Goal: Contribute content: Contribute content

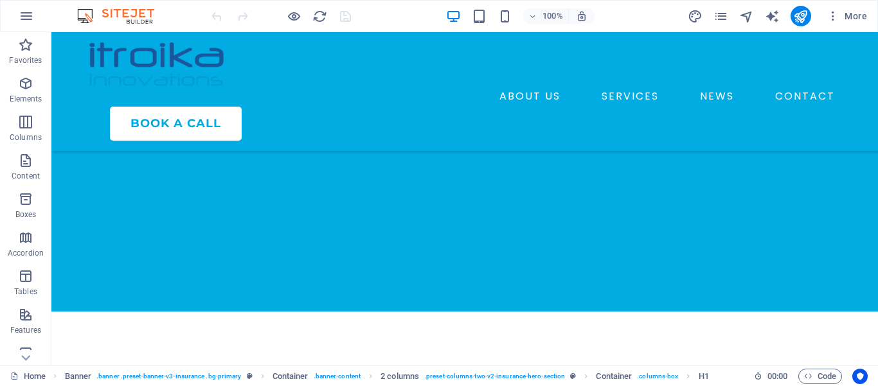
scroll to position [458, 0]
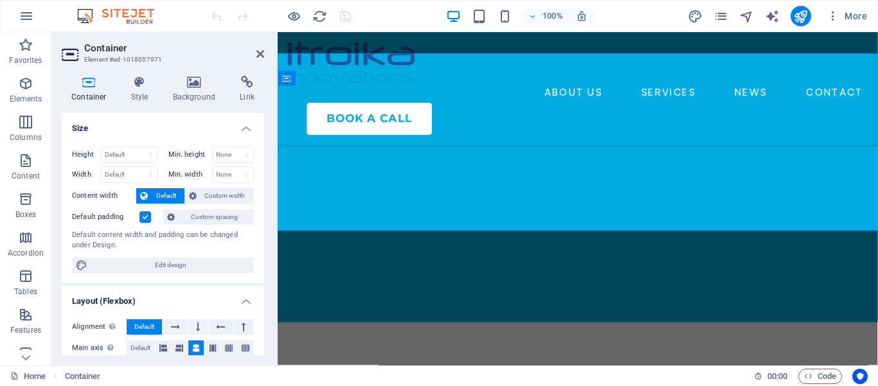
scroll to position [492, 0]
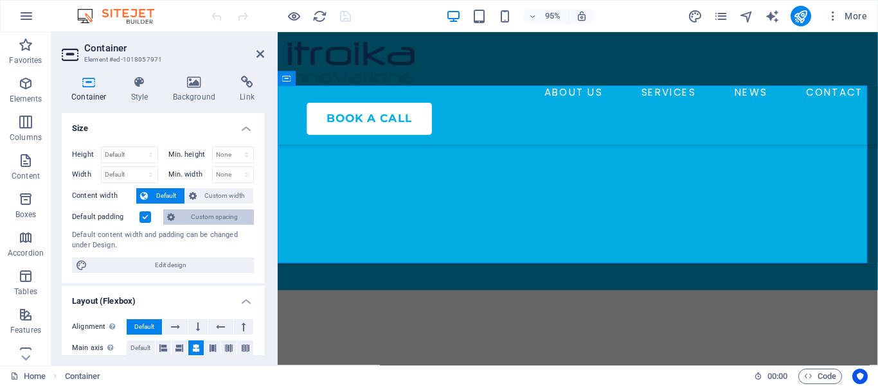
click at [203, 218] on span "Custom spacing" at bounding box center [214, 217] width 71 height 15
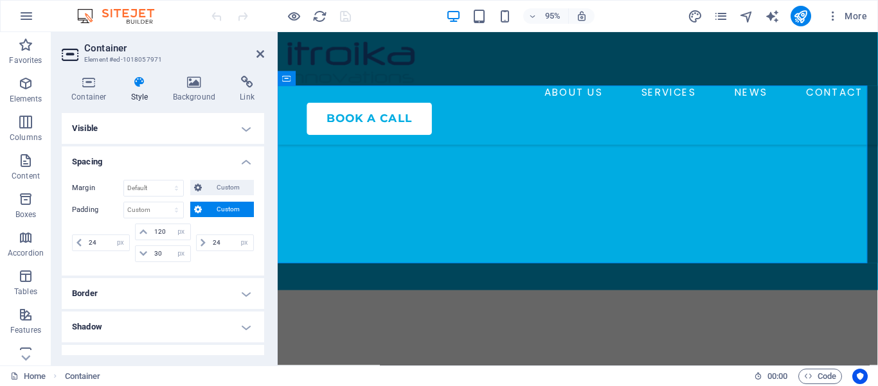
click at [237, 162] on h4 "Spacing" at bounding box center [163, 158] width 203 height 23
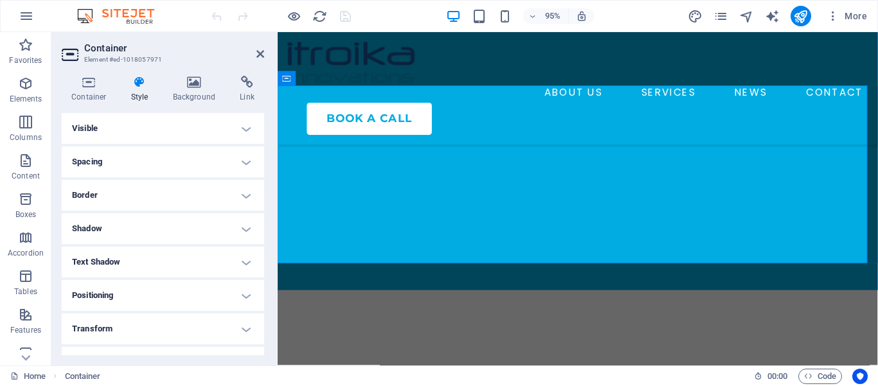
scroll to position [39, 0]
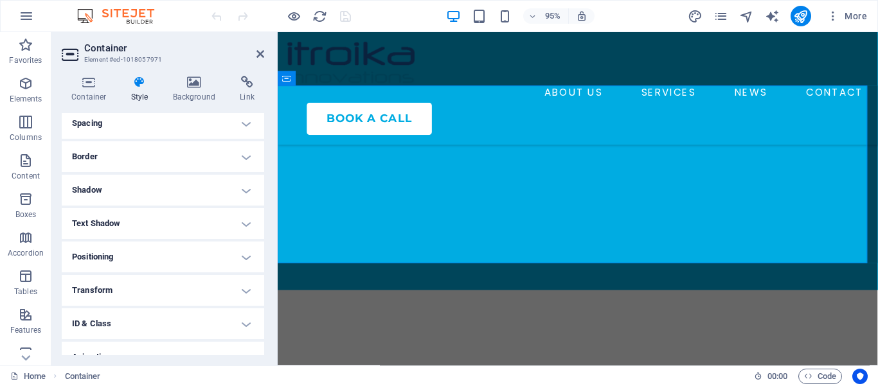
click at [198, 257] on h4 "Positioning" at bounding box center [163, 257] width 203 height 31
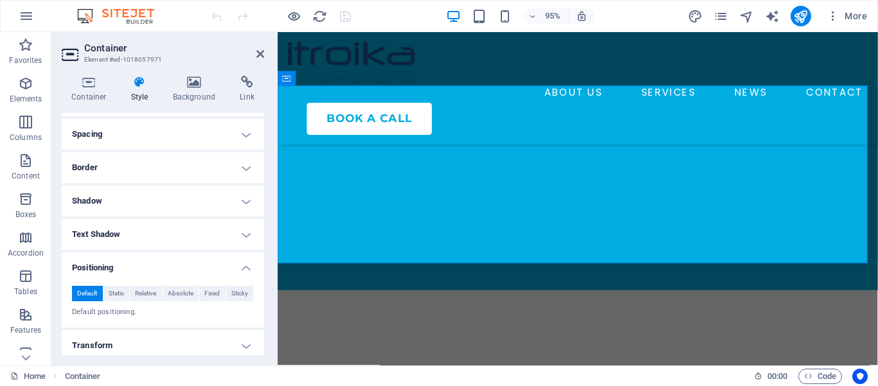
scroll to position [0, 0]
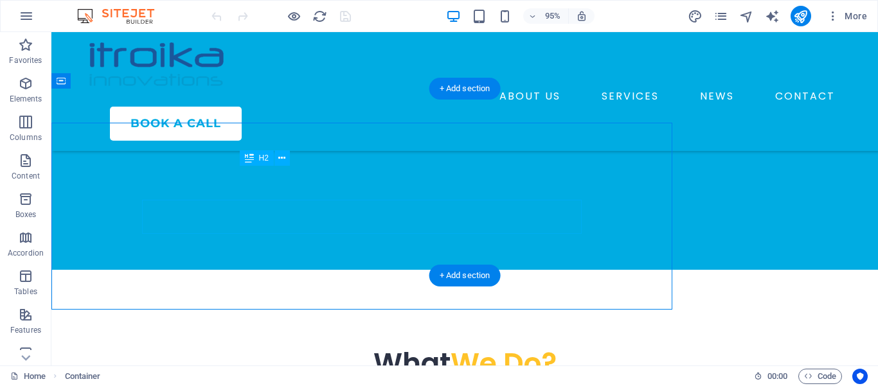
scroll to position [458, 0]
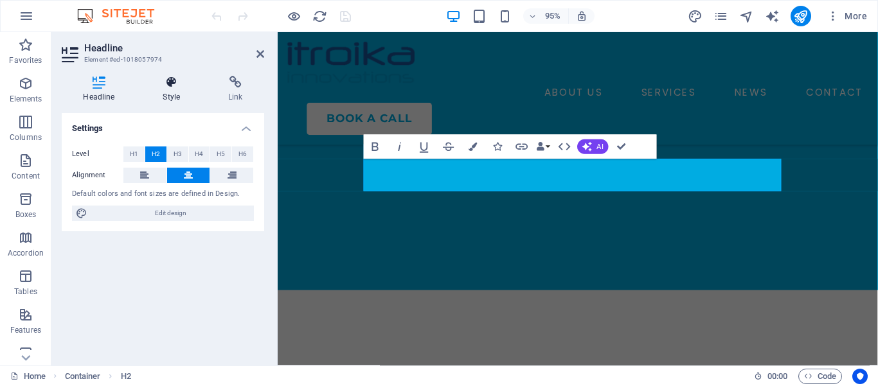
click at [171, 91] on h4 "Style" at bounding box center [174, 89] width 66 height 27
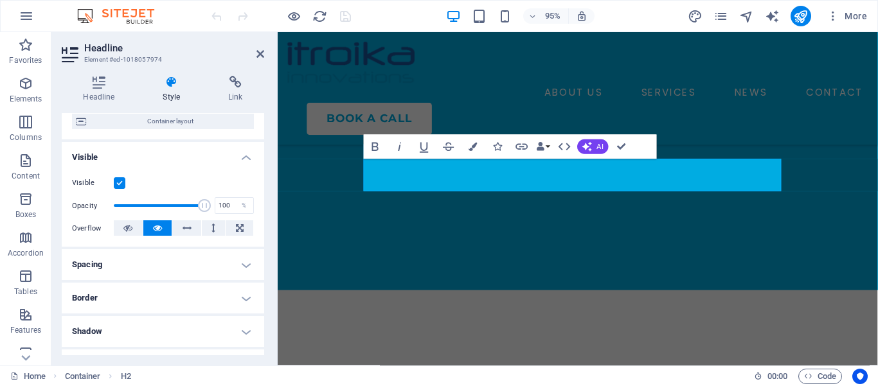
scroll to position [129, 0]
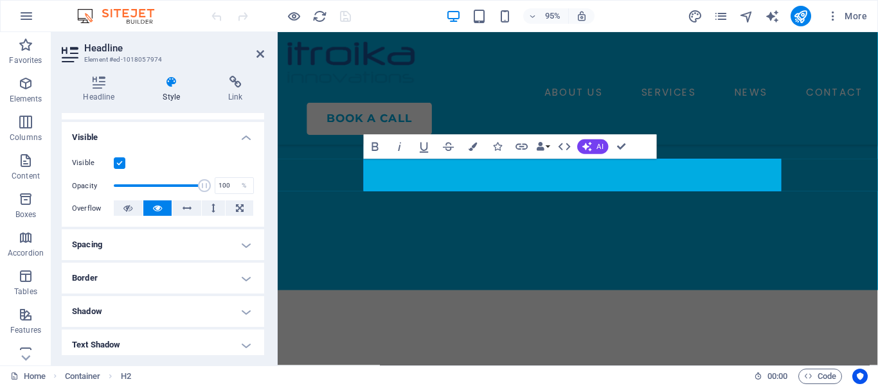
click at [169, 260] on h4 "Spacing" at bounding box center [163, 245] width 203 height 31
click at [262, 54] on icon at bounding box center [261, 54] width 8 height 10
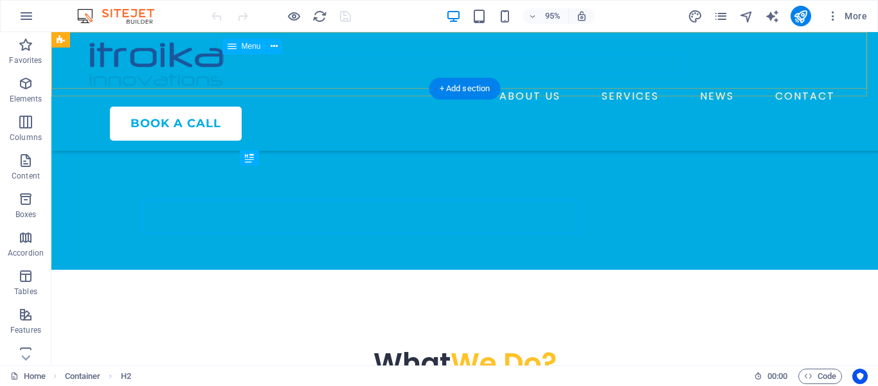
scroll to position [458, 0]
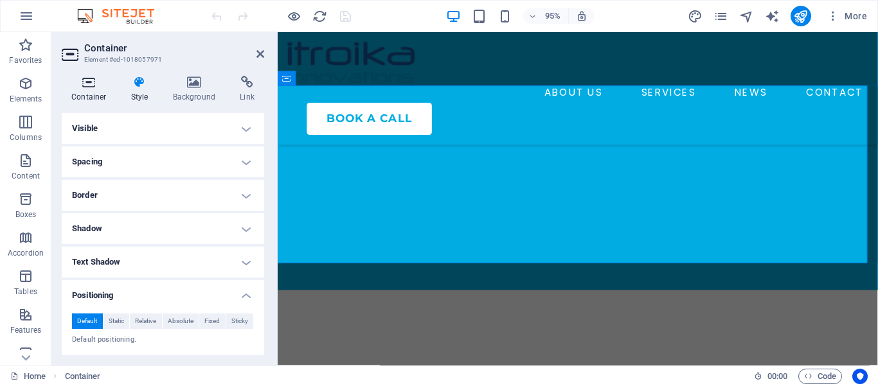
click at [93, 96] on h4 "Container" at bounding box center [92, 89] width 60 height 27
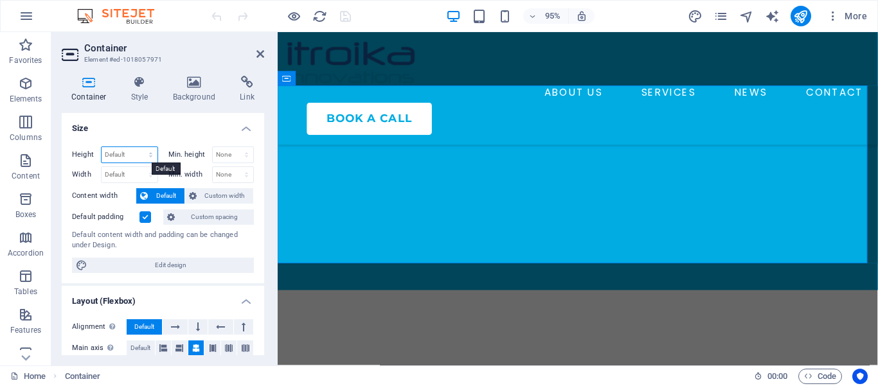
click at [102, 147] on select "Default px rem % vh vw" at bounding box center [130, 154] width 56 height 15
select select "px"
click option "px" at bounding box center [0, 0] width 0 height 0
click at [109, 155] on input "291" at bounding box center [130, 154] width 56 height 15
type input "256"
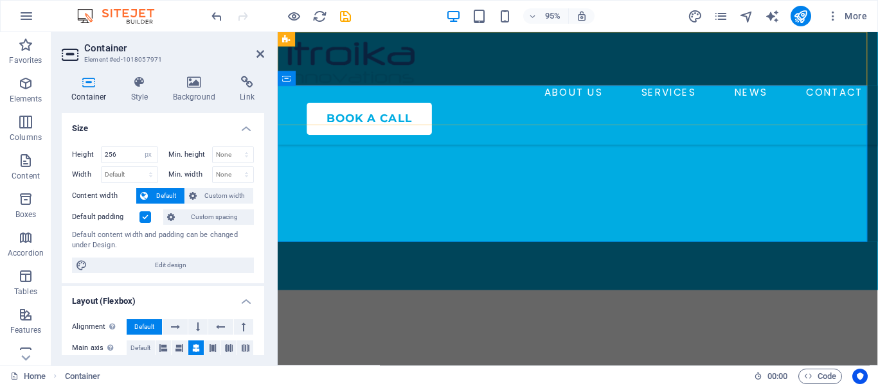
click at [566, 105] on div "ABOUT US SERVICES NEWS CONTACT BOOK A CALL Menu" at bounding box center [594, 91] width 632 height 119
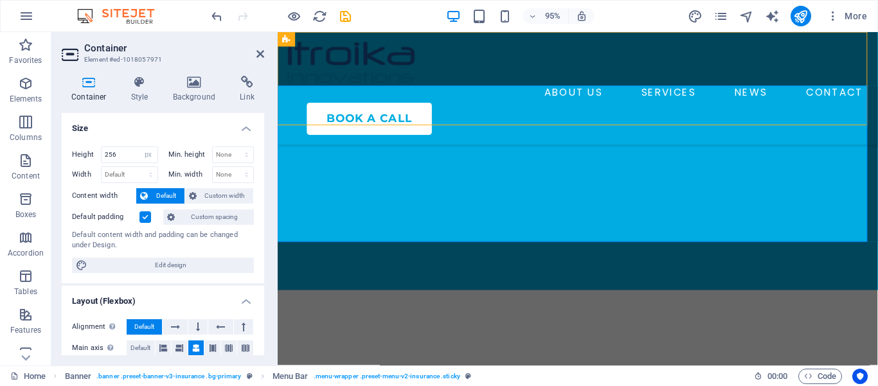
scroll to position [458, 0]
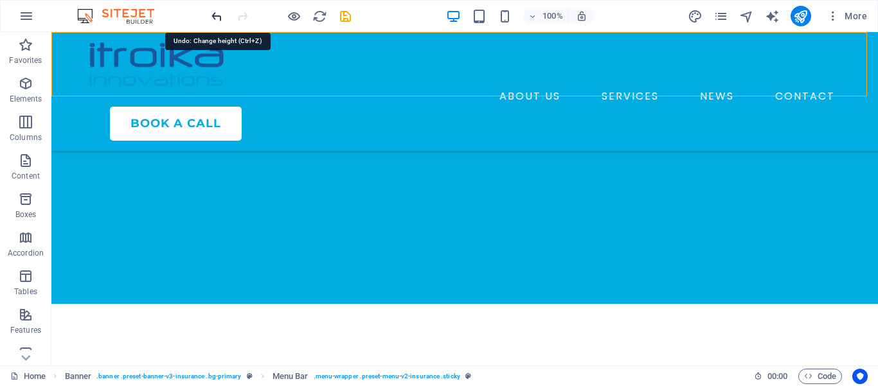
click at [216, 11] on icon "undo" at bounding box center [217, 16] width 15 height 15
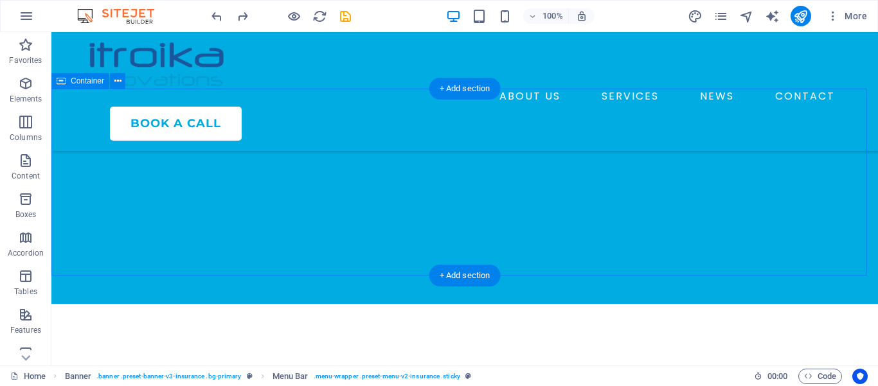
select select "px"
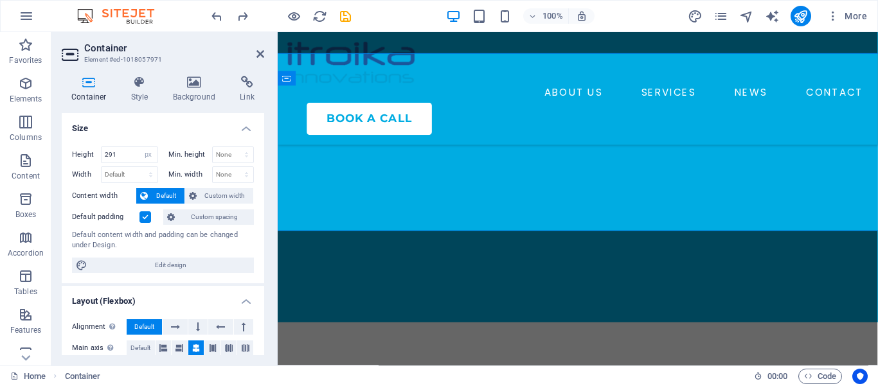
scroll to position [492, 0]
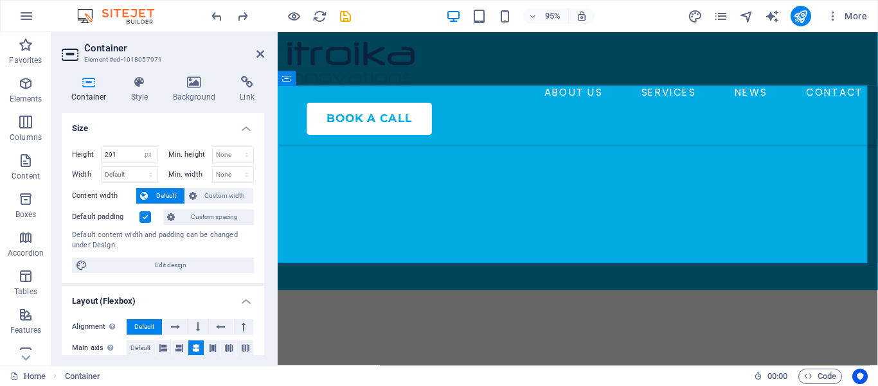
click at [87, 89] on h4 "Container" at bounding box center [92, 89] width 60 height 27
click at [200, 220] on span "Custom spacing" at bounding box center [214, 217] width 71 height 15
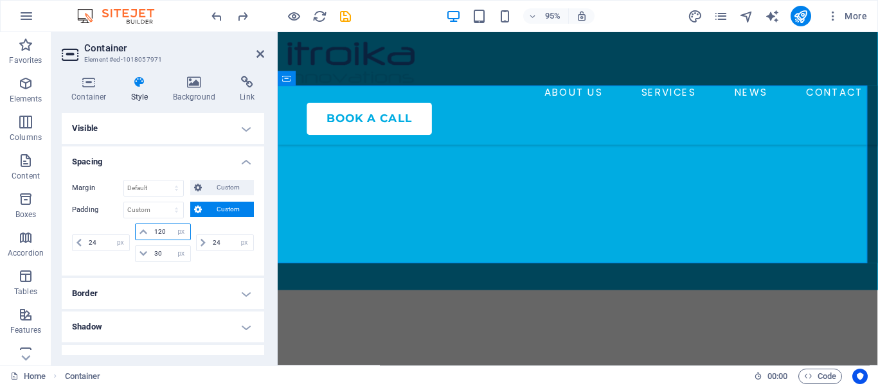
drag, startPoint x: 161, startPoint y: 231, endPoint x: 147, endPoint y: 231, distance: 14.1
click at [151, 231] on input "120" at bounding box center [170, 231] width 39 height 15
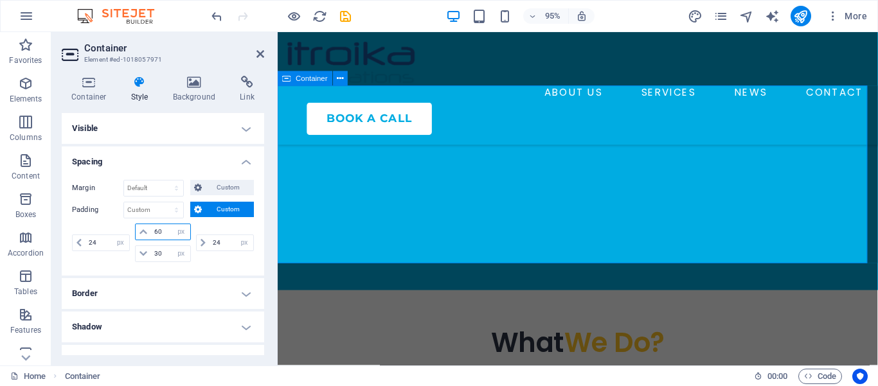
type input "60"
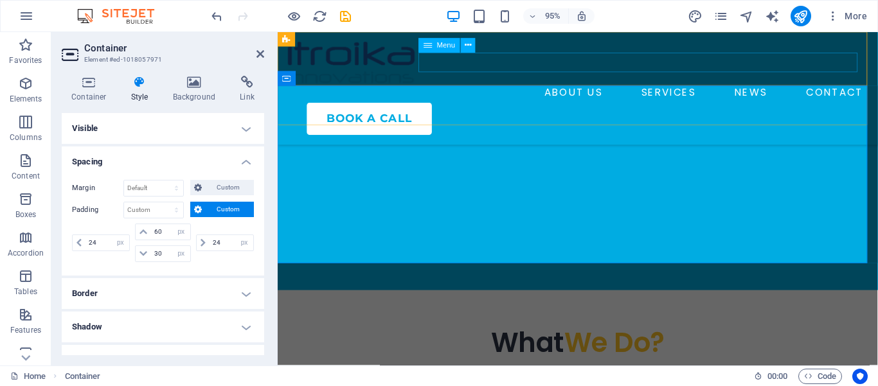
click at [502, 86] on nav "ABOUT US SERVICES NEWS CONTACT" at bounding box center [594, 96] width 612 height 21
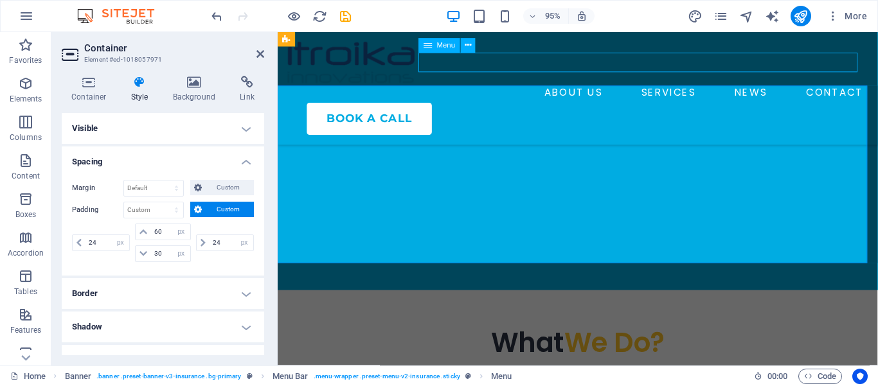
scroll to position [458, 0]
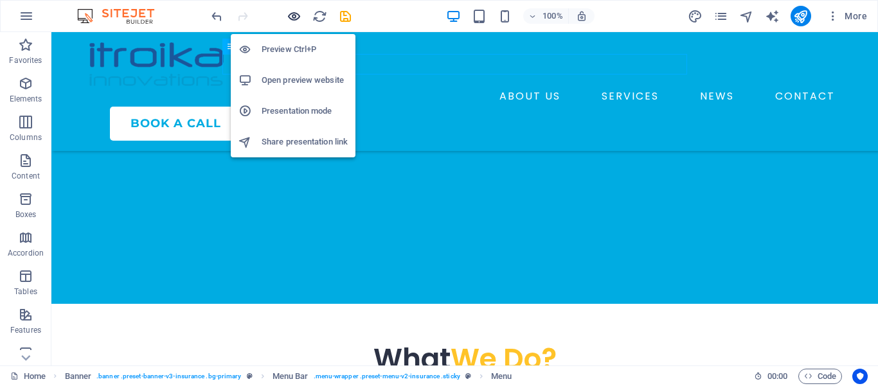
click at [291, 17] on icon "button" at bounding box center [294, 16] width 15 height 15
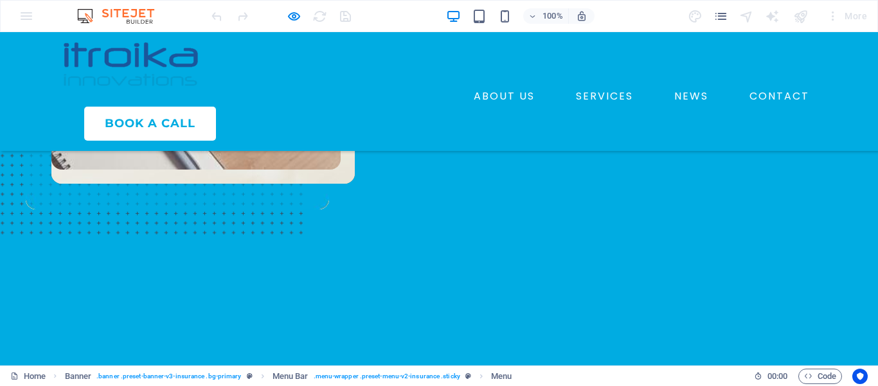
click at [127, 188] on link "PORTFOLIO" at bounding box center [123, 171] width 118 height 34
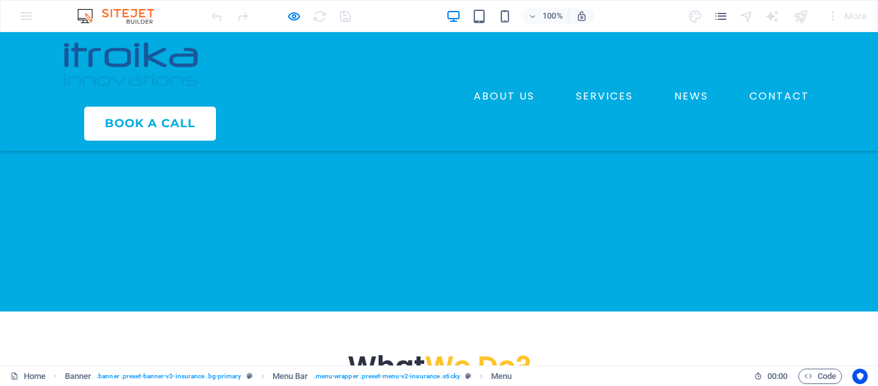
scroll to position [417, 0]
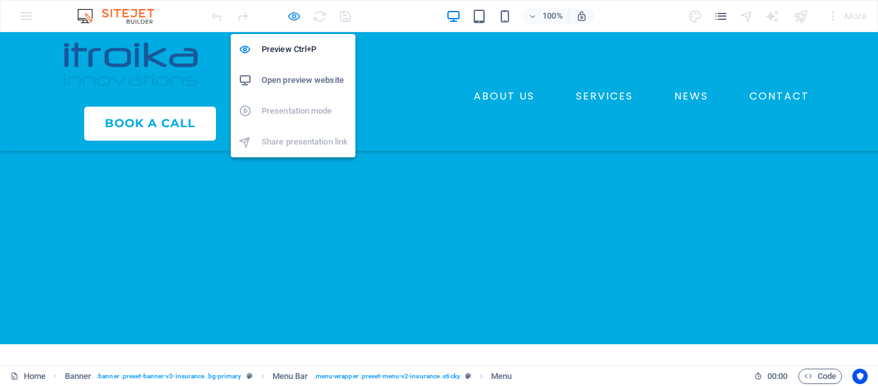
click at [294, 13] on icon "button" at bounding box center [294, 16] width 15 height 15
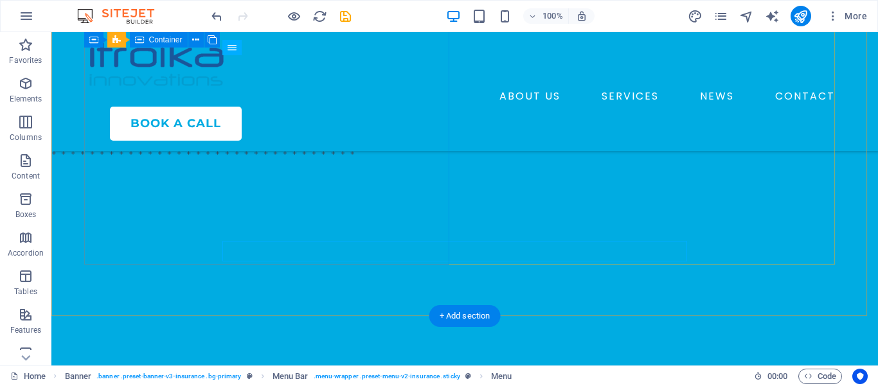
scroll to position [199, 0]
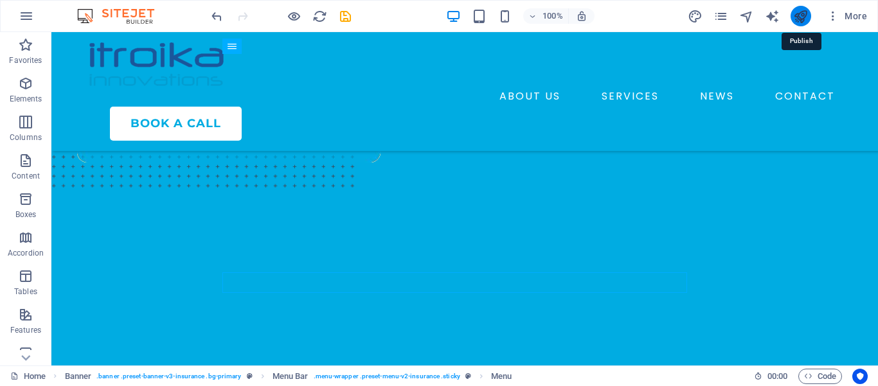
click at [801, 17] on icon "publish" at bounding box center [800, 16] width 15 height 15
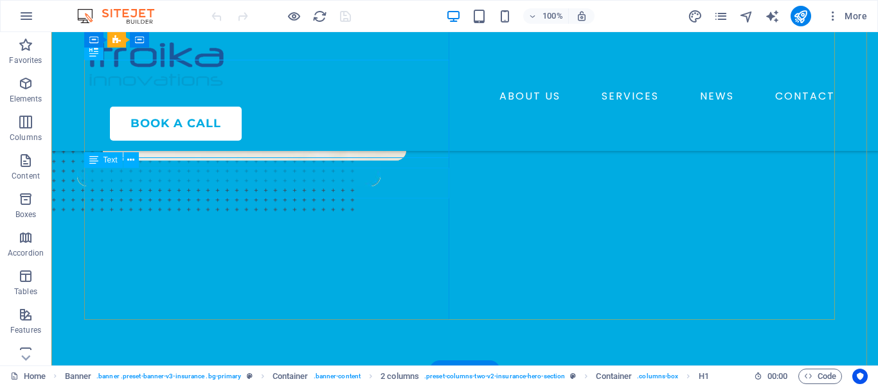
scroll to position [230, 0]
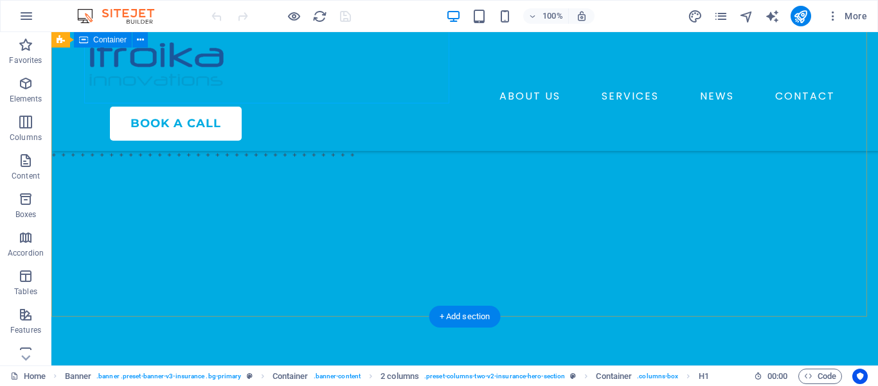
click at [278, 302] on div "IT SERVICES COMPANY Ensuring Responsiblity Delivering reliable technology solut…" at bounding box center [464, 168] width 827 height 730
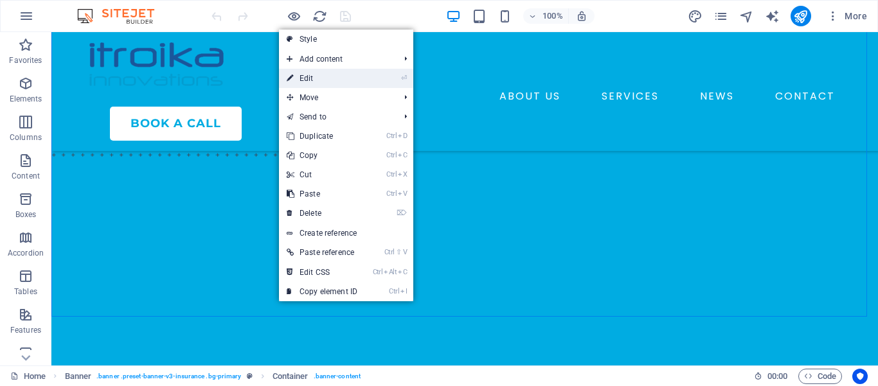
click at [304, 77] on link "⏎ Edit" at bounding box center [322, 78] width 86 height 19
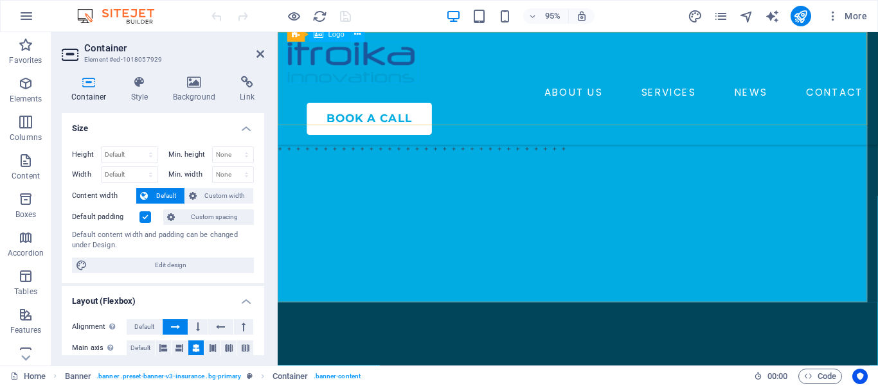
scroll to position [264, 0]
click at [203, 215] on span "Custom spacing" at bounding box center [214, 217] width 71 height 15
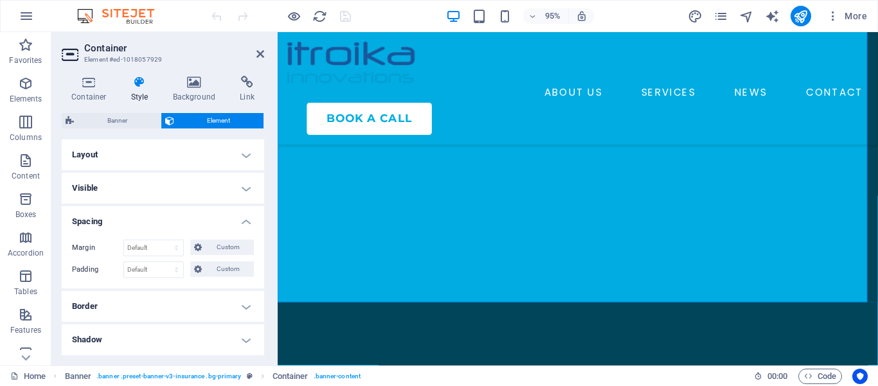
click at [232, 216] on h4 "Spacing" at bounding box center [163, 217] width 203 height 23
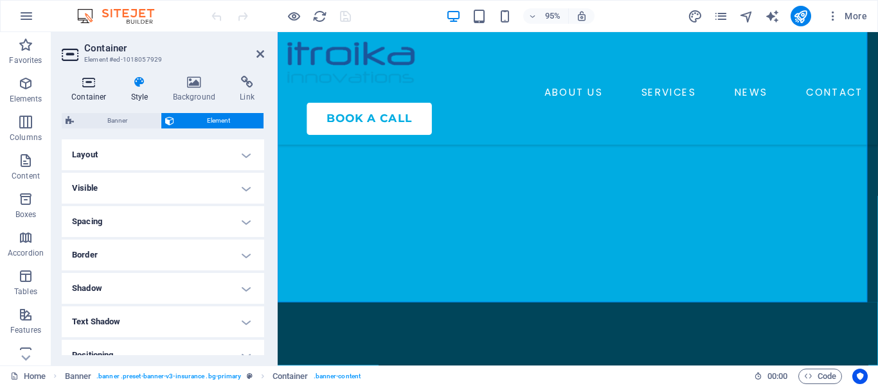
click at [99, 97] on h4 "Container" at bounding box center [92, 89] width 60 height 27
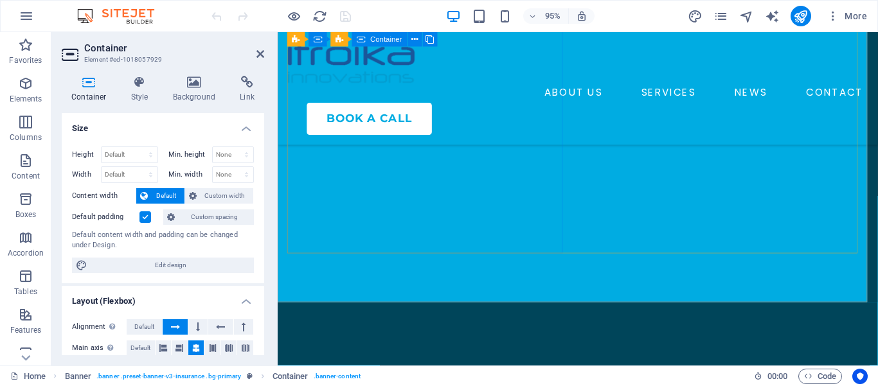
click at [433, 111] on div "IT SERVICES COMPANY Ensuring Responsiblity Delivering reliable technology solut…" at bounding box center [436, 7] width 296 height 205
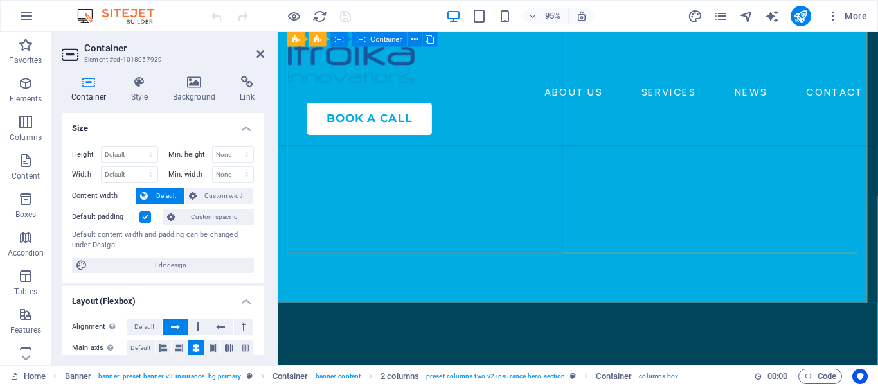
click at [453, 111] on div "IT SERVICES COMPANY Ensuring Responsiblity Delivering reliable technology solut…" at bounding box center [436, 7] width 296 height 205
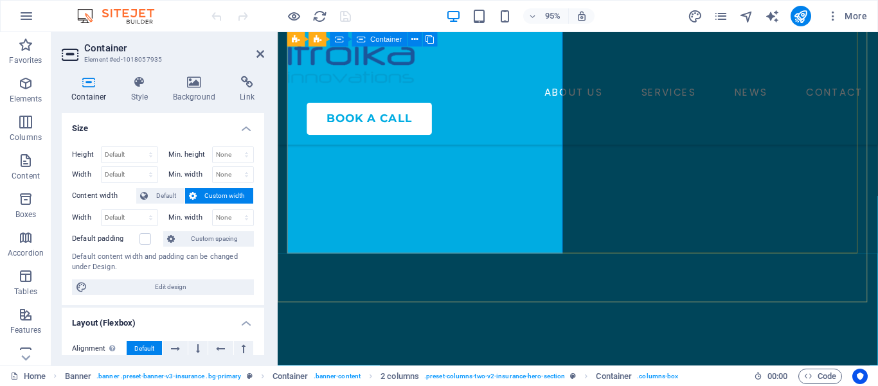
click at [335, 111] on div "IT SERVICES COMPANY Ensuring Responsiblity Delivering reliable technology solut…" at bounding box center [436, 7] width 296 height 205
click at [463, 111] on div "IT SERVICES COMPANY Ensuring Responsiblity Delivering reliable technology solut…" at bounding box center [436, 7] width 296 height 205
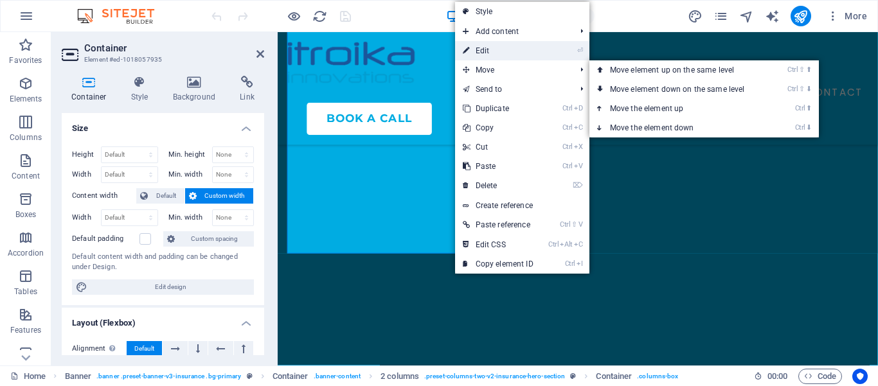
click at [484, 48] on link "⏎ Edit" at bounding box center [498, 50] width 86 height 19
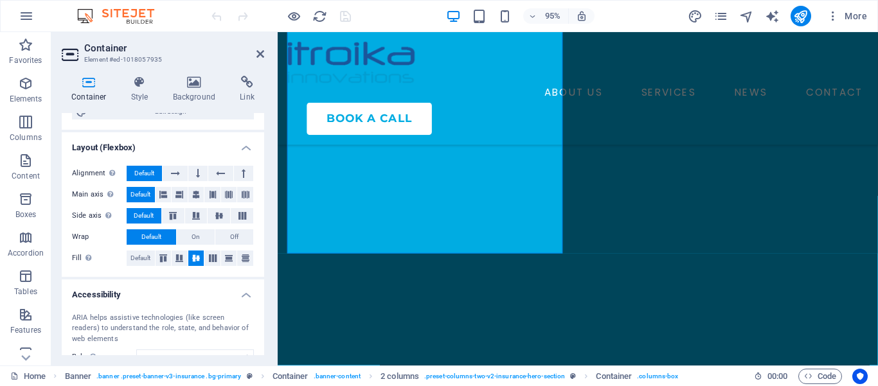
scroll to position [195, 0]
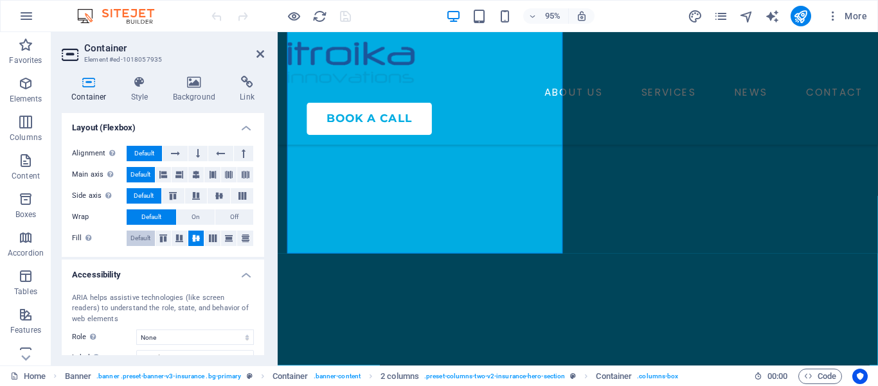
click at [136, 239] on span "Default" at bounding box center [141, 238] width 20 height 15
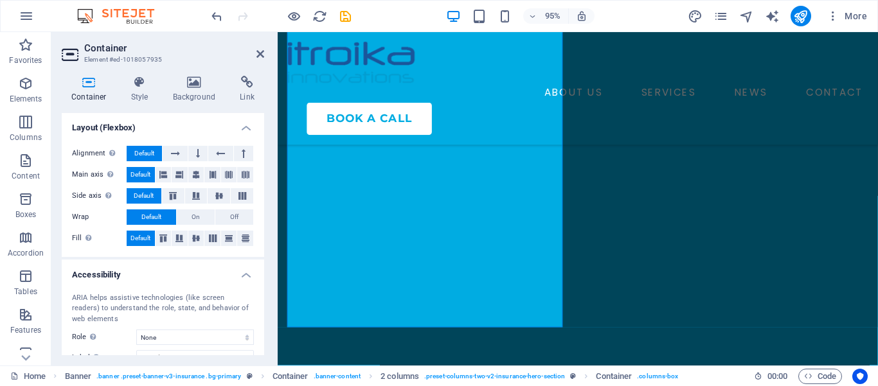
scroll to position [186, 0]
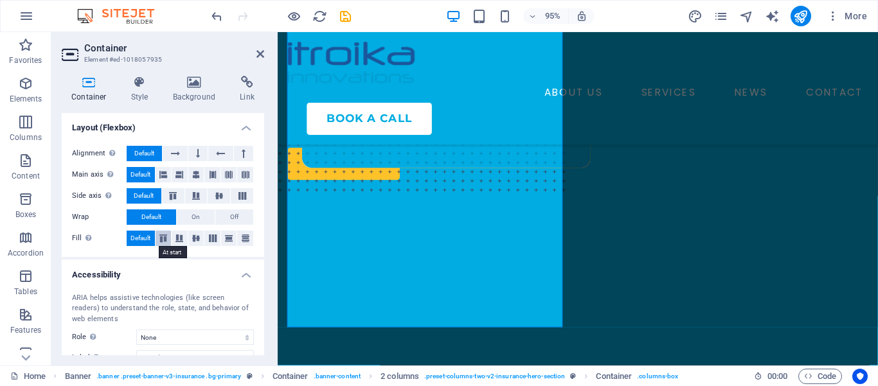
click at [162, 235] on icon at bounding box center [163, 239] width 15 height 8
click at [174, 239] on icon at bounding box center [179, 239] width 15 height 8
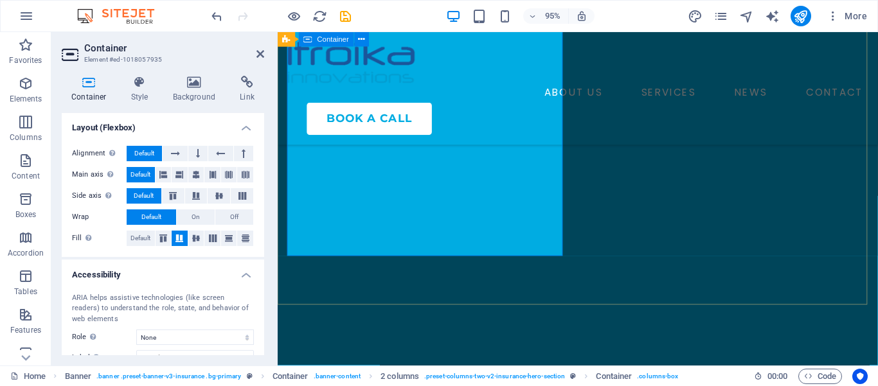
scroll to position [221, 0]
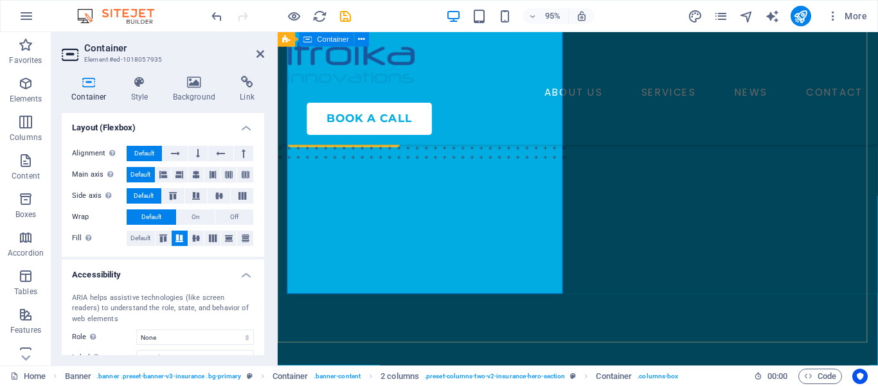
click at [525, 341] on div "IT SERVICES COMPANY Ensuring Responsiblity Delivering reliable technology solut…" at bounding box center [594, 194] width 632 height 764
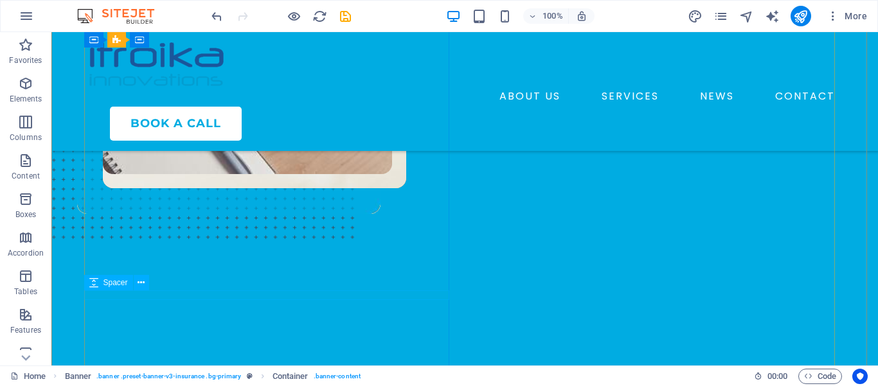
scroll to position [153, 0]
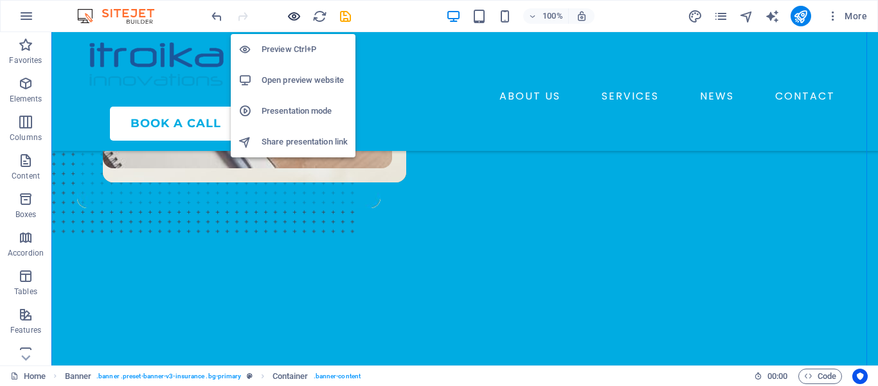
click at [293, 19] on icon "button" at bounding box center [294, 16] width 15 height 15
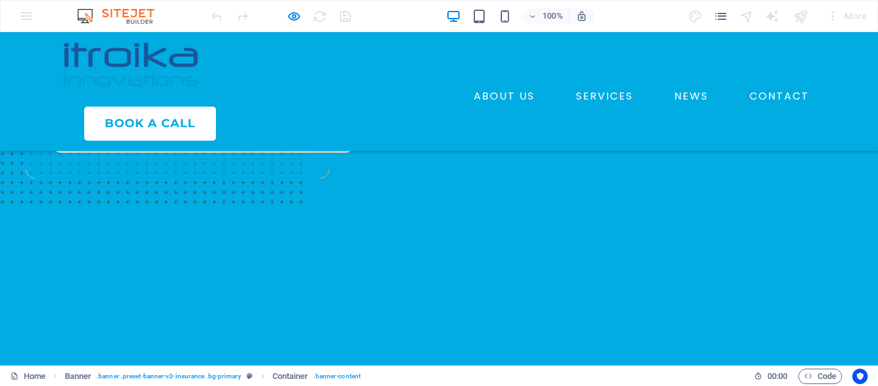
scroll to position [186, 0]
click at [136, 154] on link "PORTFOLIO" at bounding box center [123, 137] width 118 height 34
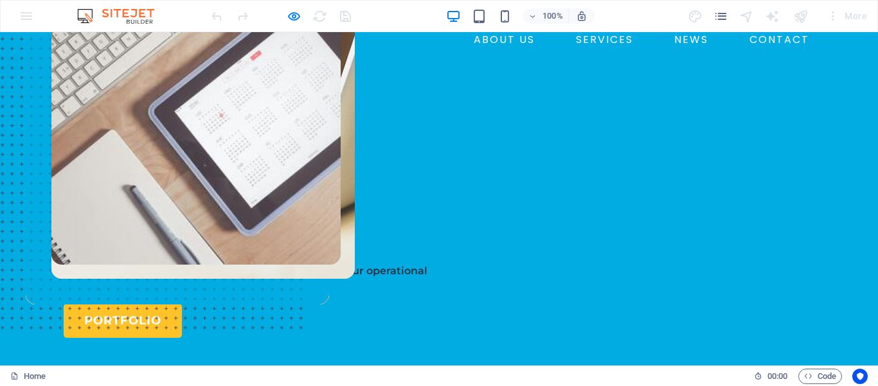
scroll to position [0, 0]
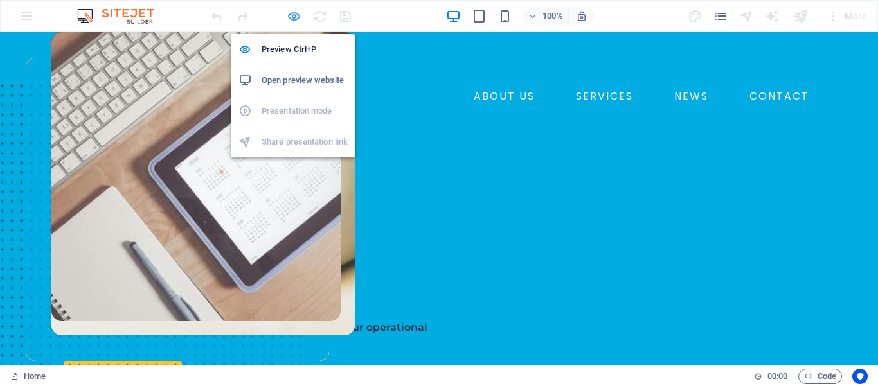
click at [291, 20] on icon "button" at bounding box center [294, 16] width 15 height 15
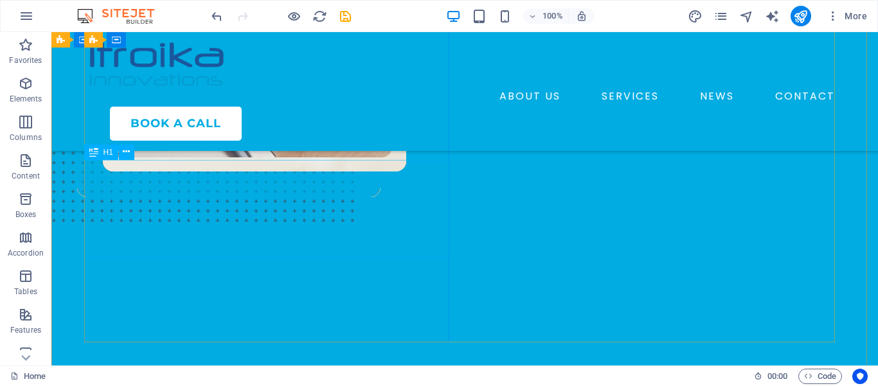
scroll to position [175, 0]
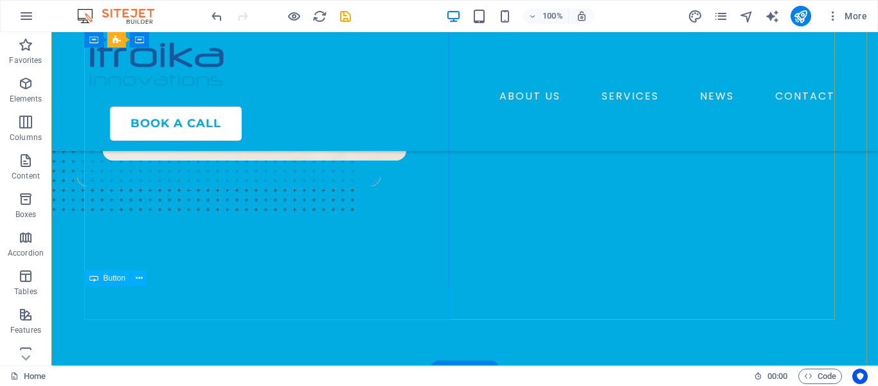
click at [300, 165] on div "PORTFOLIO" at bounding box center [271, 148] width 365 height 34
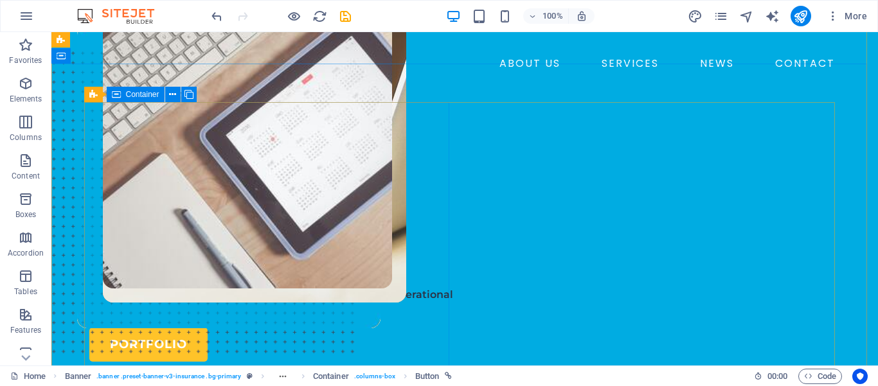
scroll to position [0, 0]
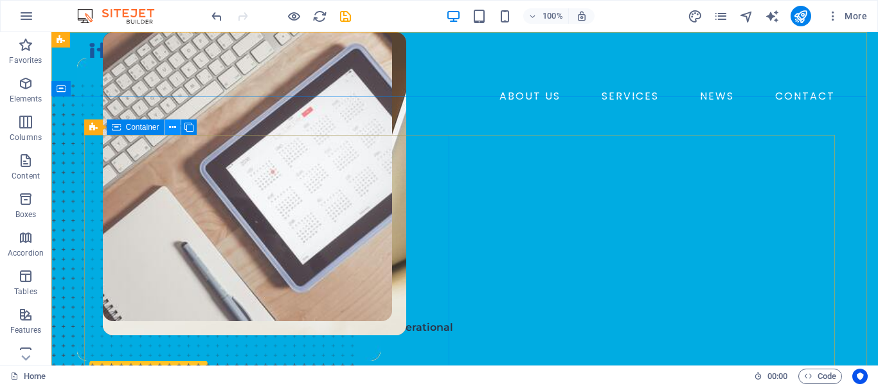
click at [173, 127] on icon at bounding box center [172, 128] width 7 height 14
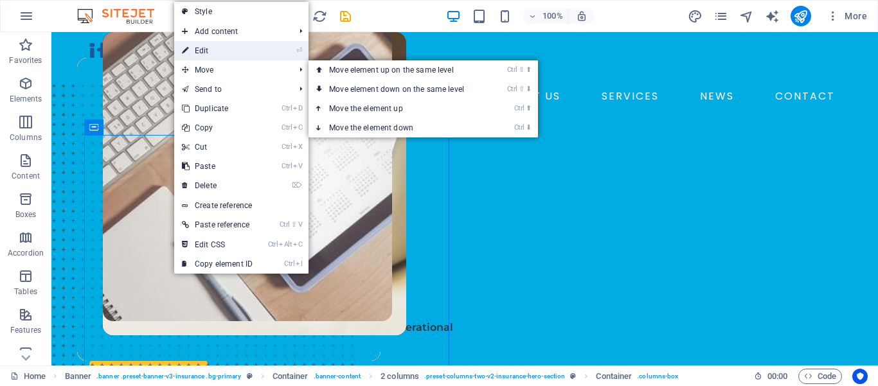
click at [208, 51] on link "⏎ Edit" at bounding box center [217, 50] width 86 height 19
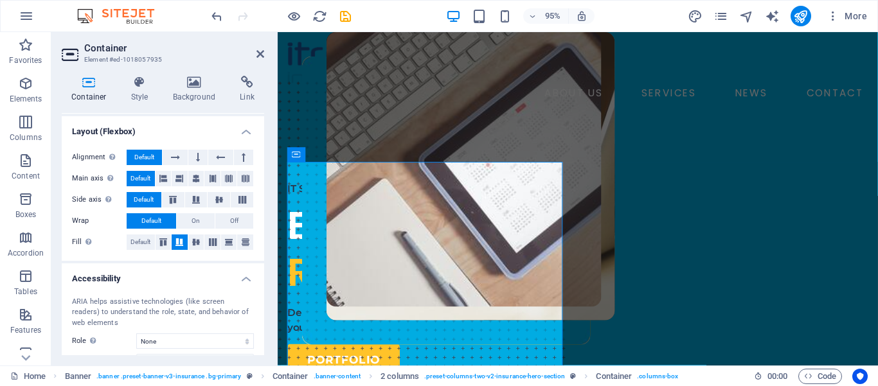
scroll to position [177, 0]
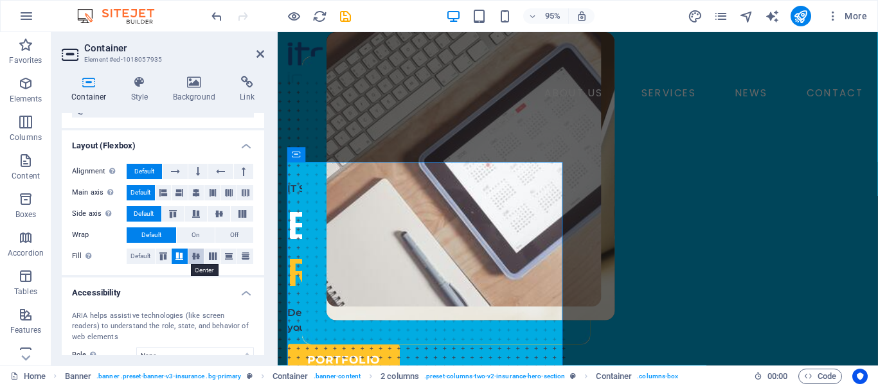
click at [191, 257] on icon at bounding box center [195, 257] width 15 height 8
click at [205, 255] on icon at bounding box center [212, 257] width 15 height 8
click at [222, 256] on icon at bounding box center [228, 257] width 15 height 8
click at [241, 256] on icon at bounding box center [245, 257] width 15 height 8
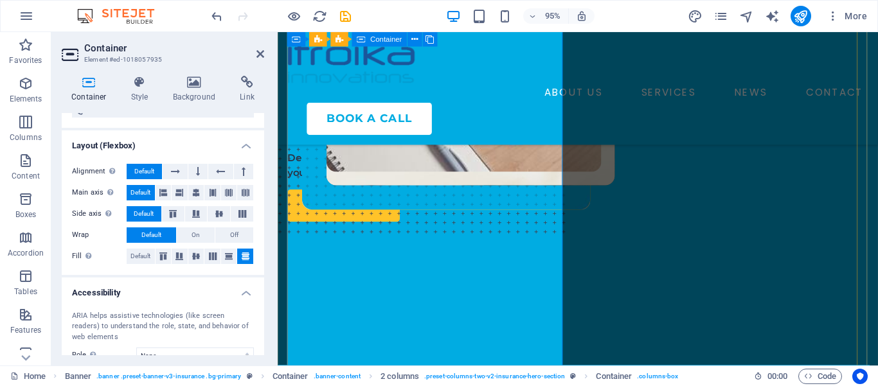
scroll to position [174, 0]
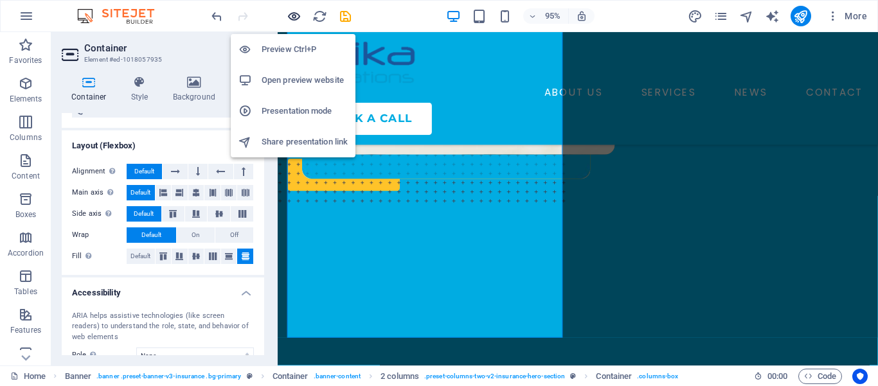
click at [293, 15] on icon "button" at bounding box center [294, 16] width 15 height 15
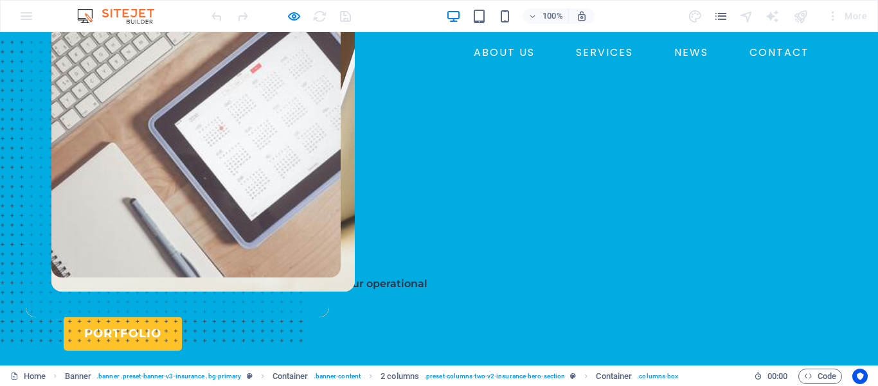
scroll to position [0, 0]
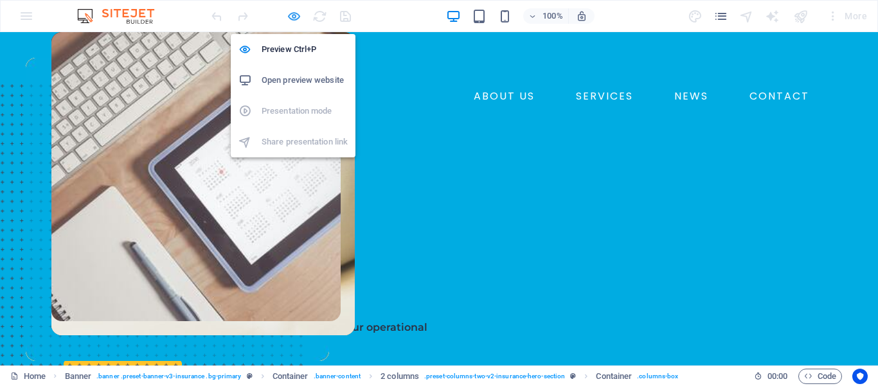
drag, startPoint x: 295, startPoint y: 17, endPoint x: 47, endPoint y: 194, distance: 304.8
click at [295, 17] on icon "button" at bounding box center [294, 16] width 15 height 15
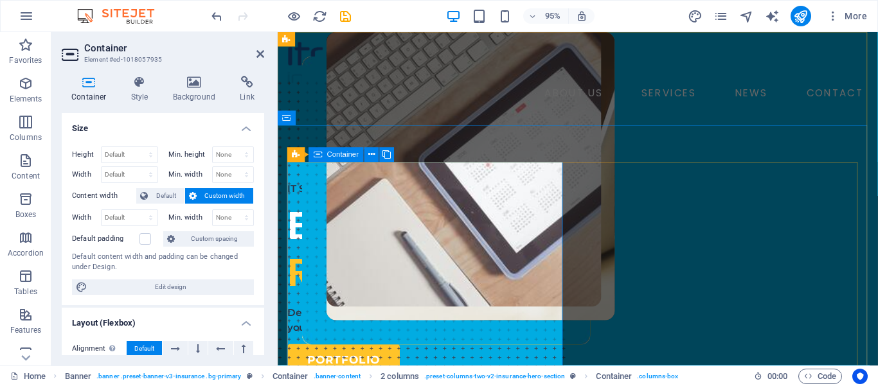
scroll to position [177, 0]
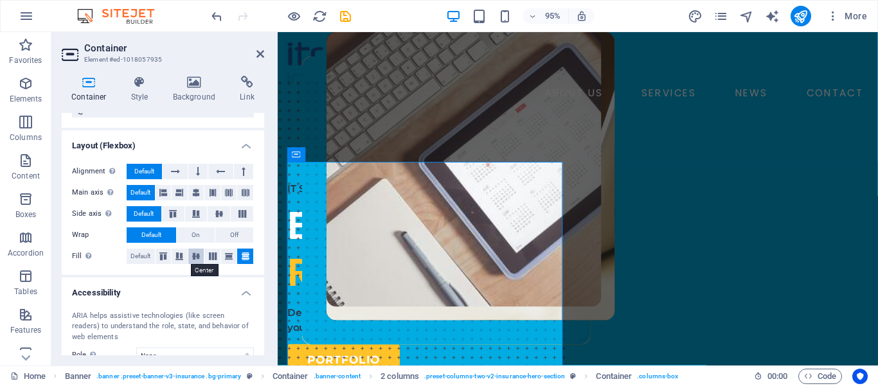
click at [192, 257] on icon at bounding box center [195, 257] width 15 height 8
click at [219, 235] on button "Off" at bounding box center [234, 235] width 38 height 15
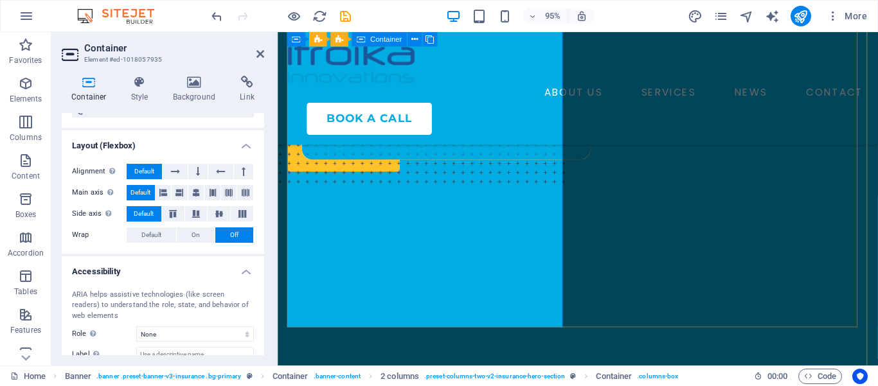
scroll to position [197, 0]
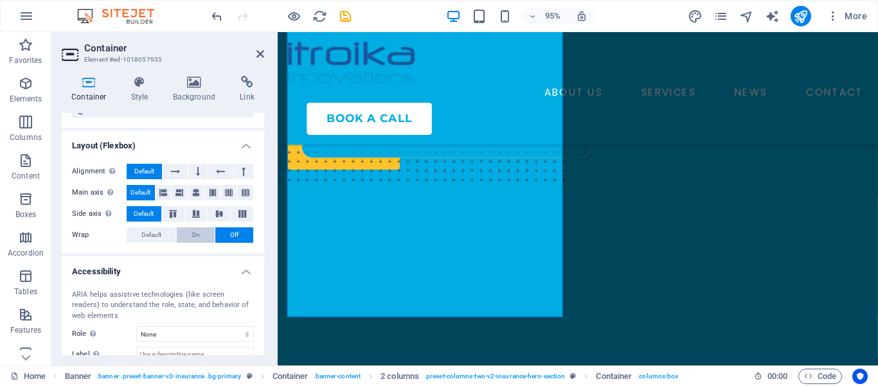
click at [195, 235] on button "On" at bounding box center [196, 235] width 38 height 15
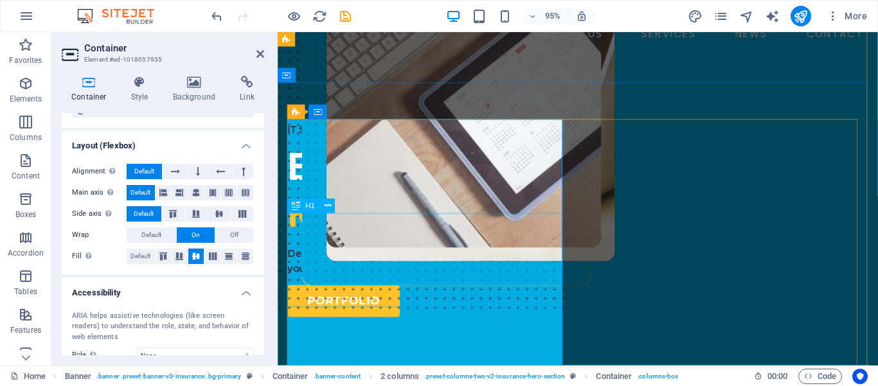
scroll to position [67, 0]
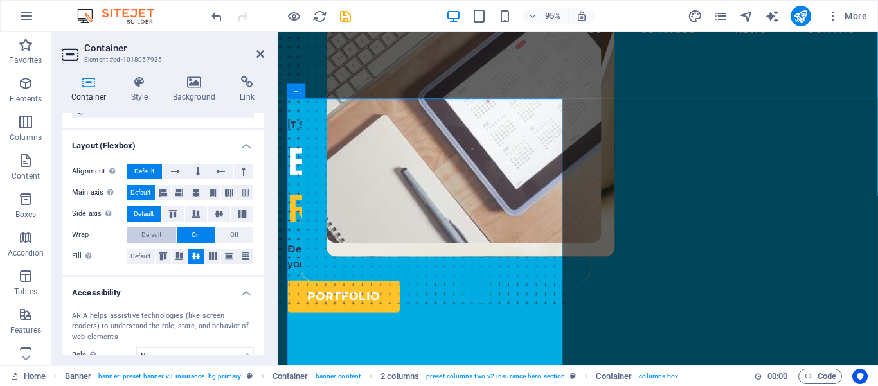
click at [141, 237] on span "Default" at bounding box center [151, 235] width 20 height 15
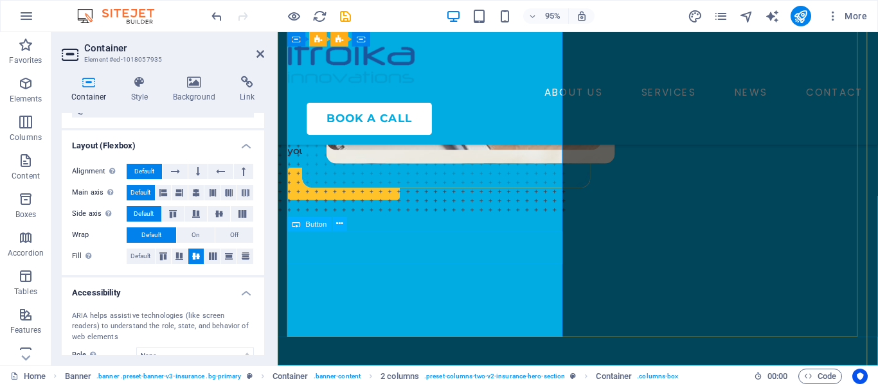
scroll to position [209, 0]
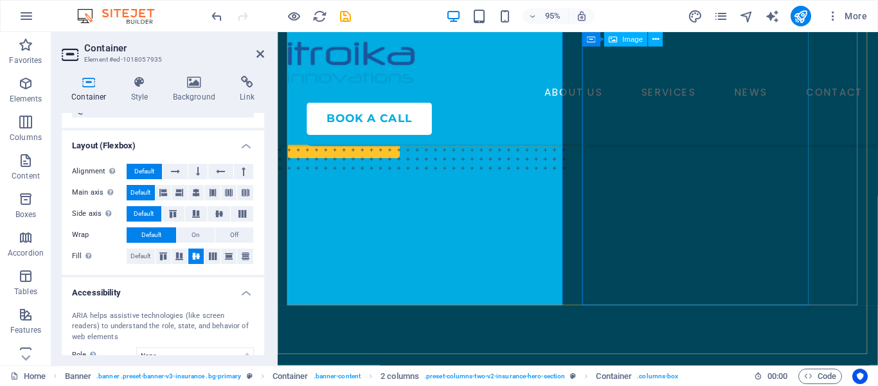
click at [693, 174] on figure at bounding box center [568, 25] width 581 height 300
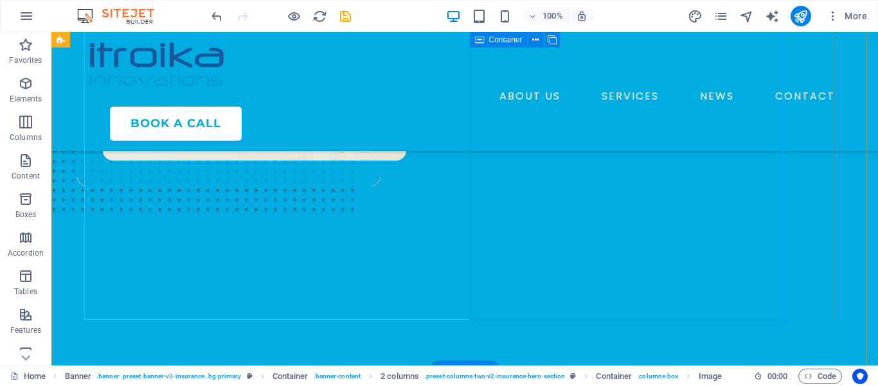
click at [455, 307] on div at bounding box center [271, 356] width 365 height 360
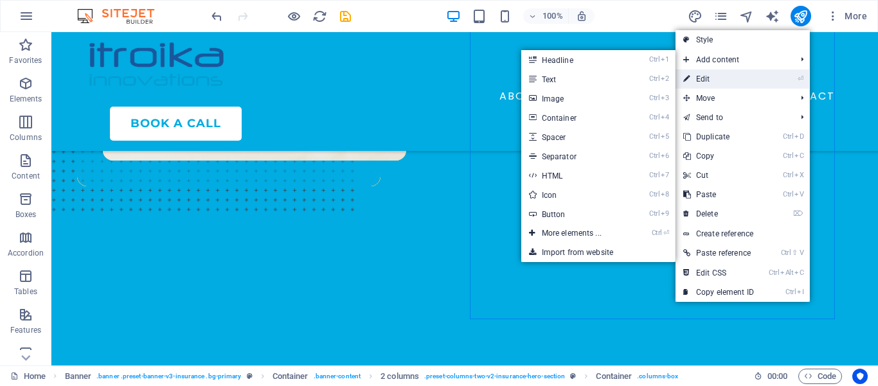
click at [712, 80] on link "⏎ Edit" at bounding box center [719, 78] width 86 height 19
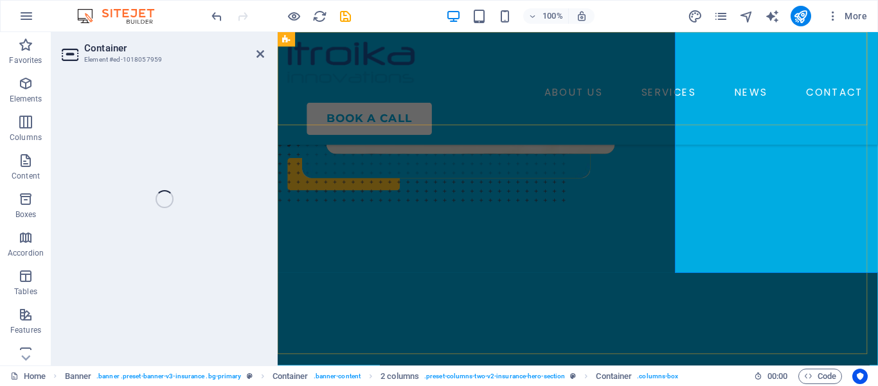
select select "px"
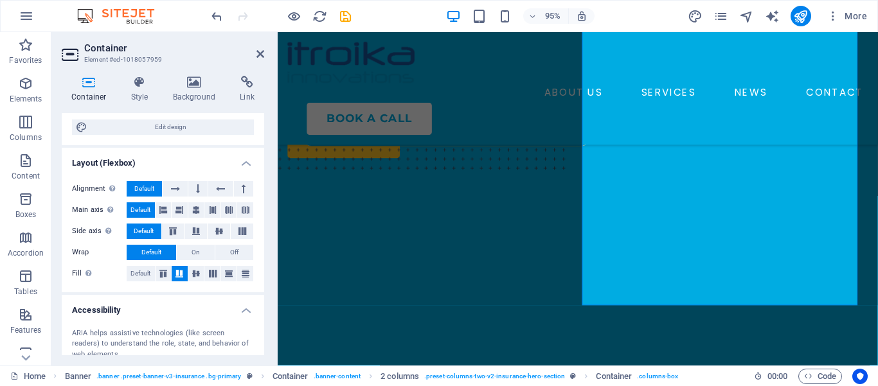
scroll to position [180, 0]
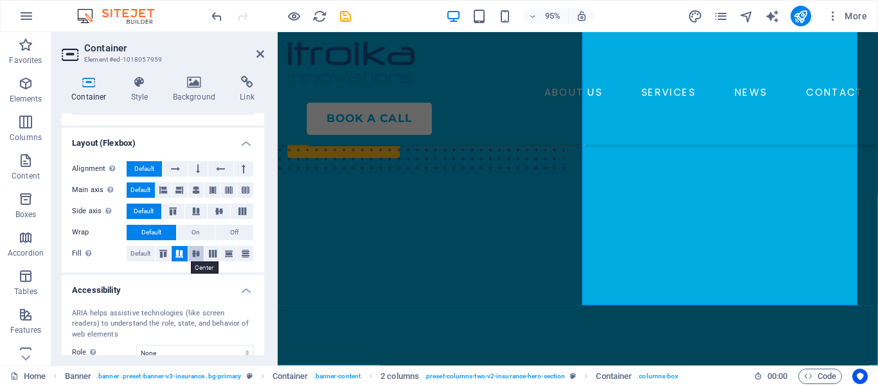
click at [192, 252] on icon at bounding box center [195, 254] width 15 height 8
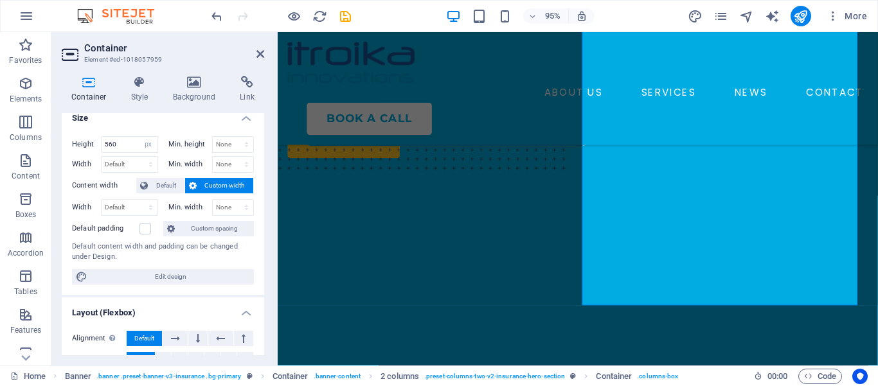
scroll to position [0, 0]
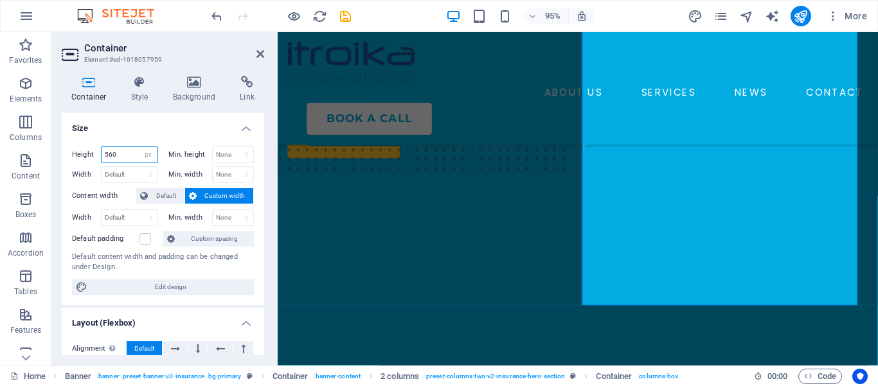
click at [124, 157] on input "560" at bounding box center [130, 154] width 56 height 15
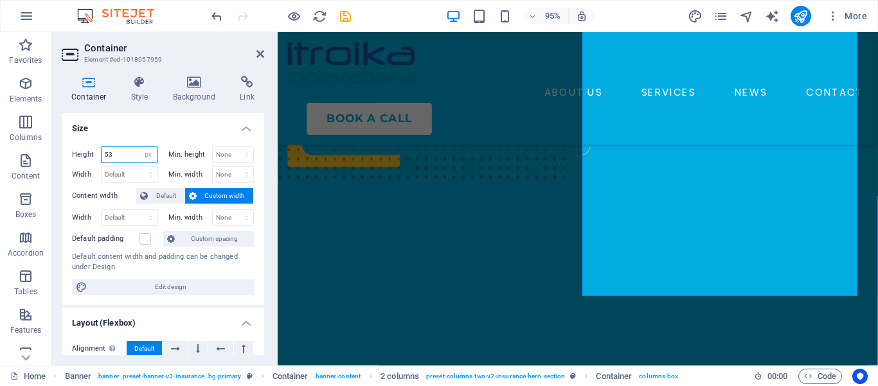
type input "5"
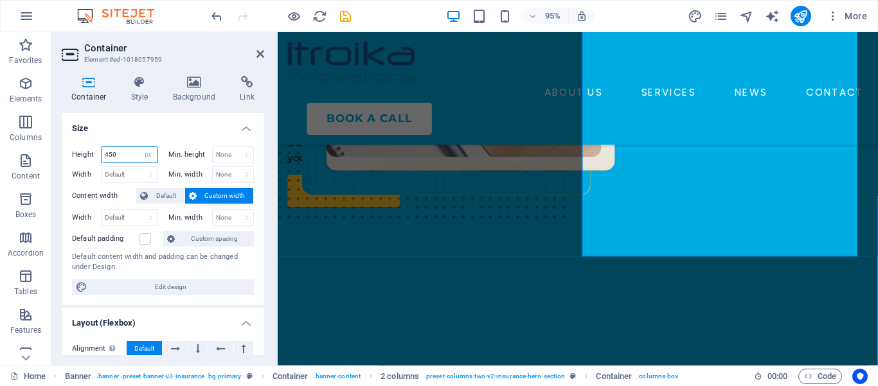
scroll to position [174, 0]
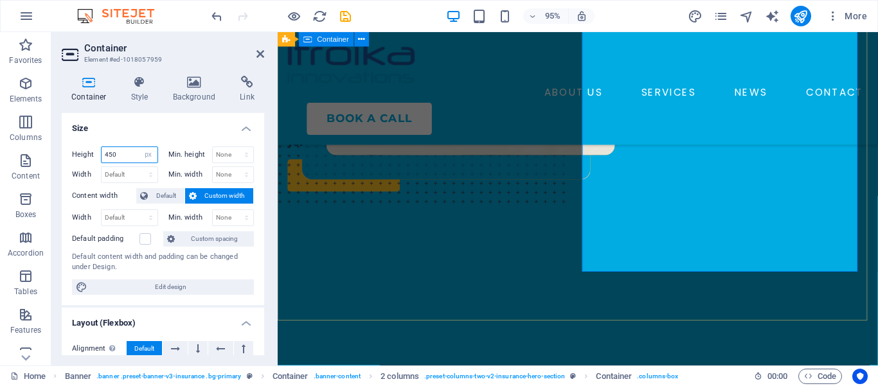
type input "450"
click at [555, 319] on div "IT SERVICES COMPANY Ensuring Responsiblity Delivering reliable technology solut…" at bounding box center [594, 205] width 632 height 693
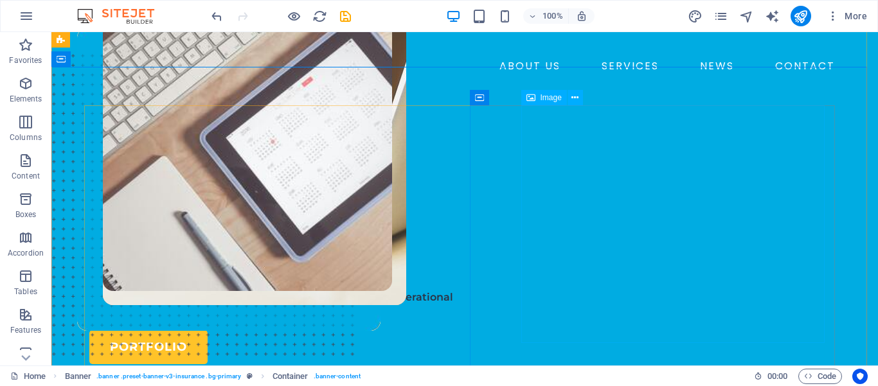
scroll to position [0, 0]
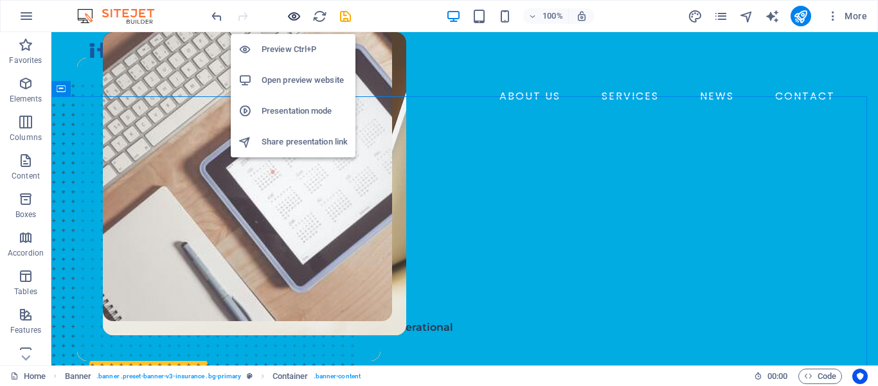
click at [293, 21] on icon "button" at bounding box center [294, 16] width 15 height 15
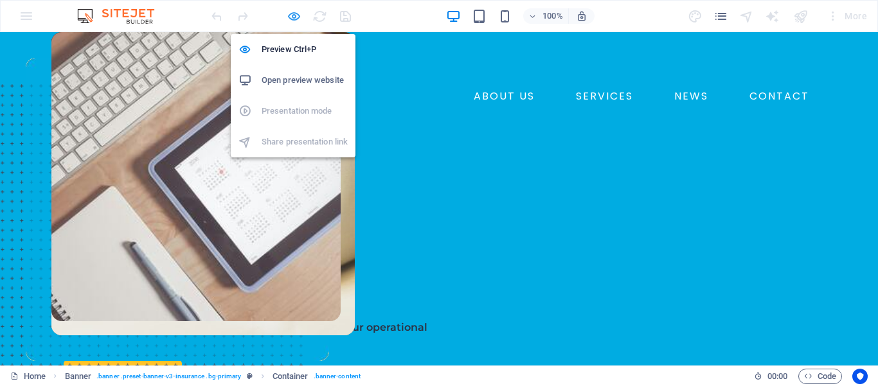
click at [292, 17] on icon "button" at bounding box center [294, 16] width 15 height 15
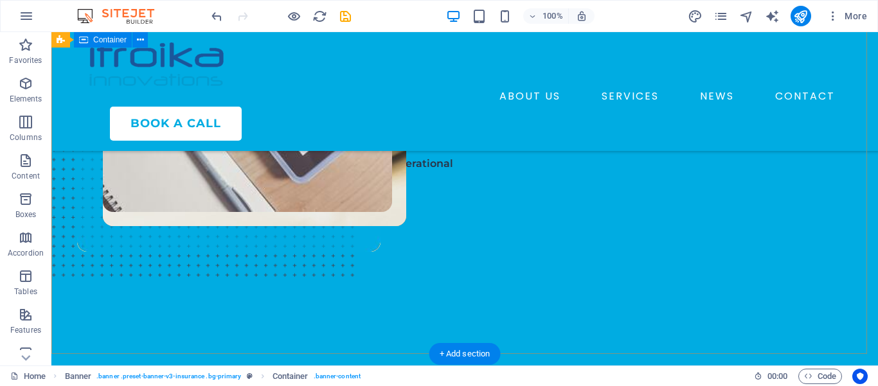
scroll to position [164, 0]
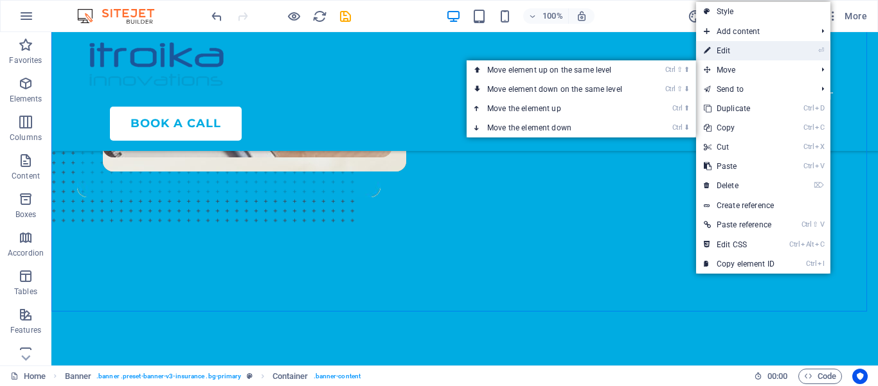
click at [730, 52] on link "⏎ Edit" at bounding box center [739, 50] width 86 height 19
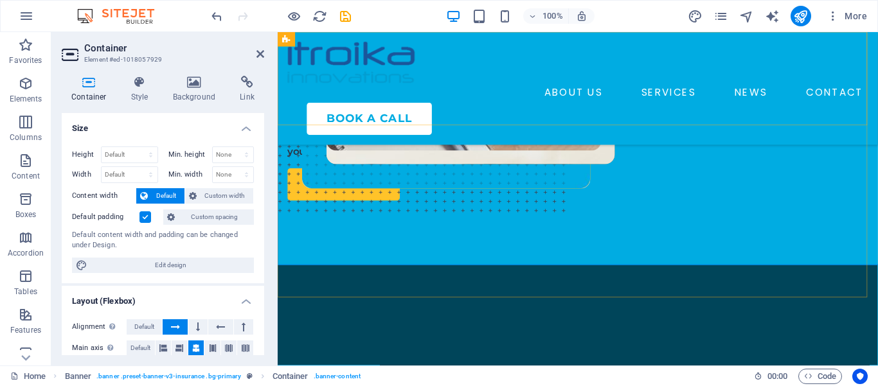
scroll to position [198, 0]
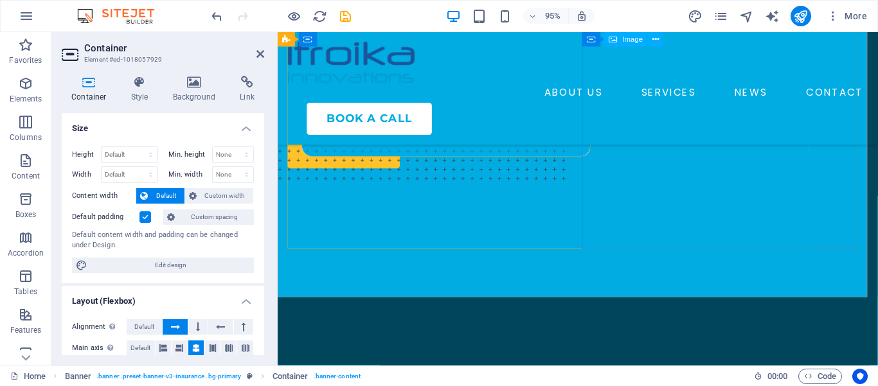
click at [685, 185] on figure at bounding box center [568, 36] width 581 height 300
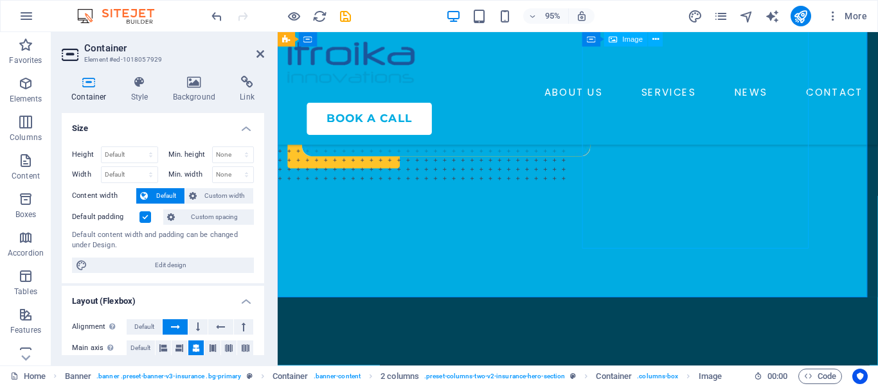
click at [685, 185] on figure at bounding box center [568, 36] width 581 height 300
select select "px"
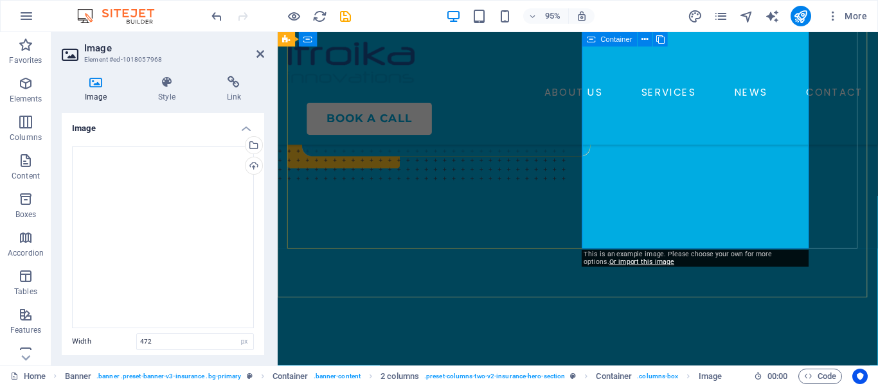
click at [584, 255] on div at bounding box center [436, 330] width 296 height 289
select select "px"
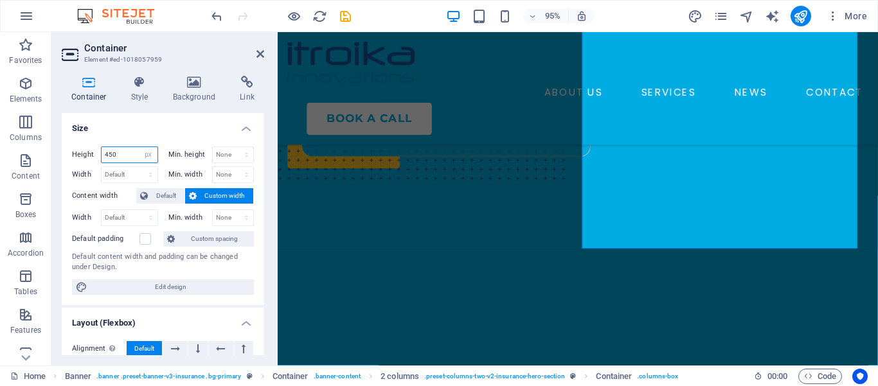
drag, startPoint x: 118, startPoint y: 155, endPoint x: 98, endPoint y: 151, distance: 20.9
click at [102, 151] on input "450" at bounding box center [130, 154] width 56 height 15
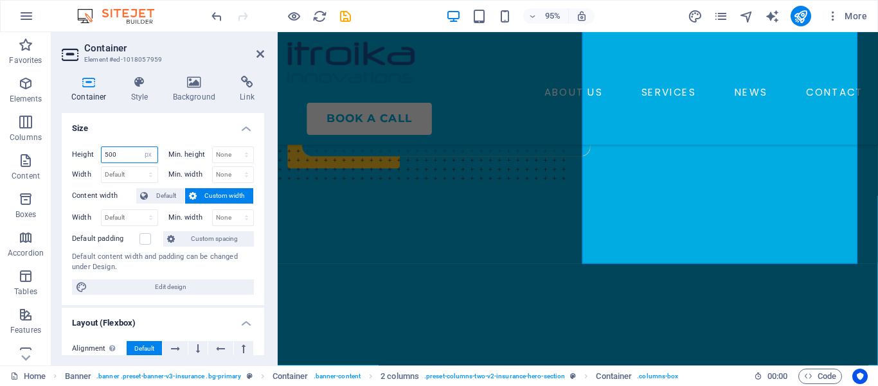
scroll to position [214, 0]
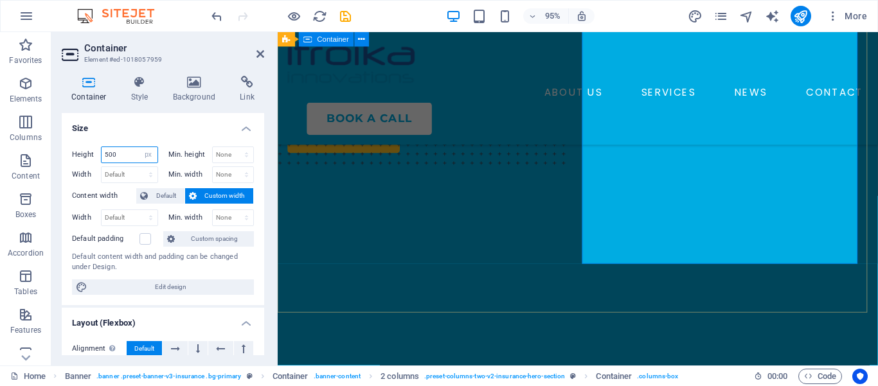
type input "500"
click at [613, 307] on div "IT SERVICES COMPANY Ensuring Responsiblity Delivering reliable technology solut…" at bounding box center [594, 180] width 632 height 725
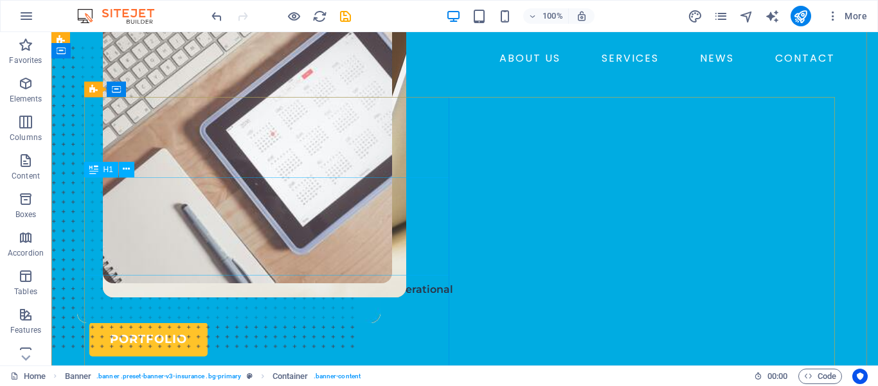
scroll to position [0, 0]
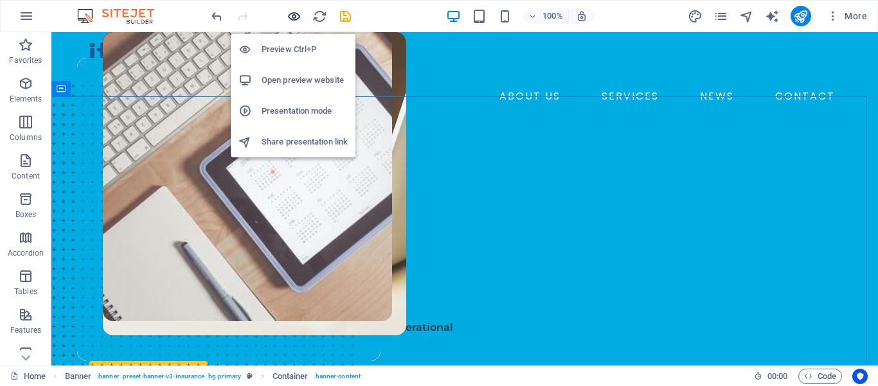
click at [295, 19] on icon "button" at bounding box center [294, 16] width 15 height 15
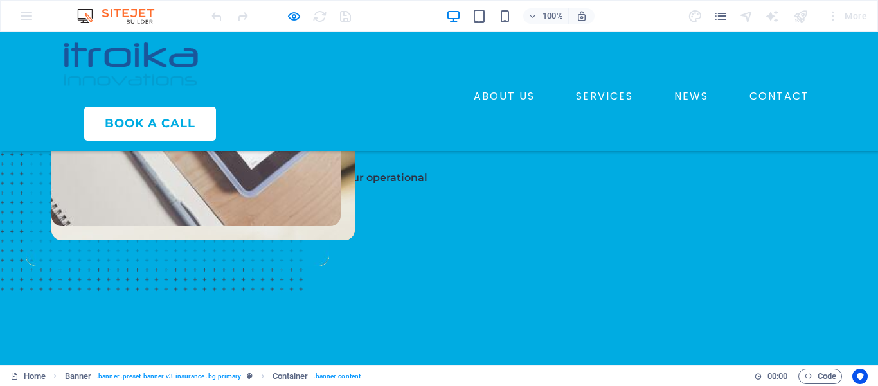
scroll to position [98, 0]
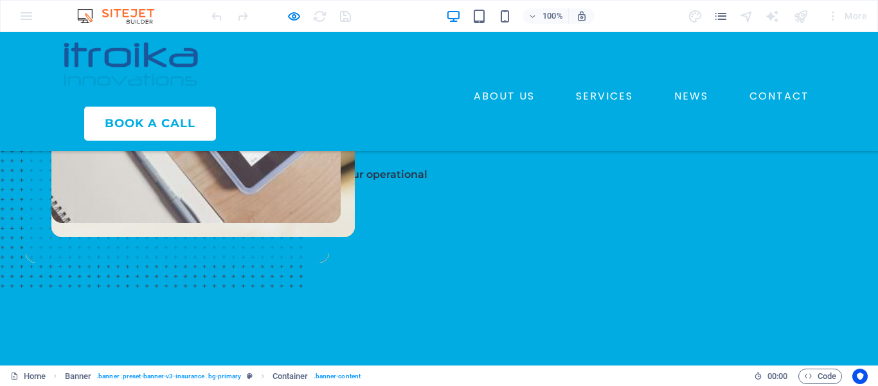
click at [121, 242] on link "PORTFOLIO" at bounding box center [123, 225] width 118 height 34
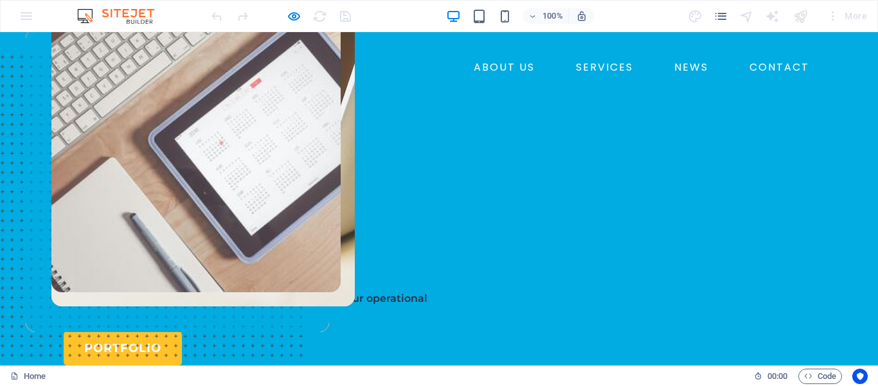
scroll to position [0, 0]
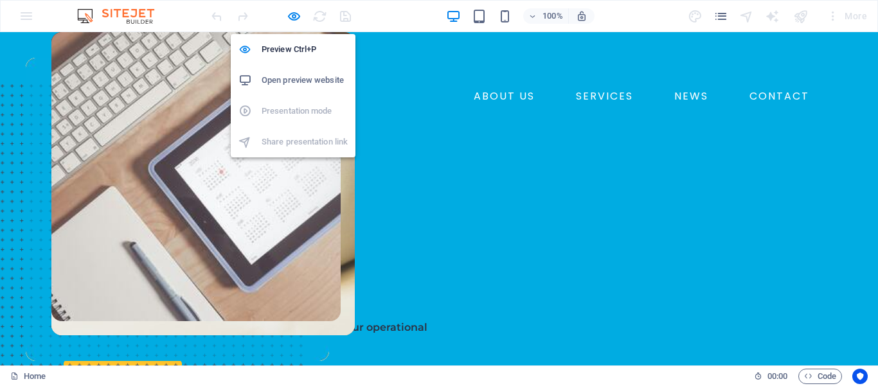
click at [295, 77] on h6 "Open preview website" at bounding box center [305, 80] width 86 height 15
click at [295, 16] on icon "button" at bounding box center [294, 16] width 15 height 15
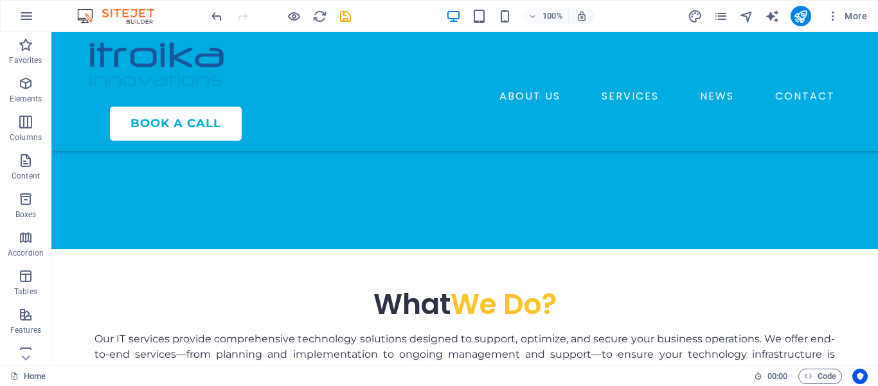
scroll to position [467, 0]
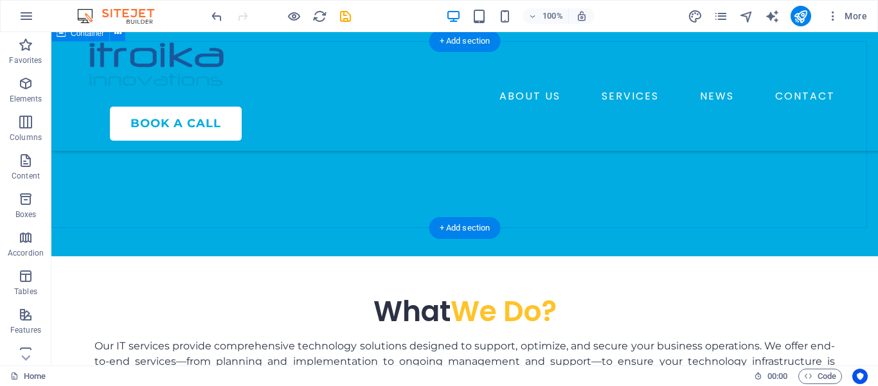
click at [295, 257] on div "What We Do? Our IT services provide comprehensive technology solutions designed…" at bounding box center [464, 350] width 827 height 187
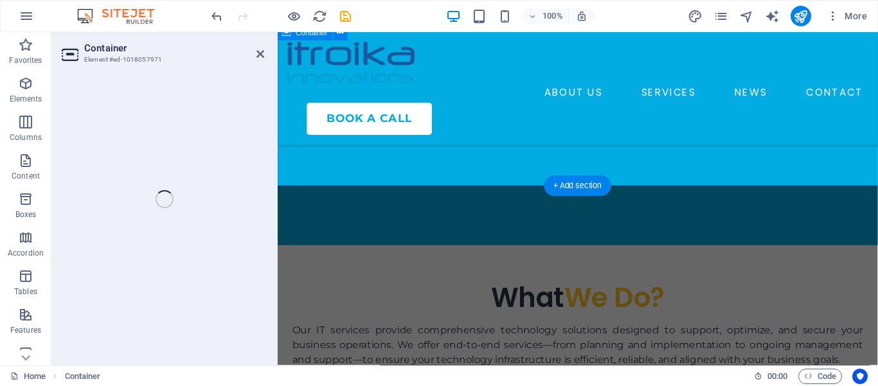
select select "px"
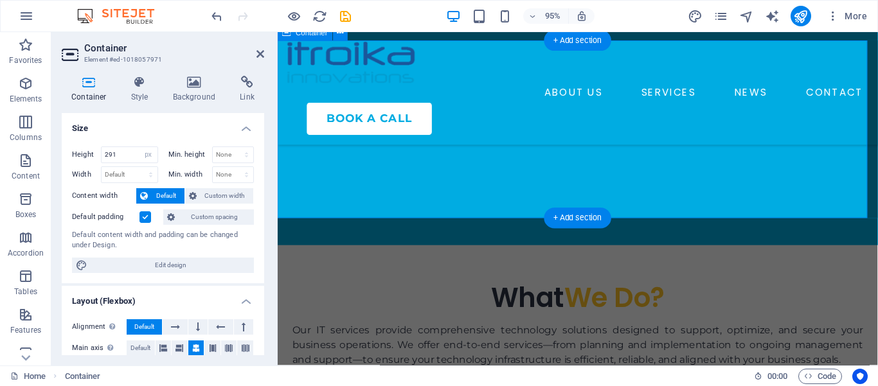
select select "px"
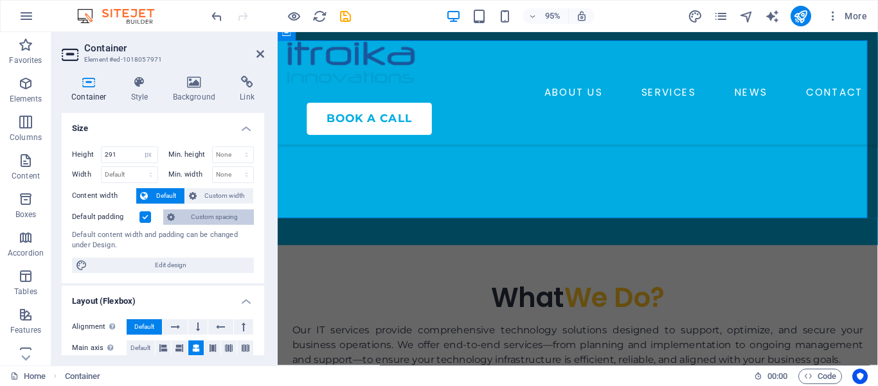
click at [203, 215] on span "Custom spacing" at bounding box center [214, 217] width 71 height 15
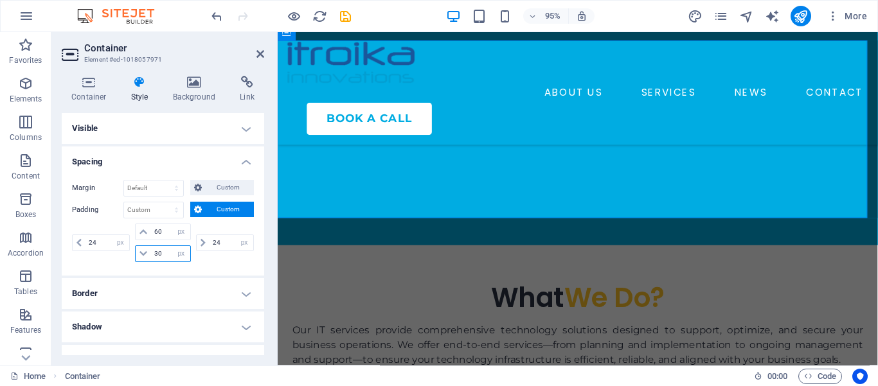
drag, startPoint x: 159, startPoint y: 251, endPoint x: 149, endPoint y: 251, distance: 10.3
click at [151, 251] on input "30" at bounding box center [170, 253] width 39 height 15
type input "10"
click at [212, 258] on div "24 px rem % vh vw" at bounding box center [224, 243] width 60 height 39
click at [422, 257] on div "What We Do? Our IT services provide comprehensive technology solutions designed…" at bounding box center [594, 350] width 632 height 187
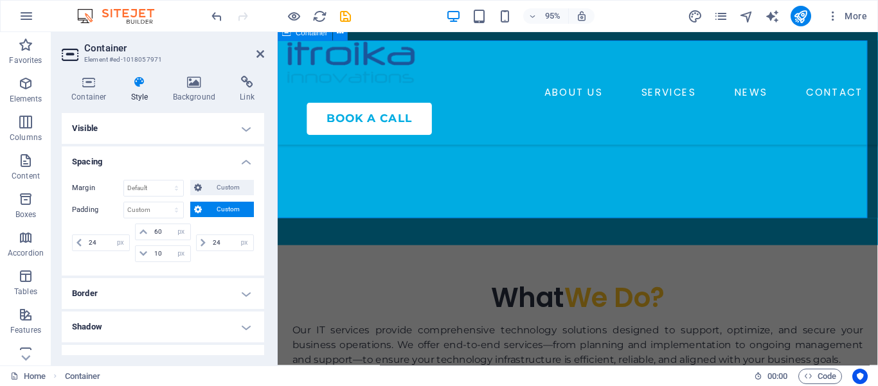
click at [422, 257] on div "What We Do? Our IT services provide comprehensive technology solutions designed…" at bounding box center [594, 350] width 632 height 187
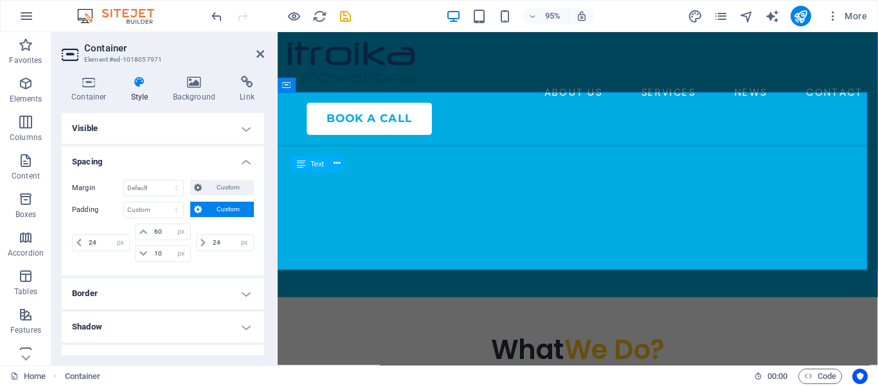
scroll to position [403, 0]
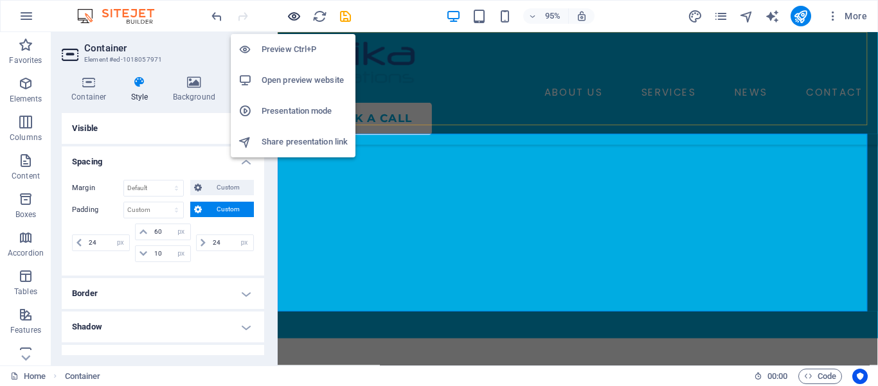
click at [295, 16] on icon "button" at bounding box center [294, 16] width 15 height 15
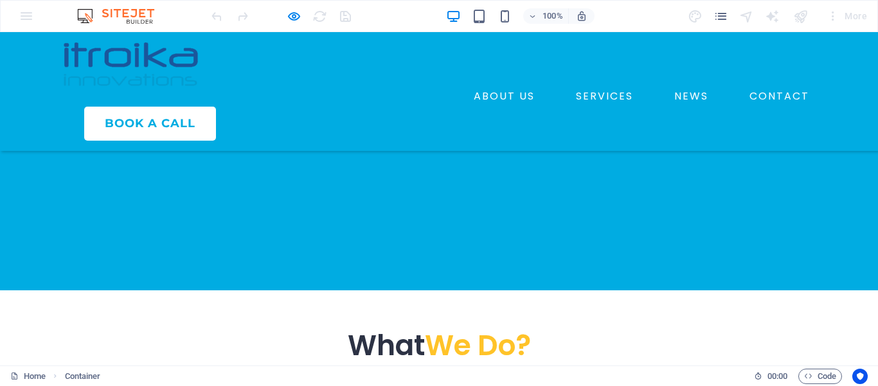
scroll to position [434, 0]
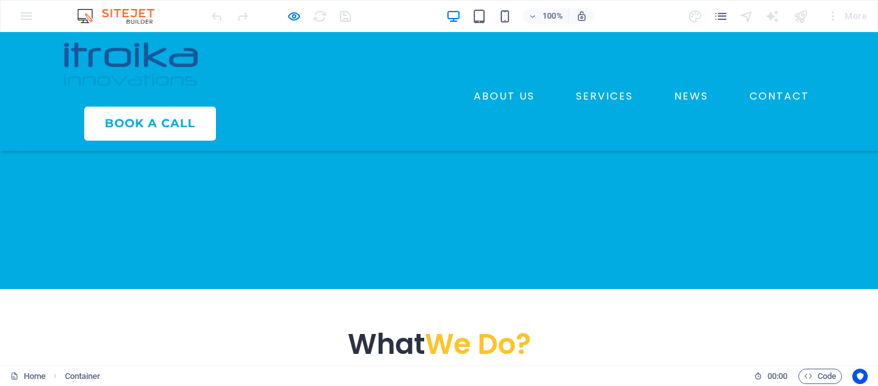
click at [319, 19] on div at bounding box center [281, 16] width 144 height 21
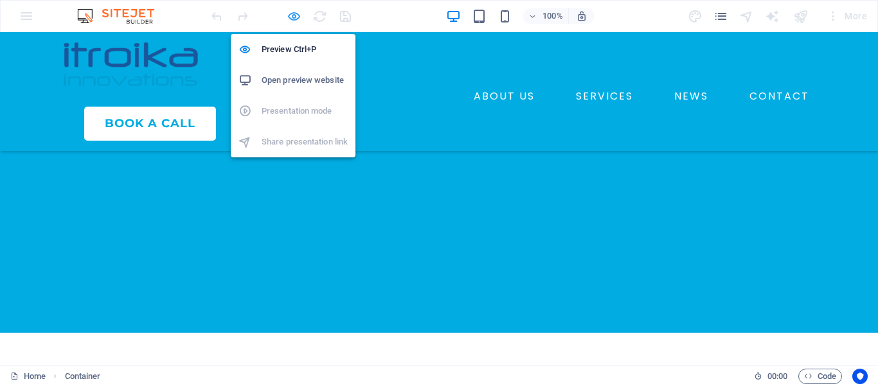
drag, startPoint x: 296, startPoint y: 14, endPoint x: 60, endPoint y: 192, distance: 294.8
click at [296, 14] on icon "button" at bounding box center [294, 16] width 15 height 15
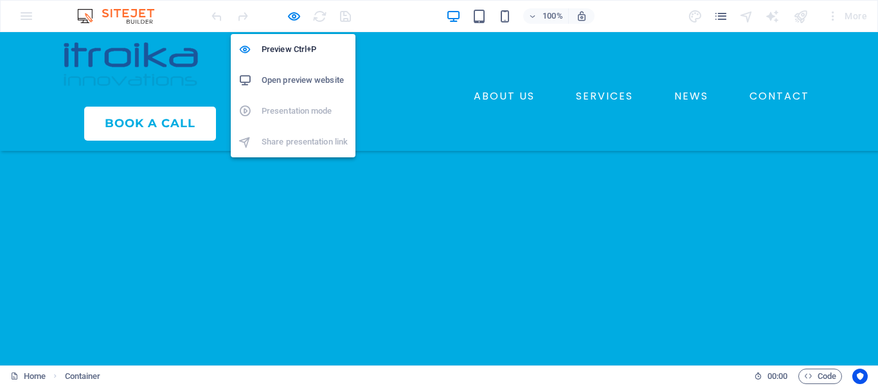
select select "px"
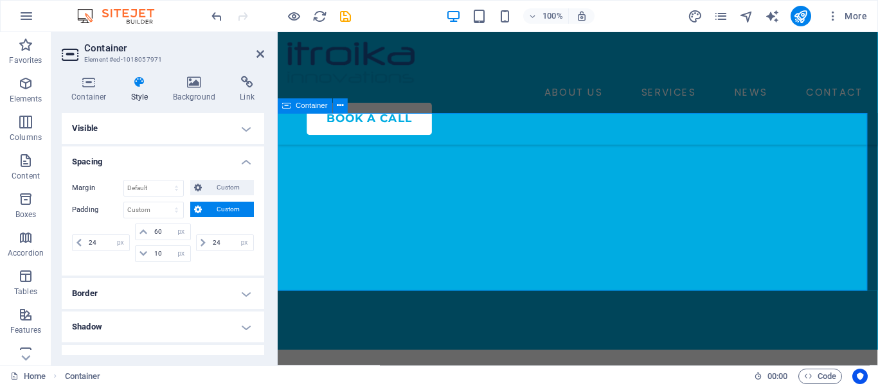
scroll to position [424, 0]
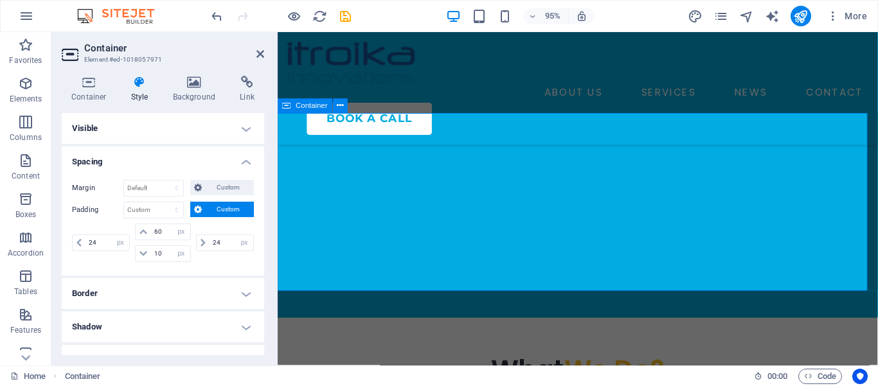
click at [86, 89] on h4 "Container" at bounding box center [92, 89] width 60 height 27
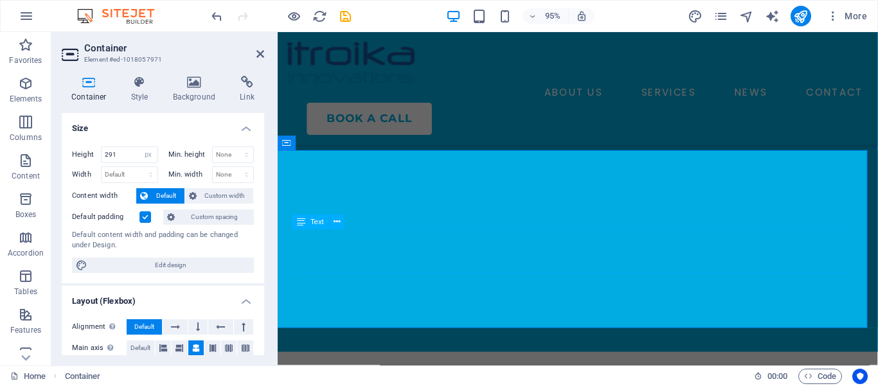
scroll to position [381, 0]
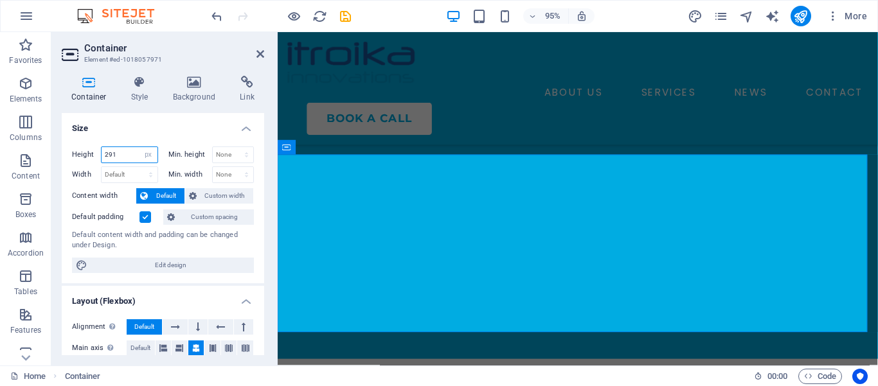
drag, startPoint x: 116, startPoint y: 155, endPoint x: 96, endPoint y: 150, distance: 20.4
click at [102, 150] on input "291" at bounding box center [130, 154] width 56 height 15
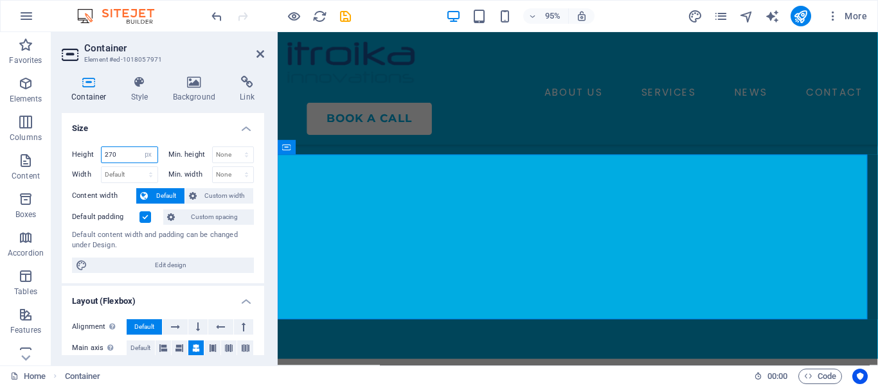
type input "270"
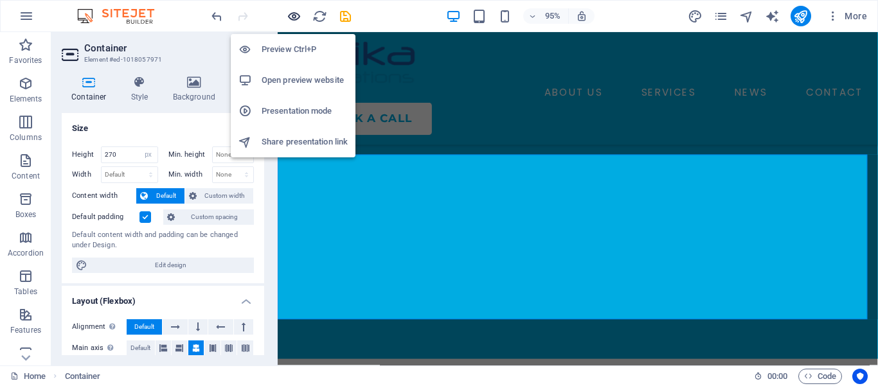
click at [293, 17] on icon "button" at bounding box center [294, 16] width 15 height 15
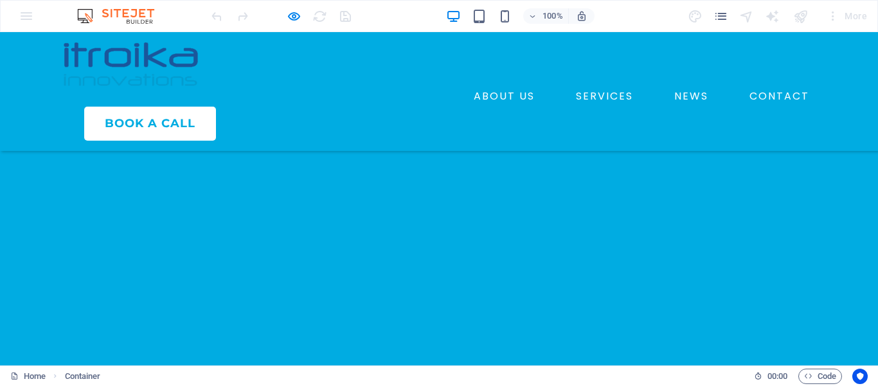
scroll to position [336, 0]
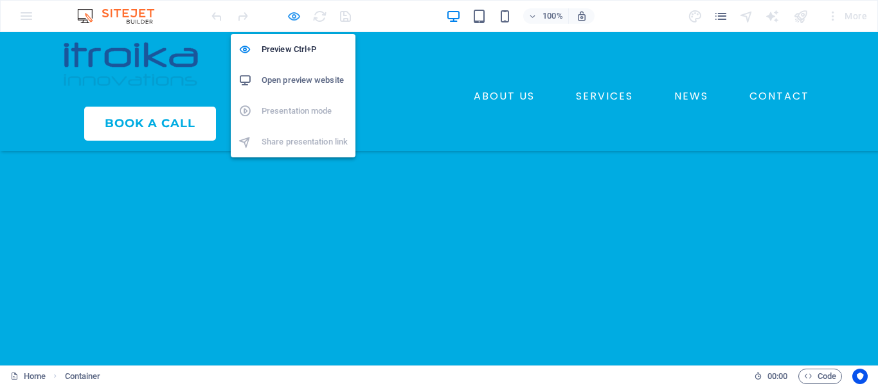
click at [290, 15] on icon "button" at bounding box center [294, 16] width 15 height 15
select select "px"
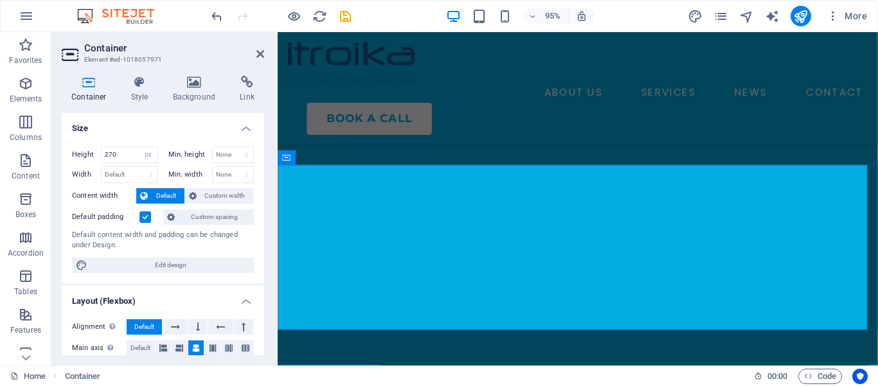
scroll to position [370, 0]
drag, startPoint x: 122, startPoint y: 152, endPoint x: 84, endPoint y: 151, distance: 37.3
click at [102, 151] on input "270" at bounding box center [130, 154] width 56 height 15
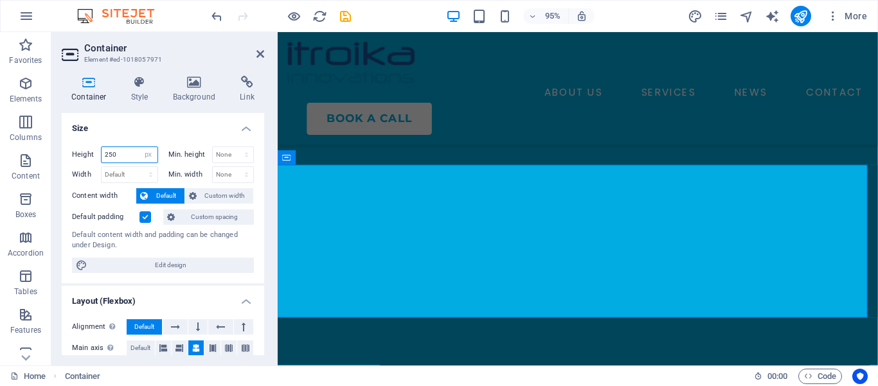
drag, startPoint x: 122, startPoint y: 155, endPoint x: 71, endPoint y: 153, distance: 50.8
click at [102, 153] on input "250" at bounding box center [130, 154] width 56 height 15
type input "230"
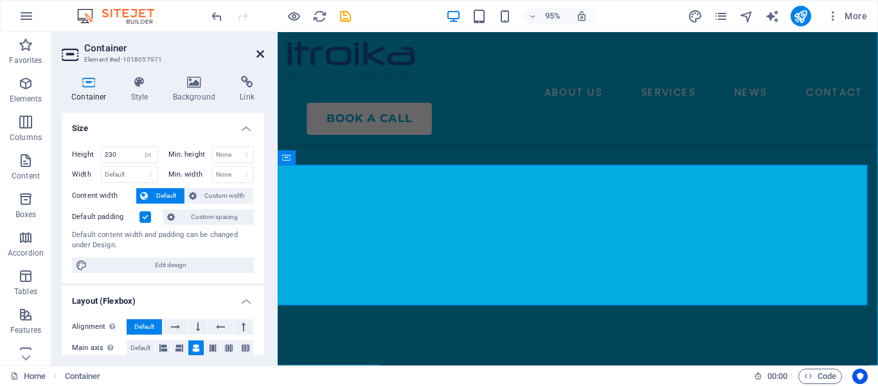
click at [260, 51] on icon at bounding box center [261, 54] width 8 height 10
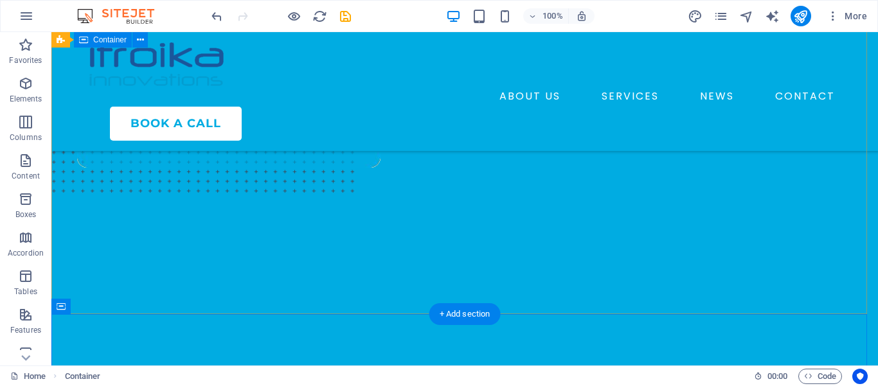
scroll to position [161, 0]
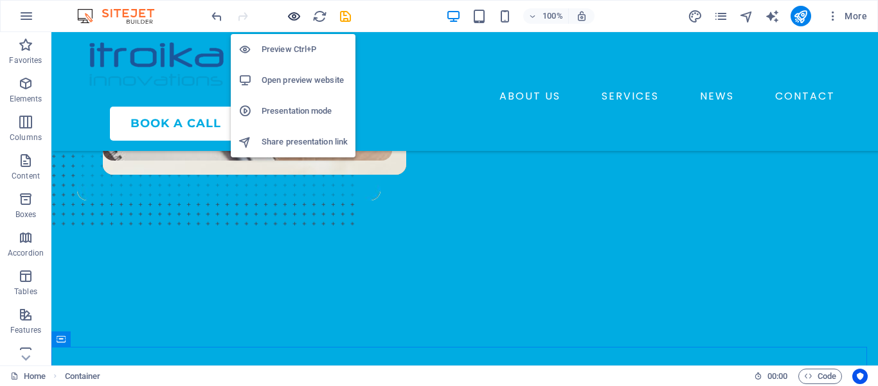
click at [296, 17] on icon "button" at bounding box center [294, 16] width 15 height 15
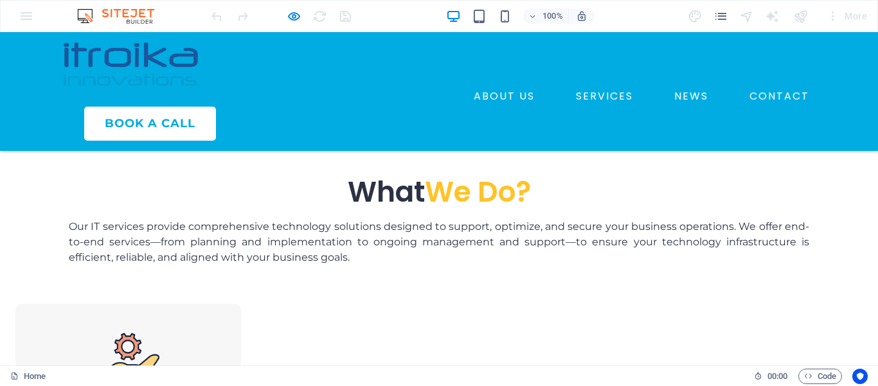
scroll to position [594, 0]
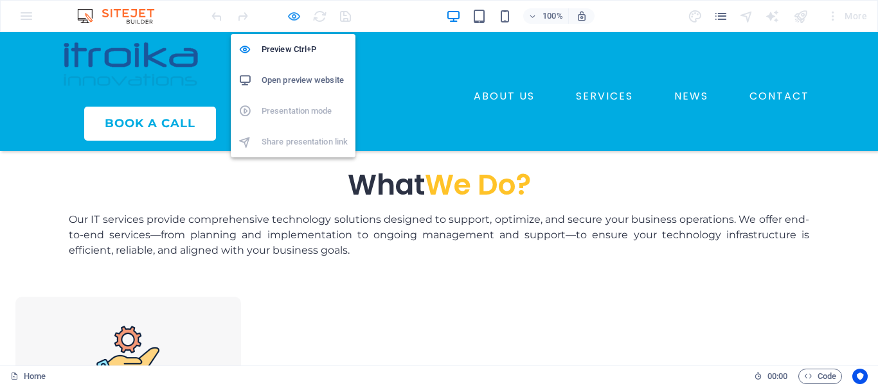
click at [291, 21] on icon "button" at bounding box center [294, 16] width 15 height 15
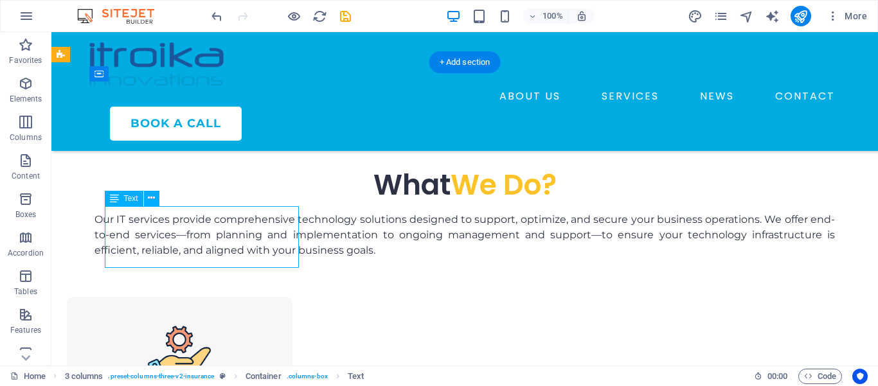
click at [237, 240] on div "Drag here to replace the existing content. Press “Ctrl” if you want to create a…" at bounding box center [464, 199] width 827 height 334
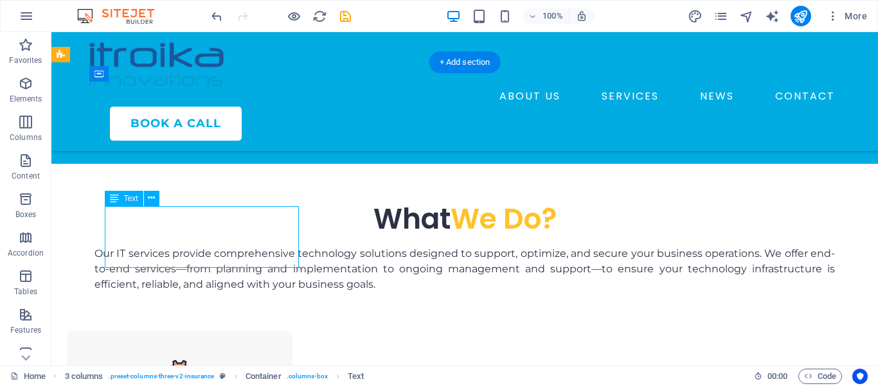
scroll to position [628, 0]
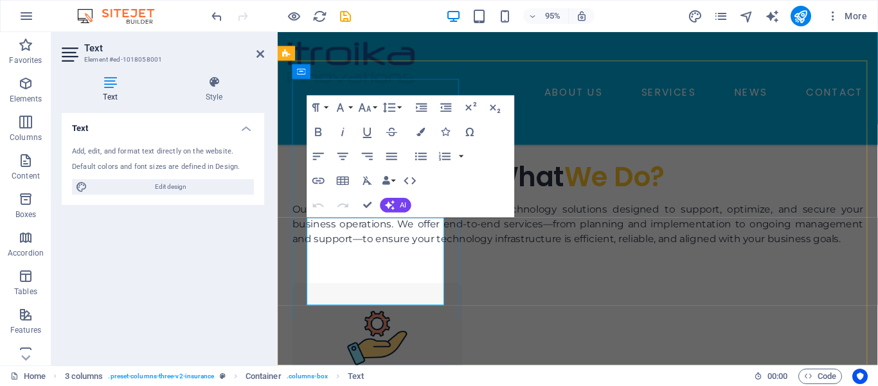
click at [319, 131] on icon "button" at bounding box center [318, 132] width 15 height 15
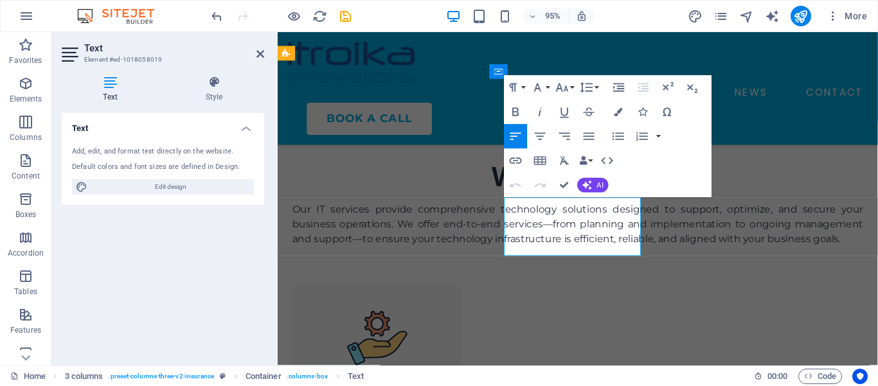
click at [518, 110] on icon "button" at bounding box center [515, 112] width 6 height 8
click at [517, 111] on icon "button" at bounding box center [516, 112] width 15 height 15
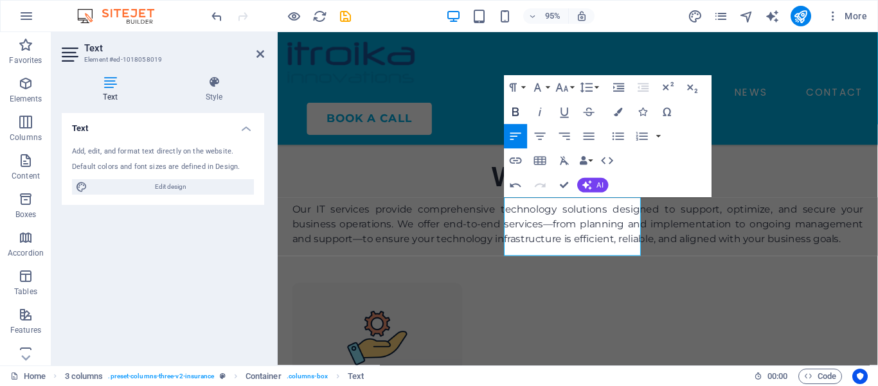
click at [517, 111] on icon "button" at bounding box center [516, 112] width 15 height 15
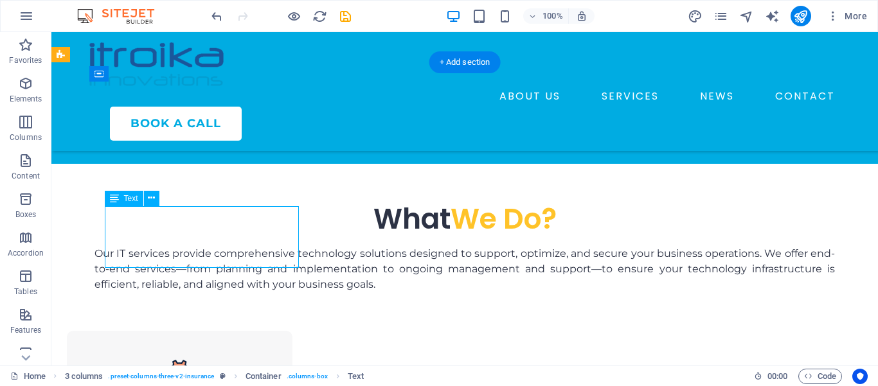
scroll to position [628, 0]
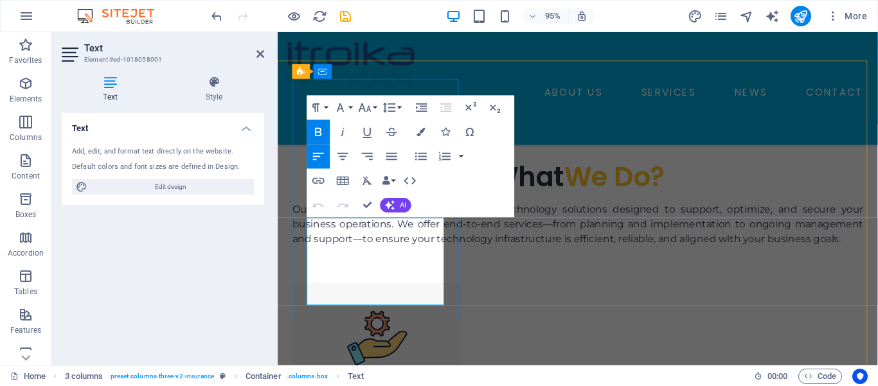
click at [318, 132] on icon "button" at bounding box center [319, 133] width 6 height 8
click at [367, 131] on icon "button" at bounding box center [367, 132] width 15 height 15
click at [320, 131] on icon "button" at bounding box center [319, 133] width 6 height 8
click at [368, 132] on icon "button" at bounding box center [367, 132] width 15 height 15
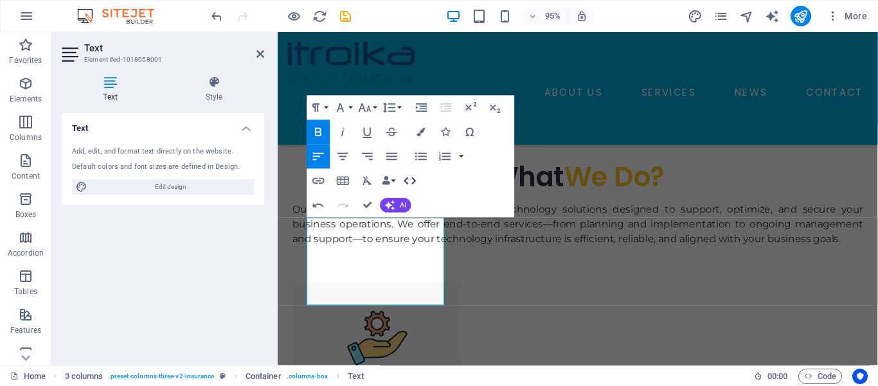
click at [410, 177] on icon "button" at bounding box center [410, 181] width 15 height 15
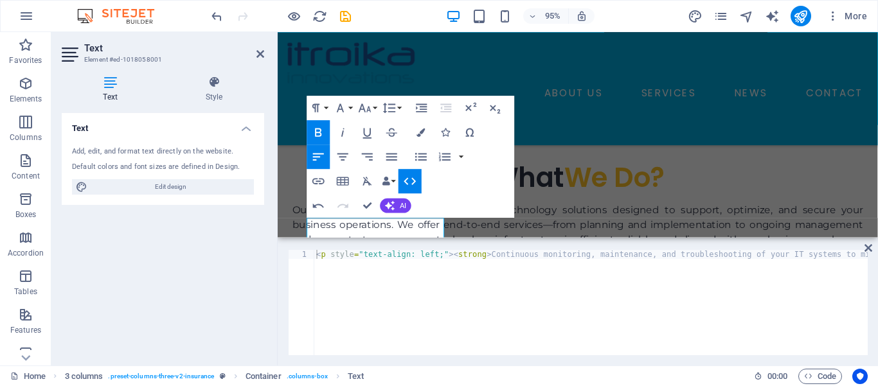
click at [469, 257] on div "< p style = "text-align: left;" > < strong > Continuous monitoring, maintenance…" at bounding box center [711, 306] width 794 height 113
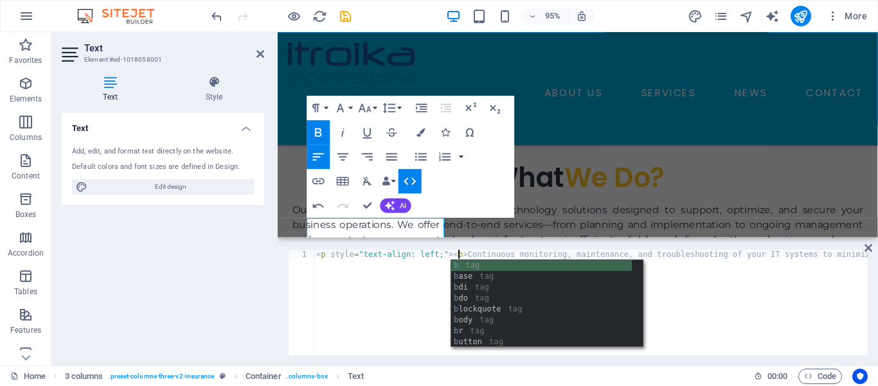
scroll to position [0, 217]
click at [827, 252] on div "< p style = "text-align: left;" > < b > Continuous monitoring, maintenance, and…" at bounding box center [482, 306] width 771 height 113
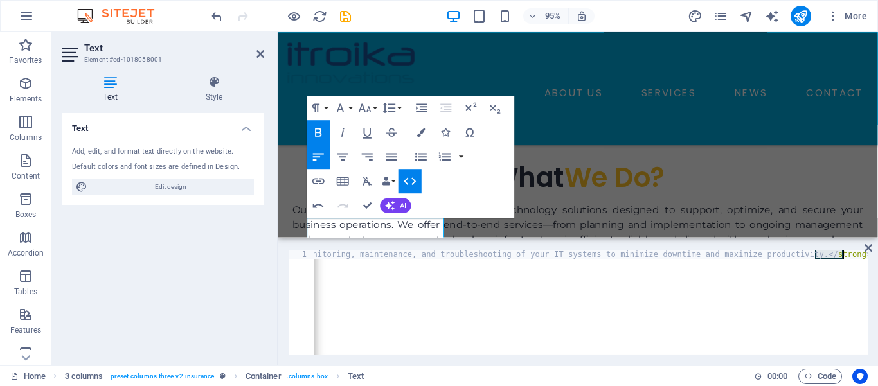
click at [827, 252] on div "< p style = "text-align: left;" > < b > Continuous monitoring, maintenance, and…" at bounding box center [482, 306] width 771 height 113
type textarea "<p style="text-align: left;"><b>Continuous monitoring, maintenance, and trouble…"
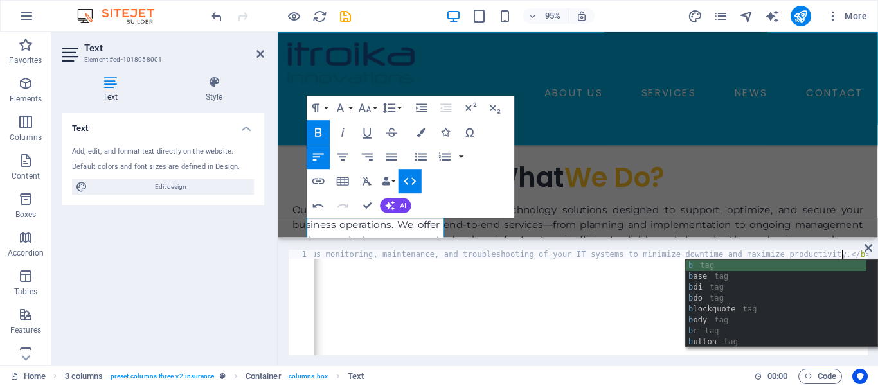
scroll to position [0, 194]
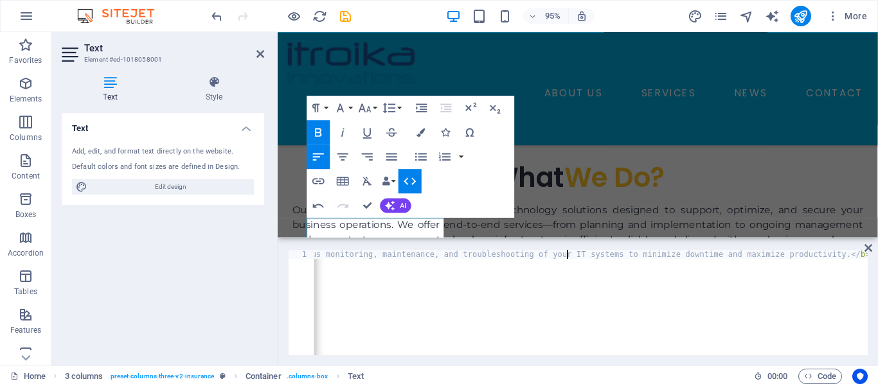
click at [568, 255] on div "< p style = "text-align: left;" > < b > Continuous monitoring, maintenance, and…" at bounding box center [494, 306] width 748 height 113
click at [411, 179] on icon "button" at bounding box center [410, 181] width 15 height 15
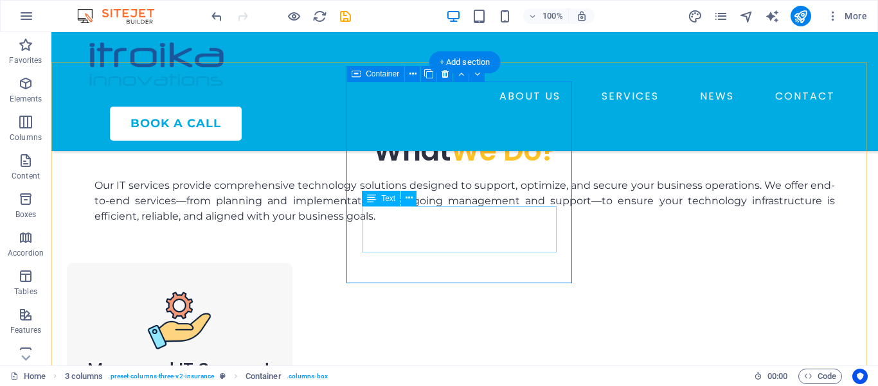
scroll to position [594, 0]
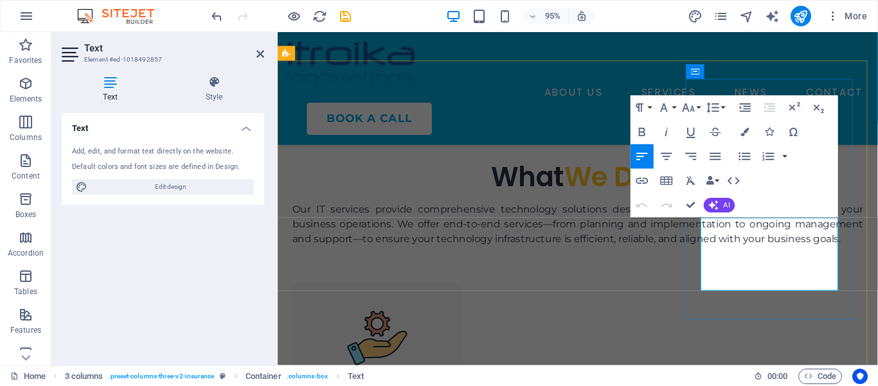
click at [644, 129] on icon "button" at bounding box center [642, 133] width 6 height 8
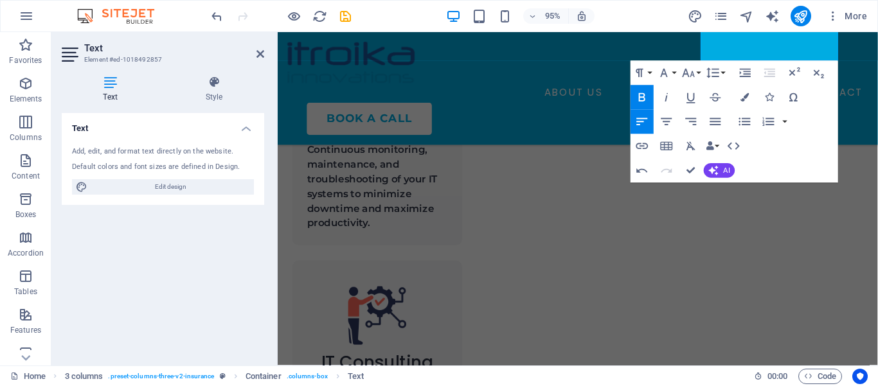
scroll to position [982, 0]
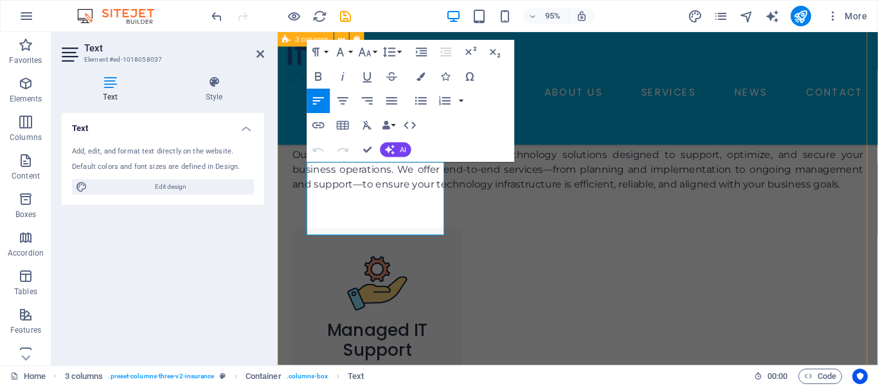
scroll to position [993, 0]
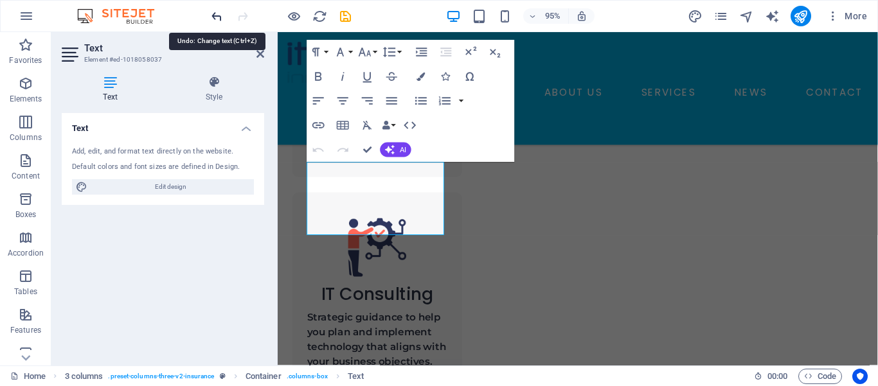
click at [219, 15] on icon "undo" at bounding box center [217, 16] width 15 height 15
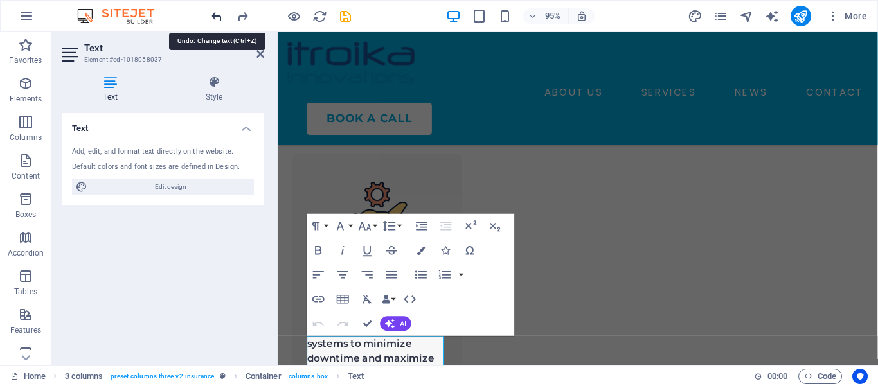
scroll to position [686, 0]
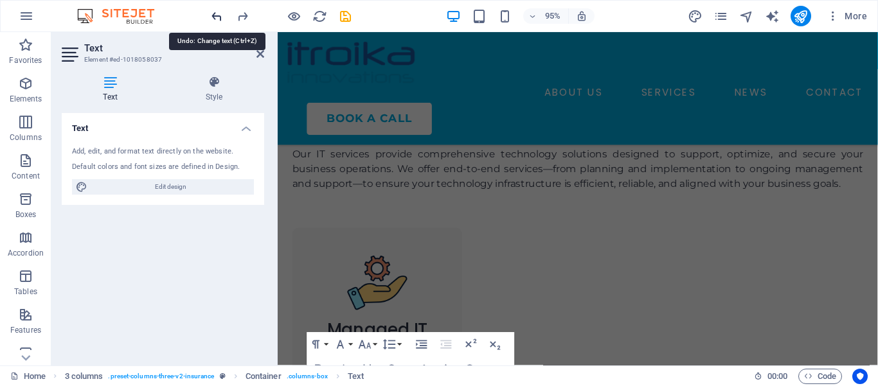
click at [219, 15] on icon "undo" at bounding box center [217, 16] width 15 height 15
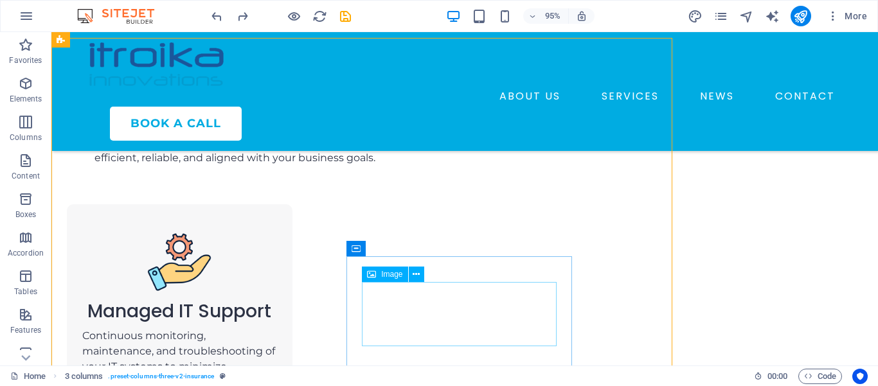
scroll to position [652, 0]
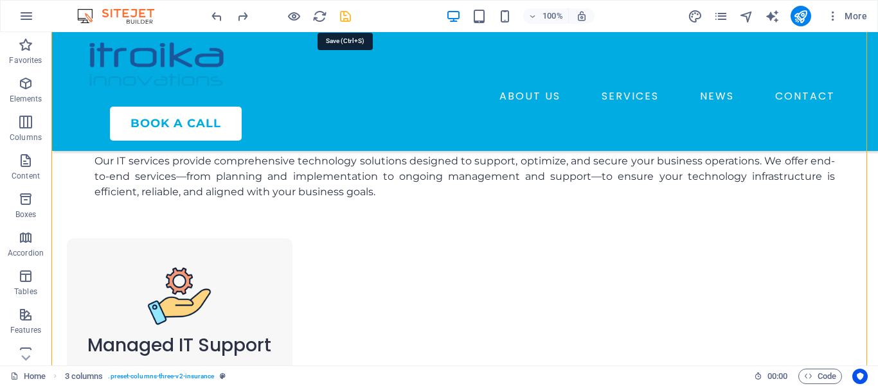
click at [343, 17] on icon "save" at bounding box center [345, 16] width 15 height 15
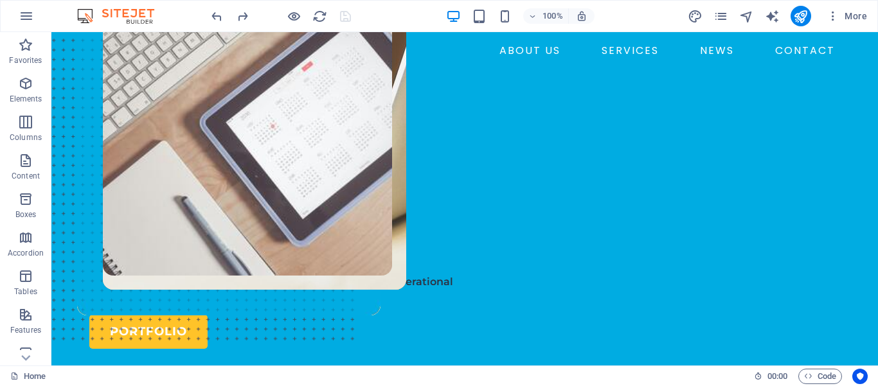
scroll to position [0, 0]
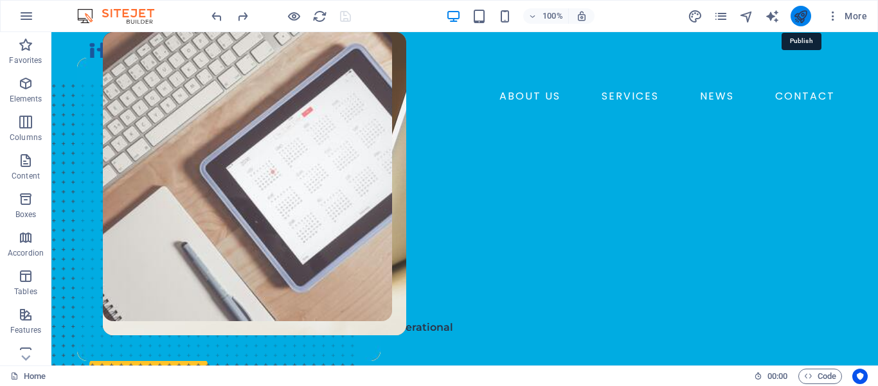
click at [801, 20] on icon "publish" at bounding box center [800, 16] width 15 height 15
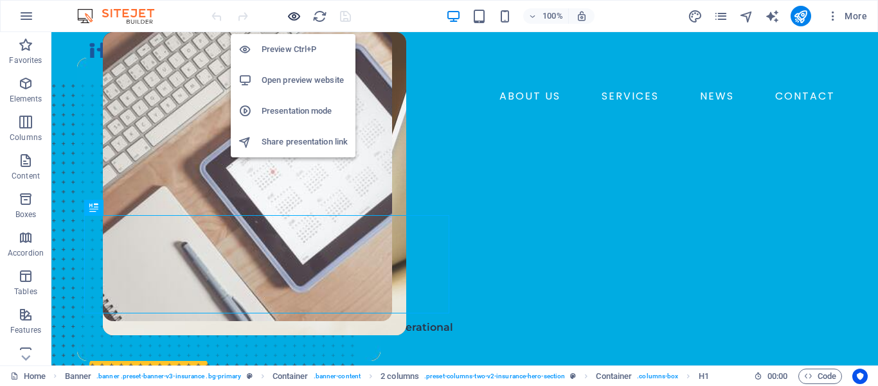
click at [296, 17] on icon "button" at bounding box center [294, 16] width 15 height 15
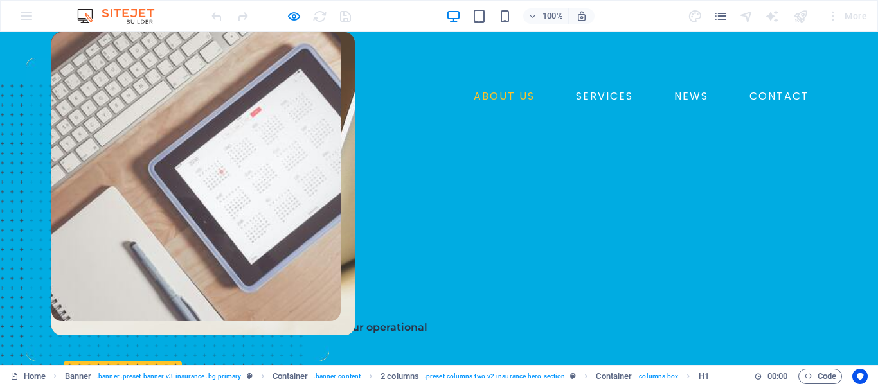
click at [469, 86] on link "ABOUT US" at bounding box center [504, 96] width 71 height 21
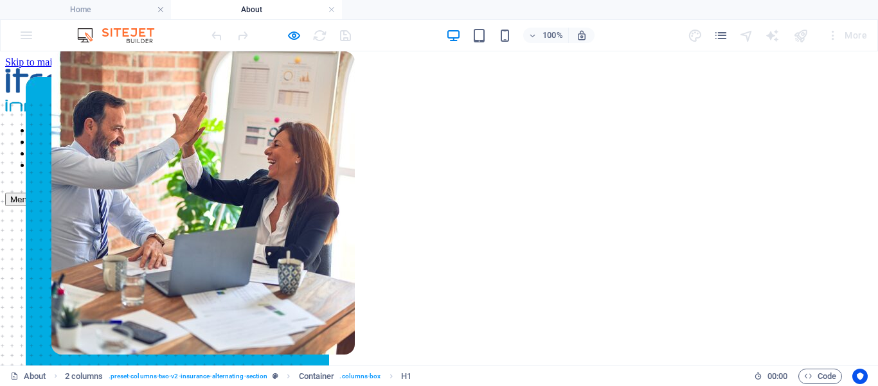
drag, startPoint x: 878, startPoint y: 84, endPoint x: 872, endPoint y: 102, distance: 19.5
click at [458, 125] on nav "ABOUT US SERVICES NEWS CONTACT" at bounding box center [439, 148] width 868 height 46
click at [446, 125] on nav "ABOUT US SERVICES NEWS CONTACT" at bounding box center [439, 148] width 868 height 46
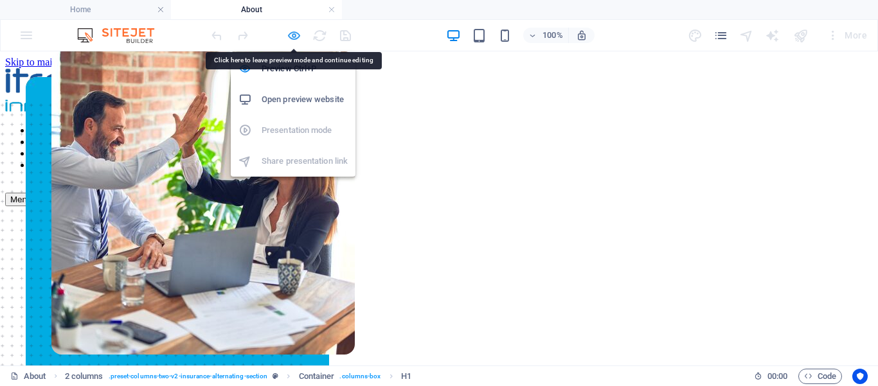
click at [292, 34] on icon "button" at bounding box center [294, 35] width 15 height 15
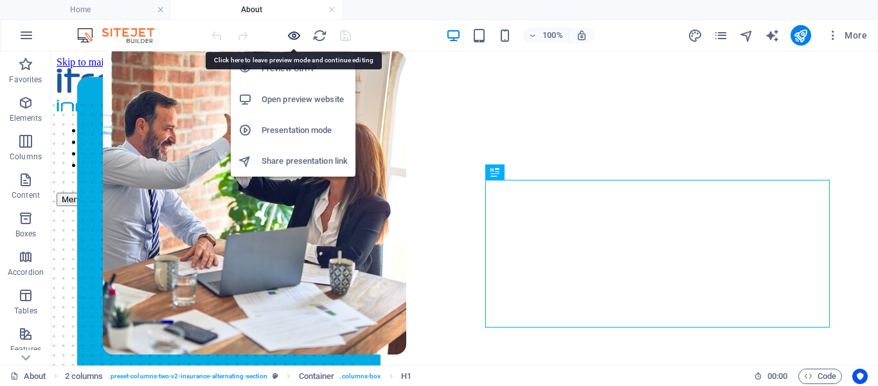
click at [293, 36] on icon "button" at bounding box center [294, 35] width 15 height 15
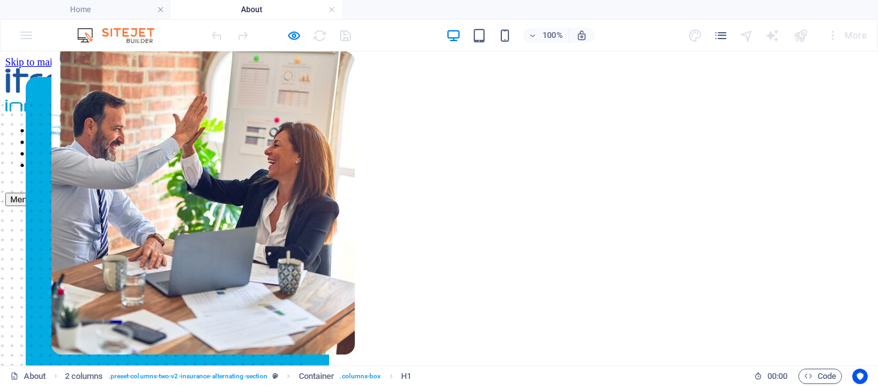
click at [78, 136] on link "SERVICES" at bounding box center [55, 141] width 48 height 11
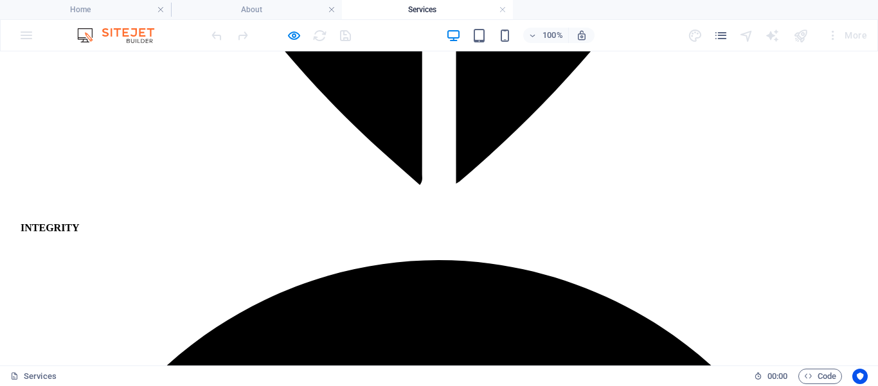
scroll to position [2176, 0]
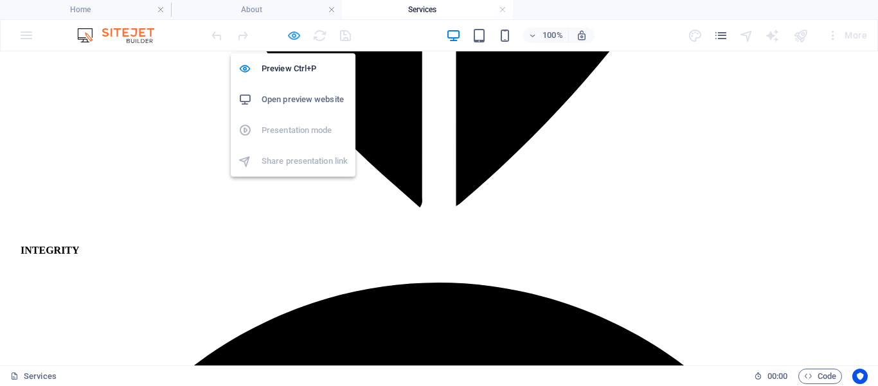
click at [291, 38] on icon "button" at bounding box center [294, 35] width 15 height 15
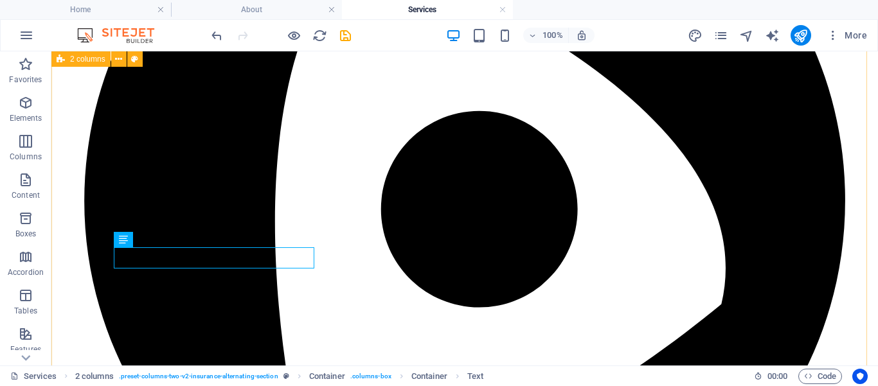
scroll to position [2176, 0]
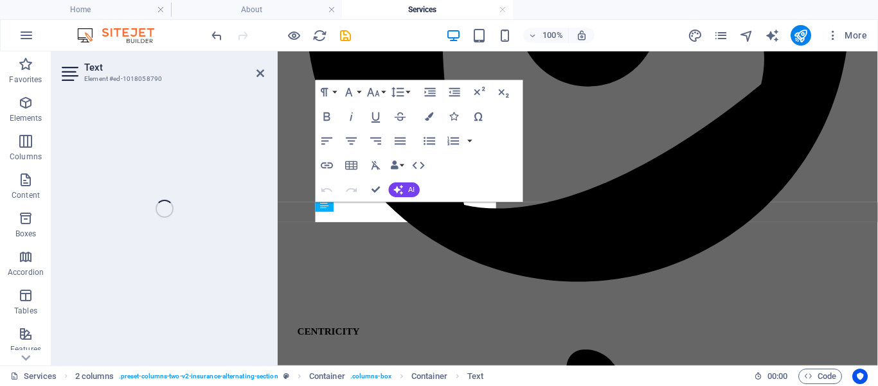
scroll to position [2522, 0]
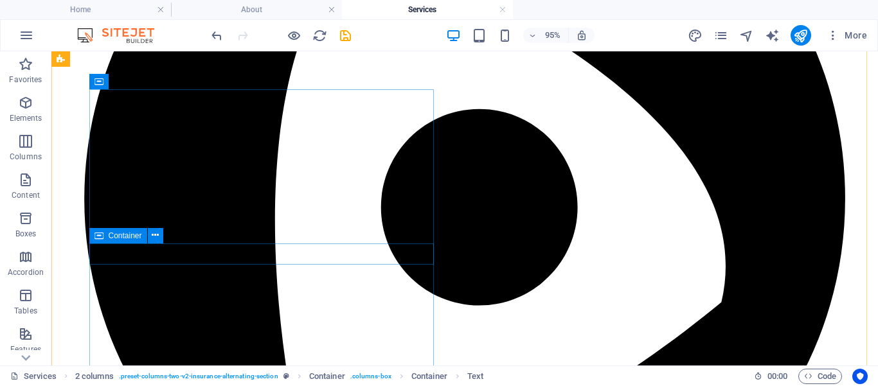
scroll to position [2177, 0]
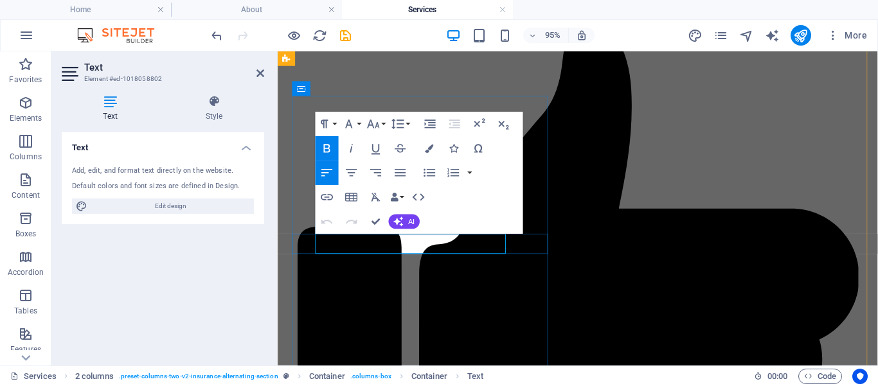
click at [379, 125] on icon "button" at bounding box center [374, 124] width 15 height 15
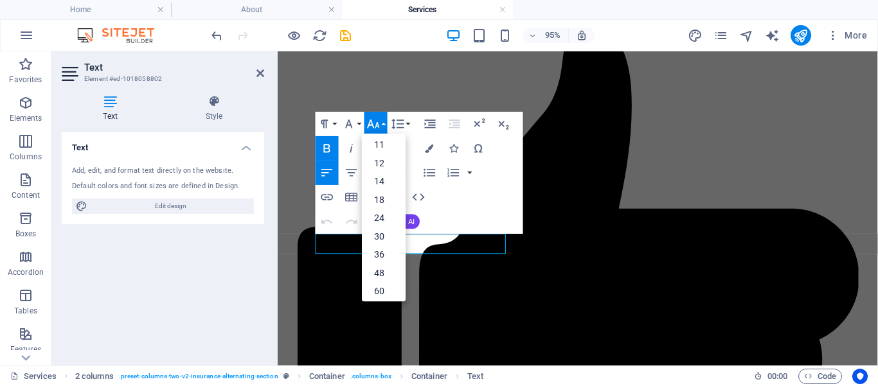
scroll to position [28, 0]
click at [380, 212] on link "14" at bounding box center [384, 213] width 44 height 19
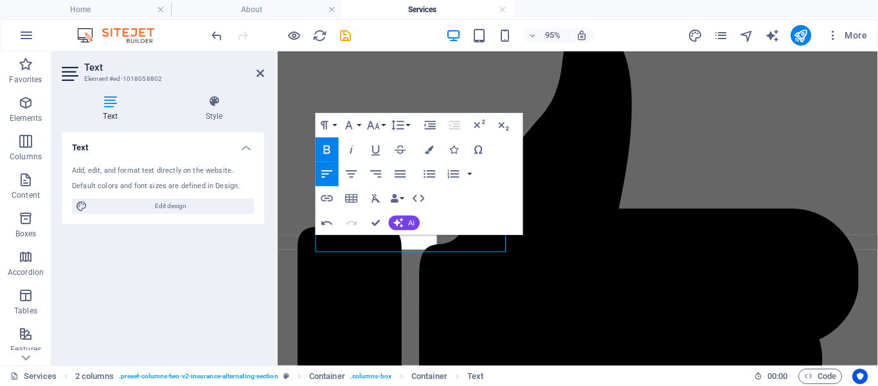
scroll to position [2526, 0]
click at [385, 121] on button "Font Size" at bounding box center [376, 125] width 23 height 24
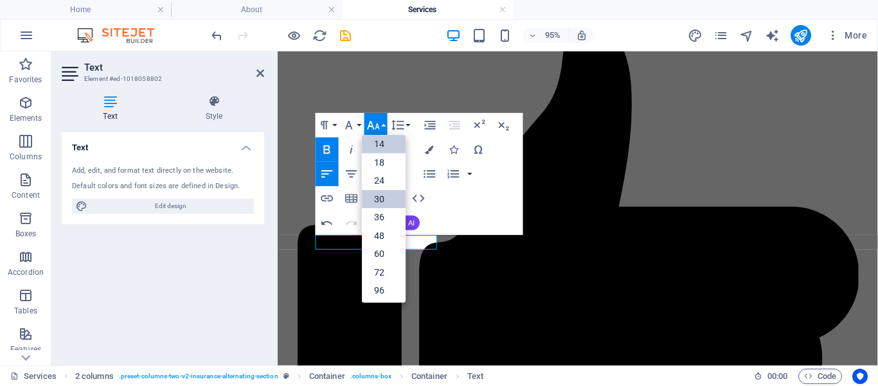
click at [386, 197] on link "30" at bounding box center [384, 199] width 44 height 19
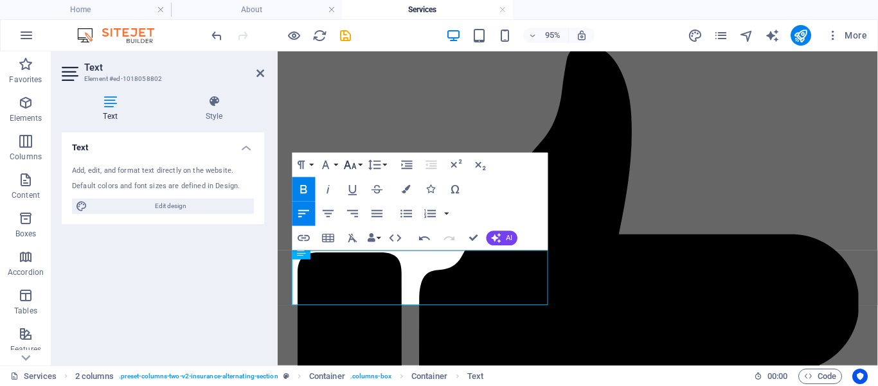
click at [356, 162] on icon "button" at bounding box center [350, 165] width 15 height 15
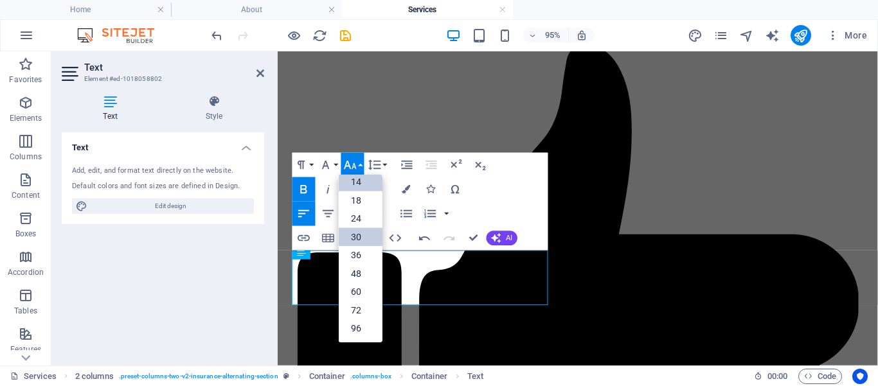
scroll to position [104, 0]
click at [360, 216] on link "24" at bounding box center [361, 219] width 44 height 19
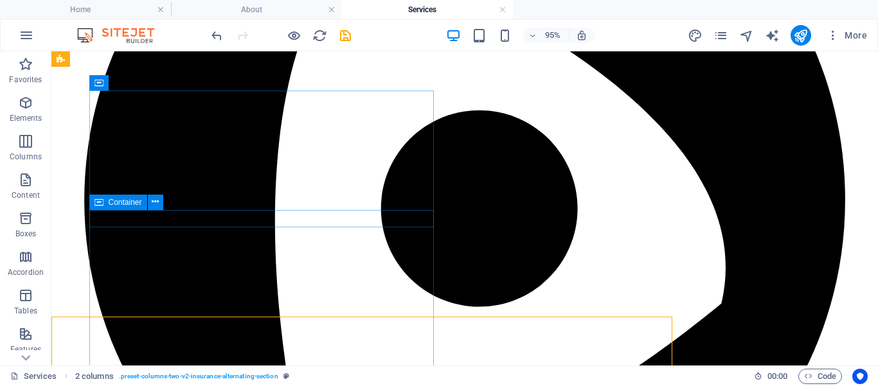
scroll to position [2177, 0]
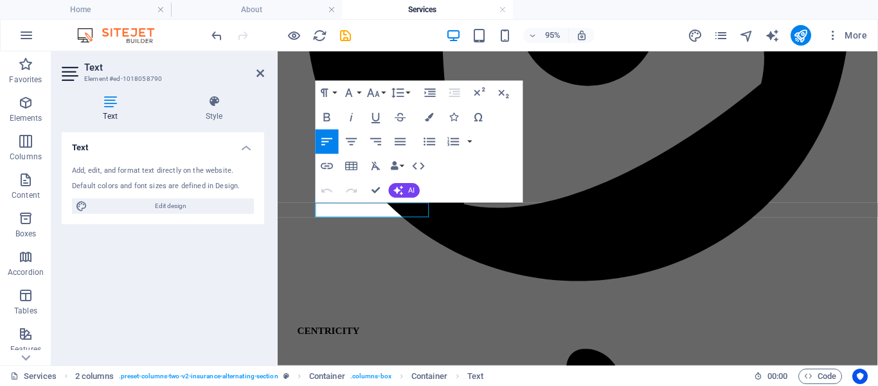
scroll to position [2523, 0]
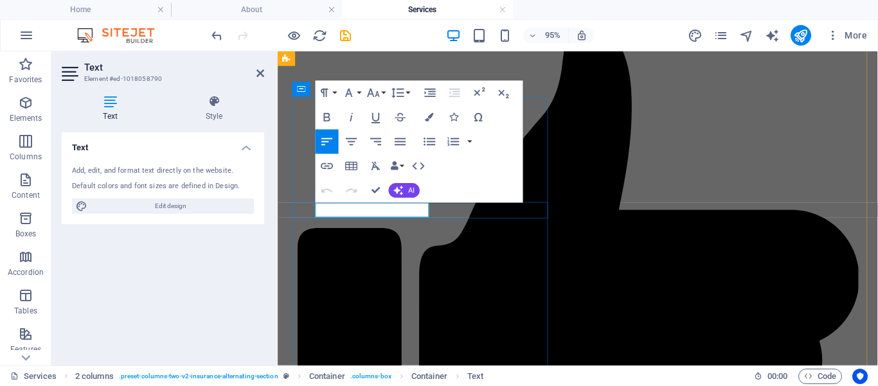
click at [381, 92] on button "Font Size" at bounding box center [376, 93] width 23 height 24
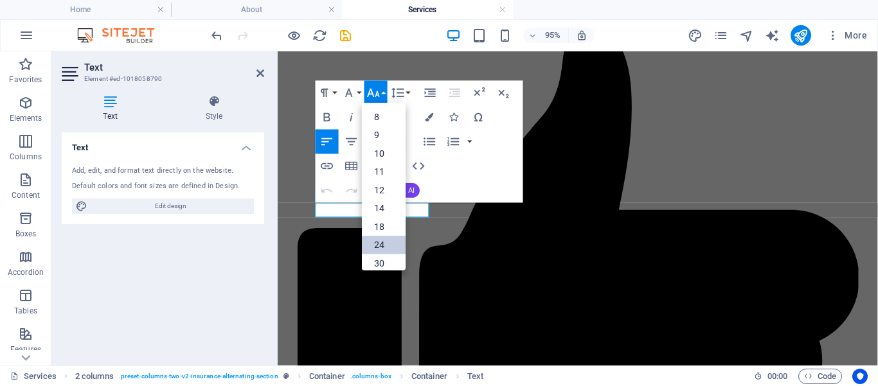
click at [382, 243] on link "24" at bounding box center [384, 245] width 44 height 19
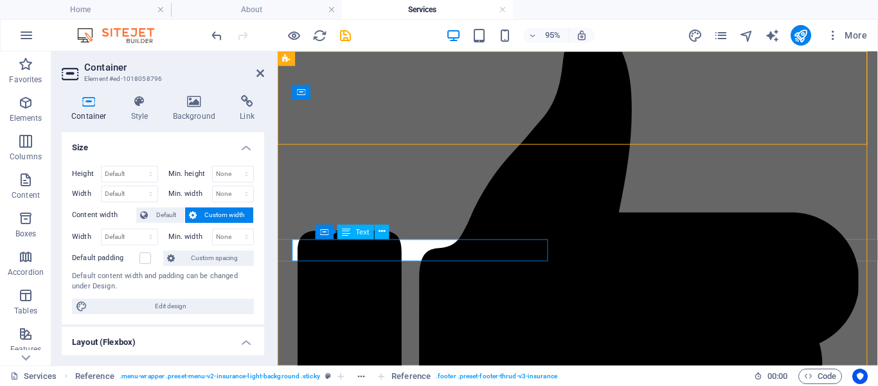
scroll to position [2174, 0]
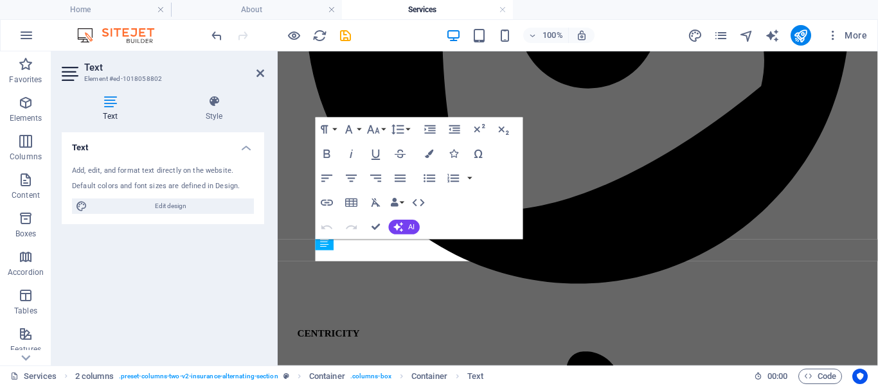
scroll to position [2520, 0]
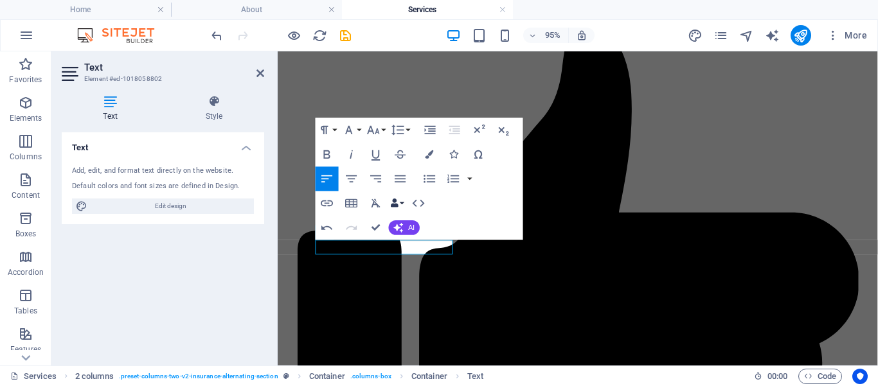
scroll to position [2523, 0]
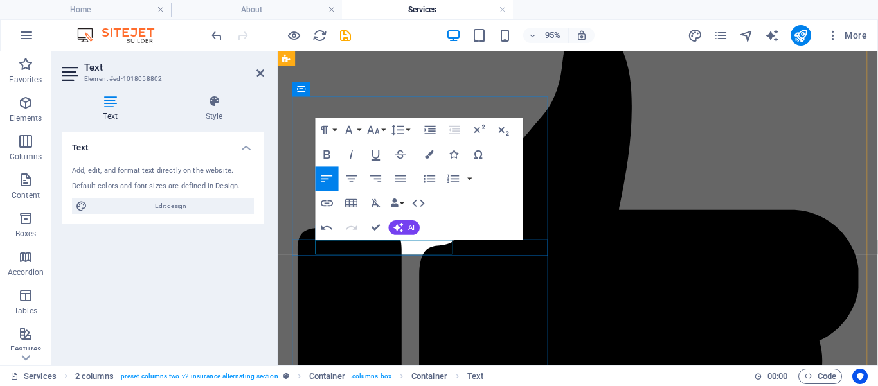
click at [379, 130] on icon "button" at bounding box center [374, 130] width 15 height 15
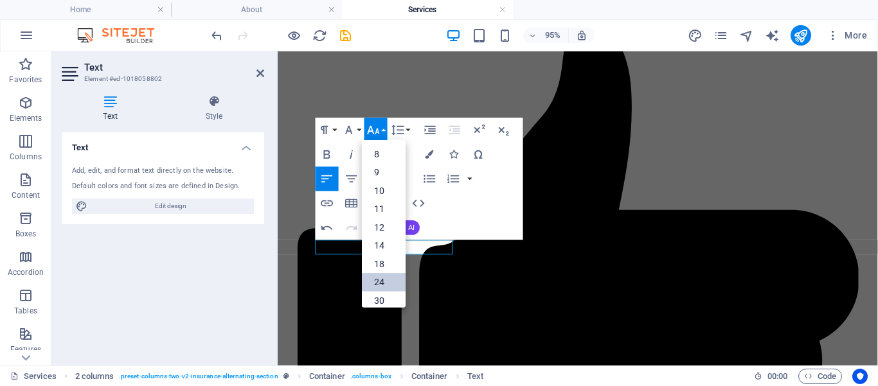
click at [381, 277] on link "24" at bounding box center [384, 282] width 44 height 19
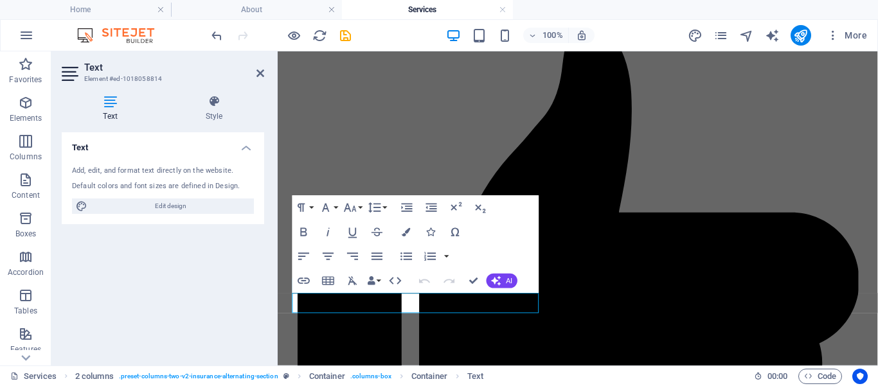
click at [234, 299] on div "Text Add, edit, and format text directly on the website. Default colors and fon…" at bounding box center [163, 243] width 203 height 223
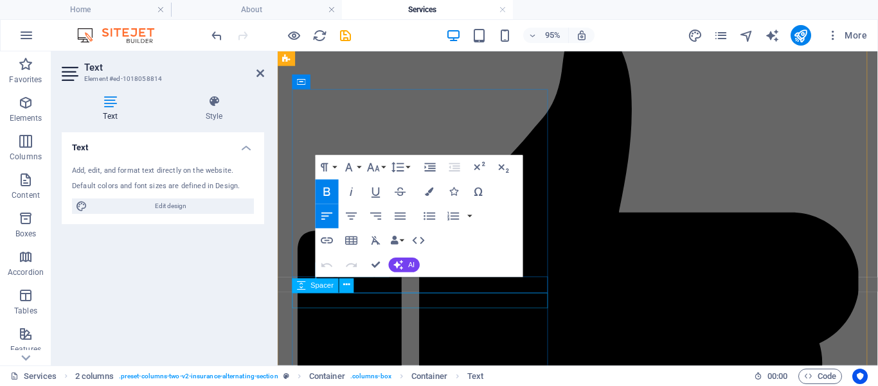
scroll to position [2531, 0]
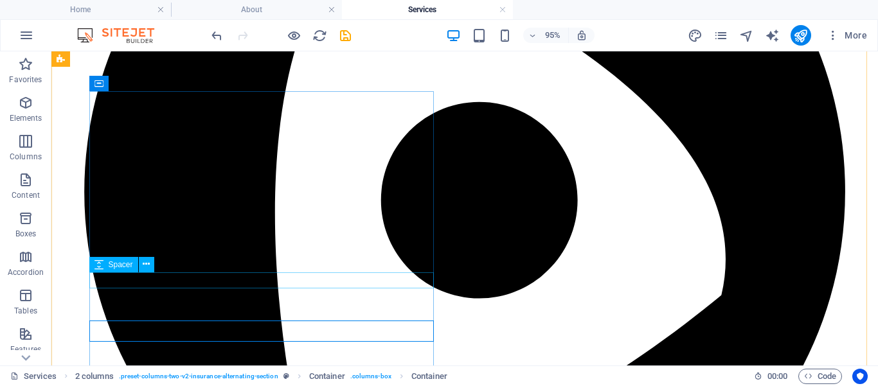
scroll to position [2175, 0]
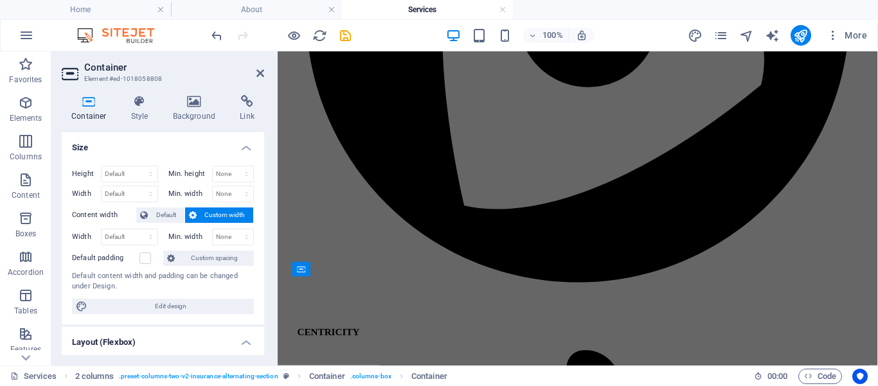
scroll to position [2531, 0]
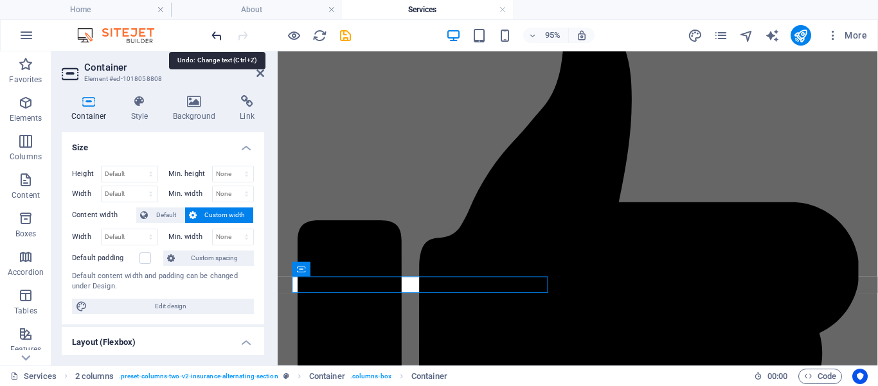
click at [217, 33] on icon "undo" at bounding box center [217, 35] width 15 height 15
click at [220, 35] on icon "undo" at bounding box center [217, 35] width 15 height 15
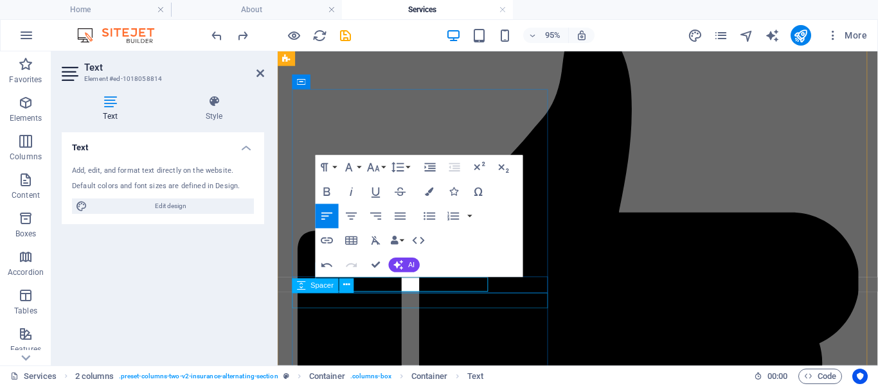
scroll to position [2531, 0]
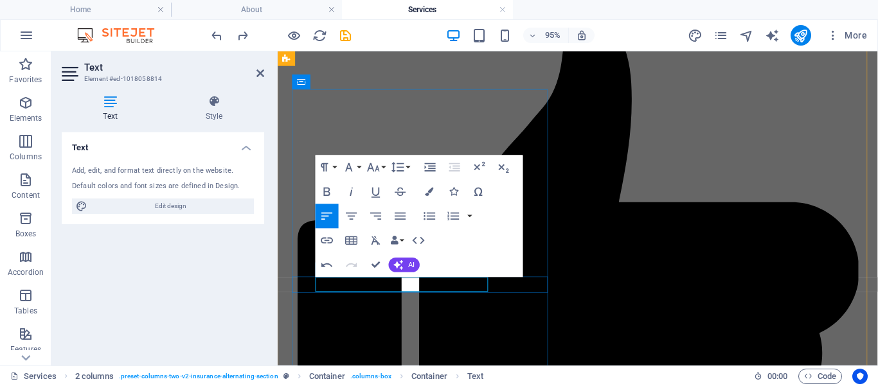
click at [376, 166] on icon "button" at bounding box center [374, 167] width 15 height 15
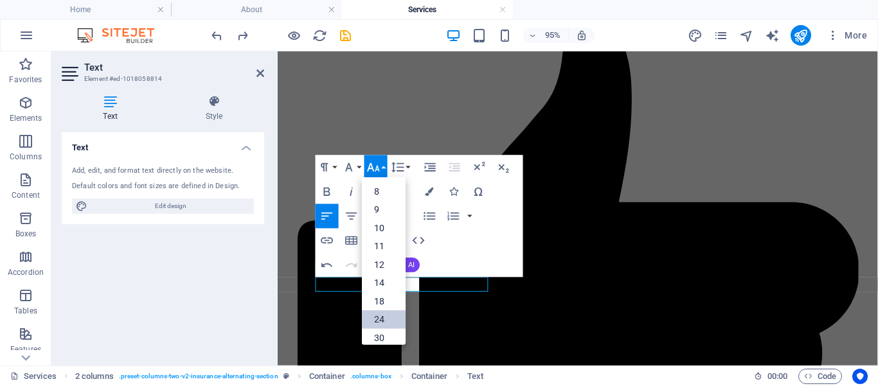
click at [383, 316] on link "24" at bounding box center [384, 320] width 44 height 19
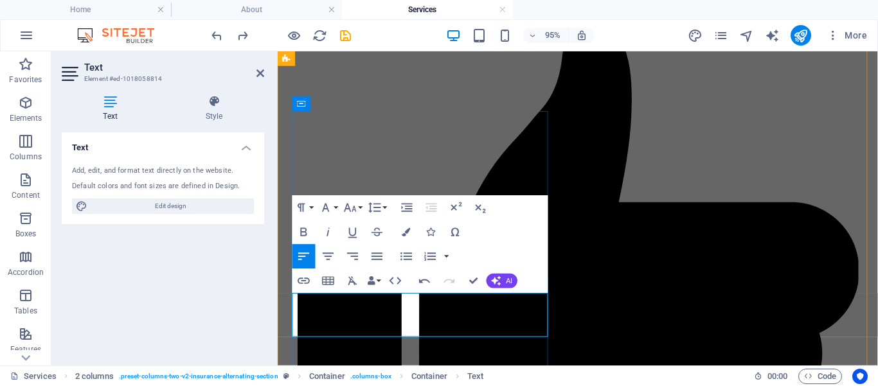
scroll to position [2508, 0]
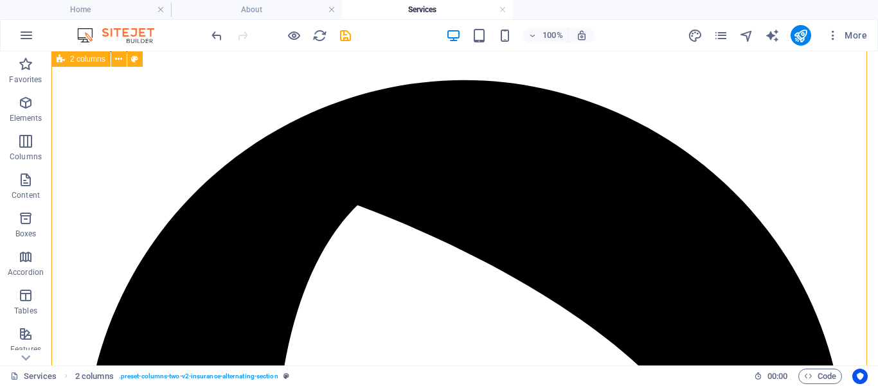
scroll to position [2271, 0]
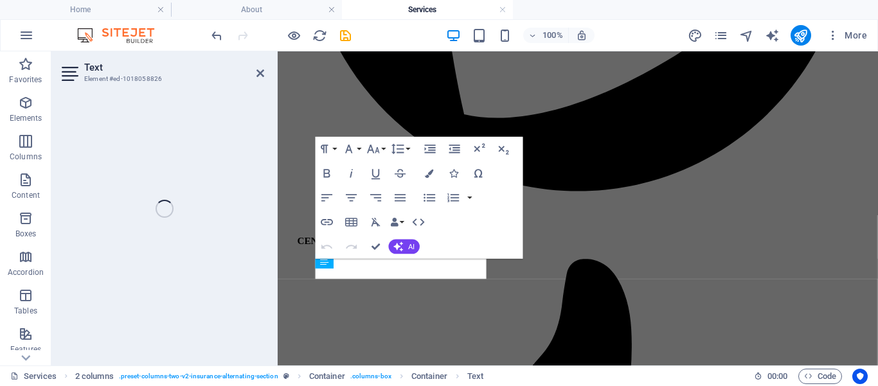
scroll to position [2606, 0]
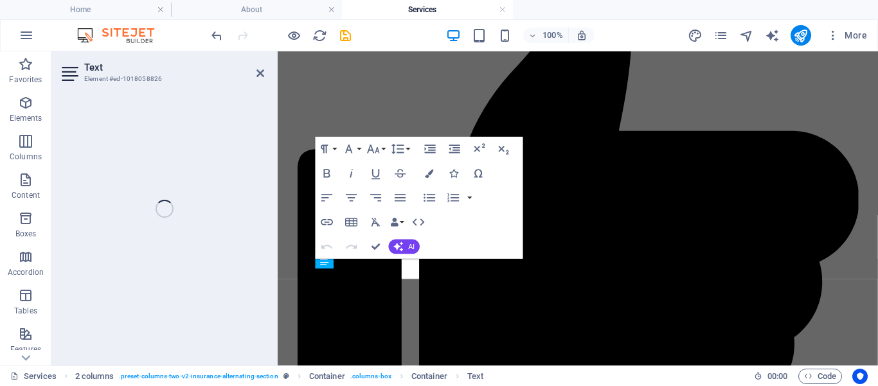
click at [212, 240] on div "Text Element #ed-1018058826 H1 Container H2 2 columns 2 columns Container Space…" at bounding box center [464, 208] width 827 height 314
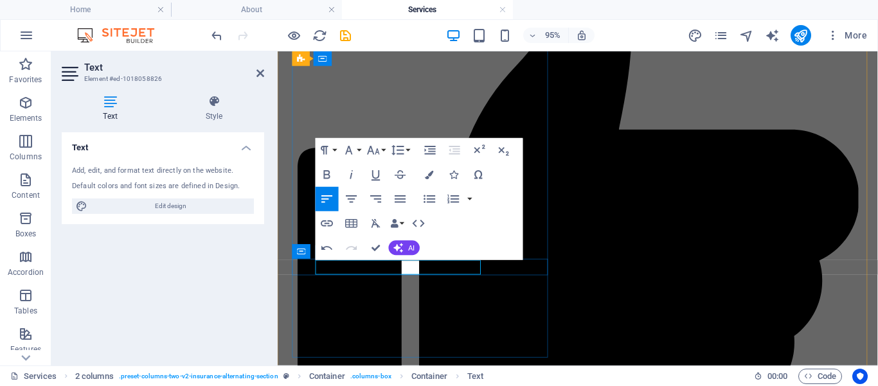
click at [381, 140] on button "Font Size" at bounding box center [376, 150] width 23 height 24
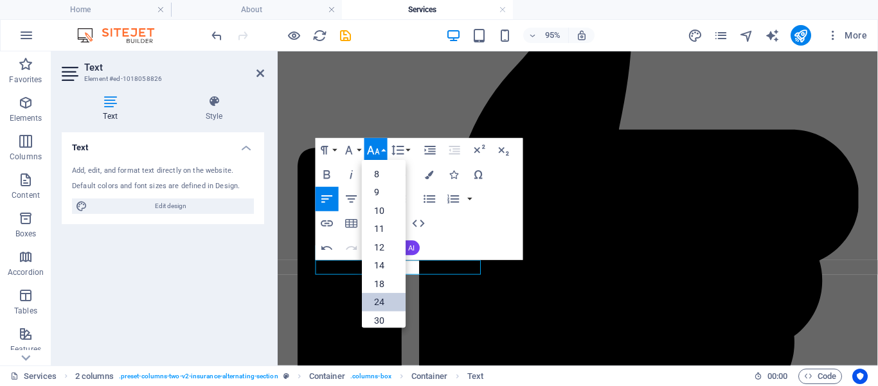
click at [381, 300] on link "24" at bounding box center [384, 302] width 44 height 19
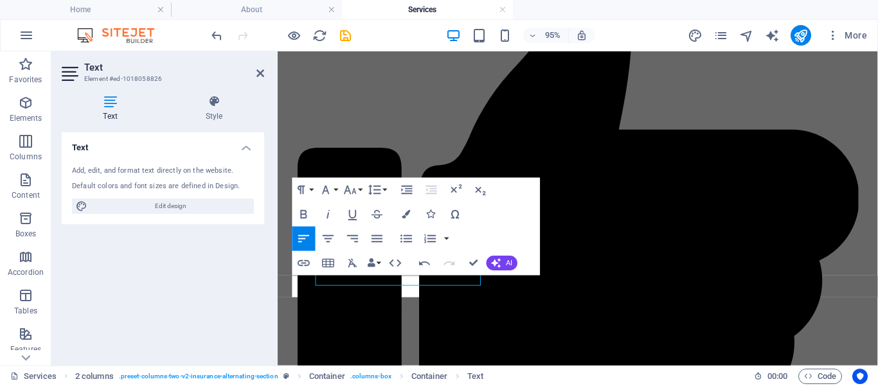
scroll to position [2596, 0]
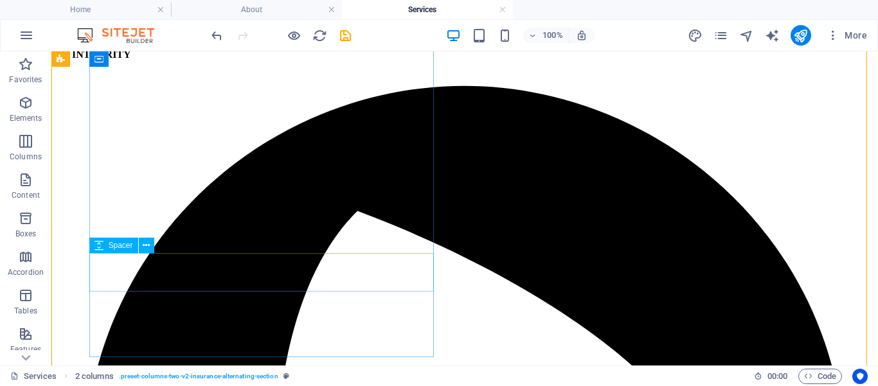
scroll to position [2249, 0]
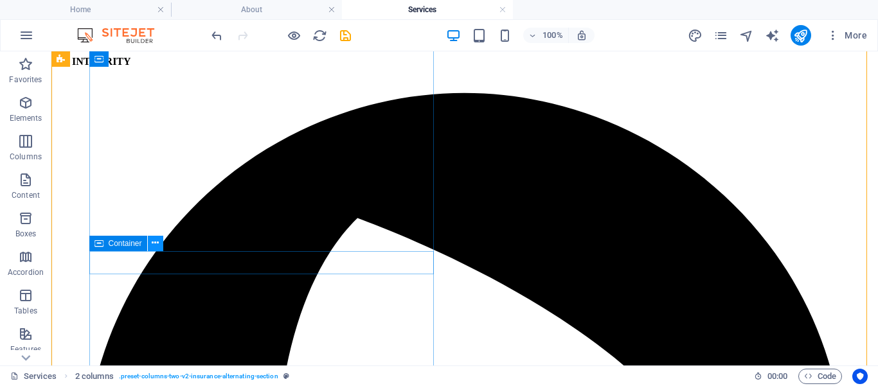
click at [158, 242] on icon at bounding box center [155, 244] width 7 height 14
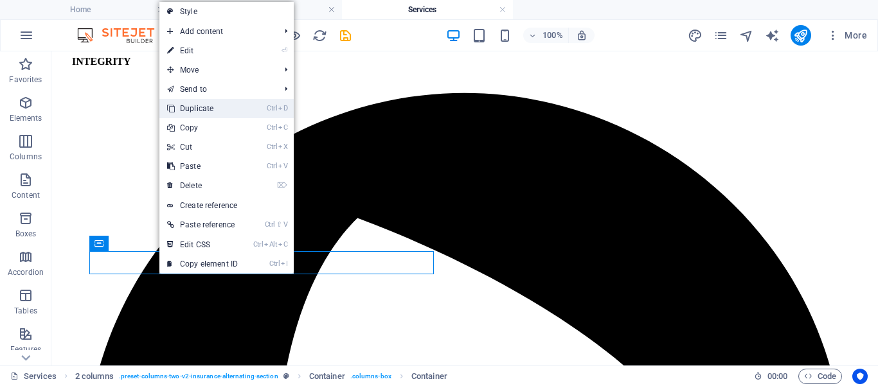
click at [207, 111] on link "Ctrl D Duplicate" at bounding box center [202, 108] width 86 height 19
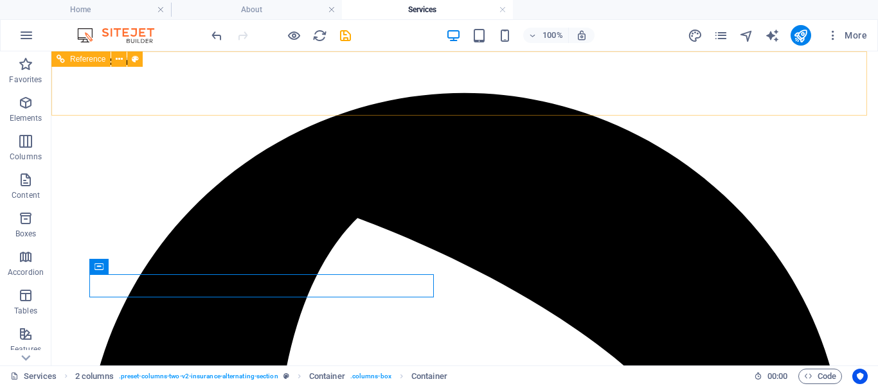
scroll to position [2237, 0]
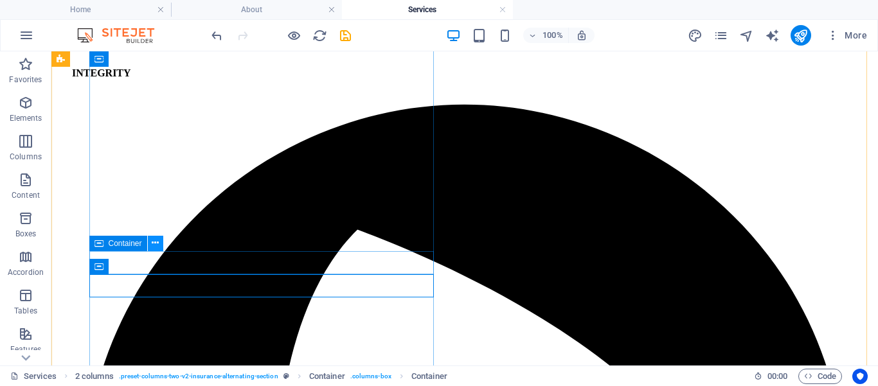
click at [155, 244] on icon at bounding box center [155, 244] width 7 height 14
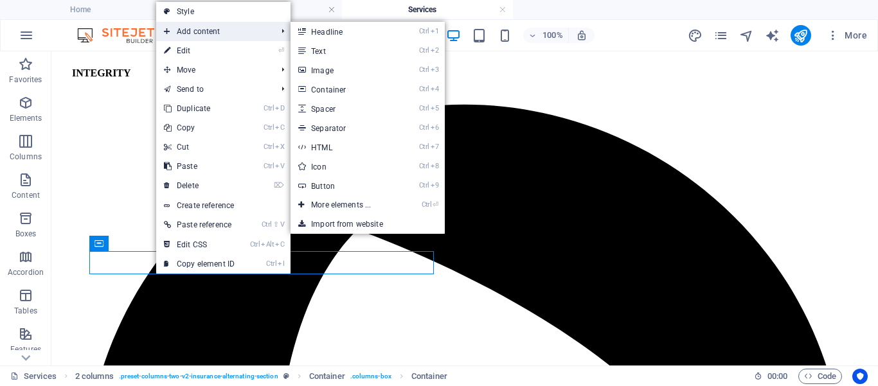
click at [226, 28] on span "Add content" at bounding box center [213, 31] width 115 height 19
click at [325, 109] on link "Ctrl 5 Spacer" at bounding box center [344, 108] width 106 height 19
select select "px"
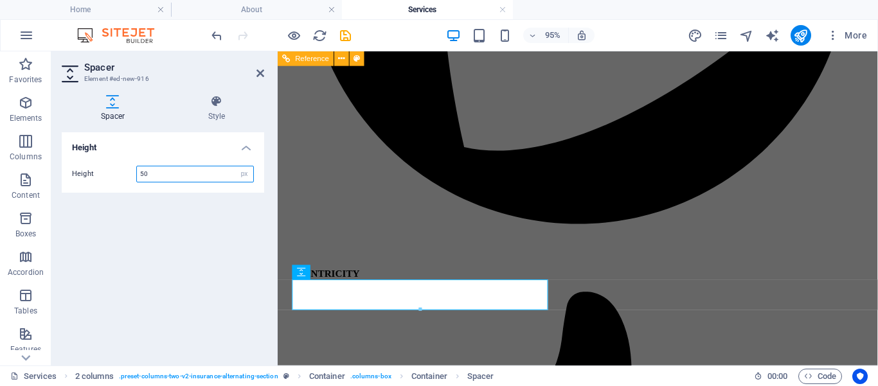
scroll to position [2572, 0]
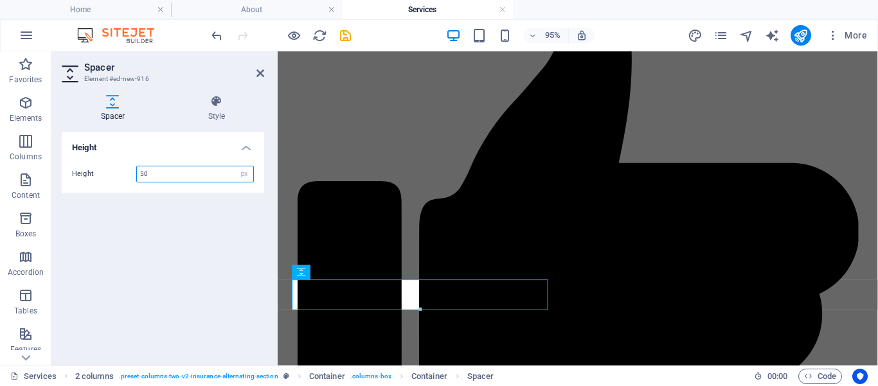
click at [158, 176] on input "50" at bounding box center [195, 174] width 116 height 15
drag, startPoint x: 159, startPoint y: 174, endPoint x: 123, endPoint y: 170, distance: 36.8
click at [137, 170] on input "50" at bounding box center [195, 174] width 116 height 15
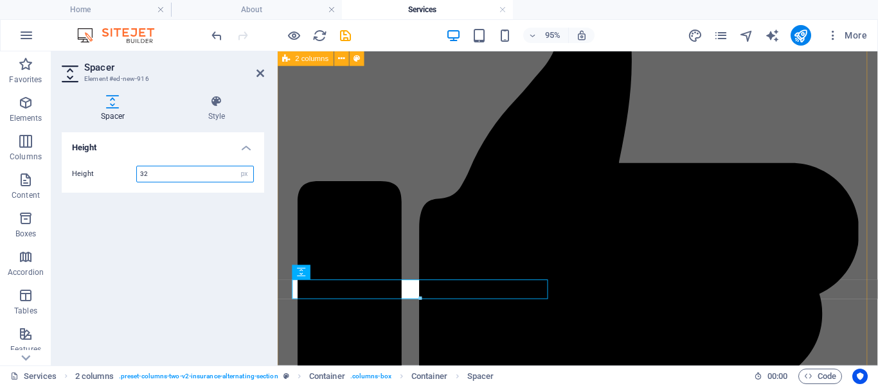
type input "32"
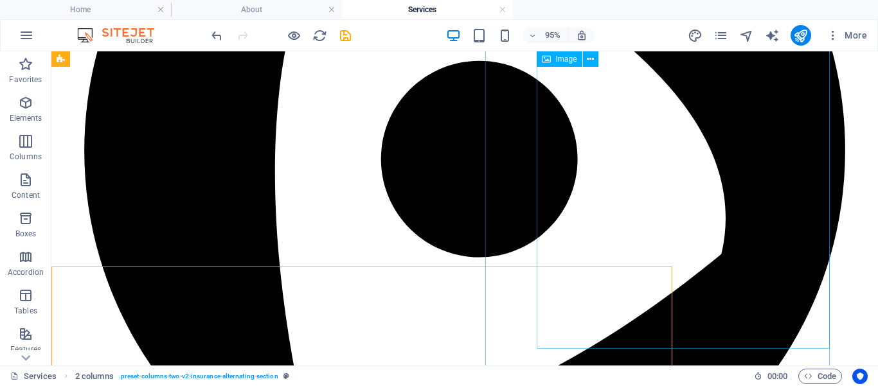
scroll to position [2227, 0]
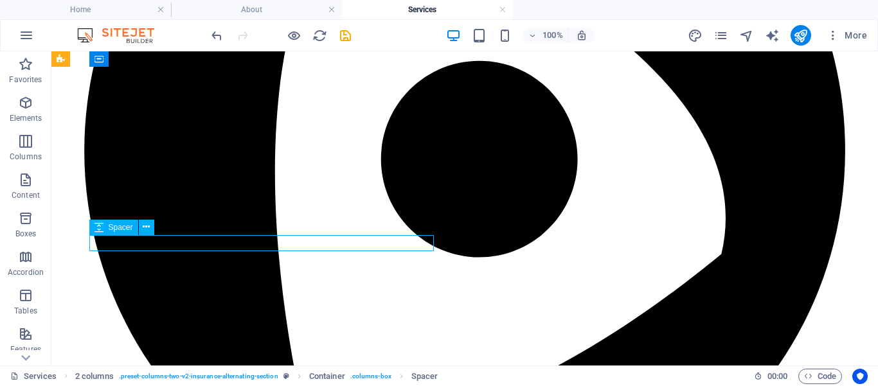
select select "px"
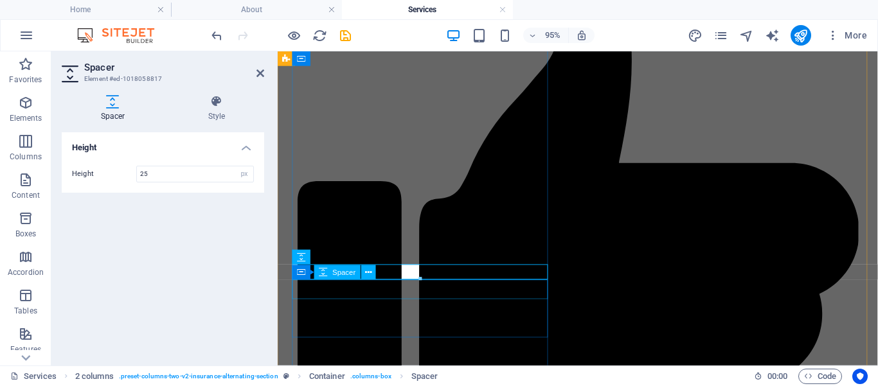
select select "px"
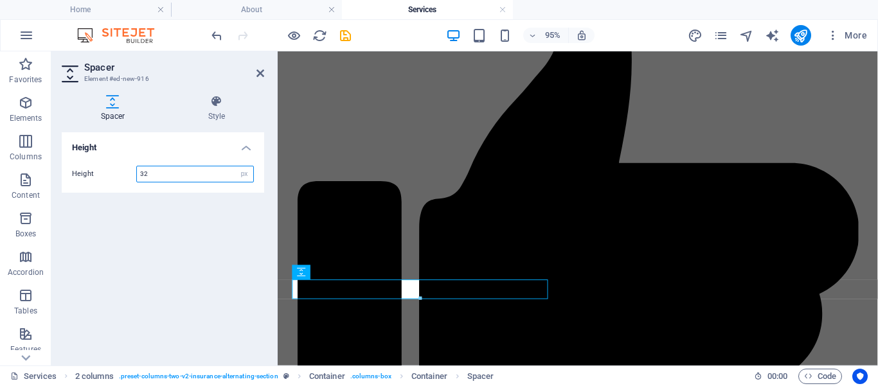
drag, startPoint x: 159, startPoint y: 174, endPoint x: 59, endPoint y: 172, distance: 100.3
click at [137, 172] on input "32" at bounding box center [195, 174] width 116 height 15
type input "25"
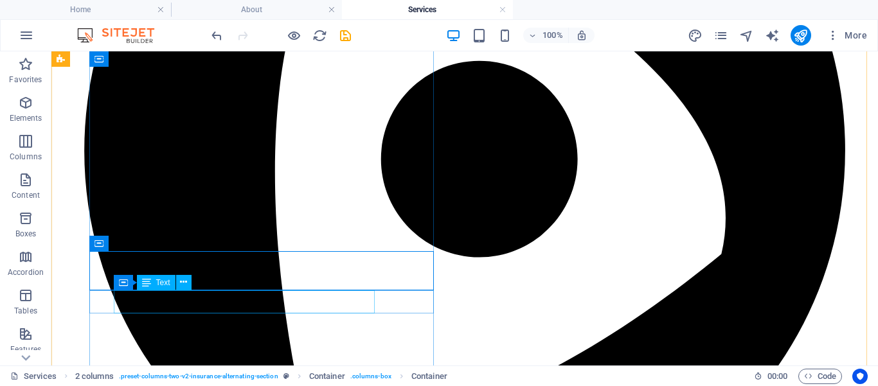
scroll to position [2229, 0]
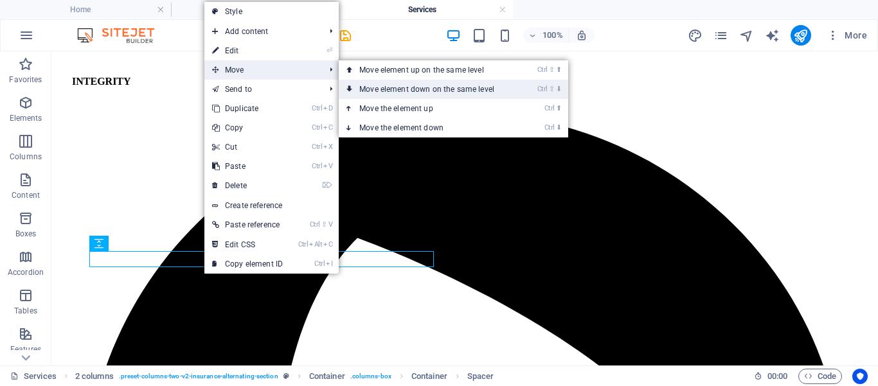
click at [400, 87] on link "Ctrl ⇧ ⬇ Move element down on the same level" at bounding box center [429, 89] width 181 height 19
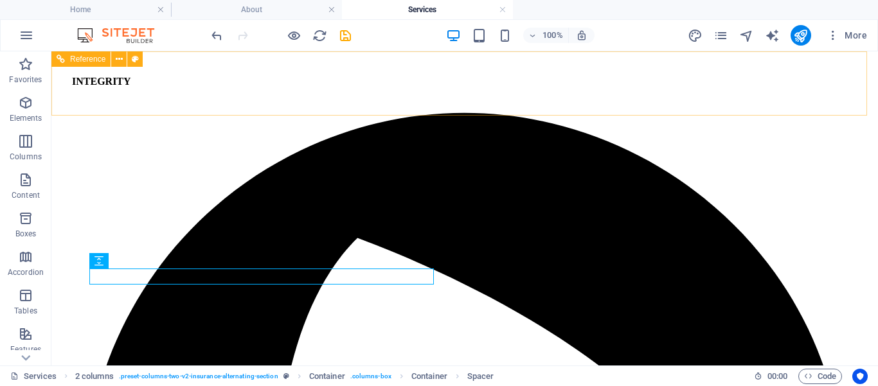
scroll to position [2220, 0]
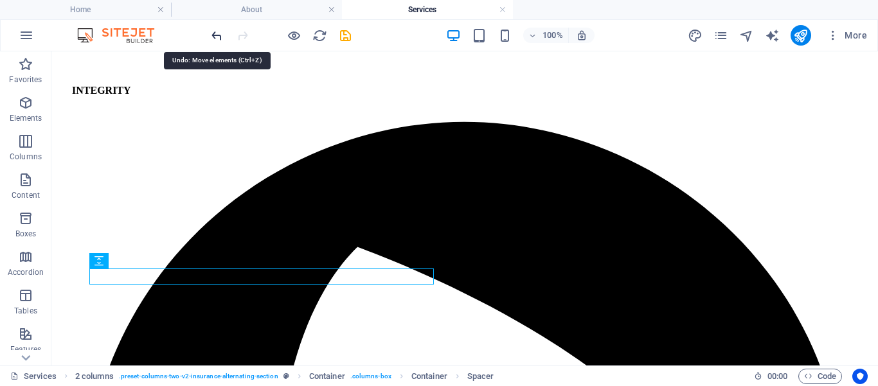
click at [217, 32] on icon "undo" at bounding box center [217, 35] width 15 height 15
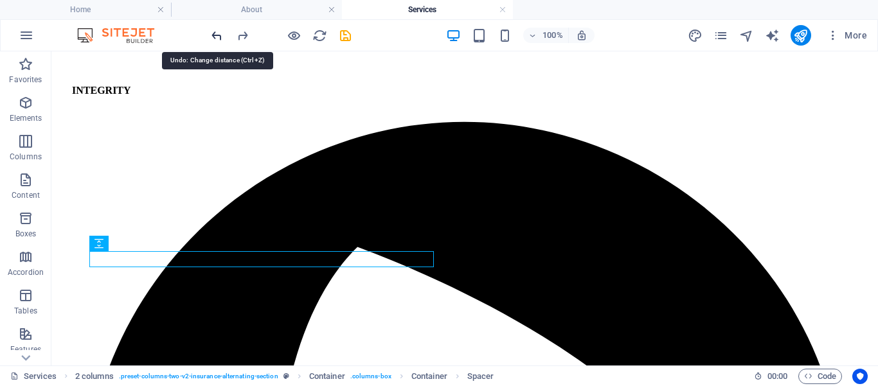
scroll to position [2229, 0]
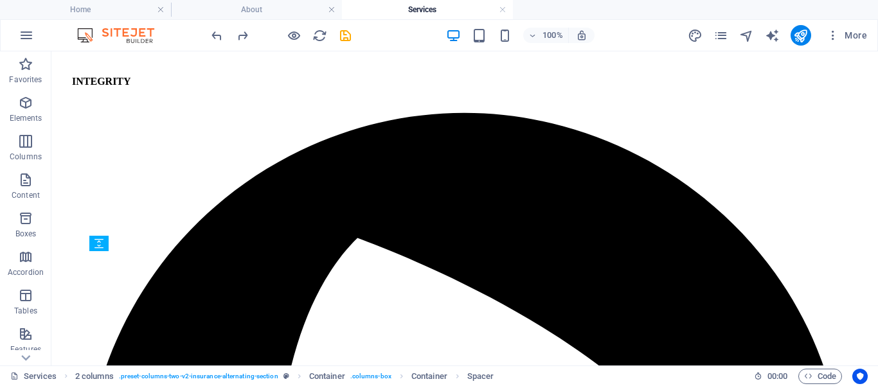
drag, startPoint x: 173, startPoint y: 260, endPoint x: 165, endPoint y: 287, distance: 27.7
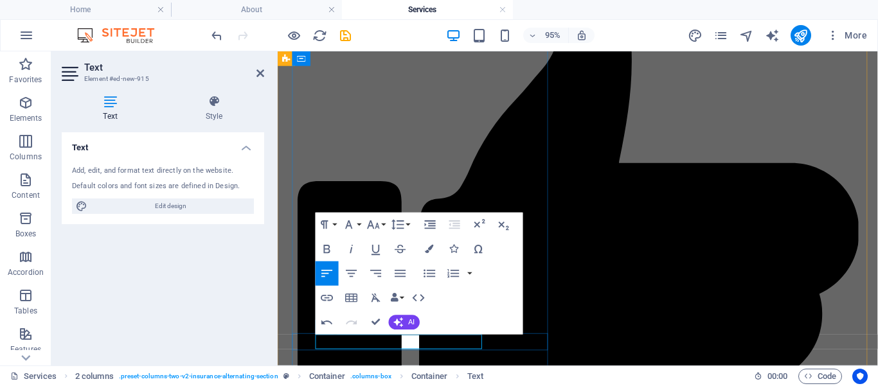
click at [381, 218] on button "Font Size" at bounding box center [376, 225] width 23 height 24
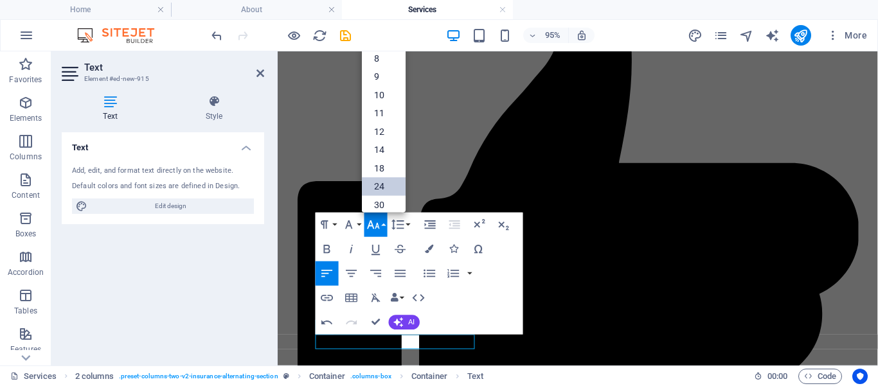
drag, startPoint x: 383, startPoint y: 183, endPoint x: 111, endPoint y: 140, distance: 275.5
click at [383, 183] on link "24" at bounding box center [384, 187] width 44 height 19
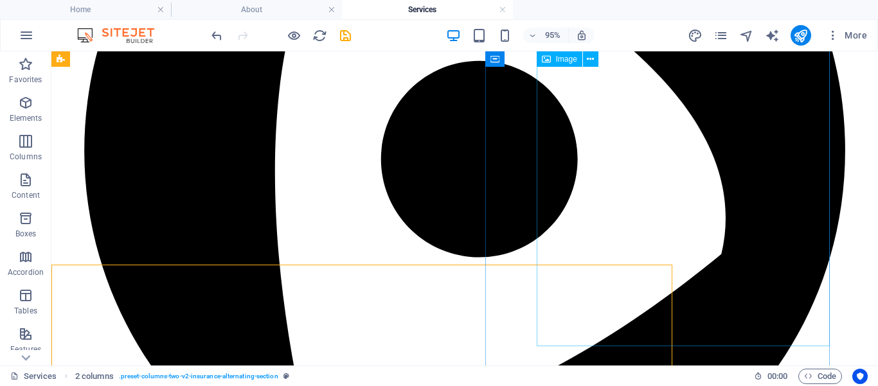
scroll to position [2229, 0]
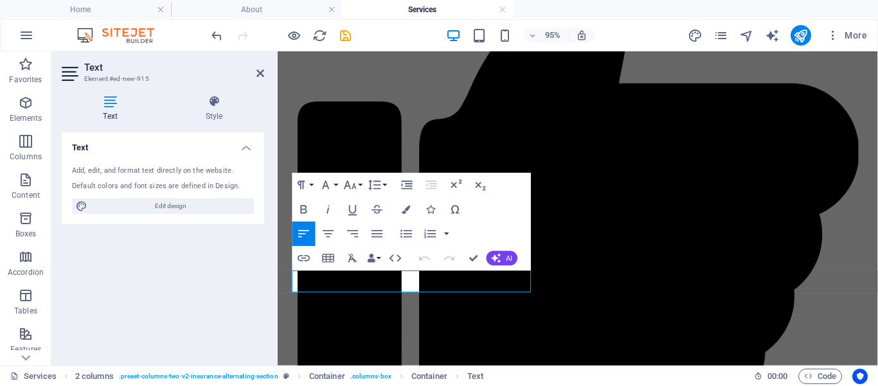
scroll to position [2672, 0]
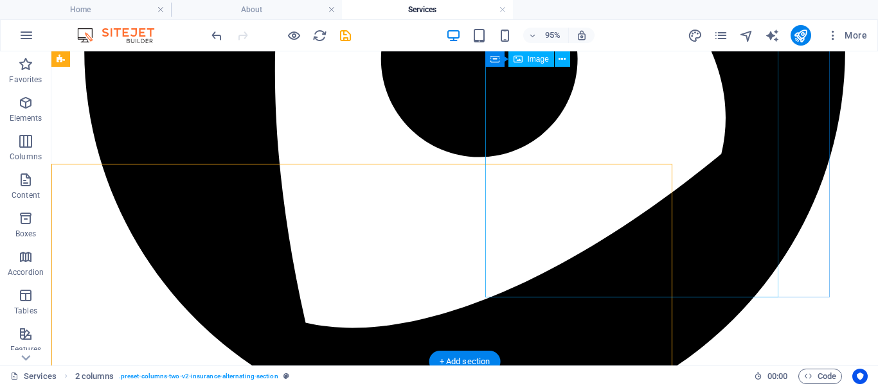
scroll to position [2330, 0]
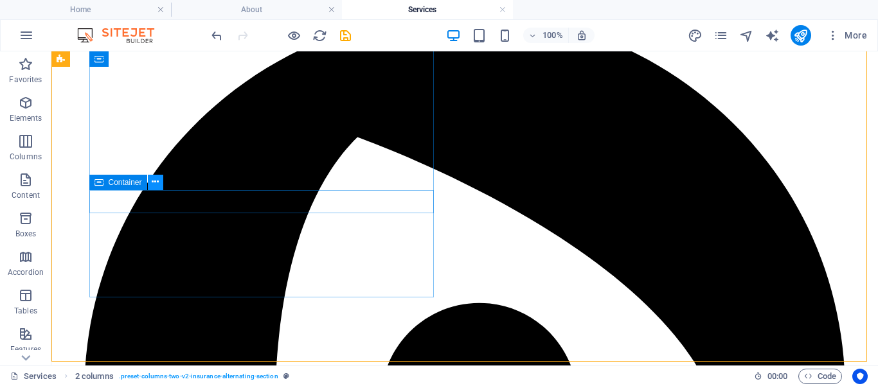
click at [158, 180] on icon at bounding box center [155, 183] width 7 height 14
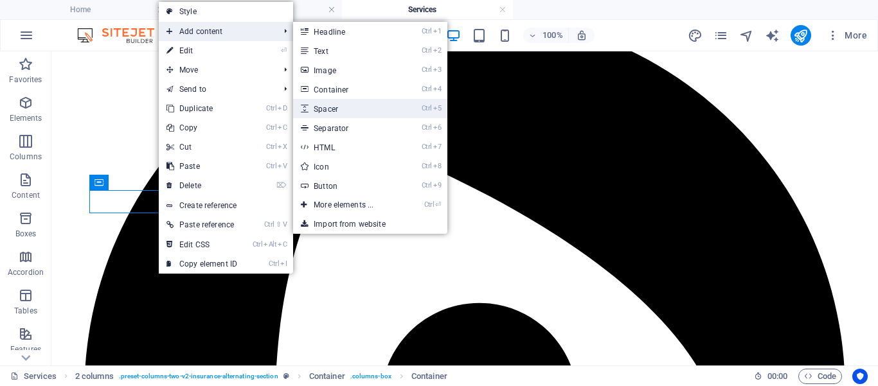
click at [339, 108] on link "Ctrl 5 Spacer" at bounding box center [346, 108] width 106 height 19
select select "px"
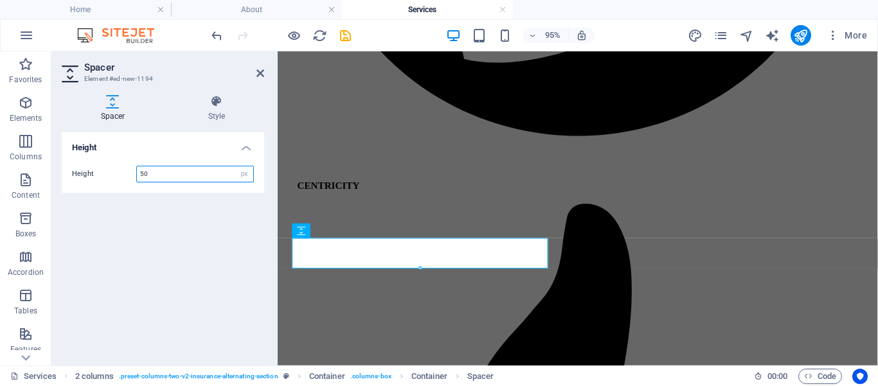
scroll to position [2672, 0]
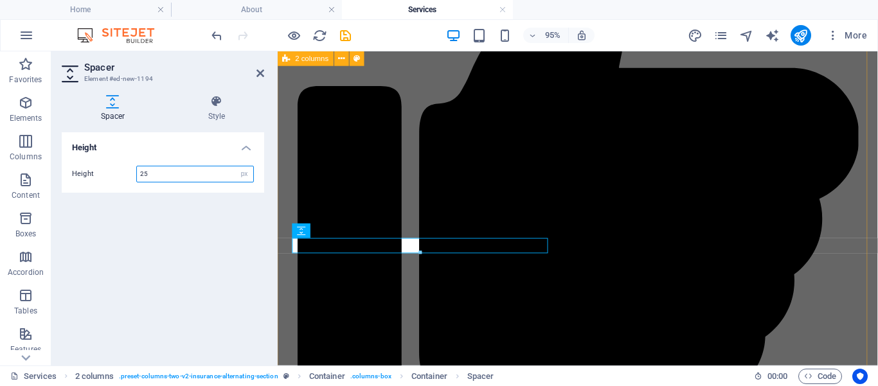
type input "25"
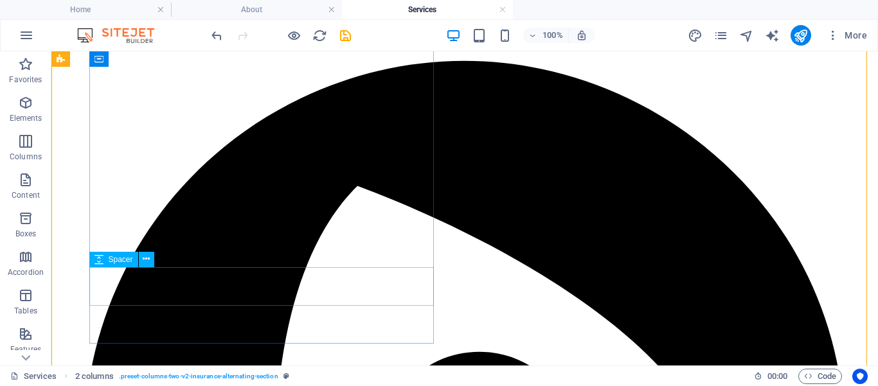
scroll to position [2278, 0]
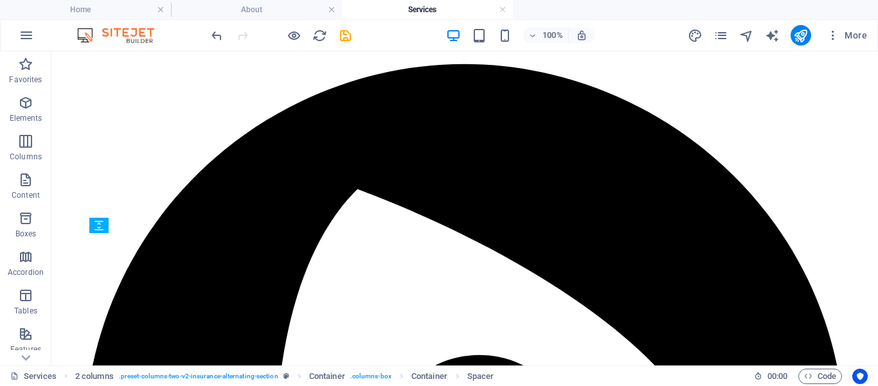
drag, startPoint x: 207, startPoint y: 239, endPoint x: 202, endPoint y: 264, distance: 25.0
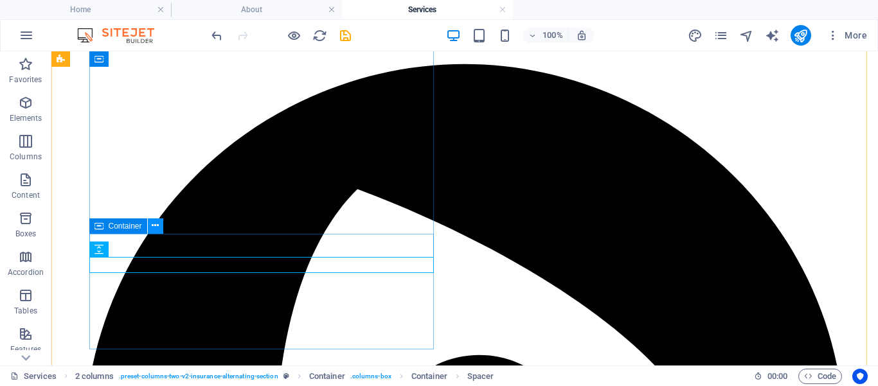
click at [161, 225] on button at bounding box center [155, 226] width 15 height 15
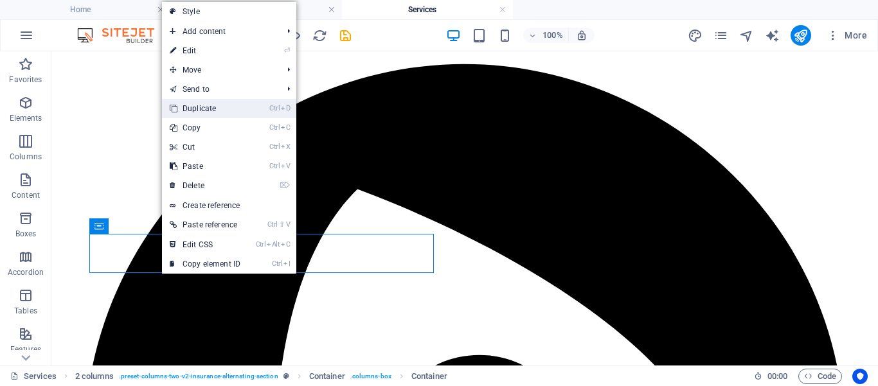
click at [215, 107] on link "Ctrl D Duplicate" at bounding box center [205, 108] width 86 height 19
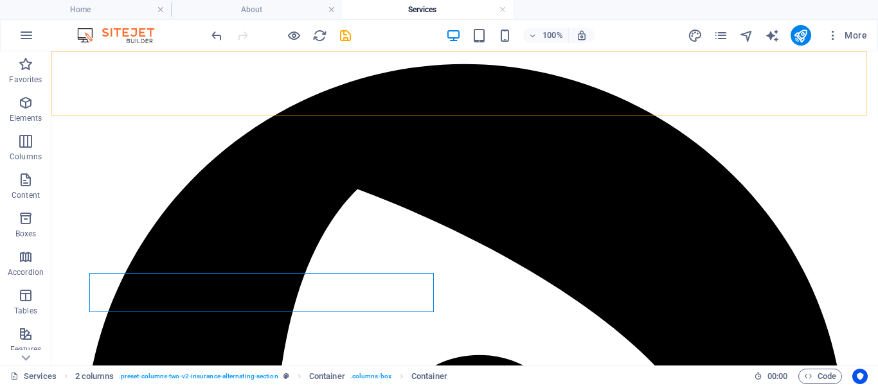
scroll to position [2274, 0]
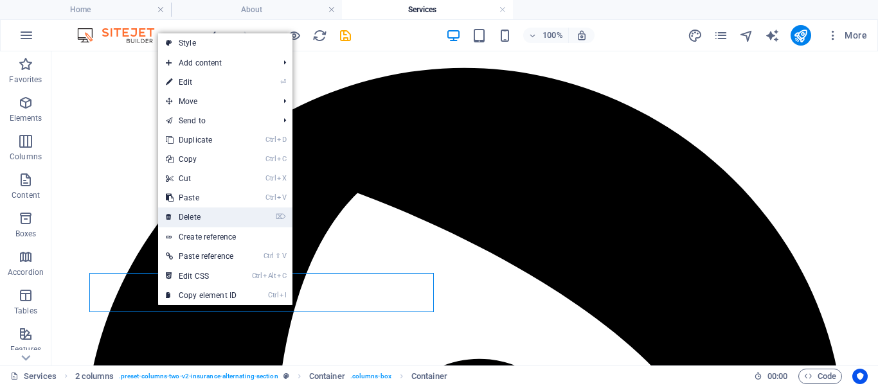
click at [195, 217] on link "⌦ Delete" at bounding box center [201, 217] width 86 height 19
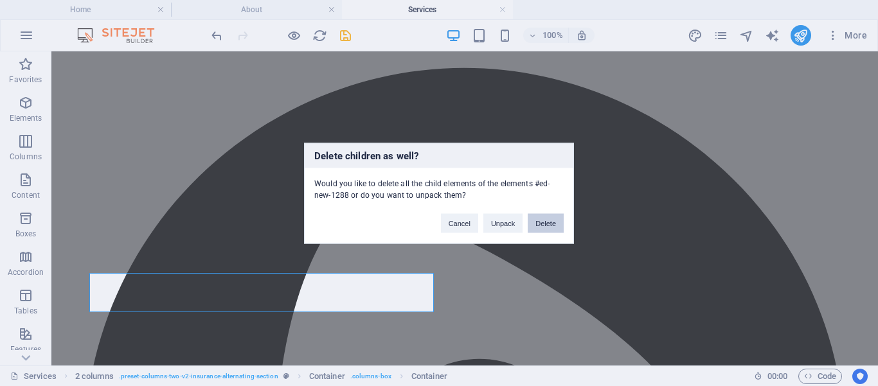
click at [547, 221] on button "Delete" at bounding box center [546, 222] width 36 height 19
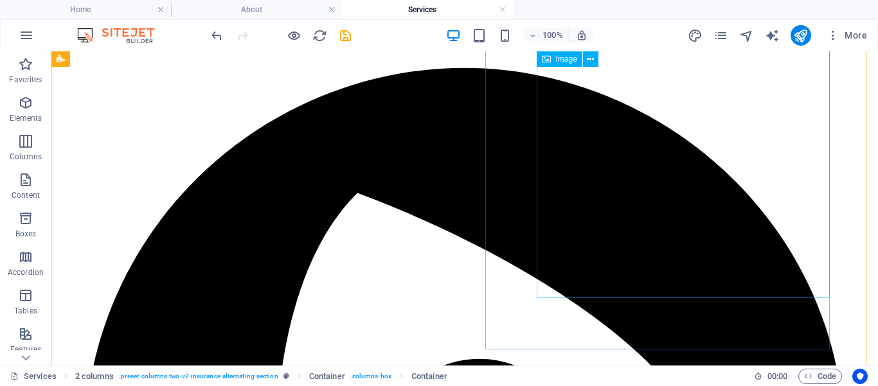
scroll to position [2278, 0]
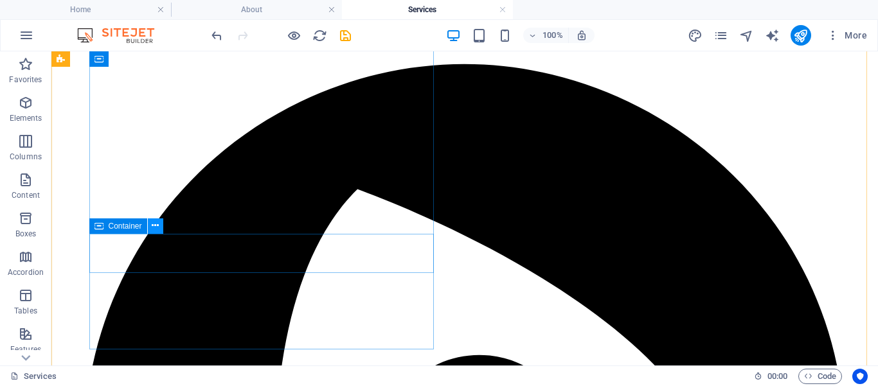
click at [156, 223] on icon at bounding box center [155, 226] width 7 height 14
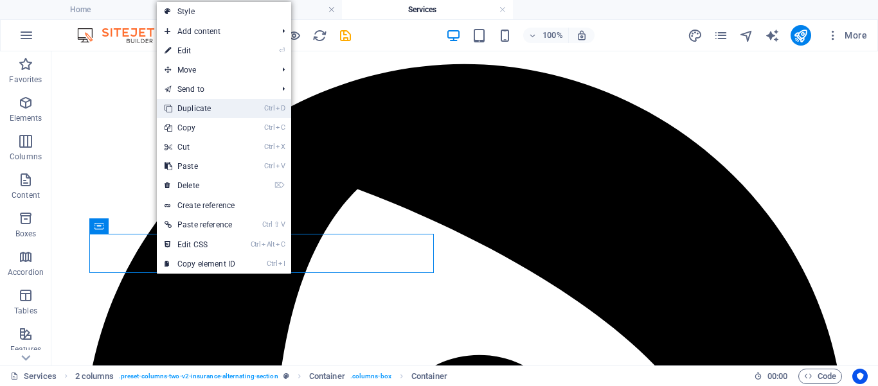
click at [201, 108] on link "Ctrl D Duplicate" at bounding box center [200, 108] width 86 height 19
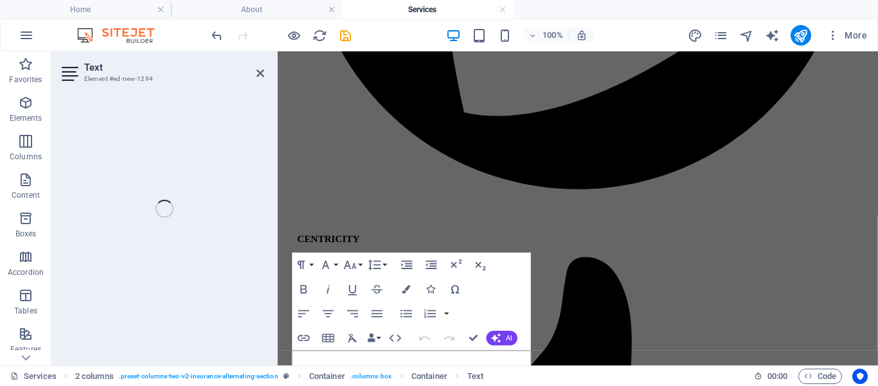
click at [170, 284] on div "Text Element #ed-new-1294 H1 Container H2 2 columns 2 columns Container Spacer …" at bounding box center [464, 208] width 827 height 314
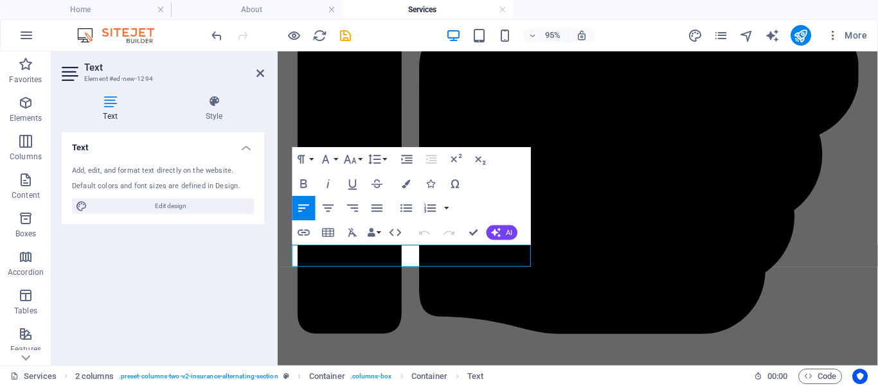
scroll to position [2791, 0]
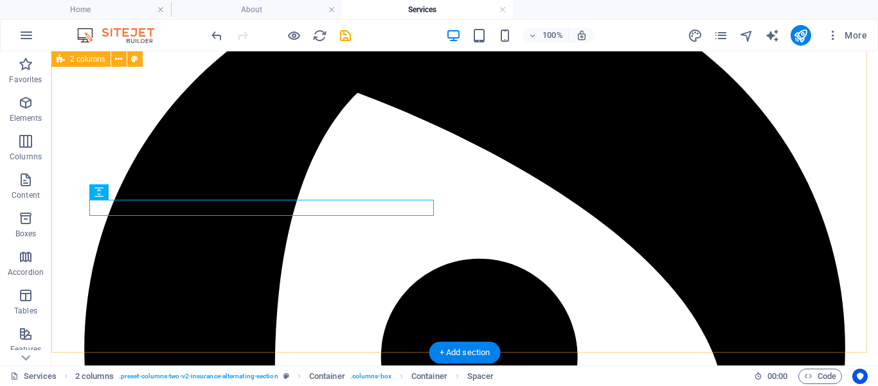
scroll to position [2341, 0]
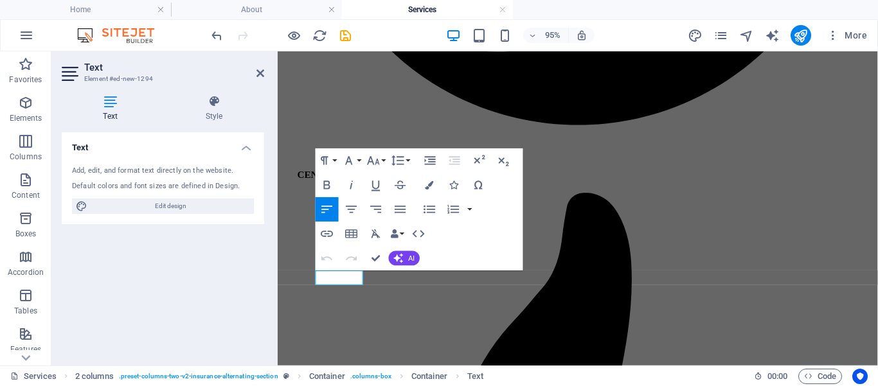
scroll to position [2697, 0]
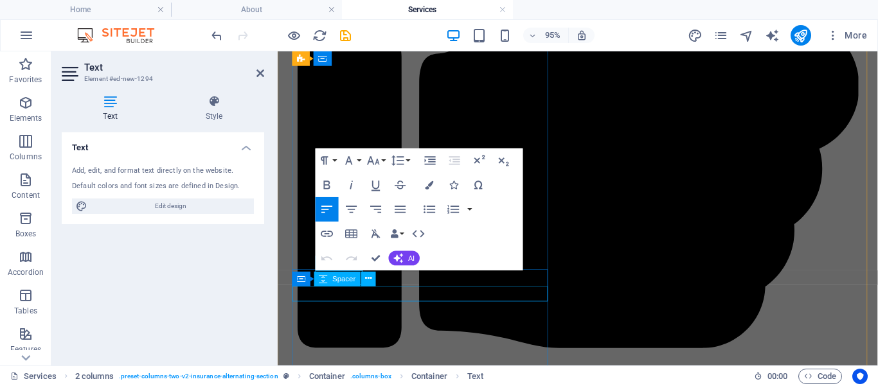
scroll to position [2729, 0]
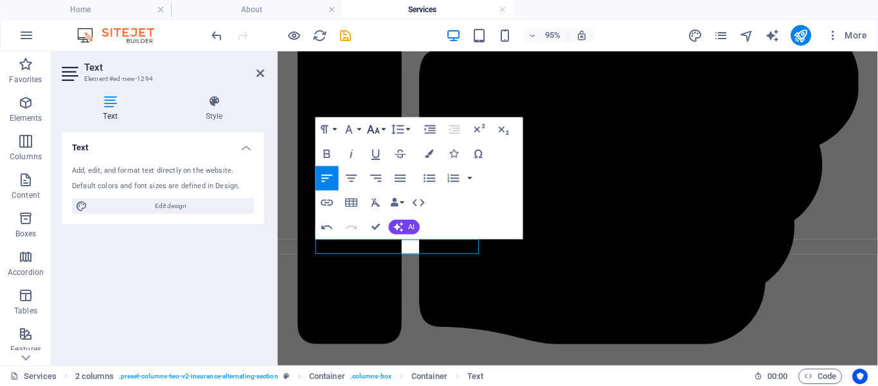
click at [377, 132] on icon "button" at bounding box center [373, 129] width 12 height 8
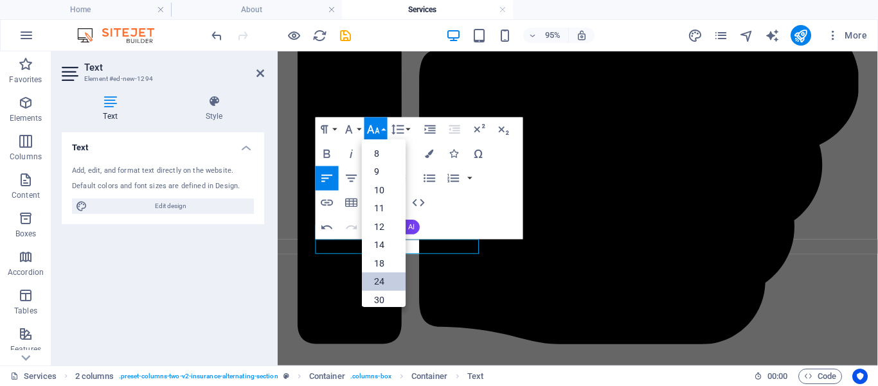
drag, startPoint x: 381, startPoint y: 280, endPoint x: 190, endPoint y: 249, distance: 194.2
click at [381, 280] on link "24" at bounding box center [384, 282] width 44 height 19
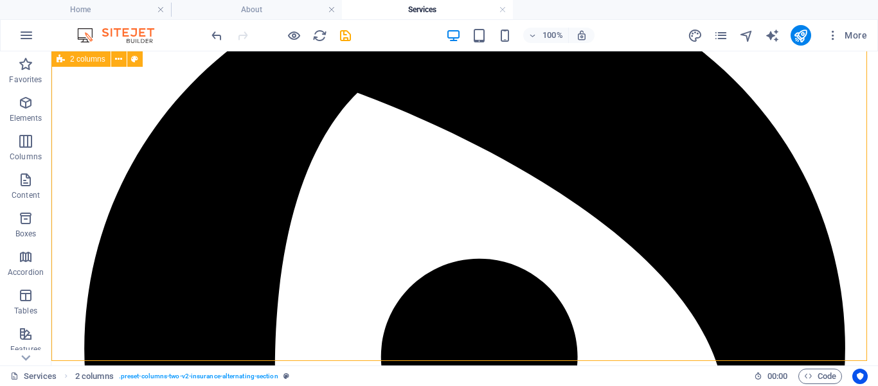
scroll to position [2352, 0]
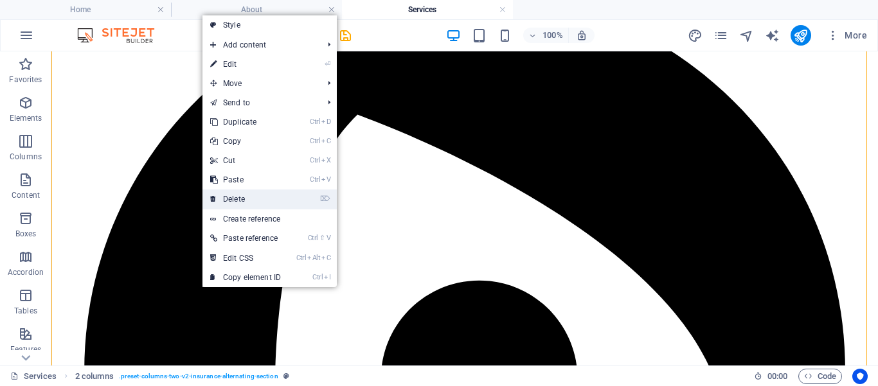
click at [252, 199] on link "⌦ Delete" at bounding box center [246, 199] width 86 height 19
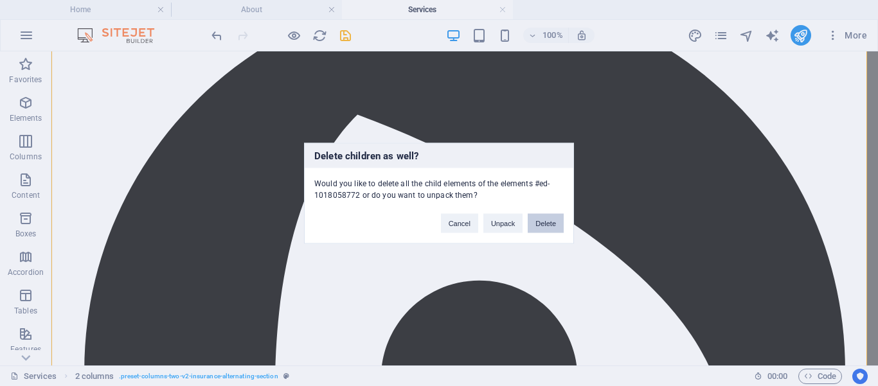
click at [545, 224] on button "Delete" at bounding box center [546, 222] width 36 height 19
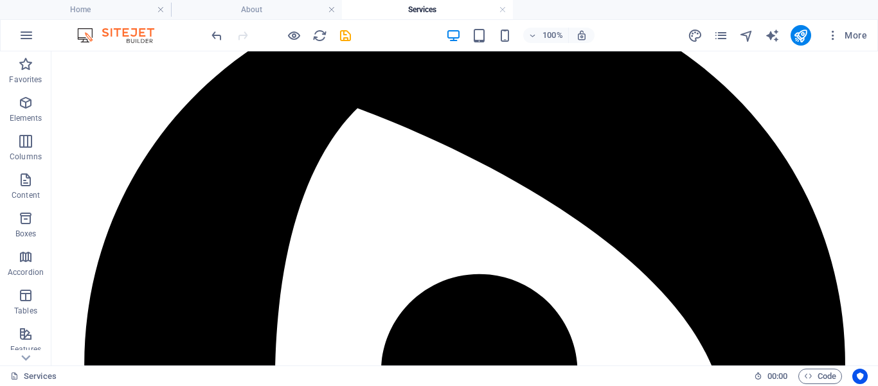
scroll to position [2365, 0]
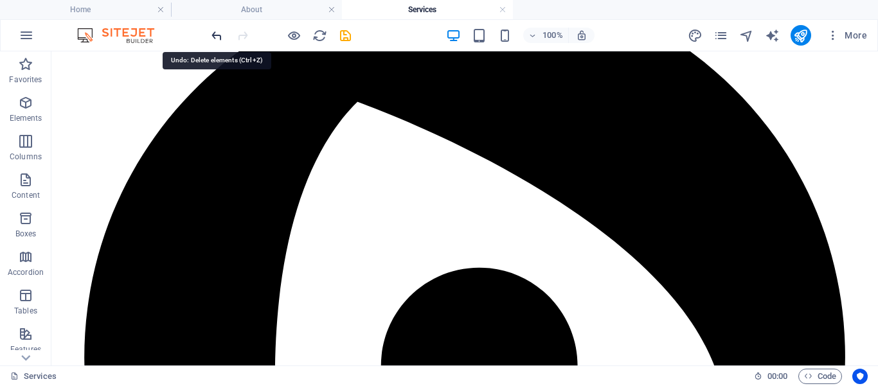
click at [215, 34] on icon "undo" at bounding box center [217, 35] width 15 height 15
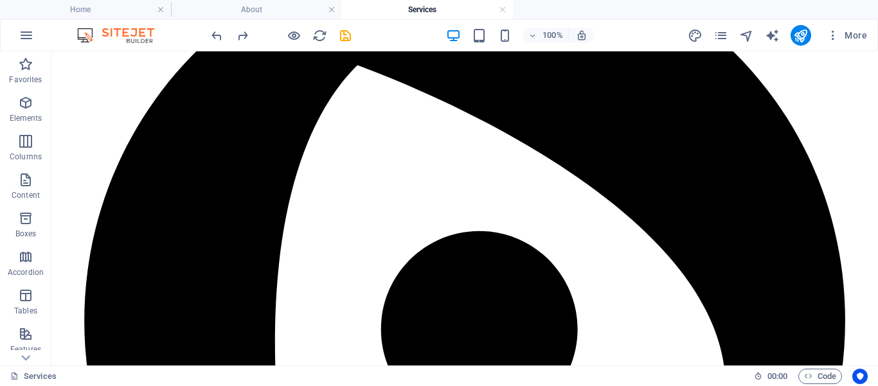
scroll to position [2394, 0]
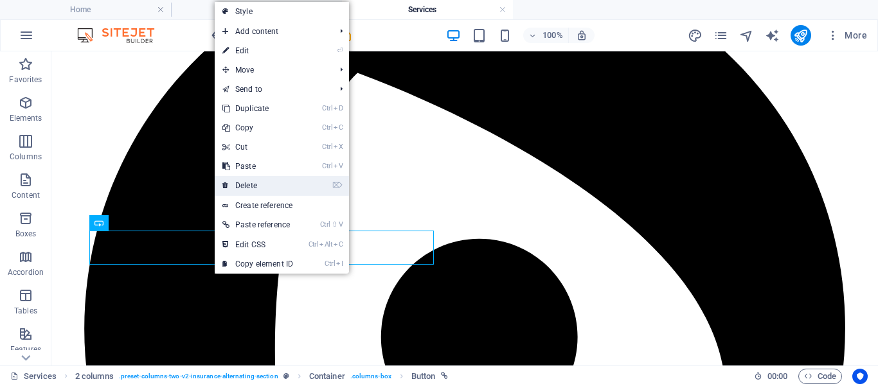
click at [247, 187] on link "⌦ Delete" at bounding box center [258, 185] width 86 height 19
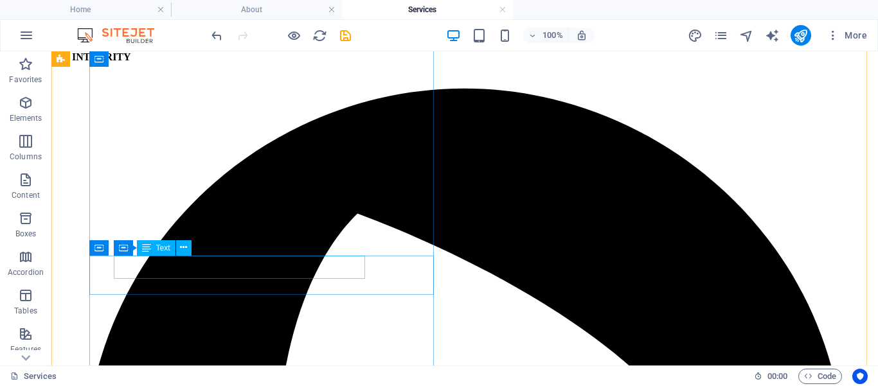
scroll to position [2297, 0]
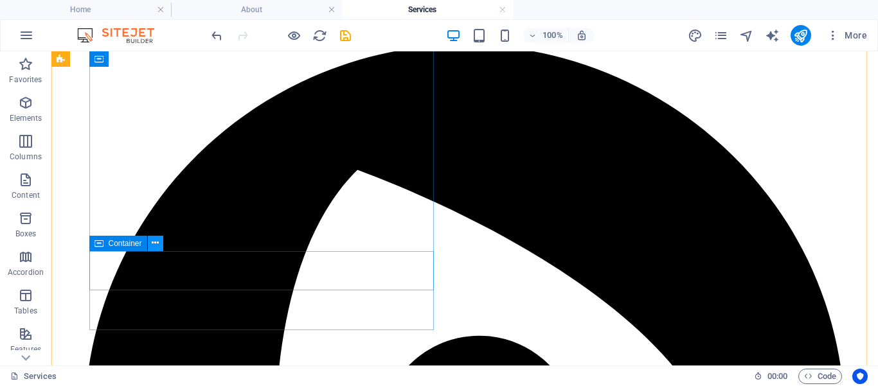
click at [158, 241] on icon at bounding box center [155, 244] width 7 height 14
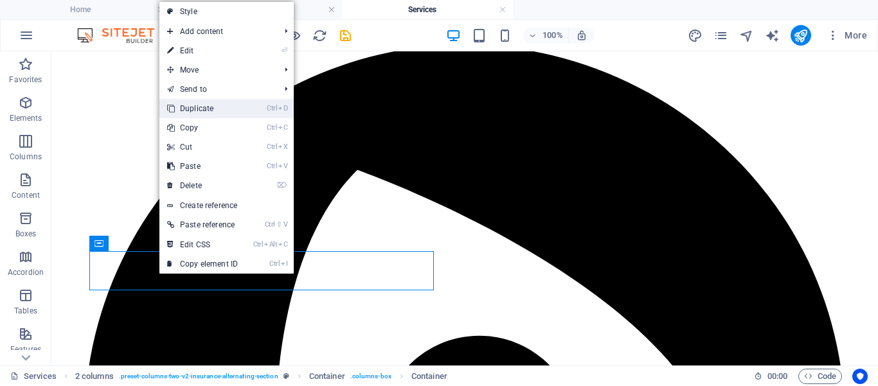
click at [217, 110] on link "Ctrl D Duplicate" at bounding box center [202, 108] width 86 height 19
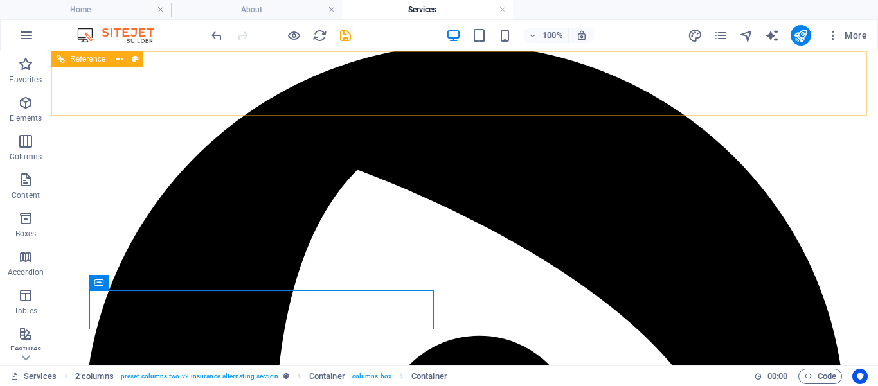
scroll to position [2296, 0]
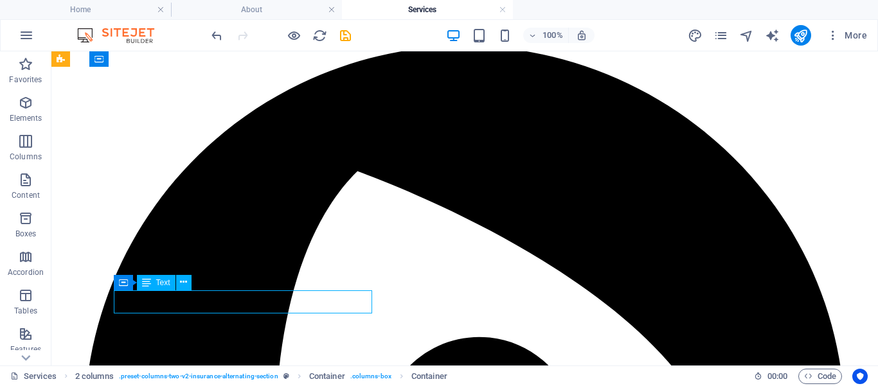
click at [176, 301] on div "Drag here to replace the existing content. Press “Ctrl” if you want to create a…" at bounding box center [464, 208] width 827 height 314
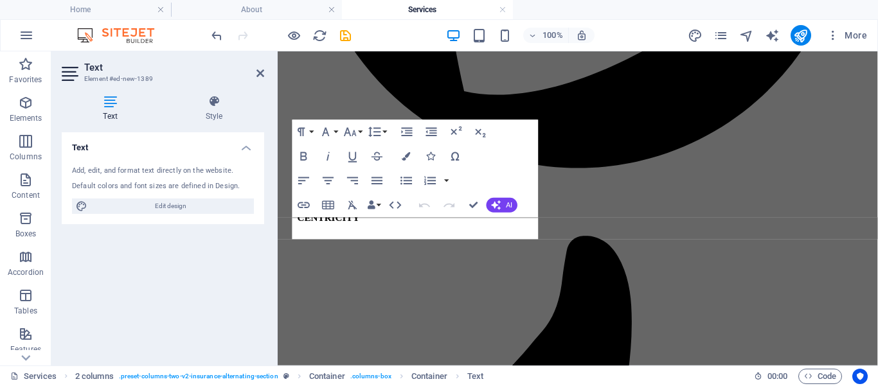
scroll to position [2825, 0]
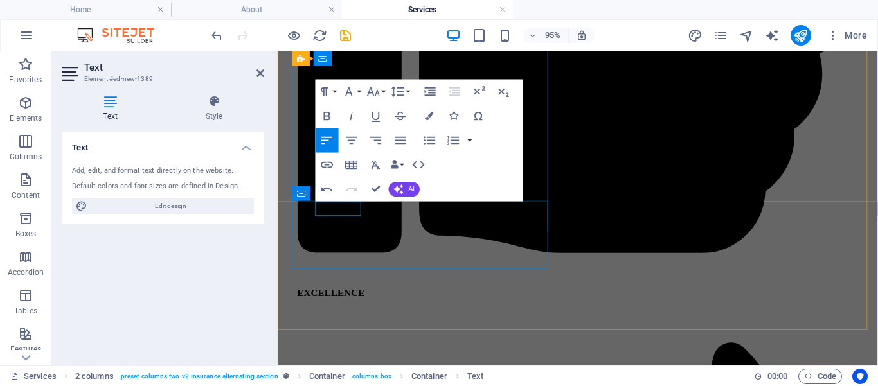
click at [379, 89] on icon "button" at bounding box center [374, 92] width 15 height 15
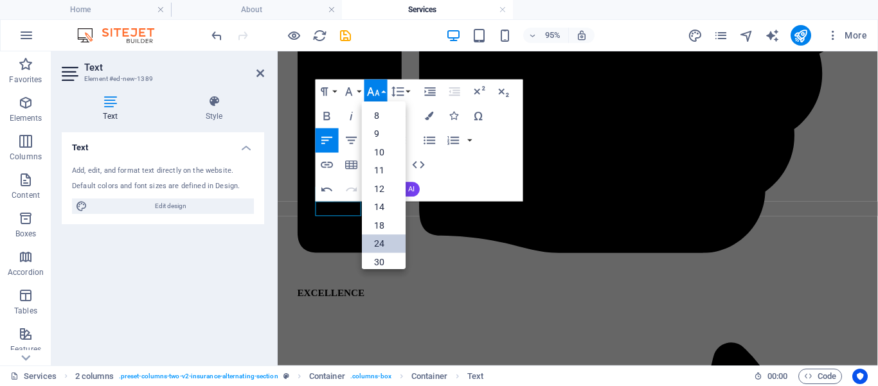
click at [383, 243] on link "24" at bounding box center [384, 244] width 44 height 19
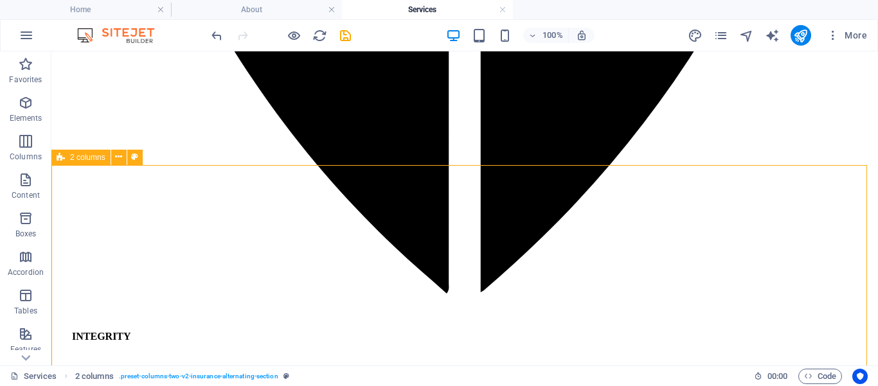
scroll to position [1930, 0]
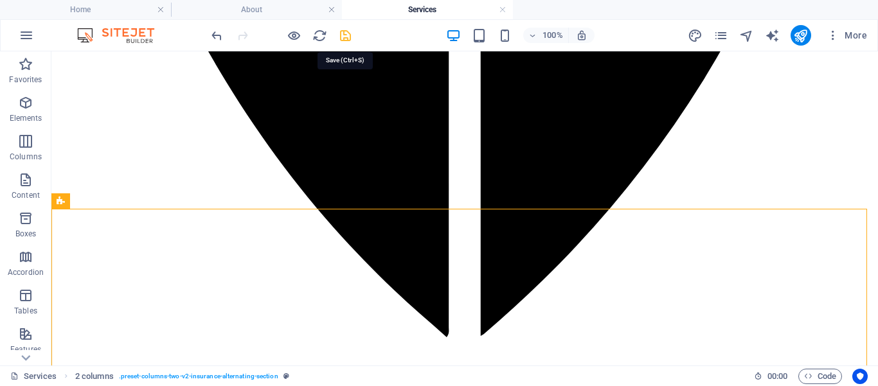
click at [347, 37] on icon "save" at bounding box center [345, 35] width 15 height 15
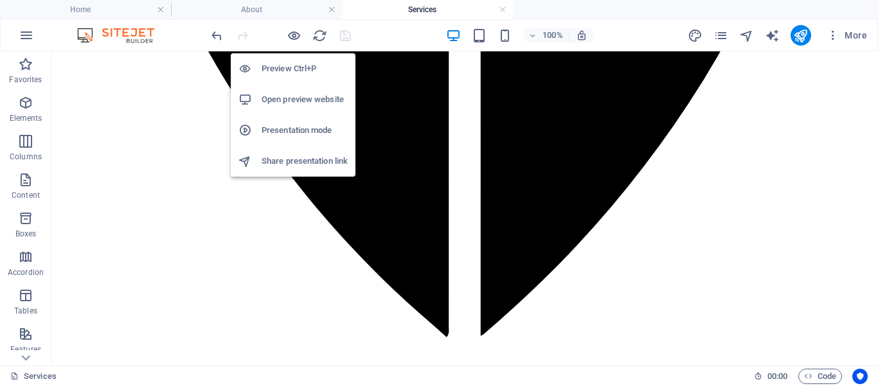
click at [291, 32] on icon "button" at bounding box center [294, 35] width 15 height 15
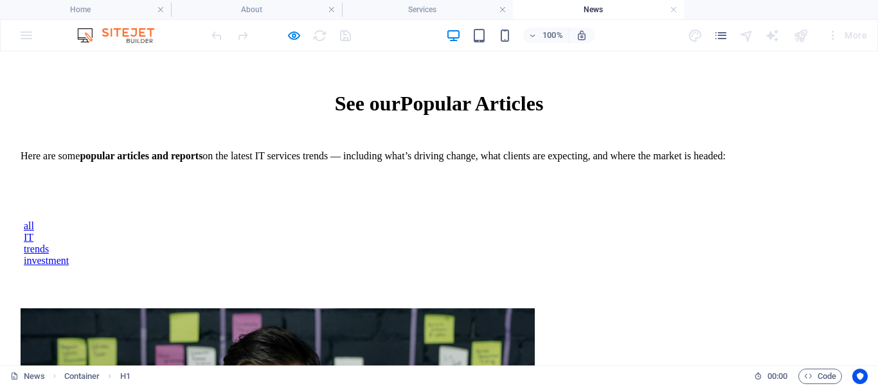
scroll to position [190, 0]
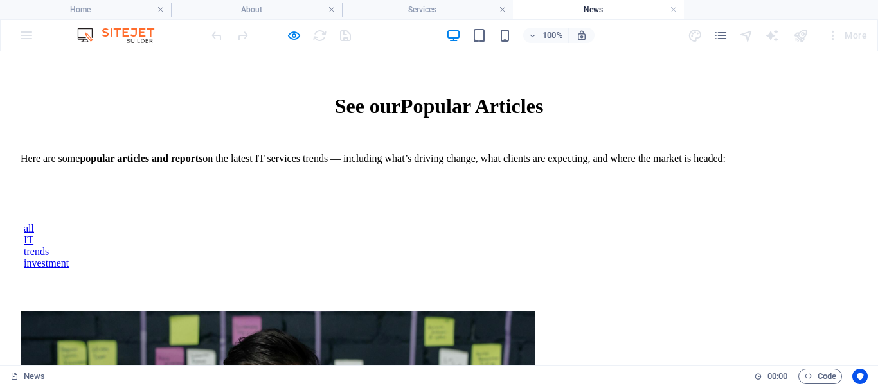
click at [360, 235] on div "IT" at bounding box center [439, 241] width 831 height 12
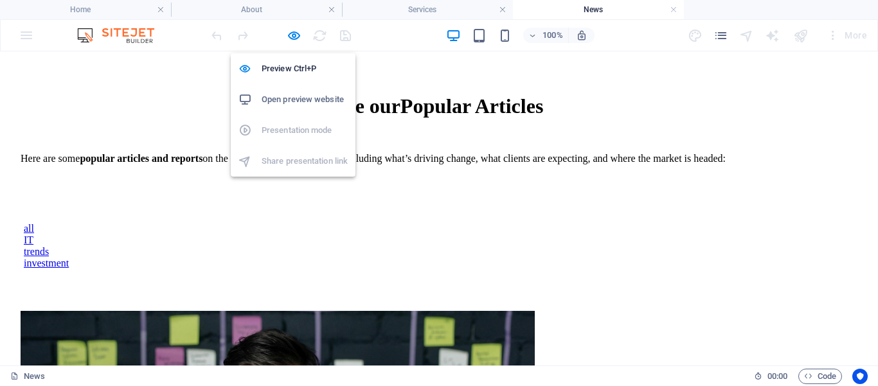
click at [291, 33] on icon "button" at bounding box center [294, 35] width 15 height 15
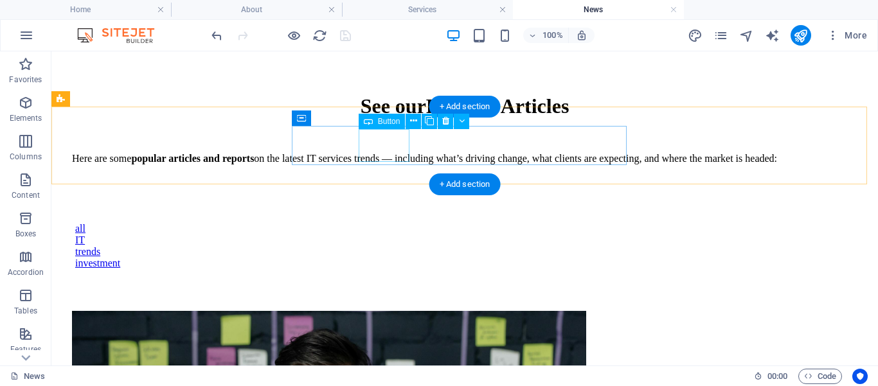
click at [386, 235] on div "IT" at bounding box center [464, 241] width 779 height 12
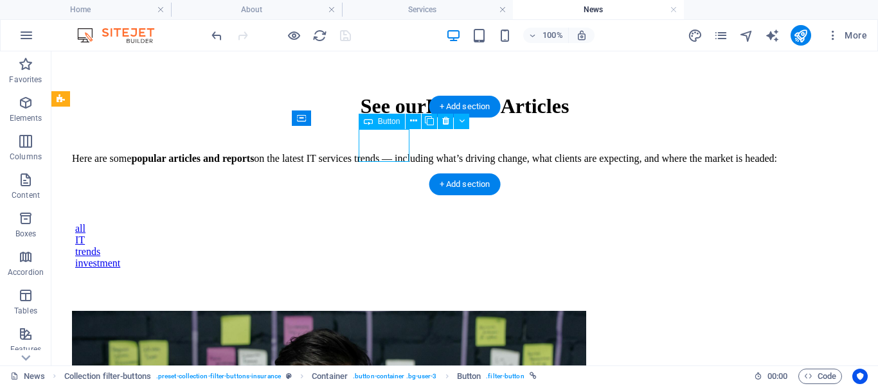
click at [386, 235] on div "IT" at bounding box center [464, 241] width 779 height 12
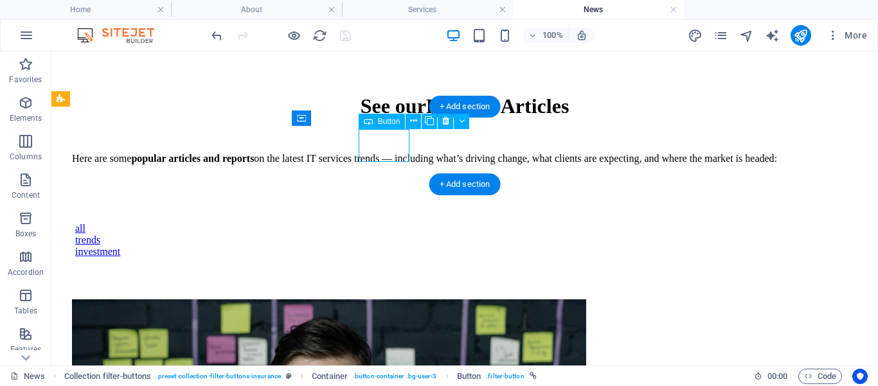
select select
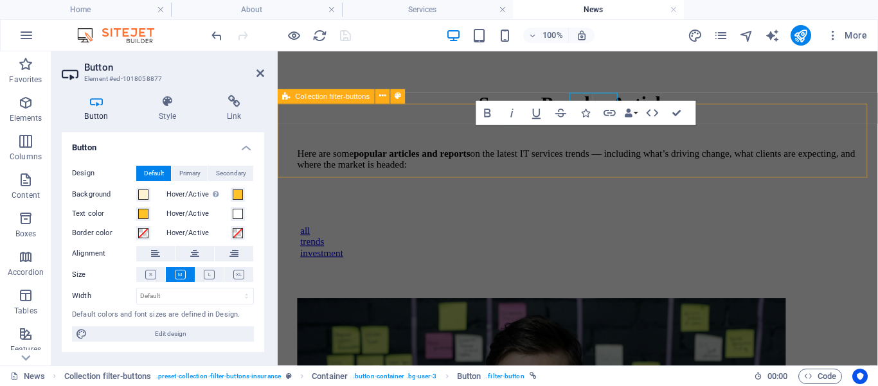
scroll to position [224, 0]
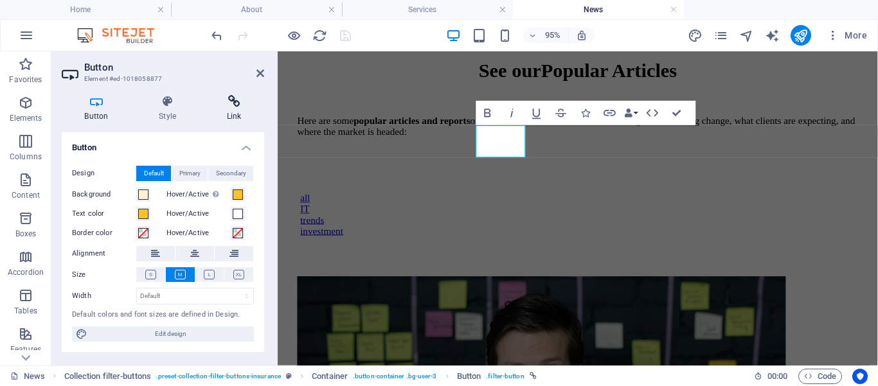
click at [237, 114] on h4 "Link" at bounding box center [234, 108] width 60 height 27
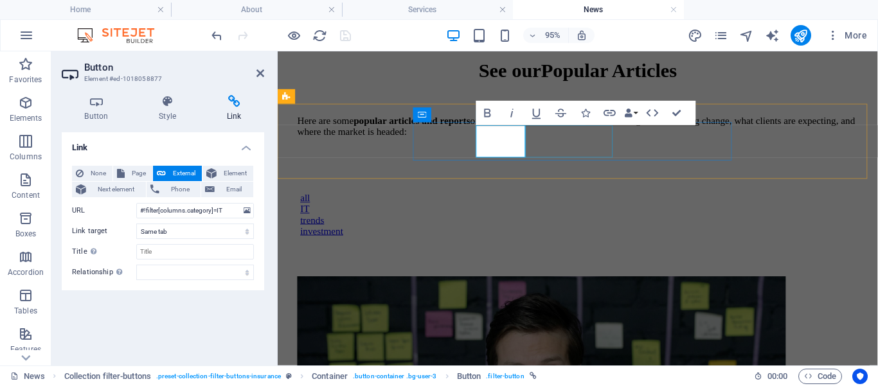
click at [573, 224] on div "trends" at bounding box center [594, 230] width 585 height 12
select select
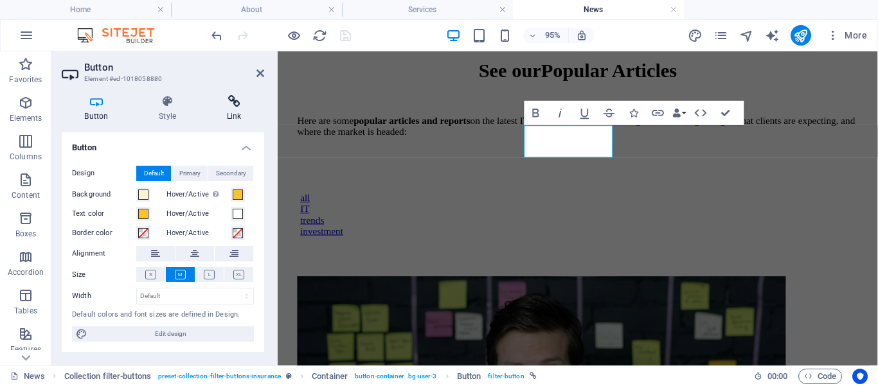
click at [240, 113] on h4 "Link" at bounding box center [234, 108] width 60 height 27
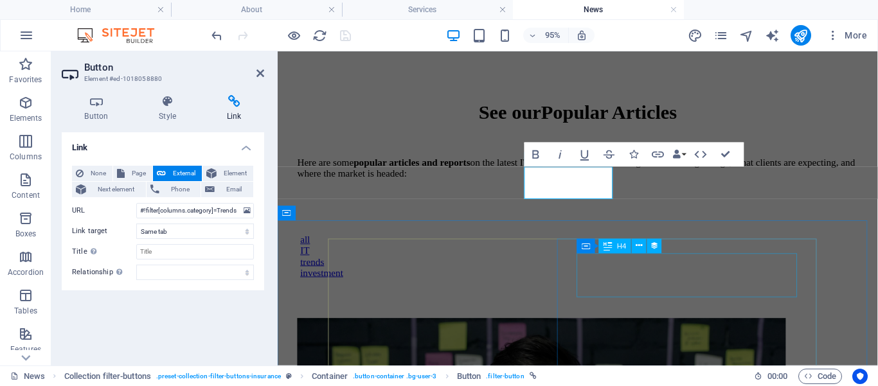
scroll to position [136, 0]
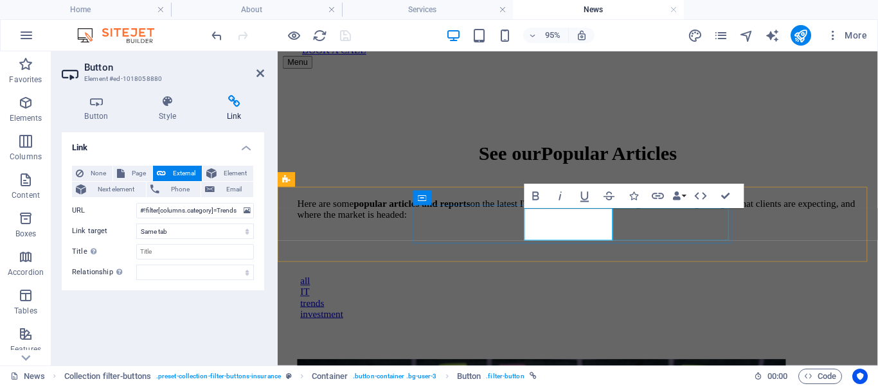
click at [695, 323] on div "investment" at bounding box center [594, 329] width 585 height 12
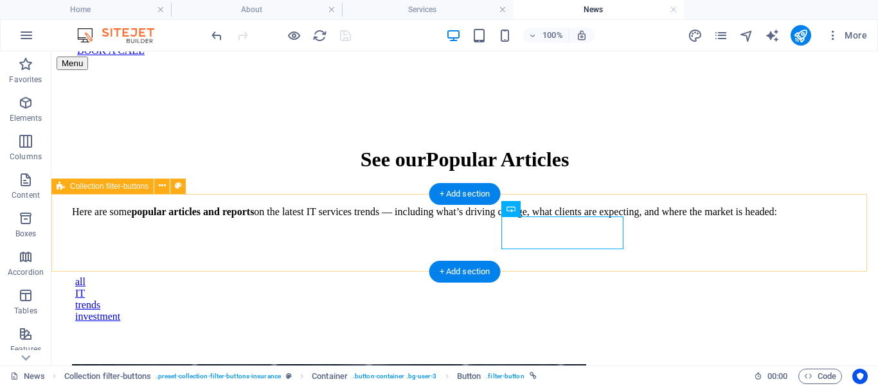
scroll to position [102, 0]
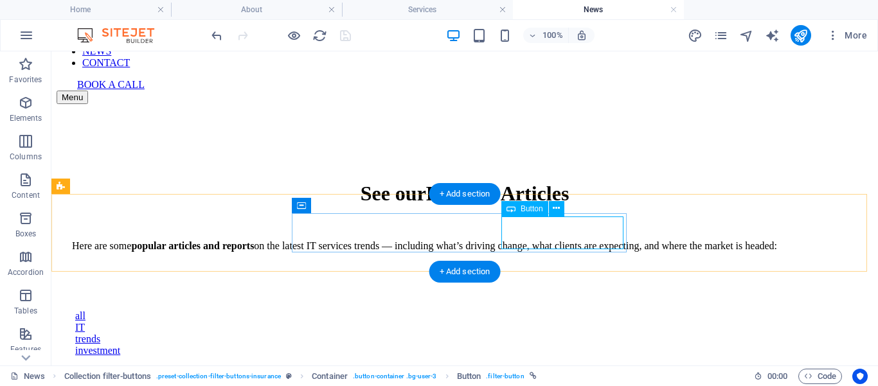
click at [573, 345] on div "investment" at bounding box center [464, 351] width 779 height 12
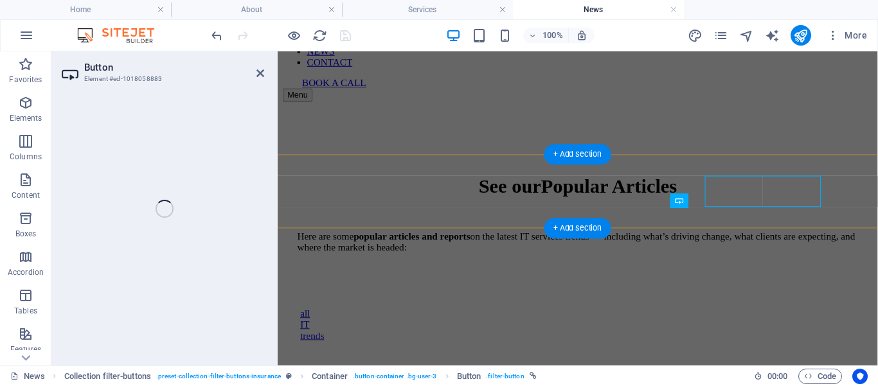
scroll to position [136, 0]
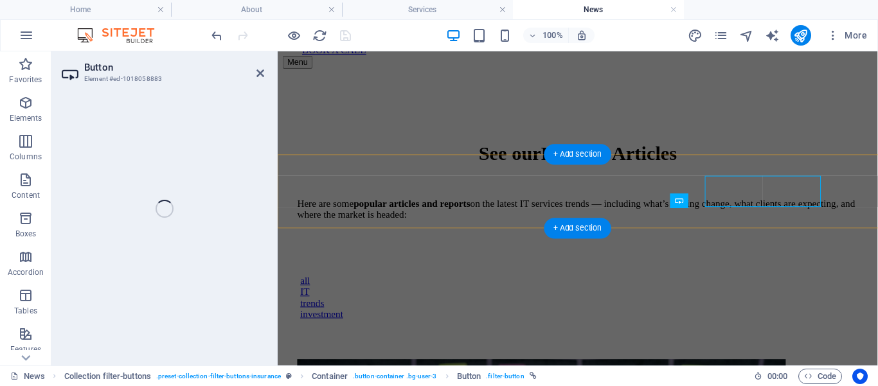
select select
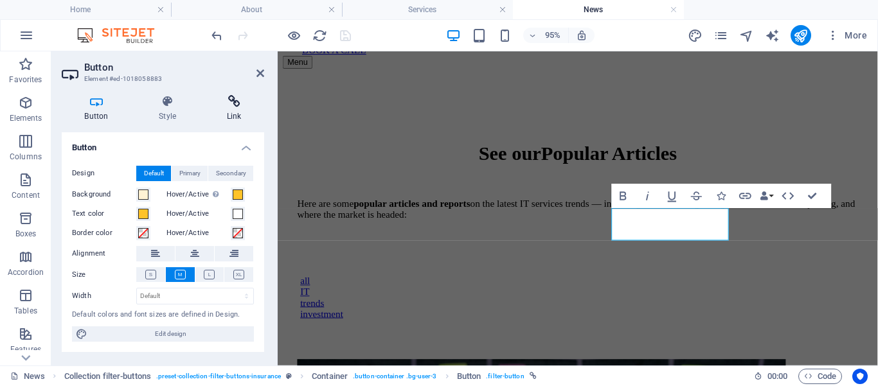
click at [235, 114] on h4 "Link" at bounding box center [234, 108] width 60 height 27
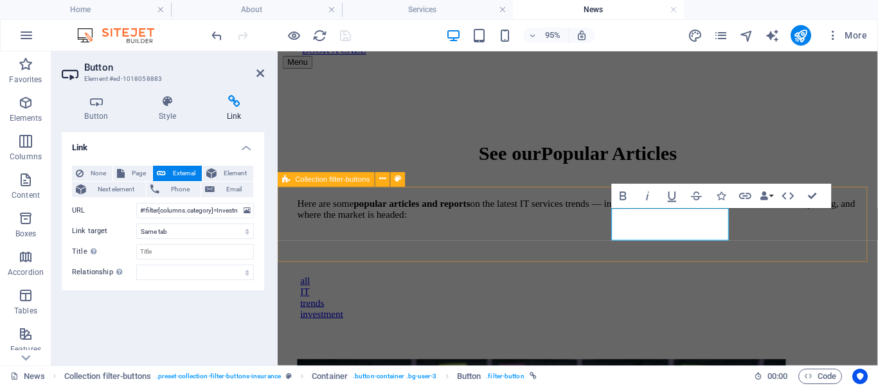
click at [797, 266] on div "all IT trends investment" at bounding box center [594, 311] width 622 height 91
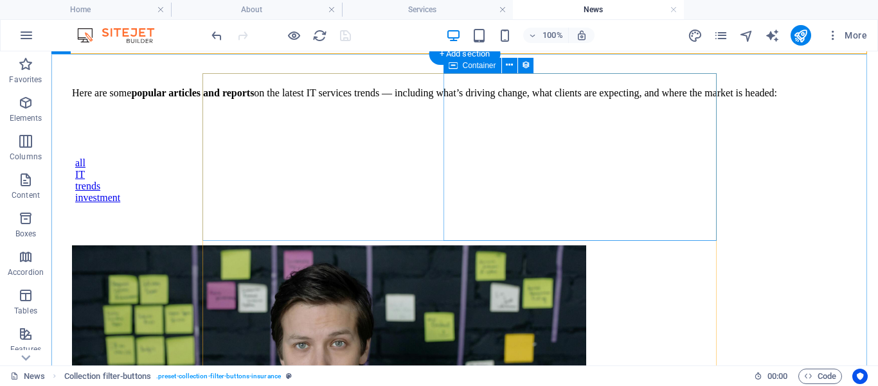
scroll to position [321, 0]
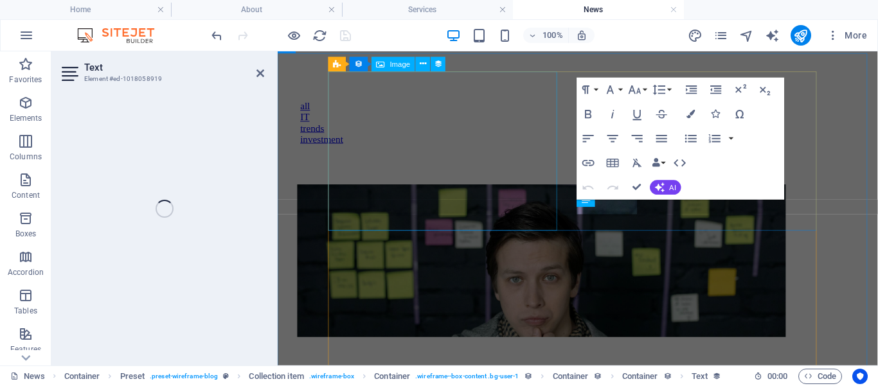
scroll to position [355, 0]
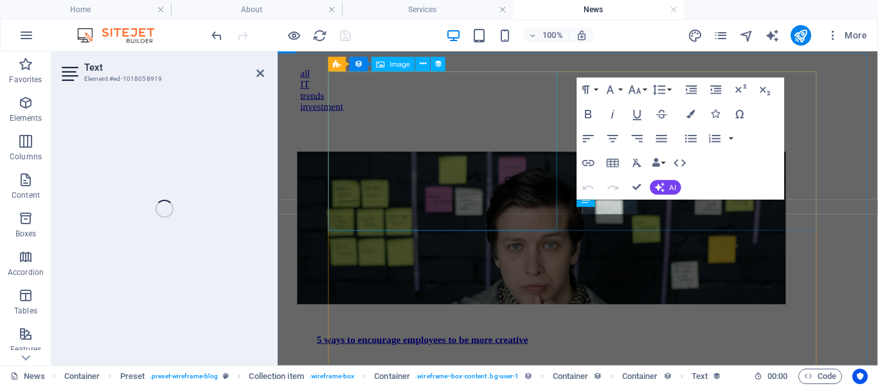
select select "date-of-publishing"
select select "2"
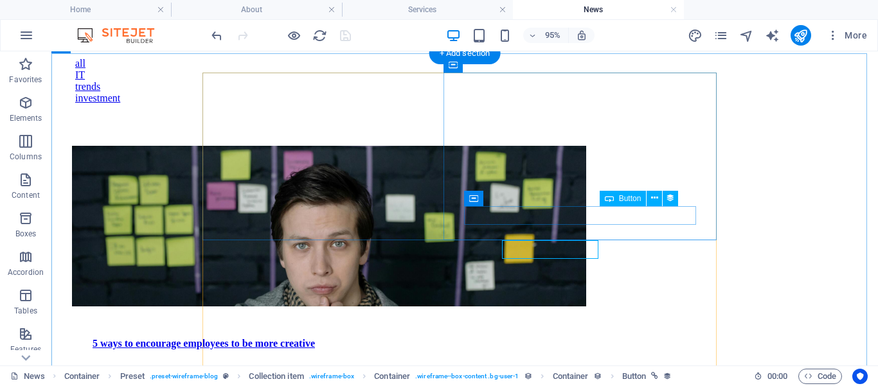
scroll to position [321, 0]
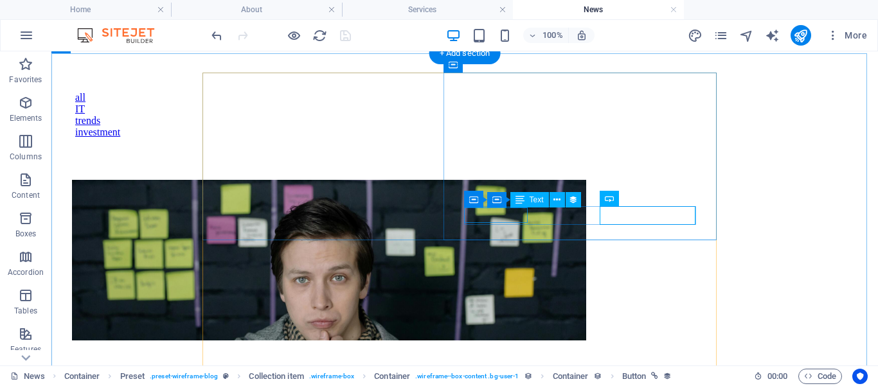
select select "date-of-publishing"
select select "2"
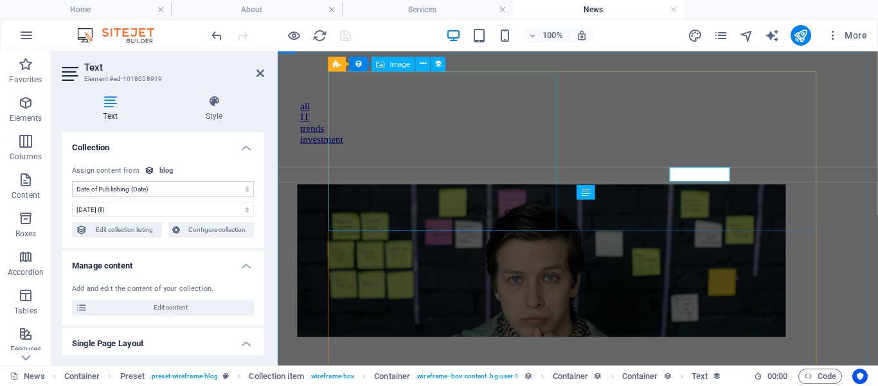
scroll to position [355, 0]
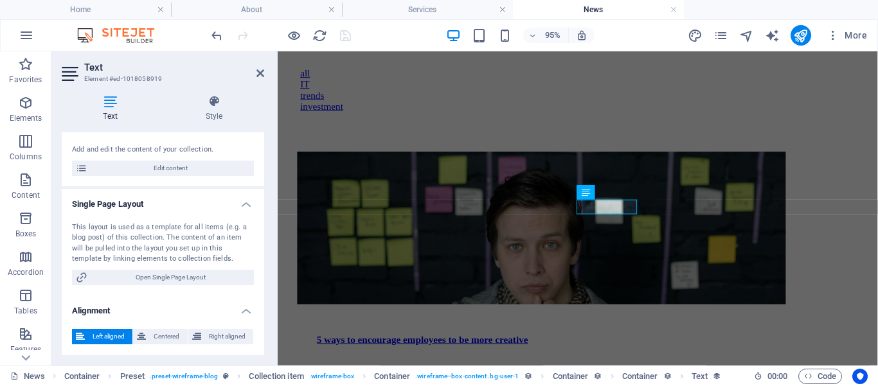
scroll to position [0, 0]
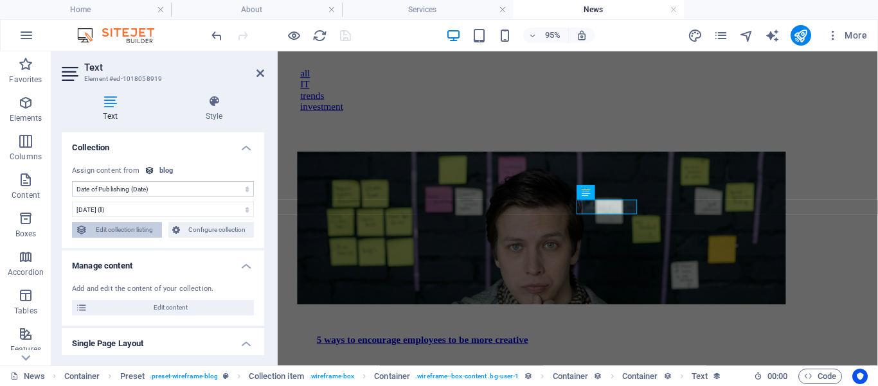
click at [105, 231] on span "Edit collection listing" at bounding box center [124, 229] width 67 height 15
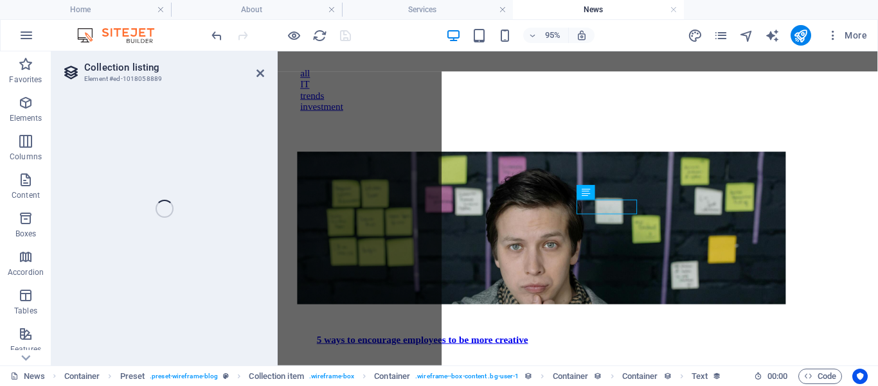
select select "columns.date-of-publishing"
select select "past"
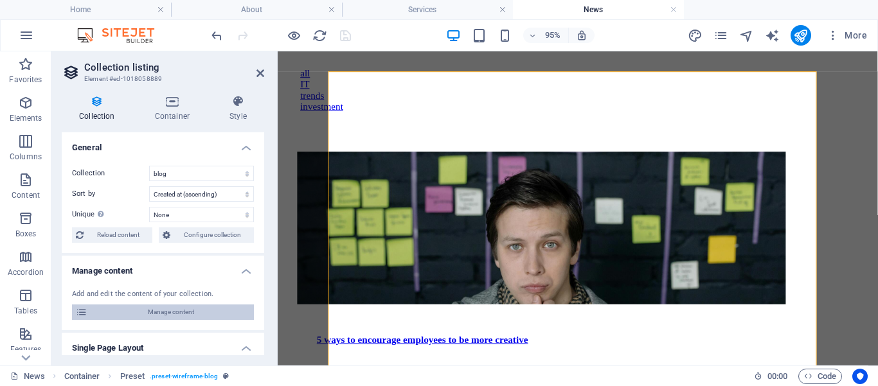
click at [154, 309] on span "Manage content" at bounding box center [170, 312] width 159 height 15
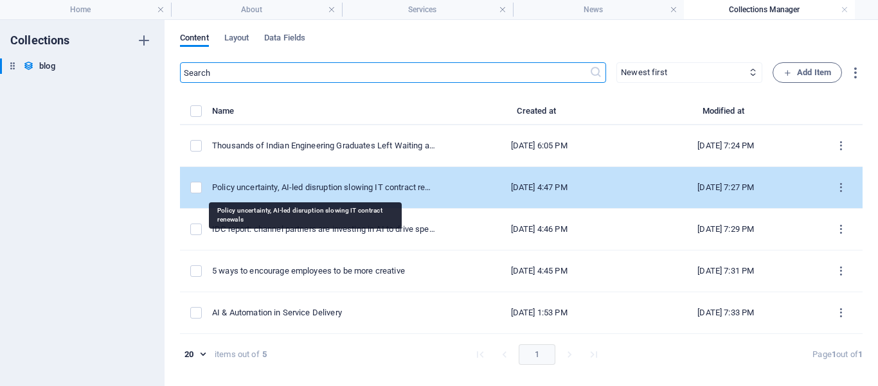
click at [335, 190] on div "Policy uncertainty, AI-led disruption slowing IT contract renewals" at bounding box center [323, 188] width 223 height 12
select select "IT"
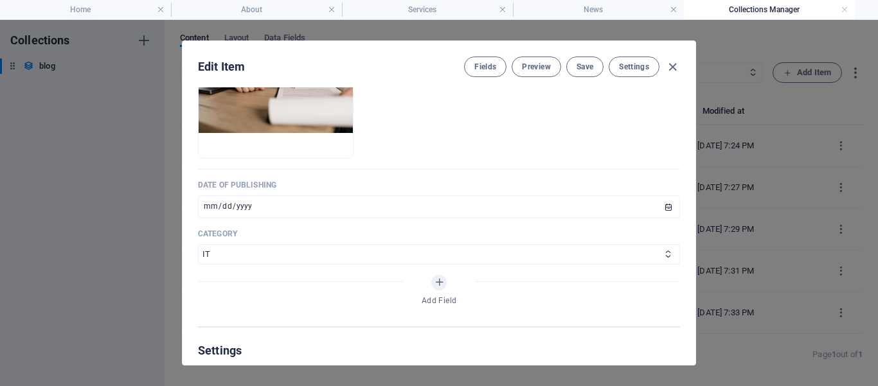
scroll to position [461, 0]
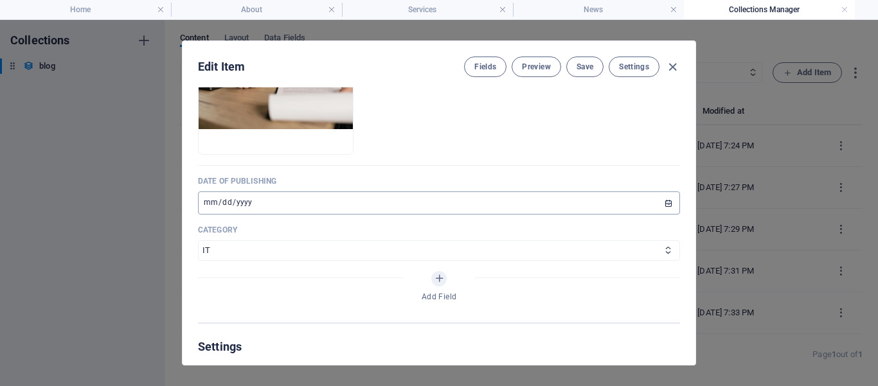
click at [308, 215] on input "[DATE]" at bounding box center [439, 203] width 482 height 23
click at [250, 215] on input "[DATE]" at bounding box center [439, 203] width 482 height 23
click at [227, 215] on input "[DATE]" at bounding box center [439, 203] width 482 height 23
type input "[DATE]"
click at [226, 215] on input "[DATE]" at bounding box center [439, 203] width 482 height 23
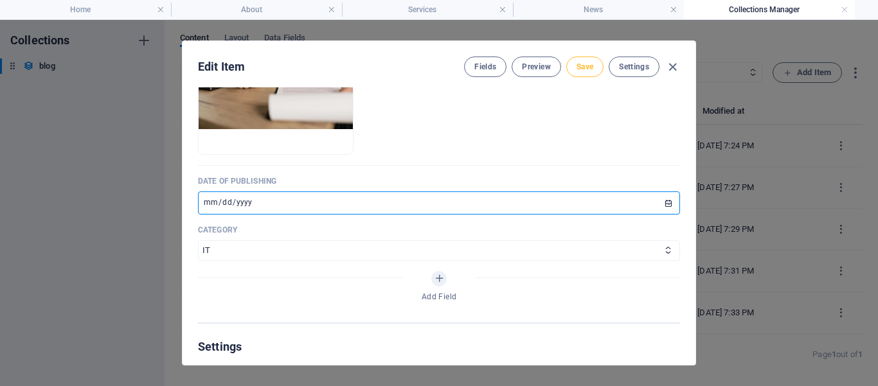
click at [581, 68] on span "Save" at bounding box center [585, 67] width 17 height 10
click at [209, 215] on input "date" at bounding box center [439, 203] width 482 height 23
type input "[DATE]"
click at [586, 68] on span "Save" at bounding box center [585, 67] width 17 height 10
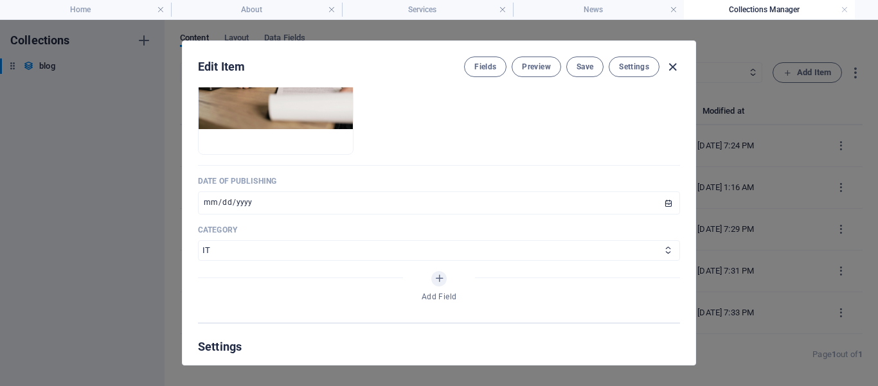
click at [675, 64] on icon "button" at bounding box center [673, 67] width 15 height 15
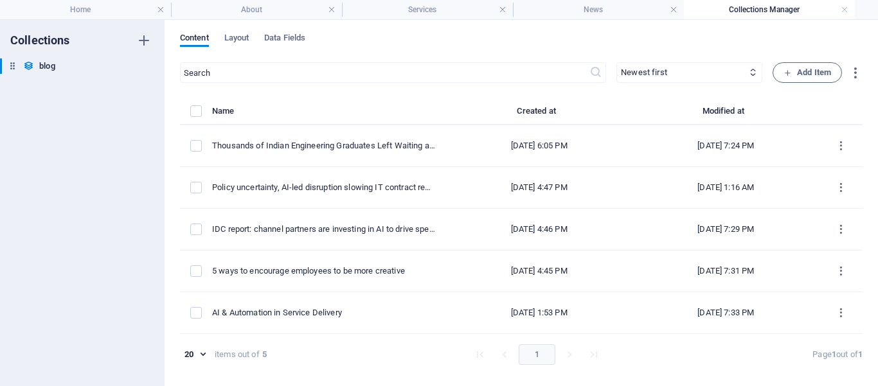
scroll to position [0, 0]
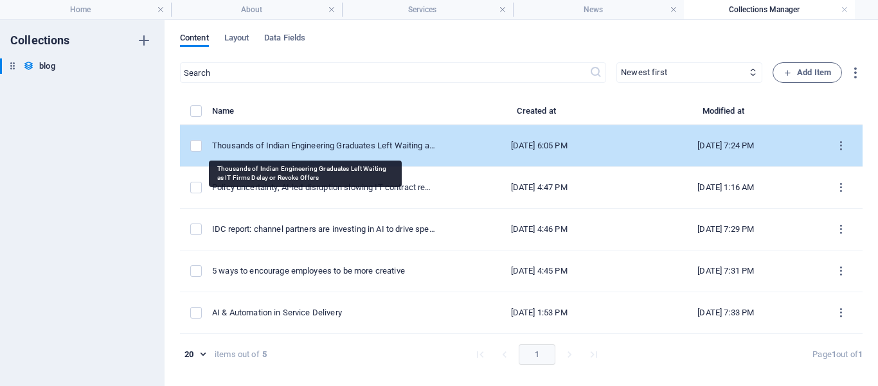
click at [326, 143] on div "Thousands of Indian Engineering Graduates Left Waiting as IT Firms Delay or Rev…" at bounding box center [323, 146] width 223 height 12
select select "Trends"
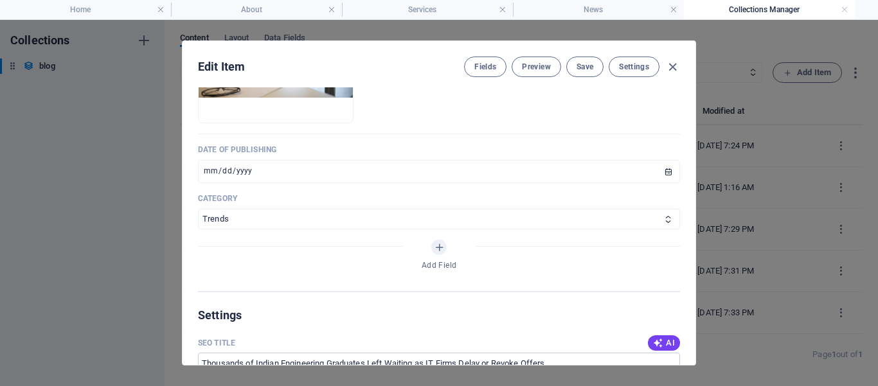
scroll to position [473, 0]
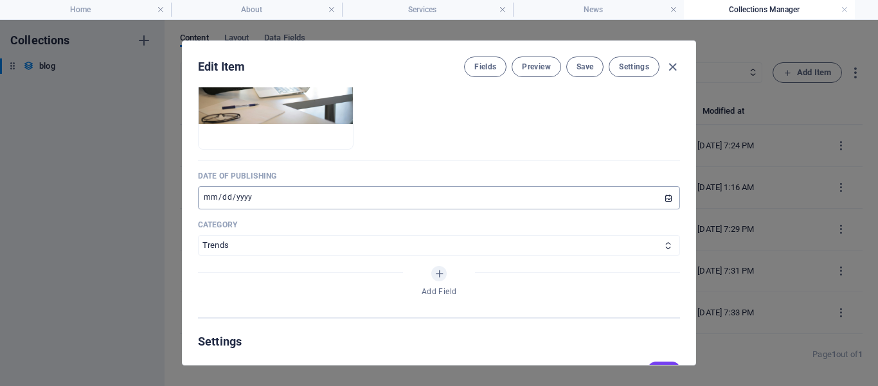
click at [228, 210] on input "[DATE]" at bounding box center [439, 197] width 482 height 23
click at [210, 210] on input "date" at bounding box center [439, 197] width 482 height 23
type input "[DATE]"
click at [580, 72] on button "Save" at bounding box center [585, 67] width 37 height 21
click at [675, 66] on icon "button" at bounding box center [673, 67] width 15 height 15
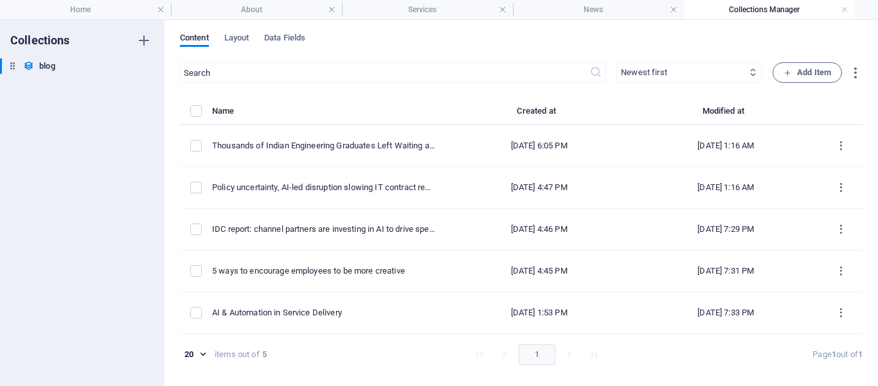
scroll to position [0, 0]
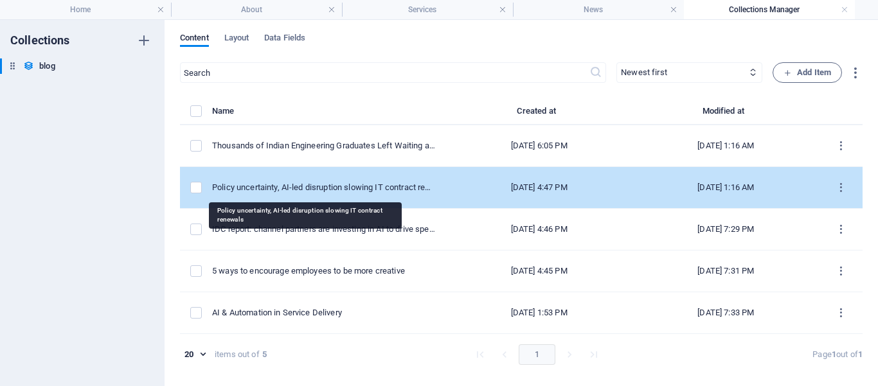
click at [289, 188] on div "Policy uncertainty, AI-led disruption slowing IT contract renewals" at bounding box center [323, 188] width 223 height 12
select select "IT"
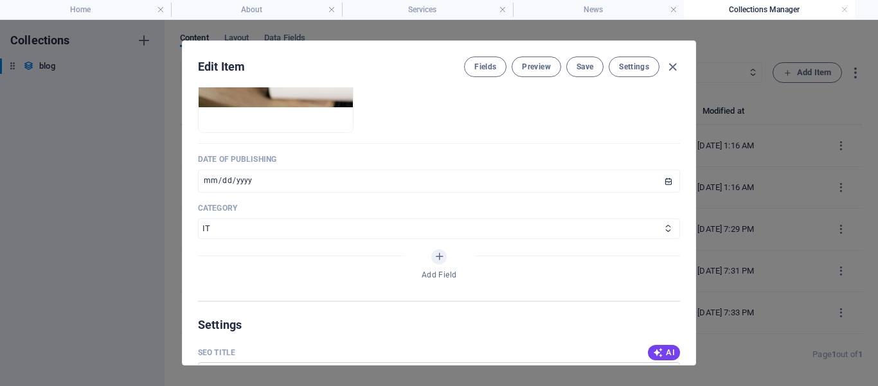
scroll to position [505, 0]
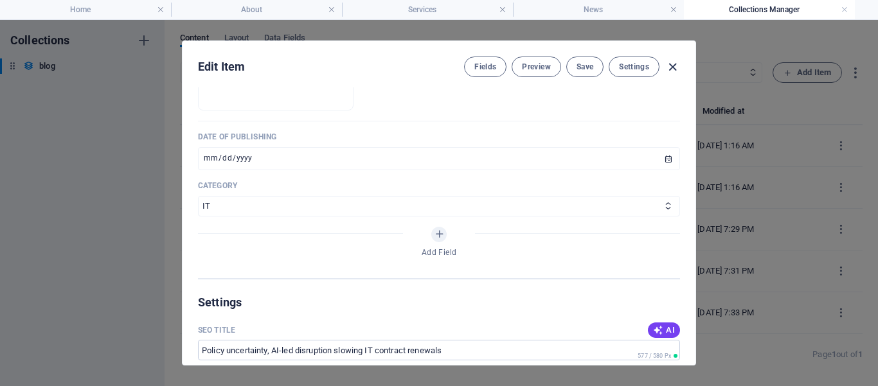
click at [673, 68] on icon "button" at bounding box center [673, 67] width 15 height 15
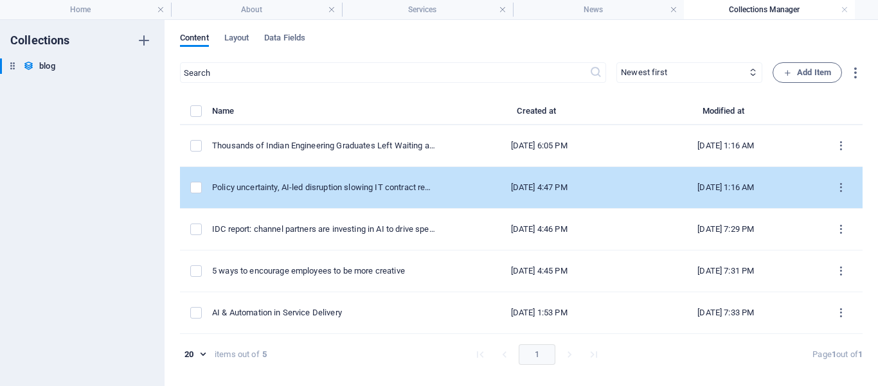
scroll to position [0, 0]
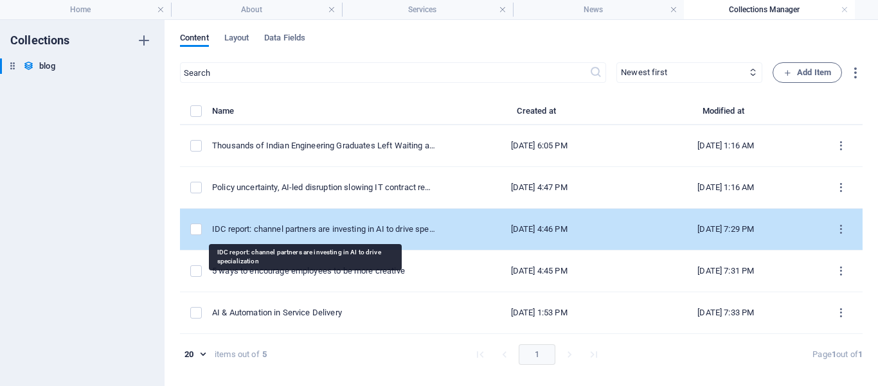
click at [302, 228] on div "IDC report: channel partners are investing in AI to drive specialization" at bounding box center [323, 230] width 223 height 12
select select "Investment"
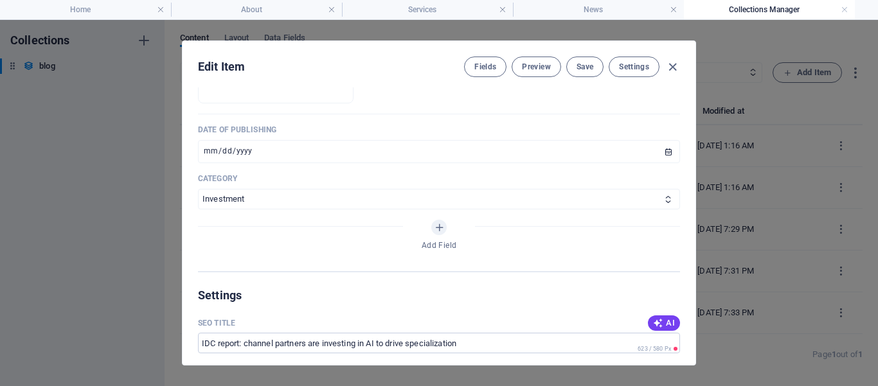
scroll to position [530, 0]
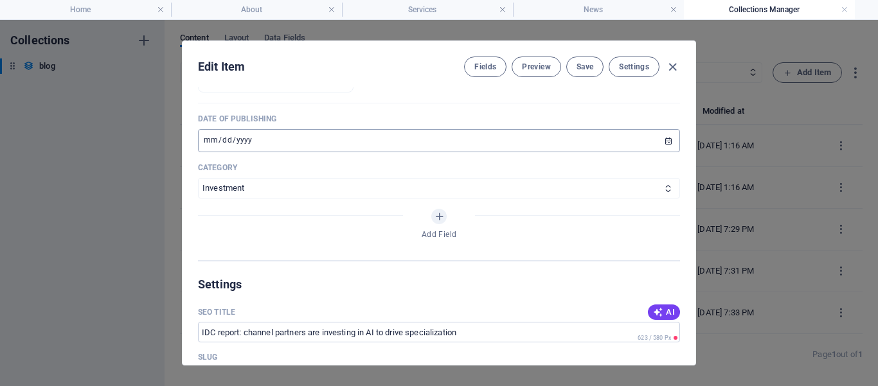
click at [660, 152] on input "[DATE]" at bounding box center [439, 140] width 482 height 23
type input "[DATE]"
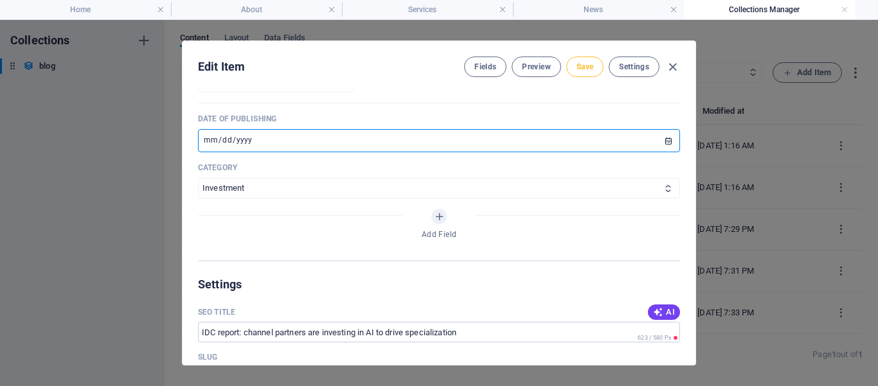
click at [591, 71] on span "Save" at bounding box center [585, 67] width 17 height 10
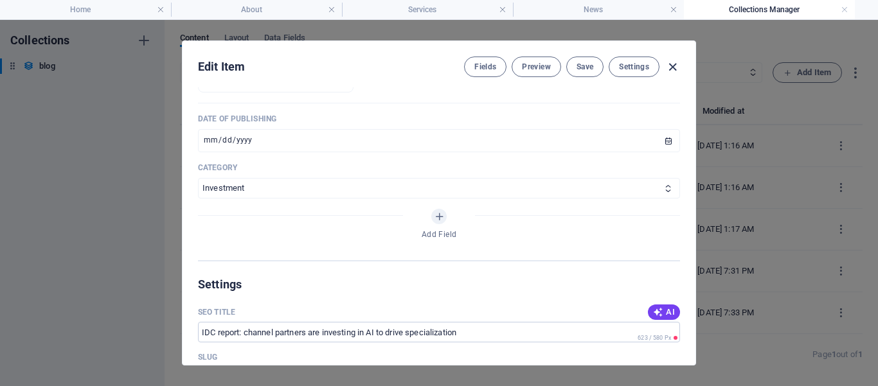
click at [675, 66] on icon "button" at bounding box center [673, 67] width 15 height 15
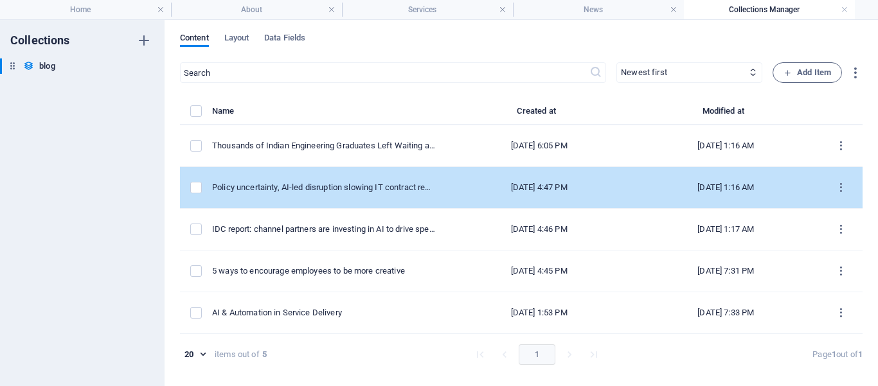
scroll to position [0, 0]
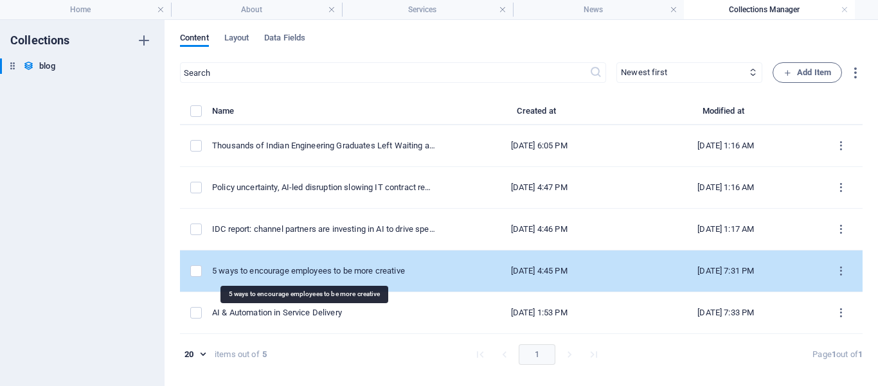
click at [292, 269] on div "5 ways to encourage employees to be more creative" at bounding box center [323, 272] width 223 height 12
select select "Trends"
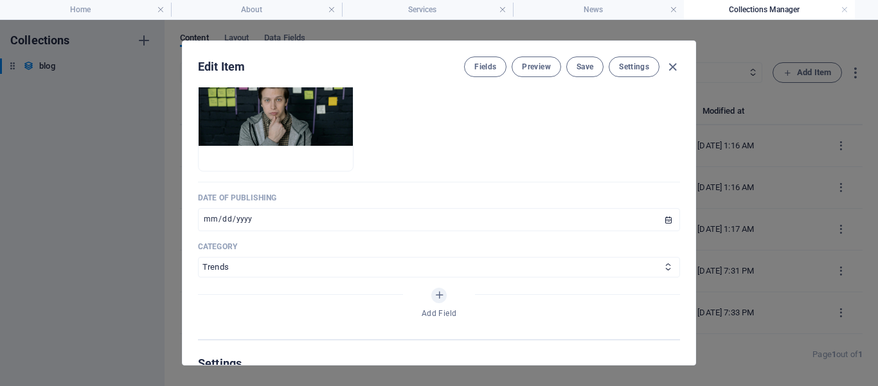
scroll to position [452, 0]
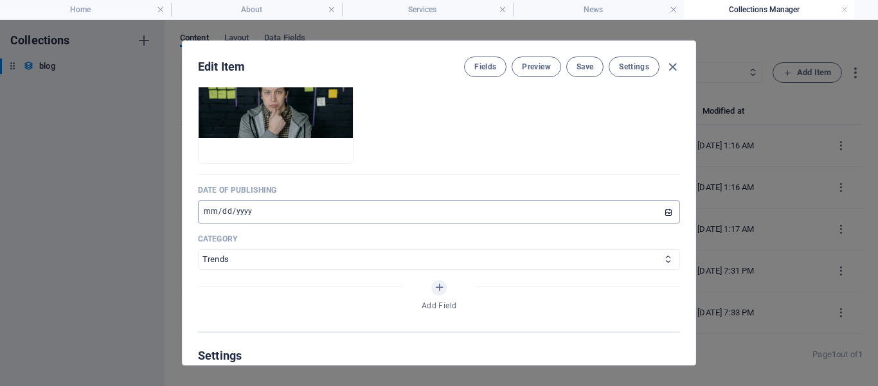
click at [660, 224] on input "[DATE]" at bounding box center [439, 212] width 482 height 23
click at [212, 224] on input "[DATE]" at bounding box center [439, 212] width 482 height 23
click at [657, 224] on input "[DATE]" at bounding box center [439, 212] width 482 height 23
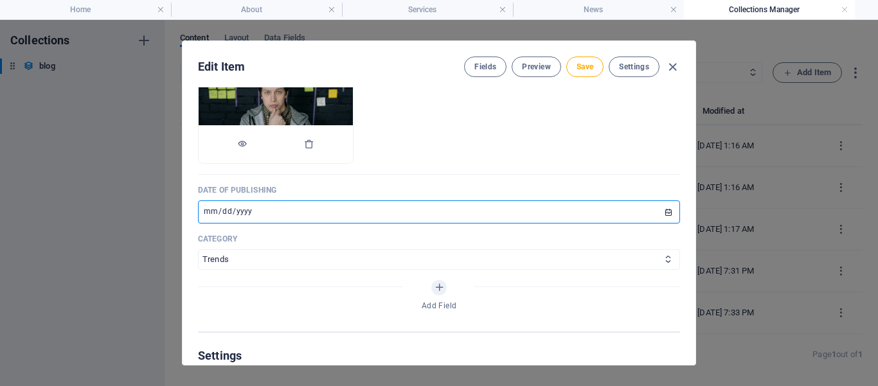
type input "[DATE]"
click at [579, 63] on span "Save" at bounding box center [585, 67] width 17 height 10
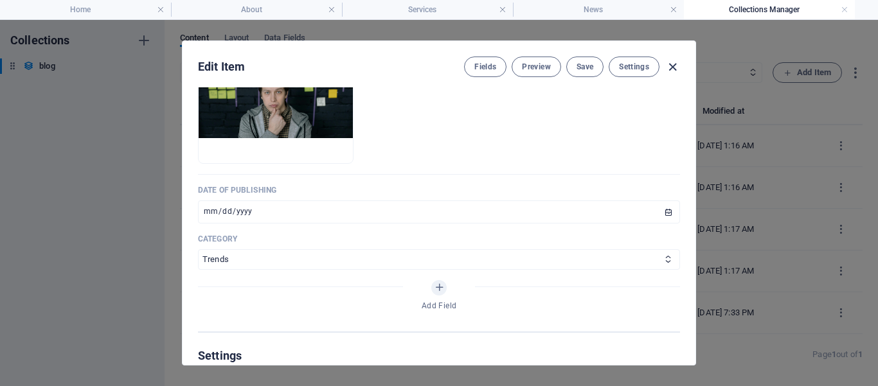
click at [673, 71] on icon "button" at bounding box center [673, 67] width 15 height 15
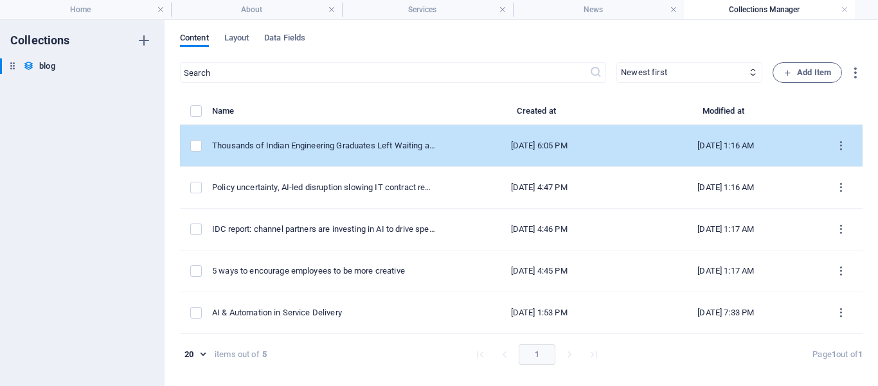
scroll to position [0, 0]
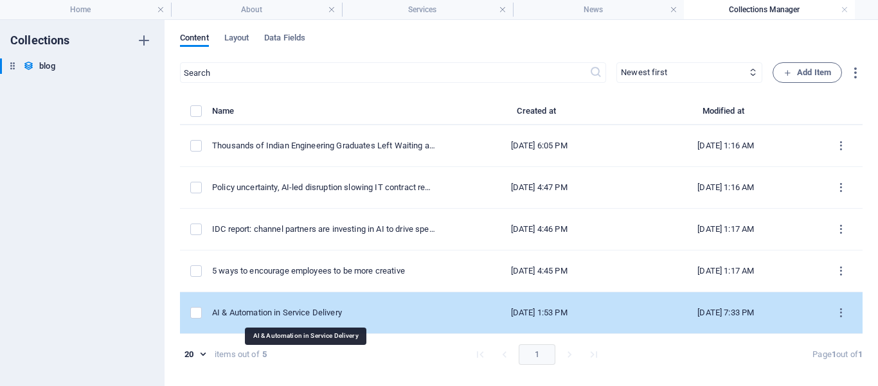
click at [295, 316] on div "AI & Automation in Service Delivery" at bounding box center [323, 313] width 223 height 12
select select "IT"
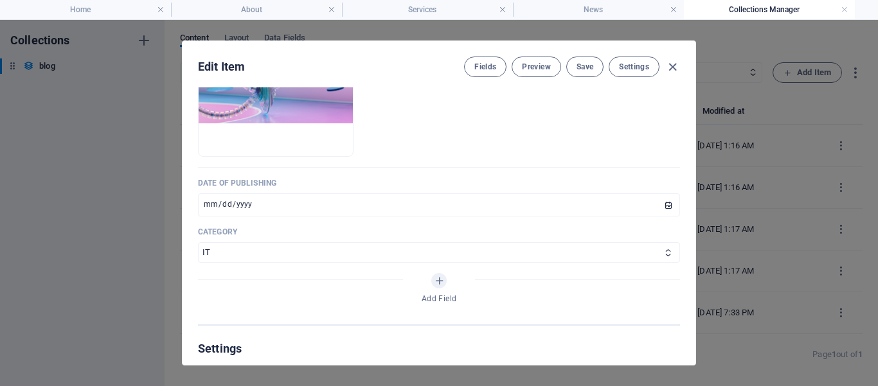
scroll to position [462, 0]
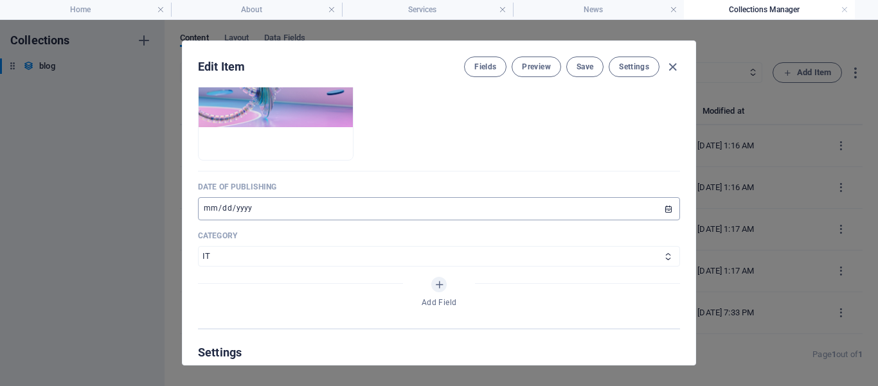
click at [658, 221] on input "[DATE]" at bounding box center [439, 208] width 482 height 23
type input "[DATE]"
click at [595, 61] on button "Save" at bounding box center [585, 67] width 37 height 21
click at [673, 68] on icon "button" at bounding box center [673, 67] width 15 height 15
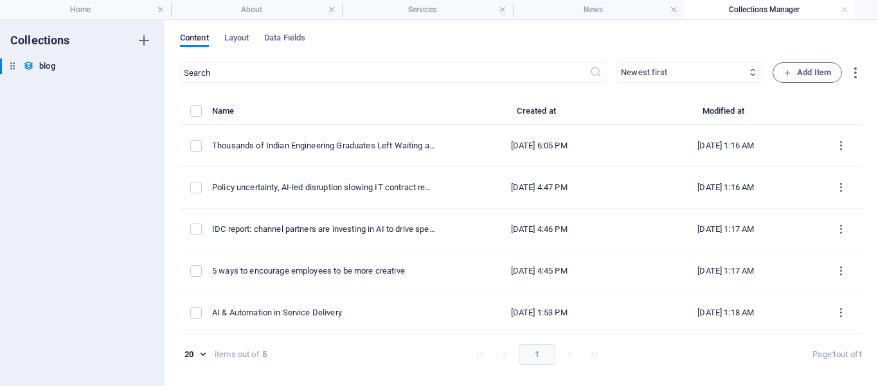
scroll to position [0, 0]
click at [844, 10] on link at bounding box center [845, 10] width 8 height 12
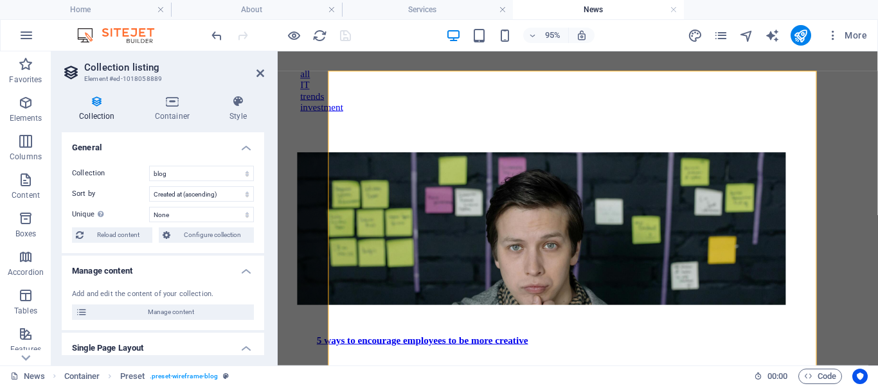
scroll to position [355, 0]
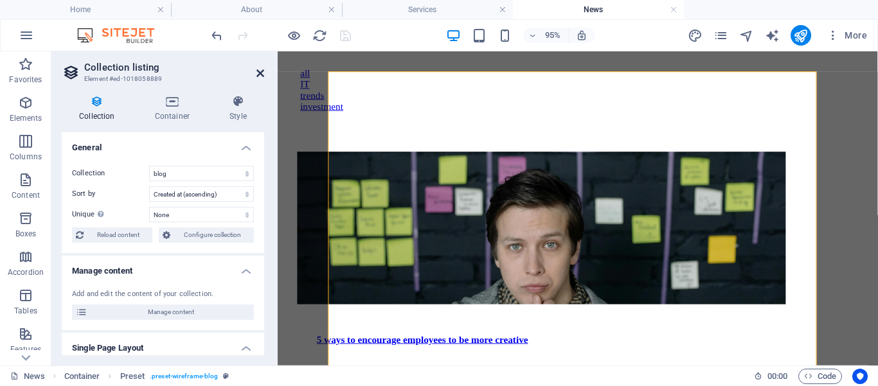
click at [259, 75] on icon at bounding box center [261, 73] width 8 height 10
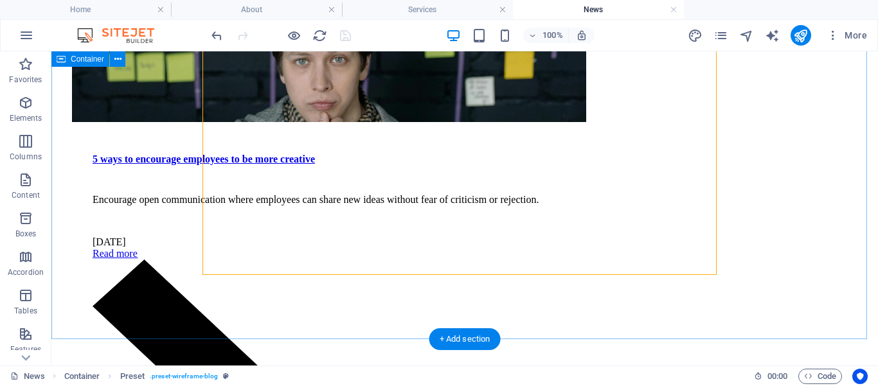
scroll to position [594, 0]
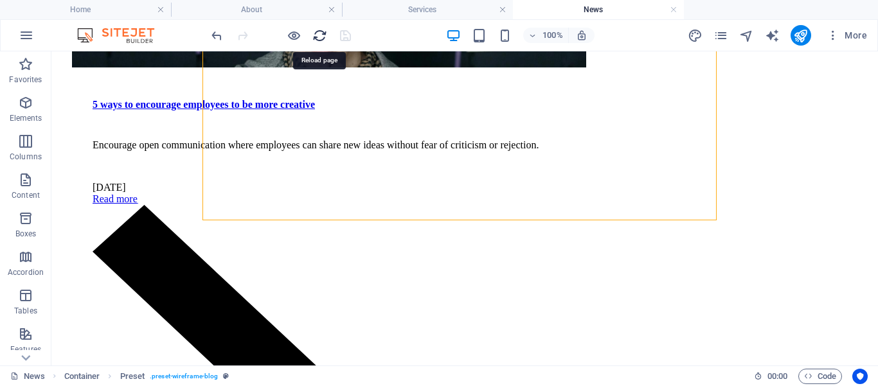
click at [319, 37] on icon "reload" at bounding box center [320, 35] width 15 height 15
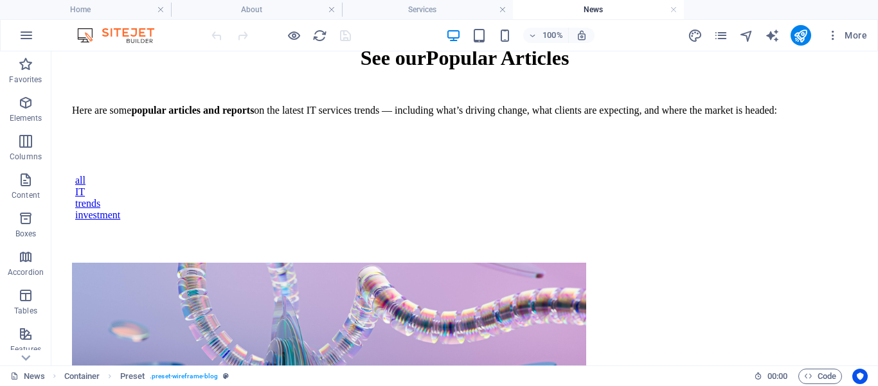
scroll to position [210, 0]
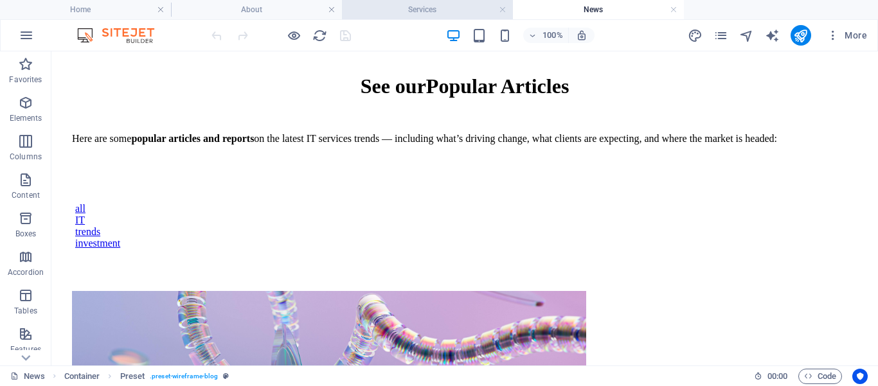
click at [392, 12] on h4 "Services" at bounding box center [427, 10] width 171 height 14
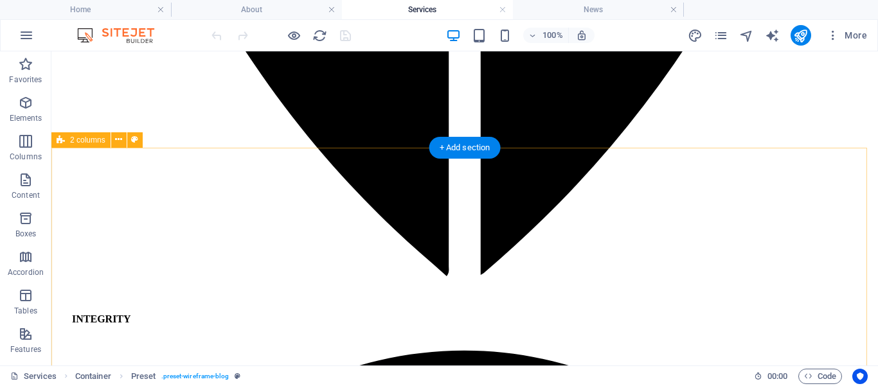
scroll to position [2035, 0]
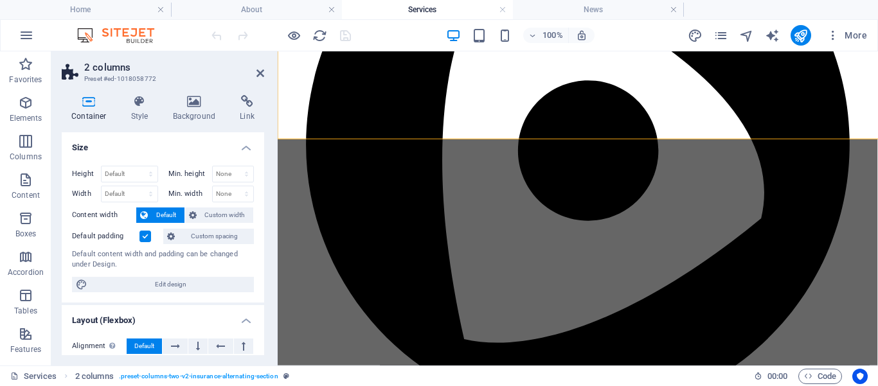
scroll to position [2584, 0]
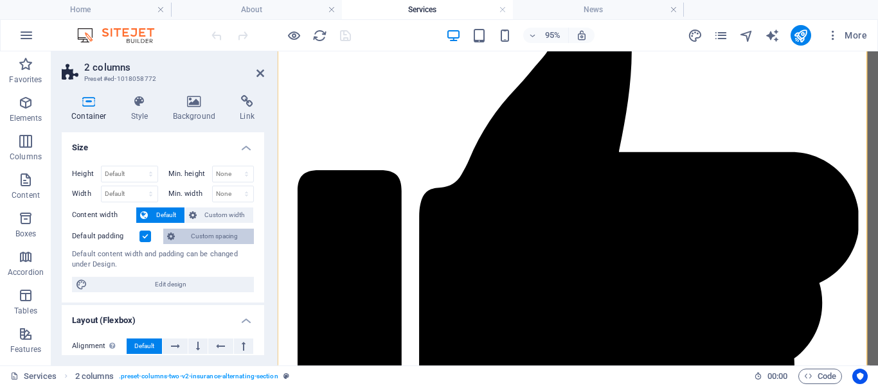
click at [207, 233] on span "Custom spacing" at bounding box center [214, 236] width 71 height 15
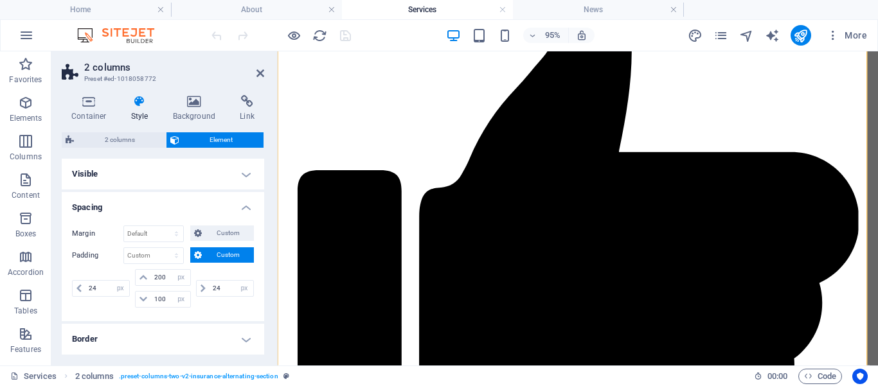
click at [216, 251] on span "Custom" at bounding box center [228, 255] width 44 height 15
click at [216, 252] on span "Custom" at bounding box center [228, 255] width 44 height 15
drag, startPoint x: 161, startPoint y: 276, endPoint x: 145, endPoint y: 275, distance: 15.4
click at [151, 275] on input "200" at bounding box center [170, 277] width 39 height 15
type input "100"
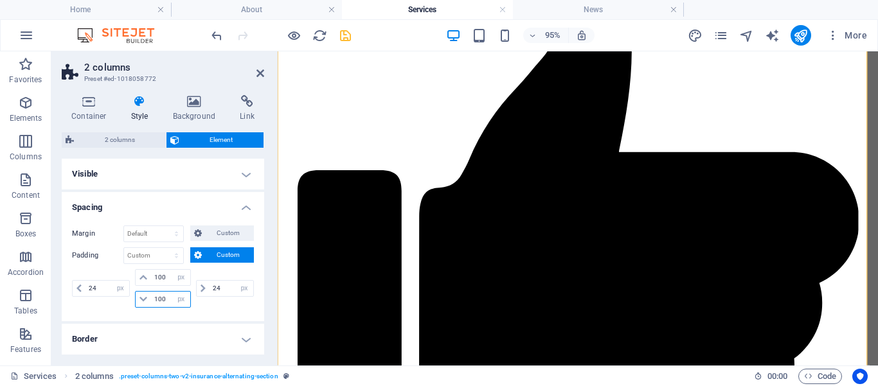
click at [153, 299] on input "100" at bounding box center [170, 299] width 39 height 15
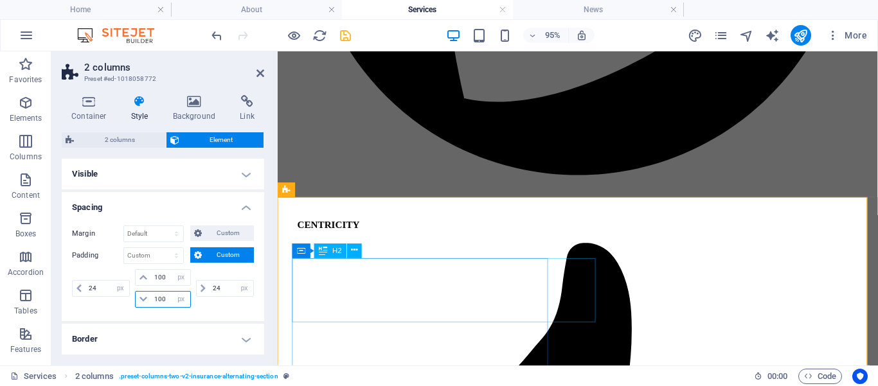
scroll to position [2256, 0]
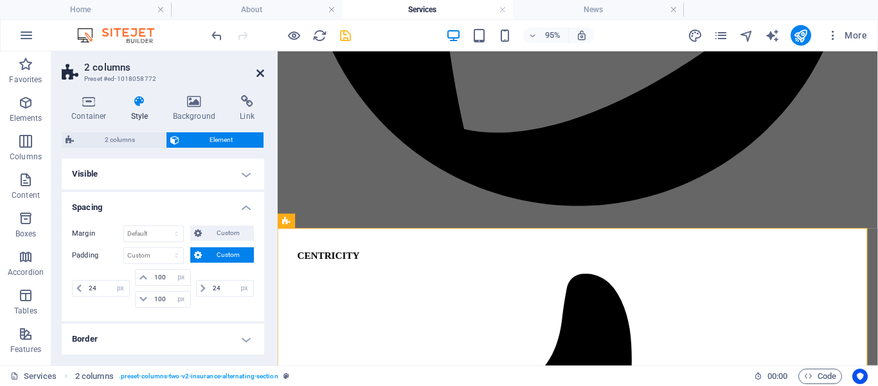
drag, startPoint x: 262, startPoint y: 75, endPoint x: 203, endPoint y: 48, distance: 65.3
click at [262, 75] on icon at bounding box center [261, 73] width 8 height 10
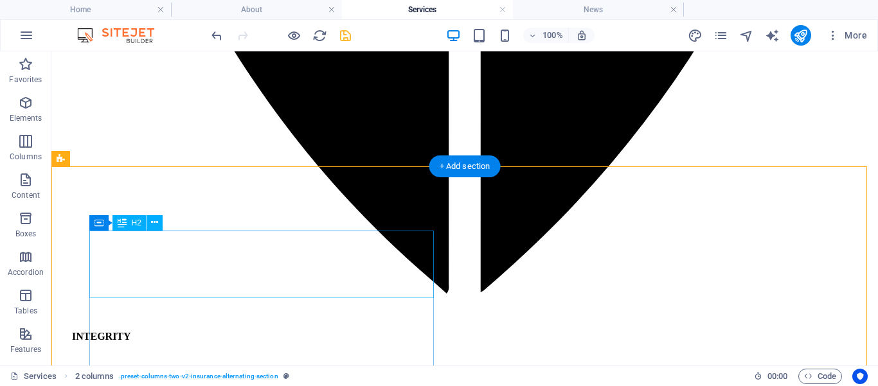
scroll to position [1972, 0]
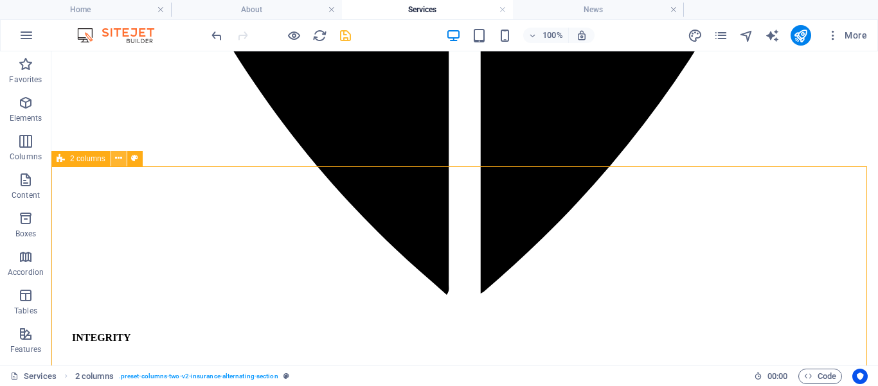
click at [120, 161] on icon at bounding box center [118, 159] width 7 height 14
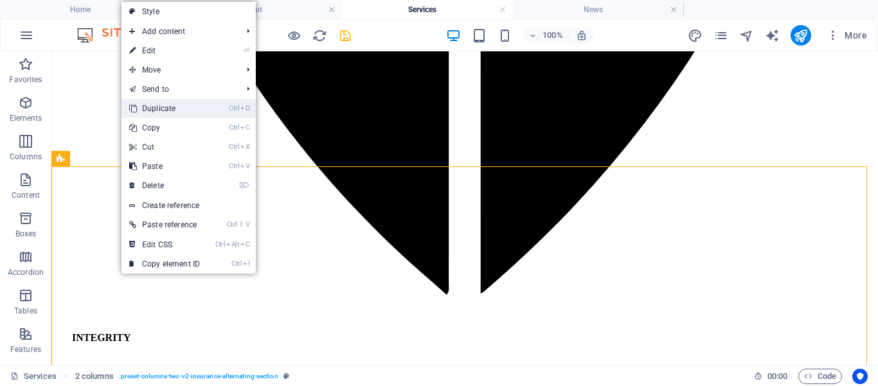
click at [167, 109] on link "Ctrl D Duplicate" at bounding box center [165, 108] width 86 height 19
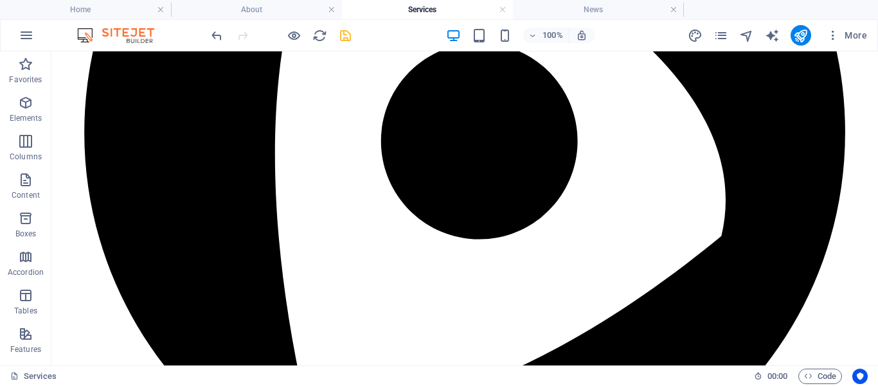
scroll to position [2598, 0]
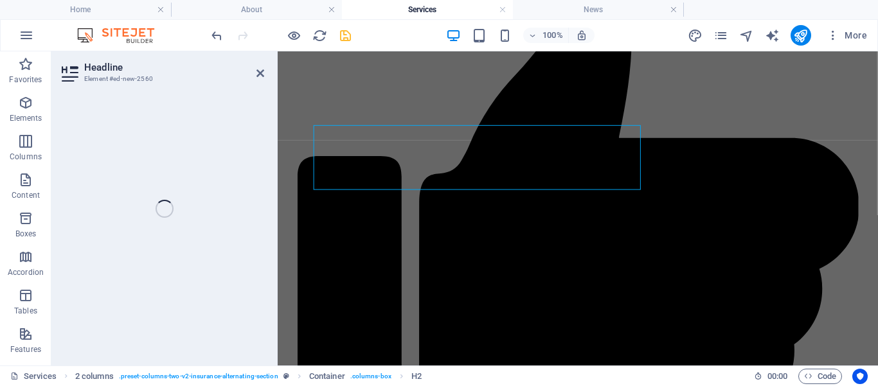
scroll to position [2862, 0]
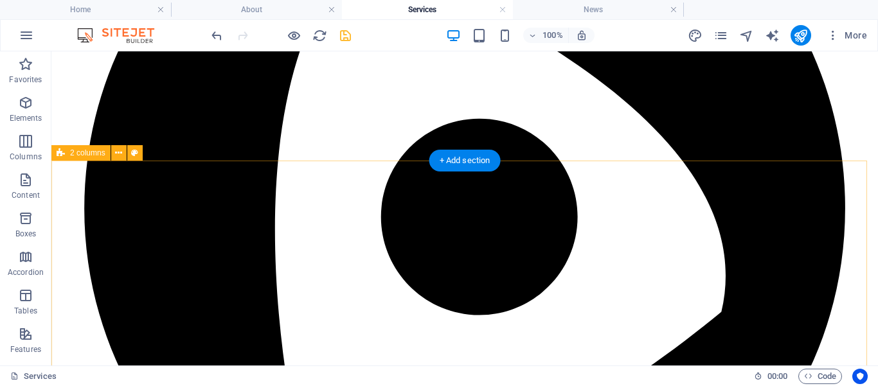
scroll to position [2503, 0]
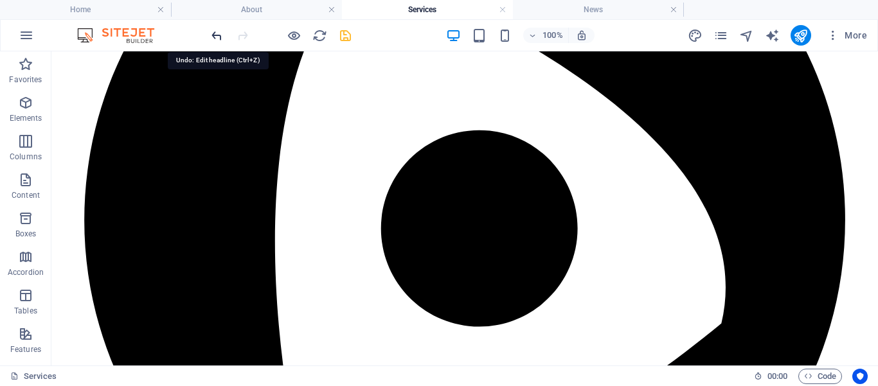
click at [214, 38] on icon "undo" at bounding box center [217, 35] width 15 height 15
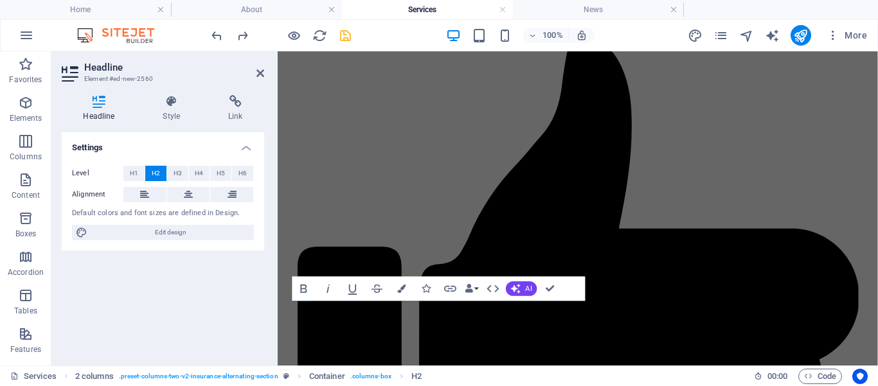
scroll to position [2862, 0]
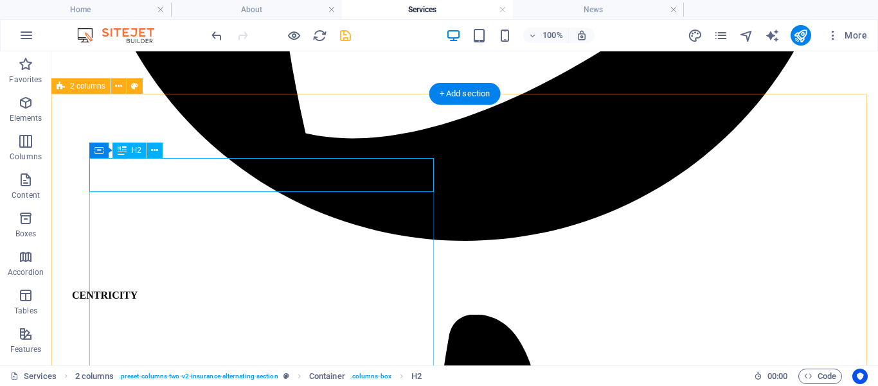
scroll to position [2570, 0]
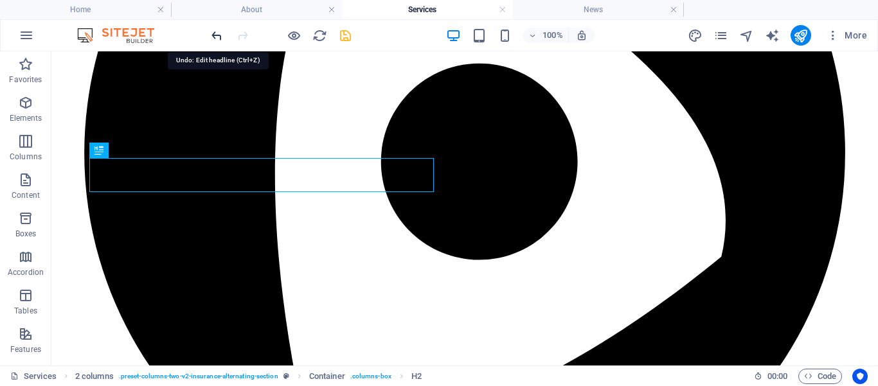
click at [213, 35] on icon "undo" at bounding box center [217, 35] width 15 height 15
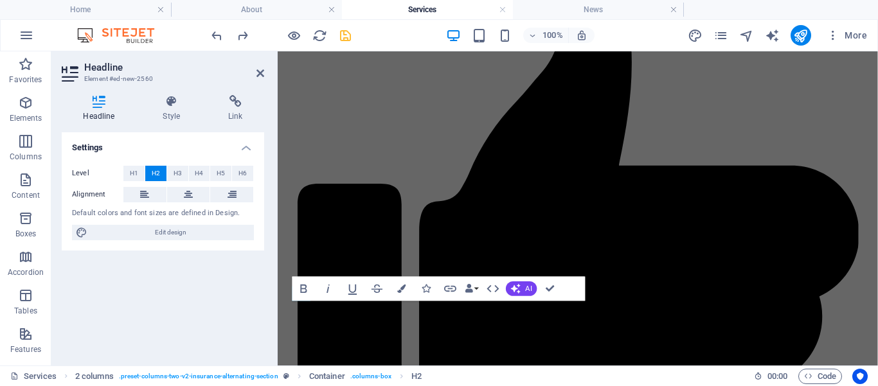
scroll to position [2862, 0]
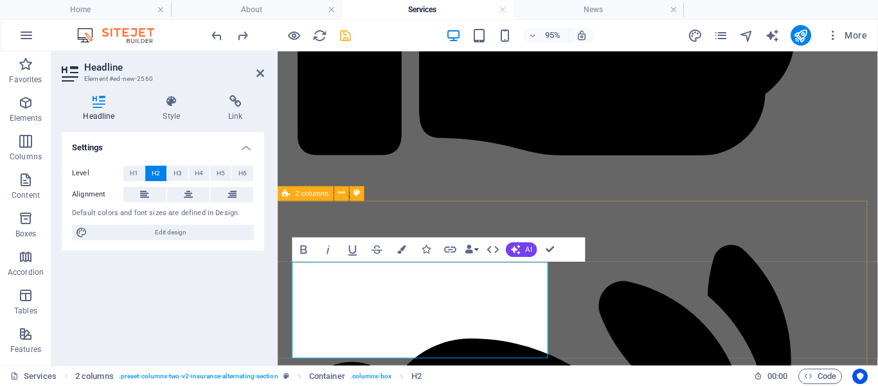
scroll to position [2939, 0]
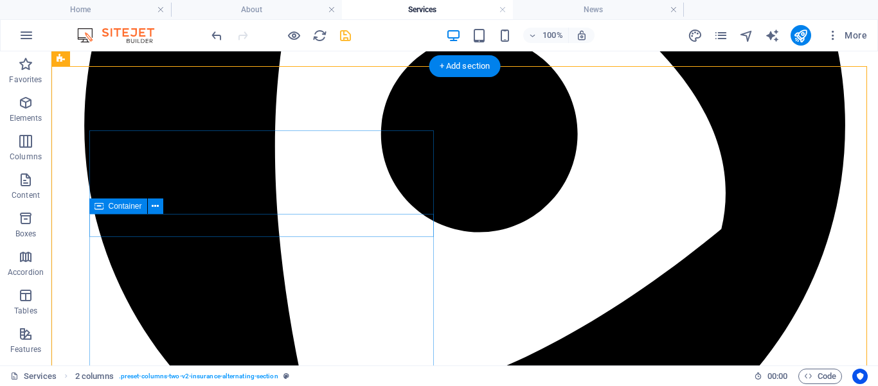
scroll to position [2630, 0]
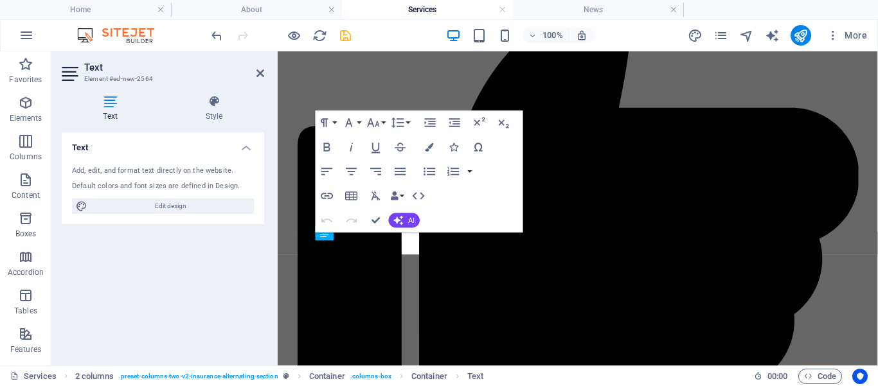
scroll to position [3052, 0]
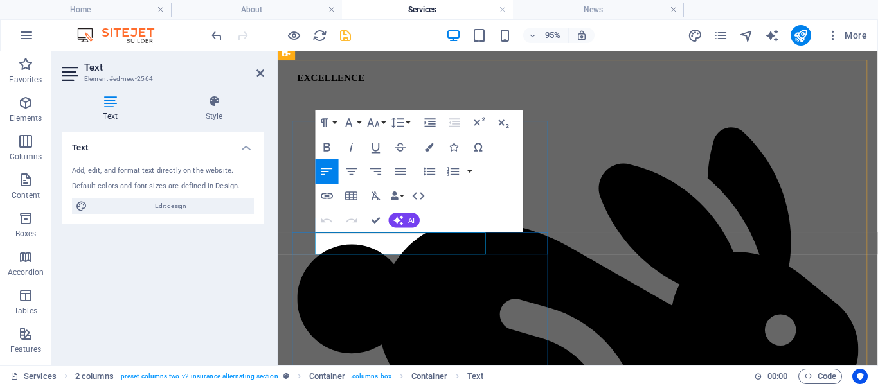
click at [377, 123] on icon "button" at bounding box center [373, 124] width 12 height 8
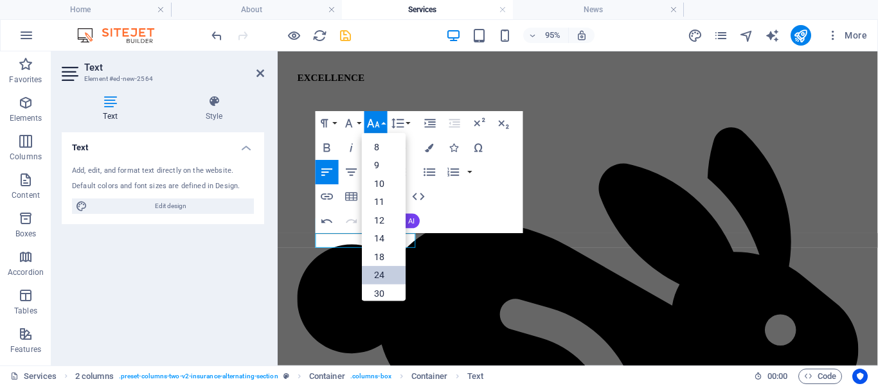
click at [375, 274] on link "24" at bounding box center [384, 276] width 44 height 19
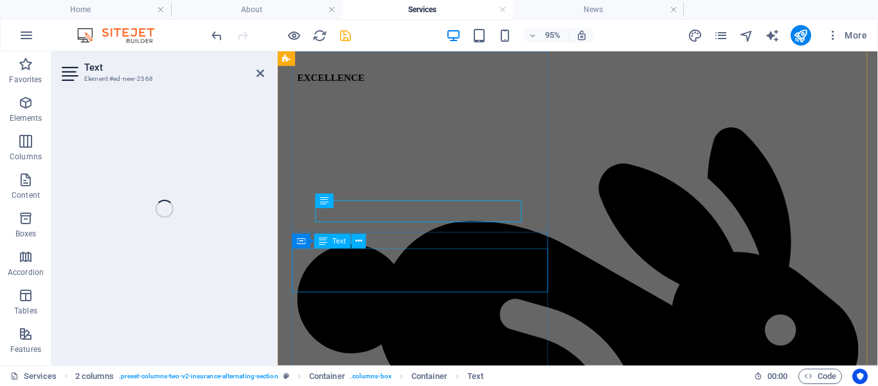
scroll to position [3125, 0]
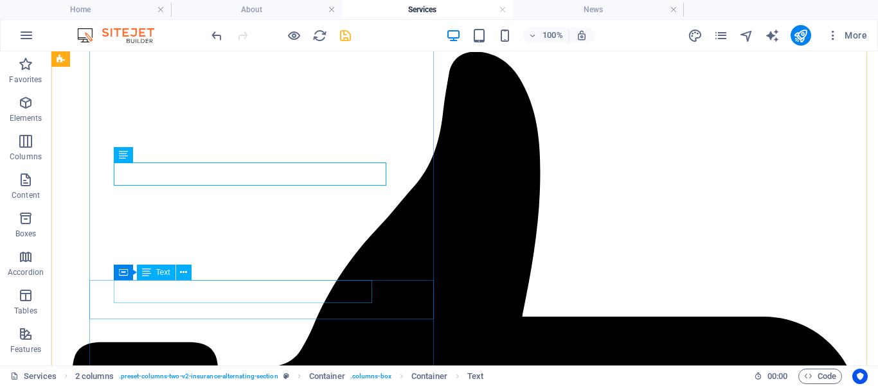
scroll to position [2727, 0]
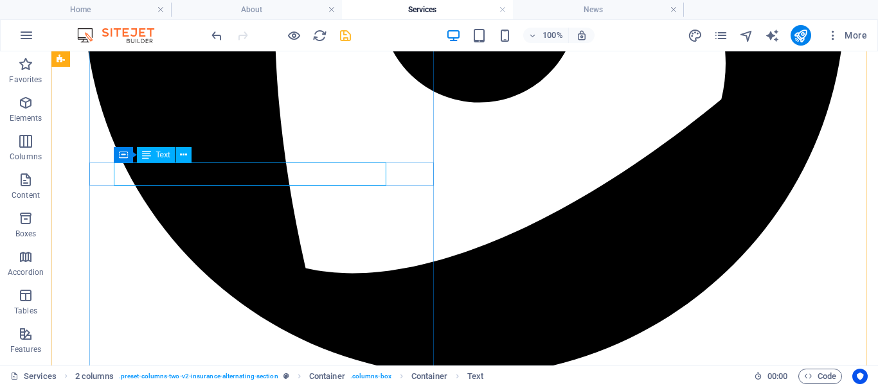
click at [195, 175] on div "H1 Container Container H2 2 columns Container Spacer Spacer Spacer Text Contain…" at bounding box center [464, 208] width 827 height 314
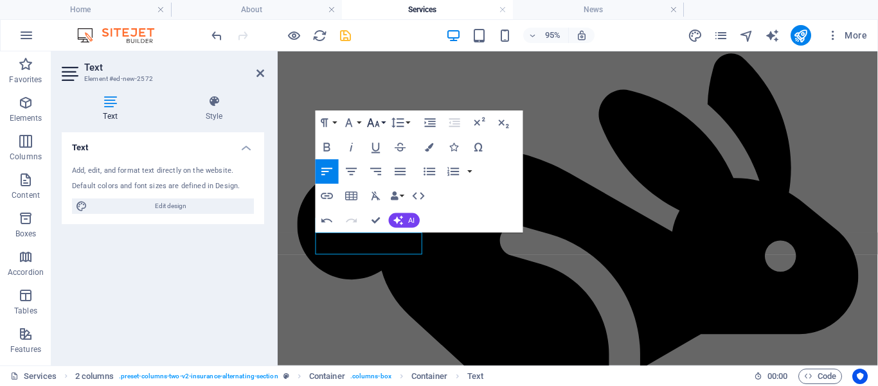
click at [379, 123] on icon "button" at bounding box center [374, 123] width 15 height 15
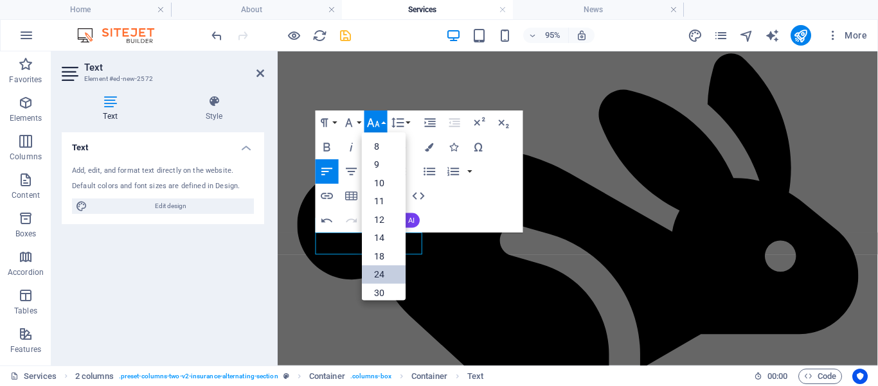
click at [381, 269] on link "24" at bounding box center [384, 275] width 44 height 19
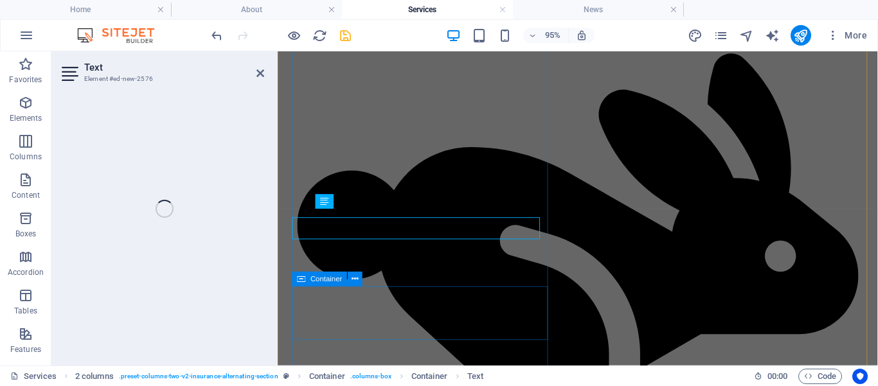
scroll to position [3203, 0]
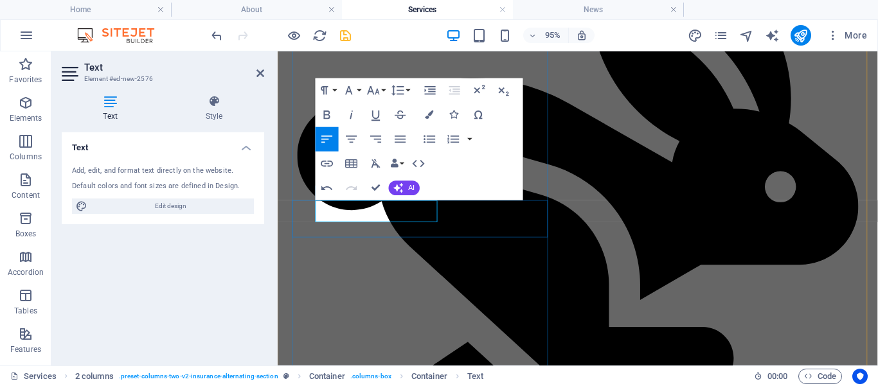
click at [379, 89] on icon "button" at bounding box center [374, 91] width 15 height 15
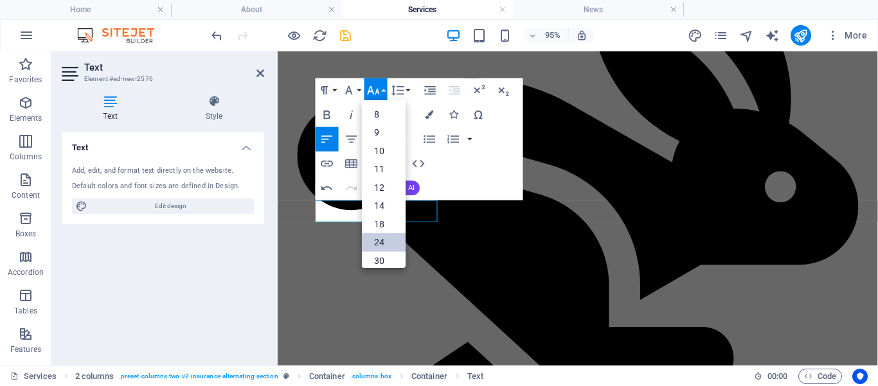
click at [374, 235] on link "24" at bounding box center [384, 242] width 44 height 19
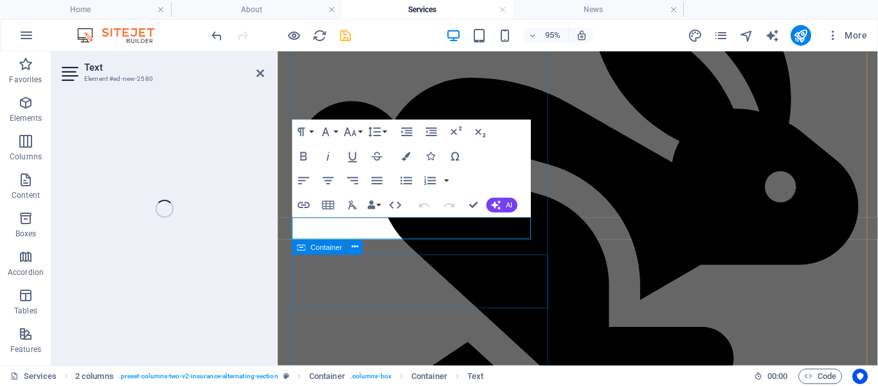
scroll to position [3242, 0]
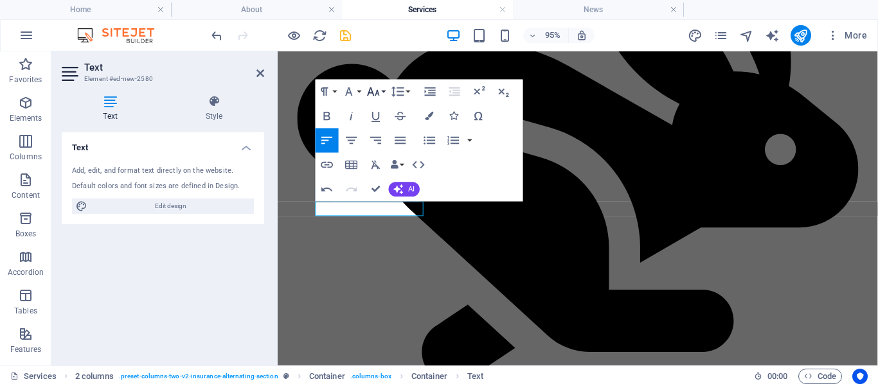
click at [381, 91] on button "Font Size" at bounding box center [376, 92] width 23 height 24
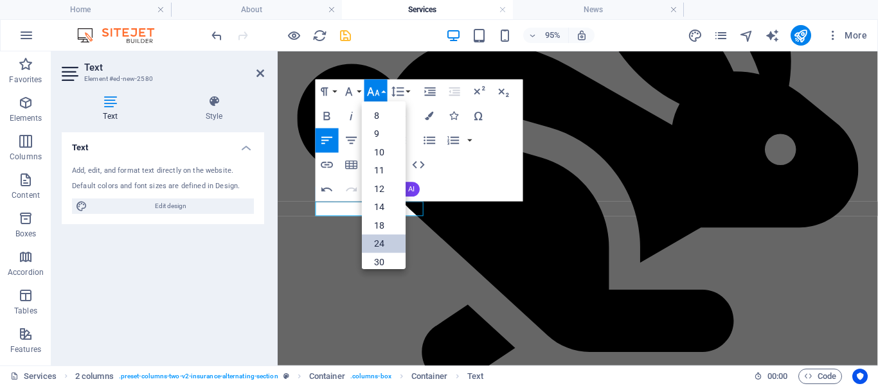
click at [379, 238] on link "24" at bounding box center [384, 244] width 44 height 19
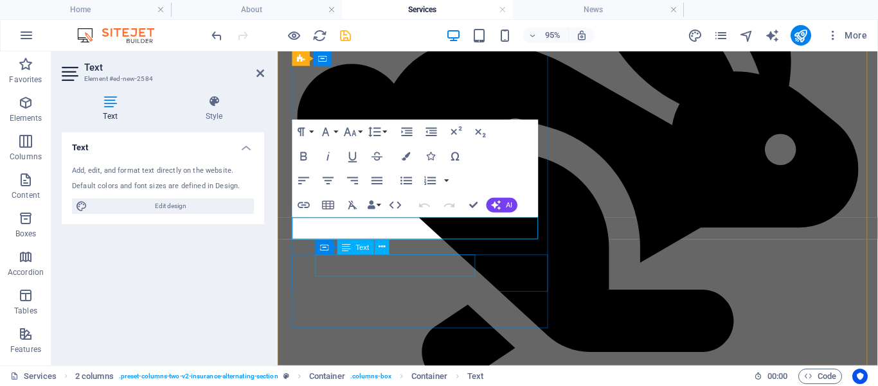
scroll to position [3281, 0]
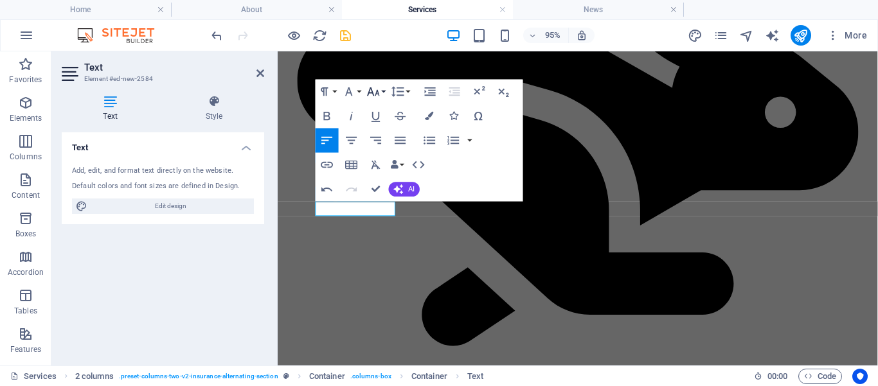
click at [375, 89] on icon "button" at bounding box center [374, 91] width 15 height 15
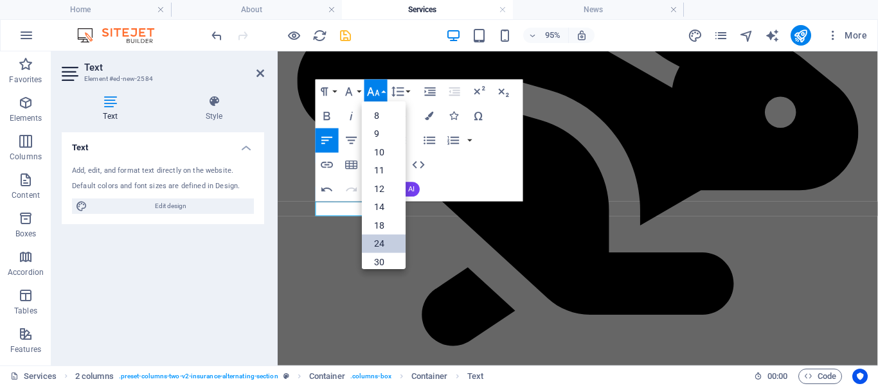
click at [382, 242] on link "24" at bounding box center [384, 244] width 44 height 19
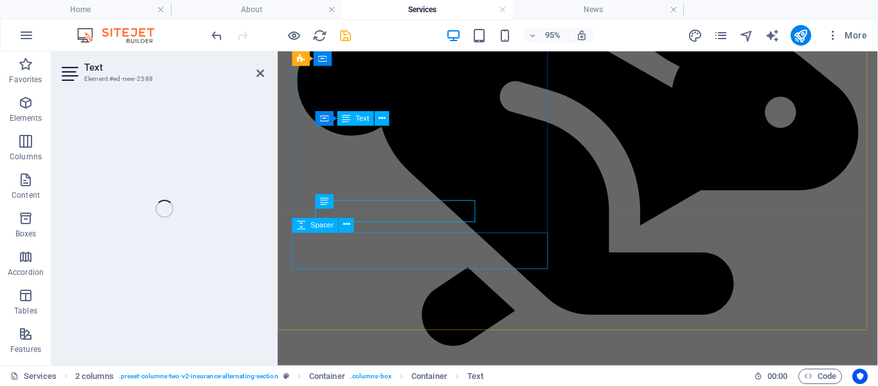
scroll to position [3321, 0]
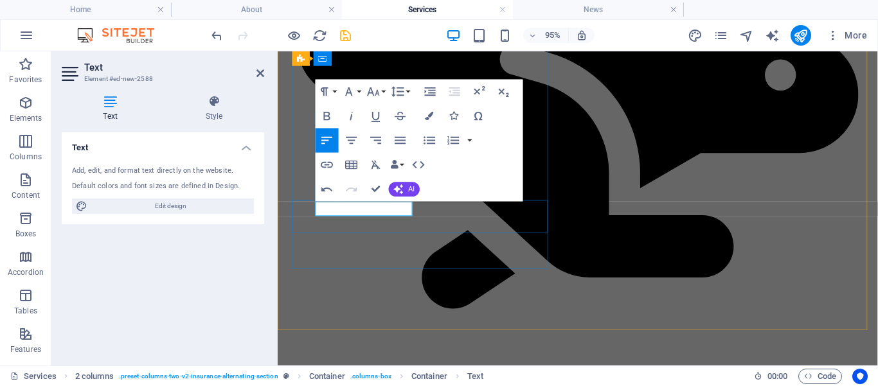
click at [378, 88] on icon "button" at bounding box center [374, 91] width 15 height 15
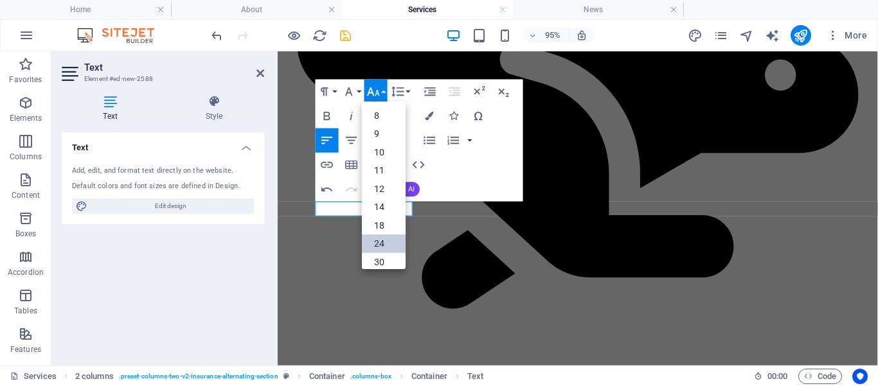
click at [379, 242] on link "24" at bounding box center [384, 244] width 44 height 19
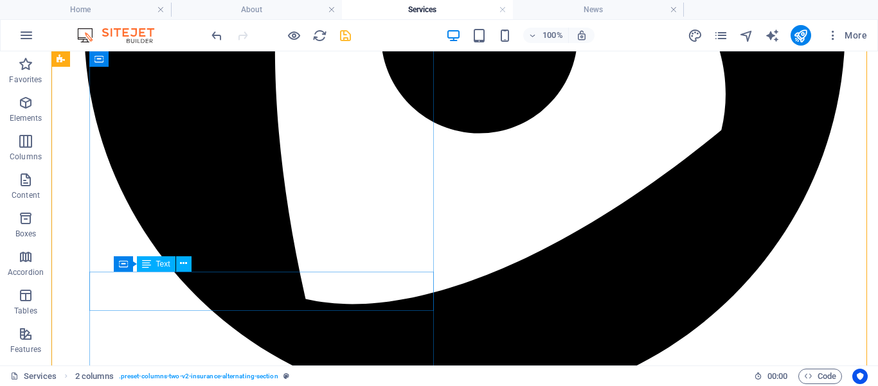
scroll to position [2685, 0]
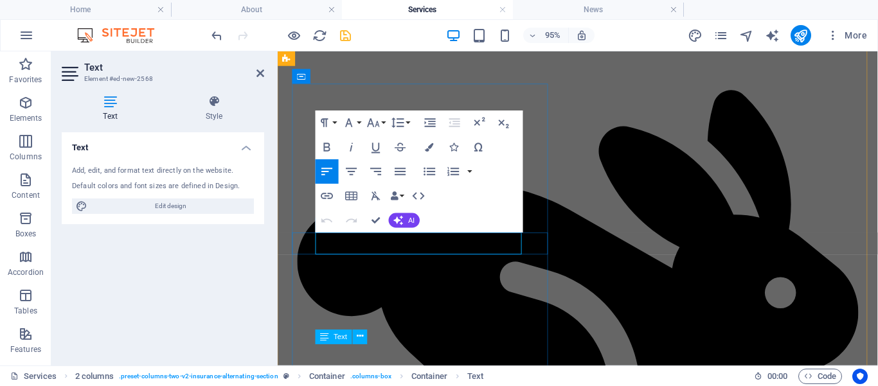
click at [377, 125] on icon "button" at bounding box center [373, 122] width 12 height 8
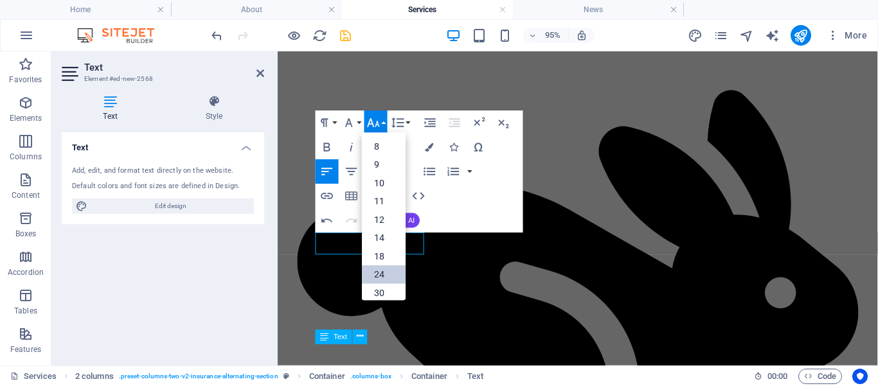
click at [376, 272] on link "24" at bounding box center [384, 275] width 44 height 19
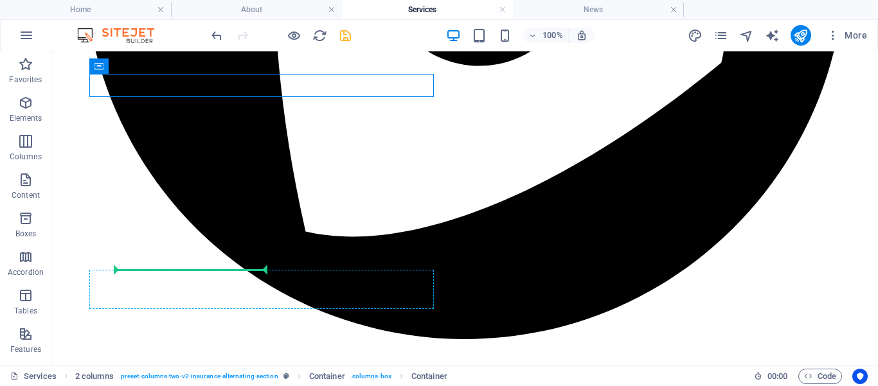
scroll to position [2789, 0]
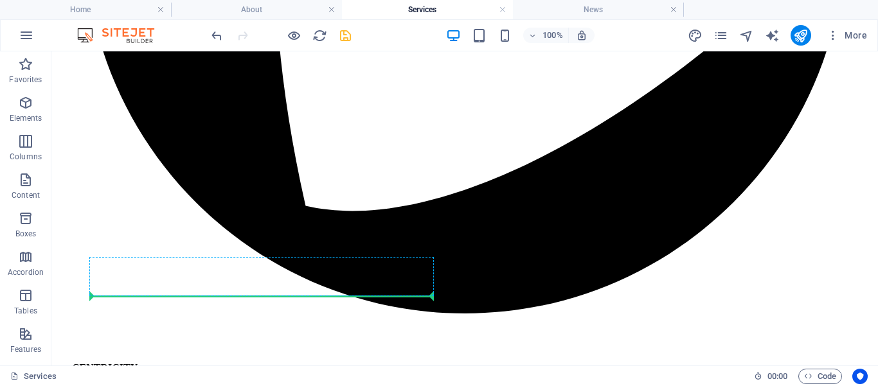
drag, startPoint x: 154, startPoint y: 199, endPoint x: 122, endPoint y: 296, distance: 101.7
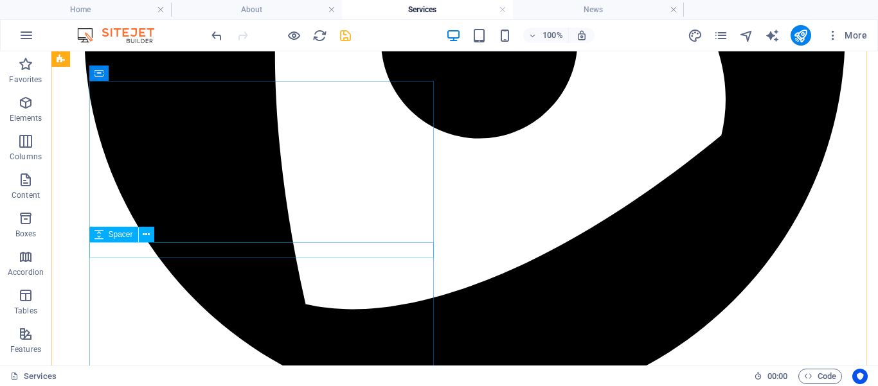
scroll to position [2647, 0]
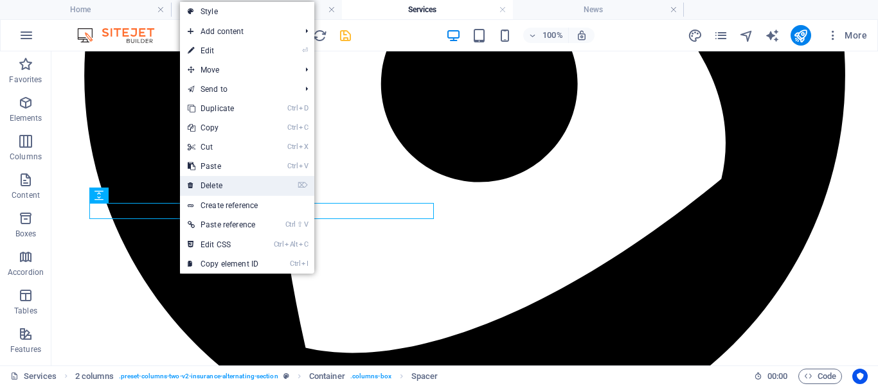
click at [210, 185] on link "⌦ Delete" at bounding box center [223, 185] width 86 height 19
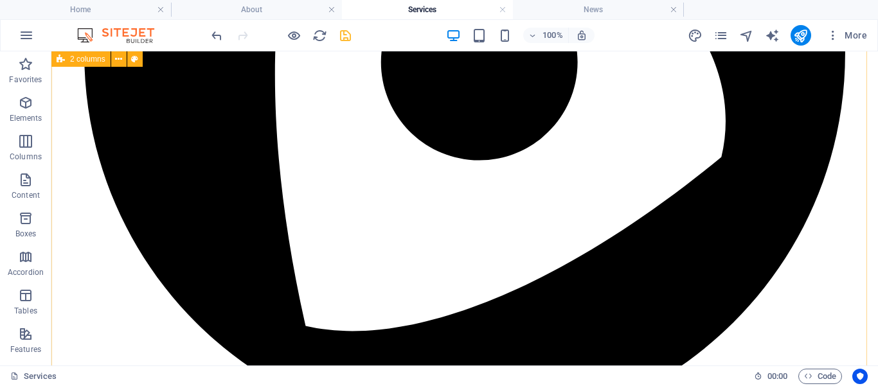
scroll to position [2615, 0]
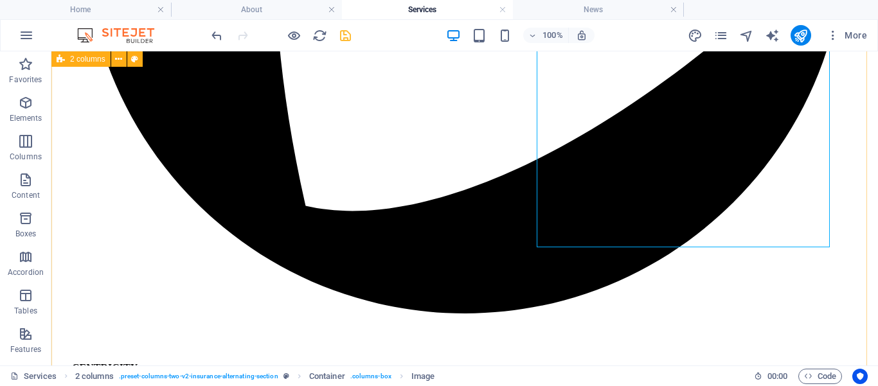
scroll to position [2844, 0]
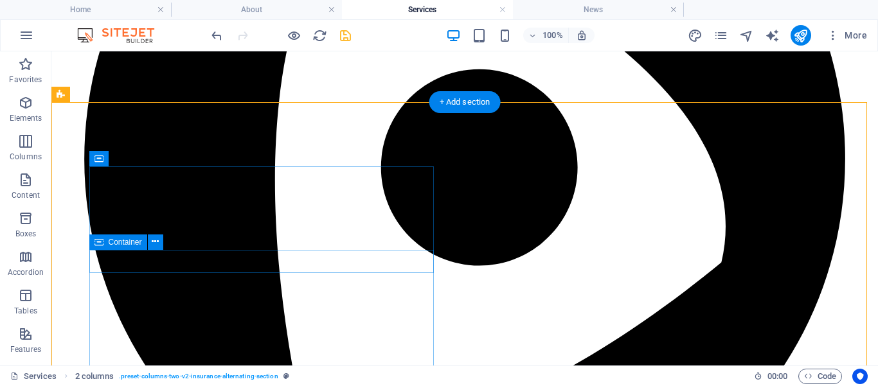
scroll to position [2560, 0]
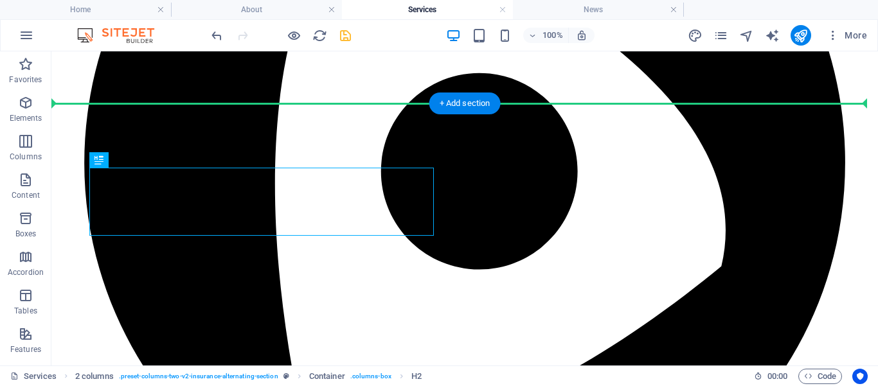
drag, startPoint x: 356, startPoint y: 185, endPoint x: 493, endPoint y: 145, distance: 143.1
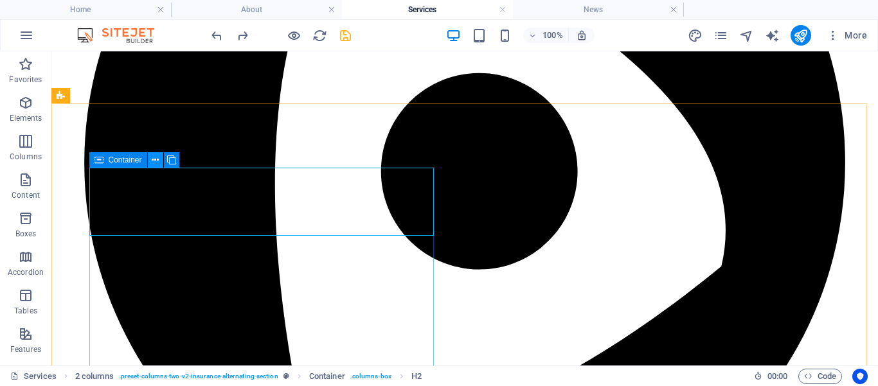
click at [157, 158] on icon at bounding box center [155, 161] width 7 height 14
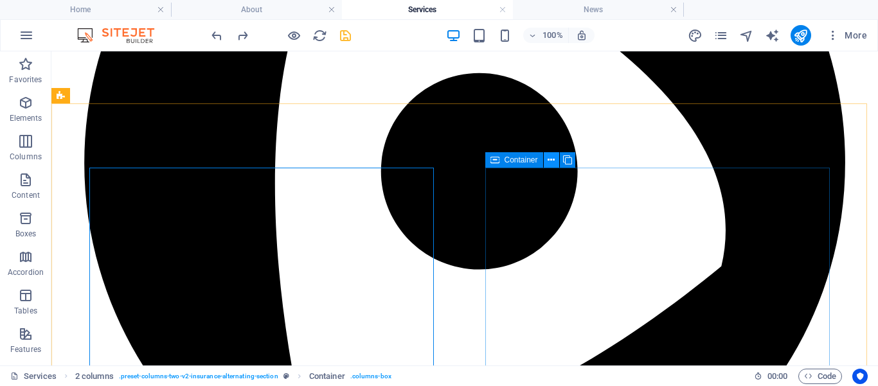
click at [554, 157] on icon at bounding box center [551, 161] width 7 height 14
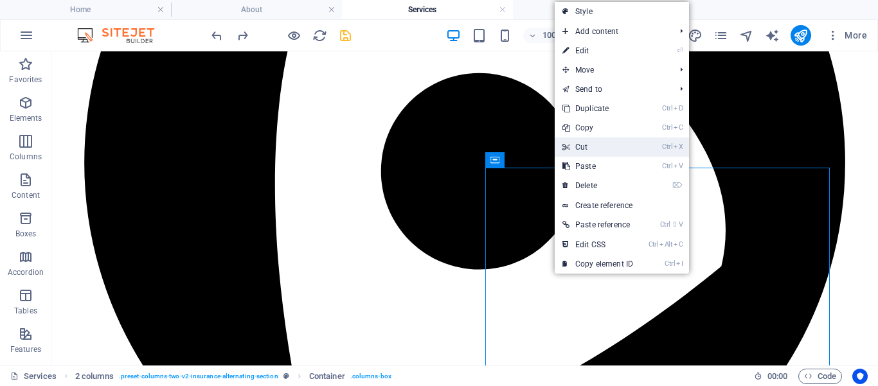
click at [589, 144] on link "Ctrl X Cut" at bounding box center [598, 147] width 86 height 19
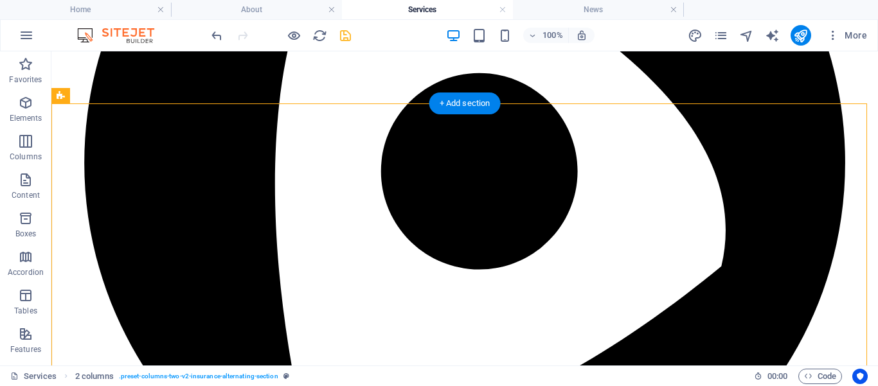
drag, startPoint x: 227, startPoint y: 192, endPoint x: 687, endPoint y: 186, distance: 459.8
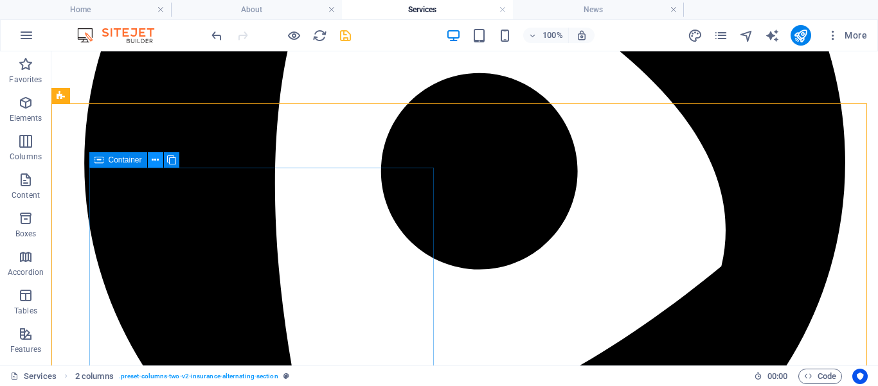
click at [161, 160] on button at bounding box center [155, 159] width 15 height 15
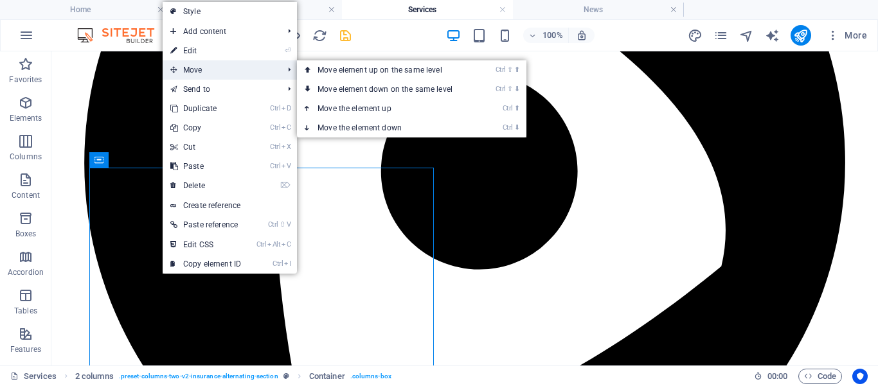
click at [203, 68] on span "Move" at bounding box center [220, 69] width 115 height 19
click at [399, 84] on link "Ctrl ⇧ ⬇ Move element down on the same level" at bounding box center [387, 89] width 181 height 19
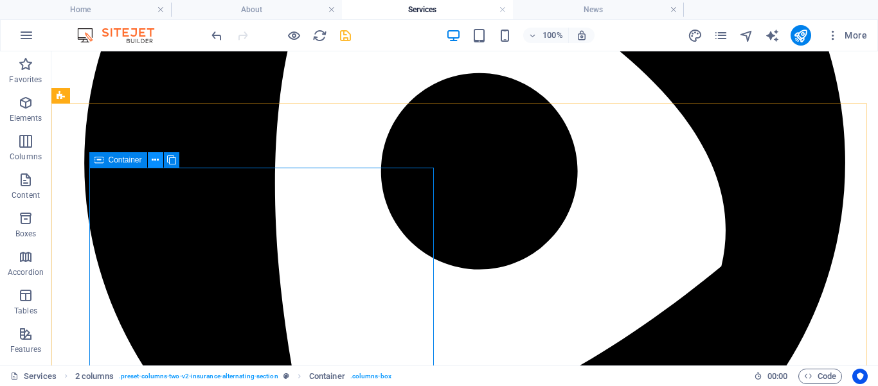
click at [158, 159] on icon at bounding box center [155, 161] width 7 height 14
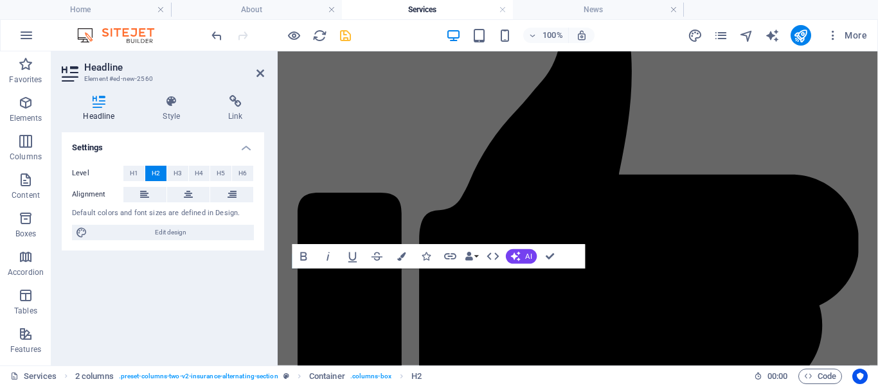
scroll to position [2896, 0]
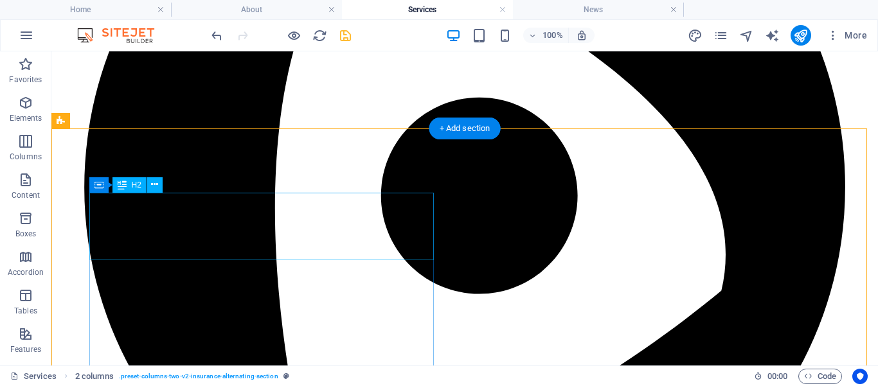
scroll to position [2481, 0]
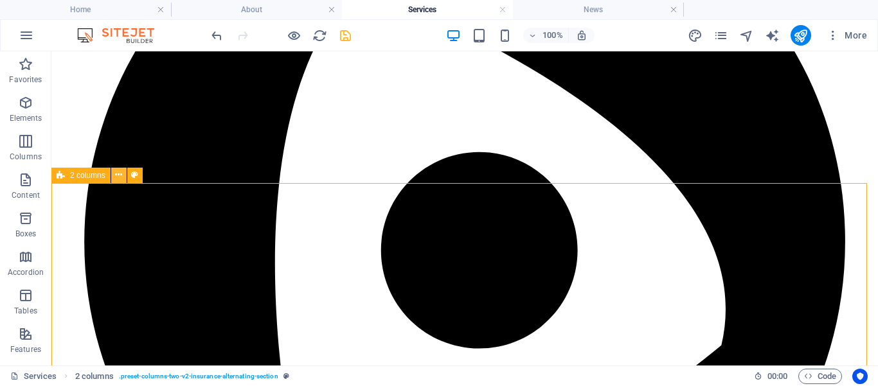
click at [121, 175] on icon at bounding box center [118, 175] width 7 height 14
click at [120, 177] on icon at bounding box center [118, 175] width 7 height 14
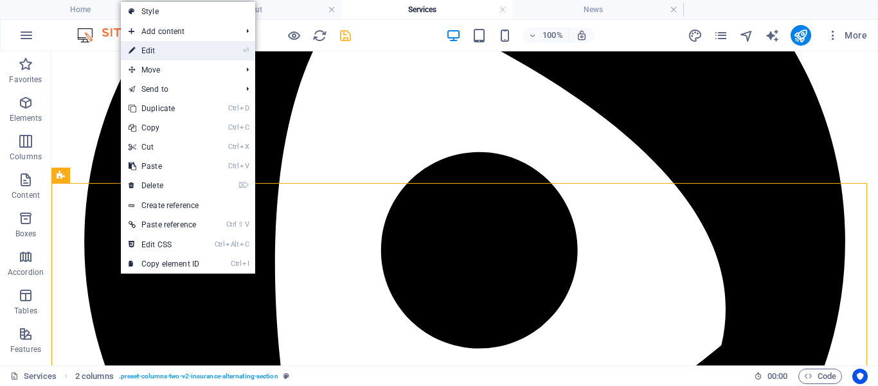
click at [167, 54] on link "⏎ Edit" at bounding box center [164, 50] width 86 height 19
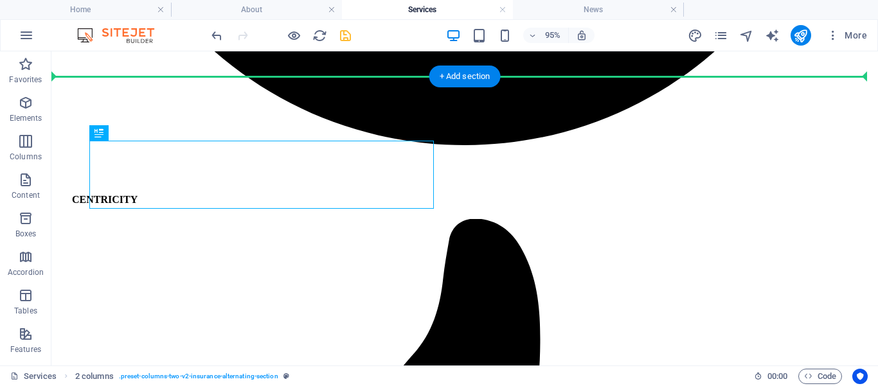
scroll to position [2588, 0]
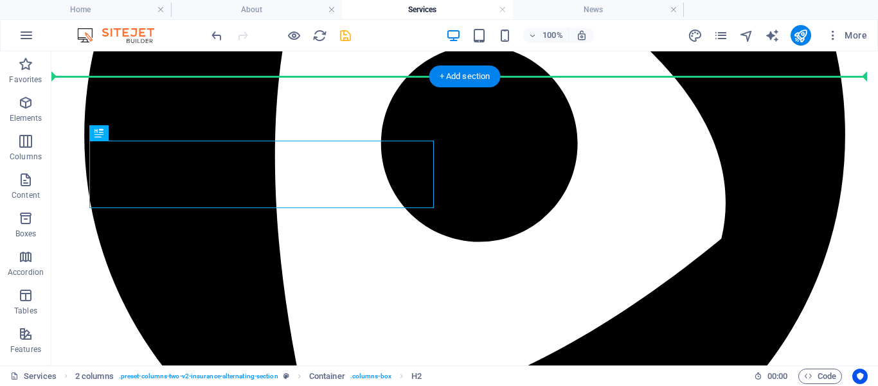
drag, startPoint x: 181, startPoint y: 235, endPoint x: 694, endPoint y: 212, distance: 514.3
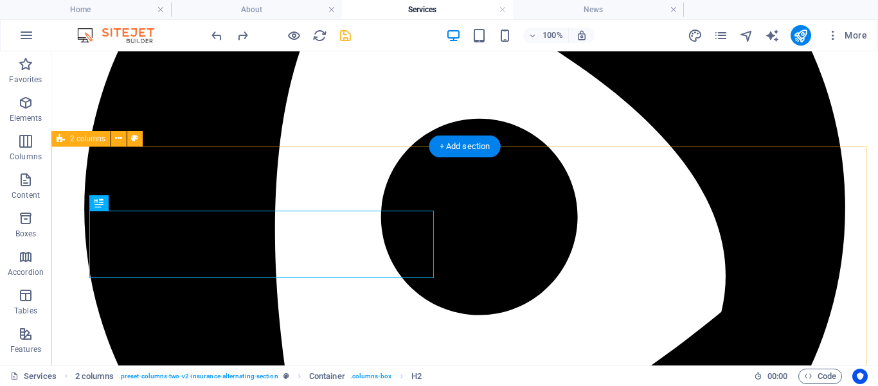
scroll to position [2511, 0]
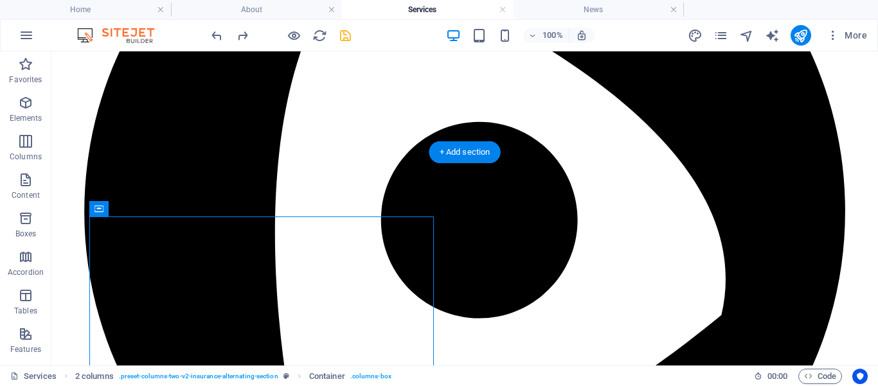
drag, startPoint x: 159, startPoint y: 260, endPoint x: 703, endPoint y: 203, distance: 546.4
click at [217, 35] on icon "undo" at bounding box center [217, 35] width 15 height 15
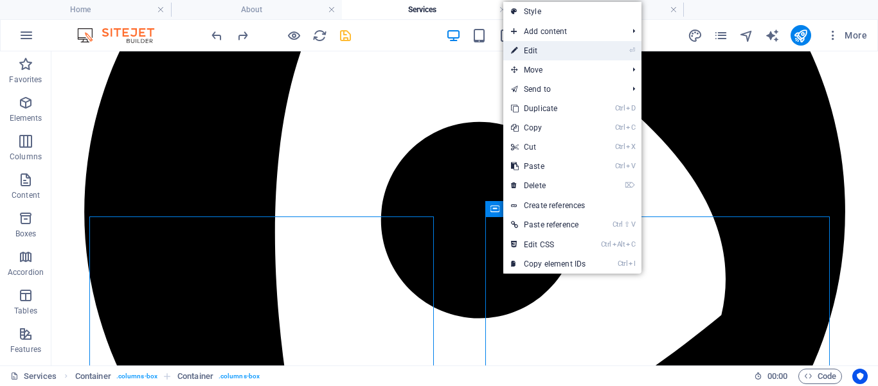
click at [536, 50] on link "⏎ Edit" at bounding box center [548, 50] width 90 height 19
select select "px"
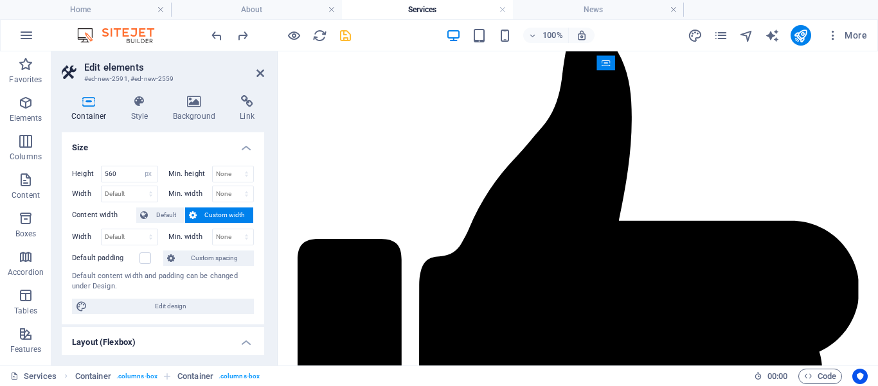
scroll to position [3105, 0]
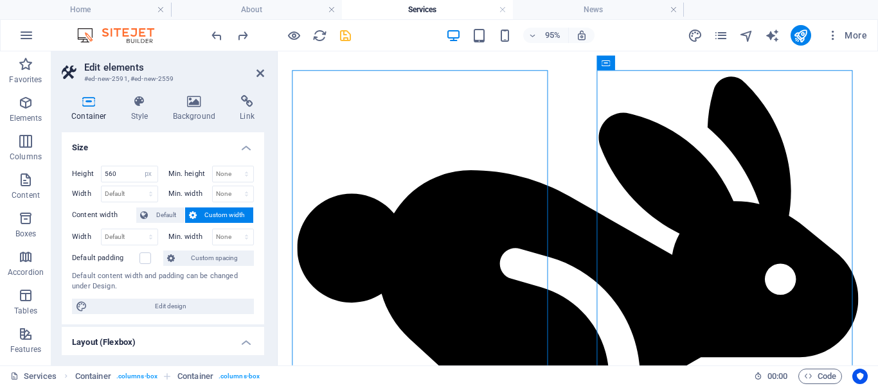
click at [89, 115] on h4 "Container" at bounding box center [92, 108] width 60 height 27
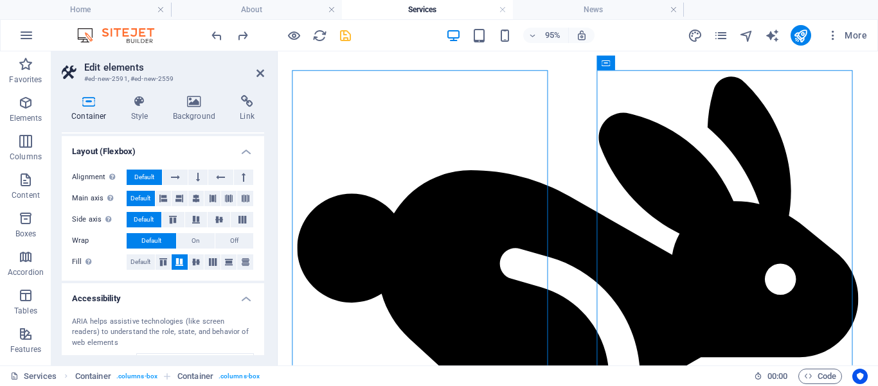
scroll to position [143, 0]
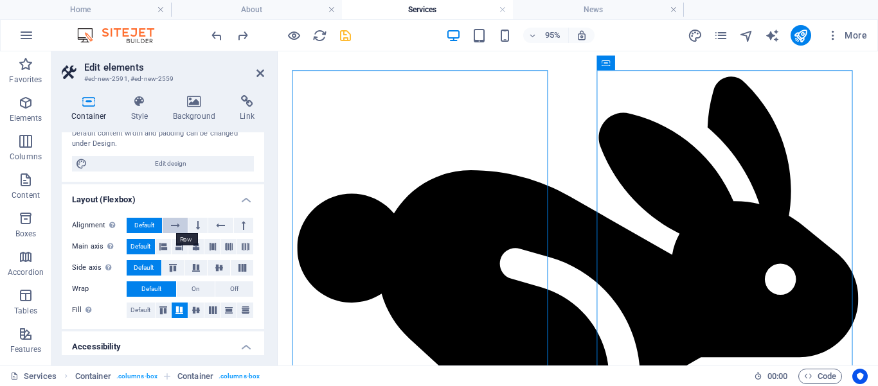
click at [172, 228] on icon at bounding box center [175, 225] width 9 height 15
click at [144, 224] on span "Default" at bounding box center [144, 225] width 20 height 15
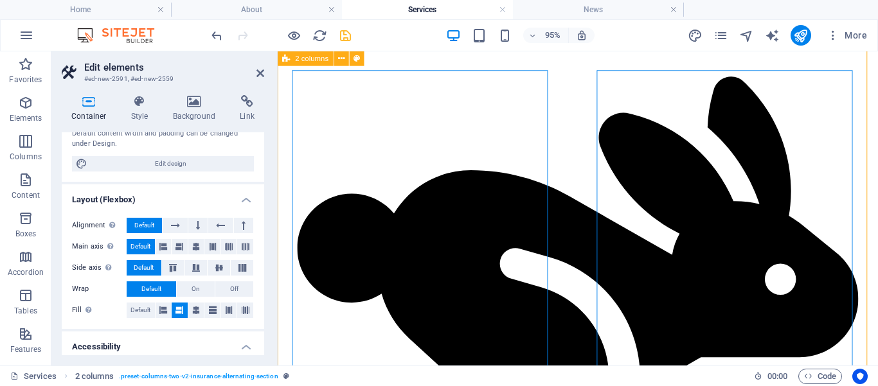
scroll to position [2743, 0]
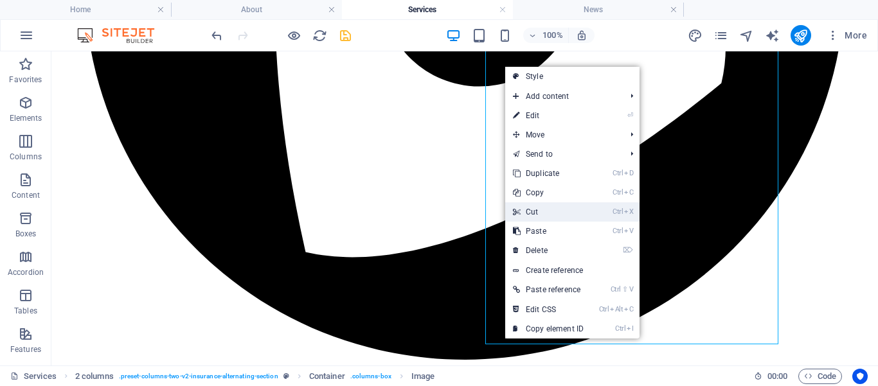
click at [538, 215] on link "Ctrl X Cut" at bounding box center [548, 212] width 86 height 19
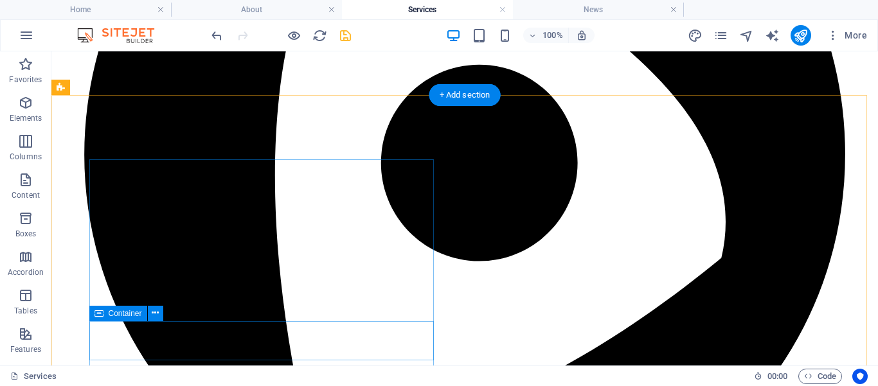
scroll to position [2535, 0]
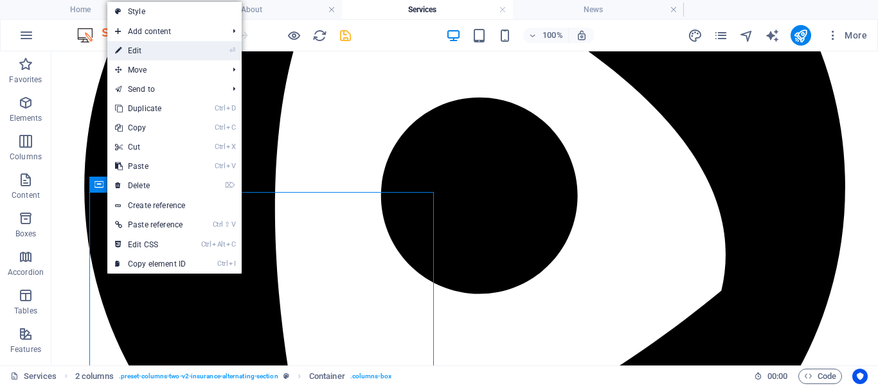
click at [145, 50] on link "⏎ Edit" at bounding box center [150, 50] width 86 height 19
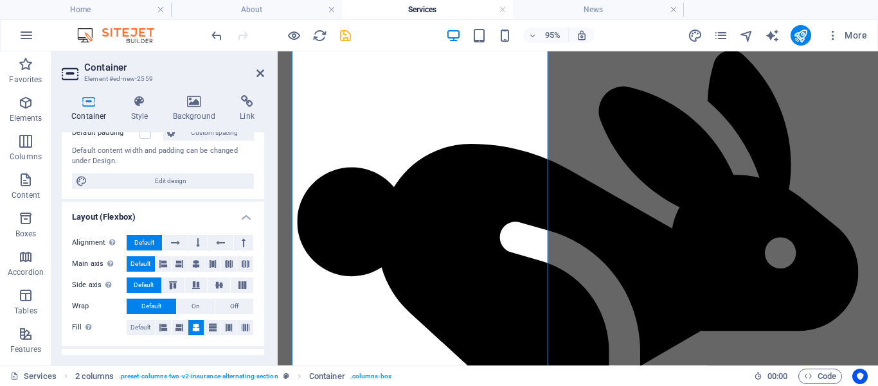
scroll to position [145, 0]
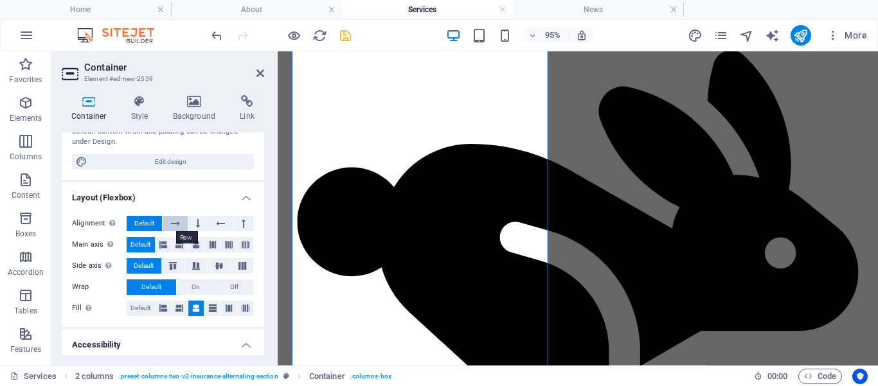
click at [171, 223] on icon at bounding box center [175, 223] width 9 height 15
click at [141, 225] on span "Default" at bounding box center [144, 223] width 20 height 15
click at [179, 244] on icon at bounding box center [180, 244] width 8 height 15
click at [138, 244] on span "Default" at bounding box center [141, 244] width 20 height 15
click at [194, 268] on icon at bounding box center [195, 266] width 15 height 8
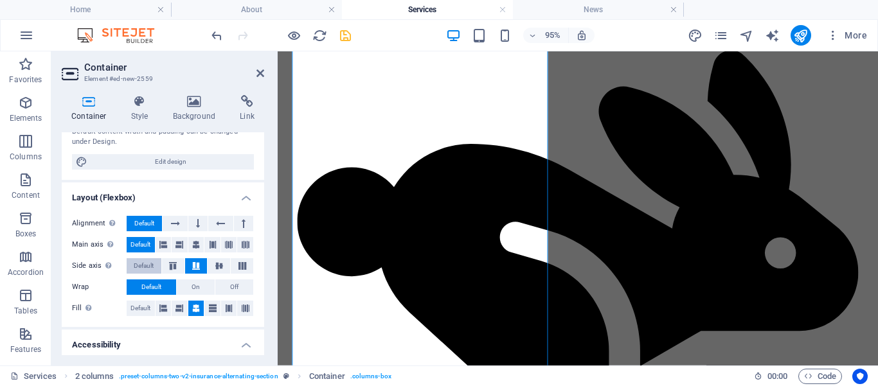
click at [147, 264] on span "Default" at bounding box center [144, 265] width 20 height 15
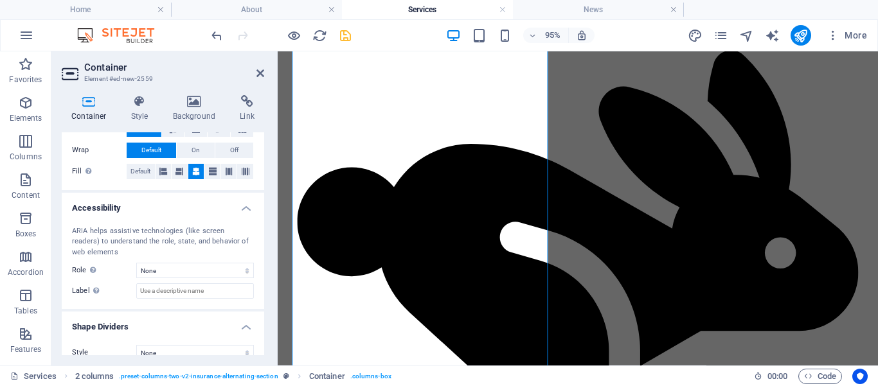
scroll to position [297, 0]
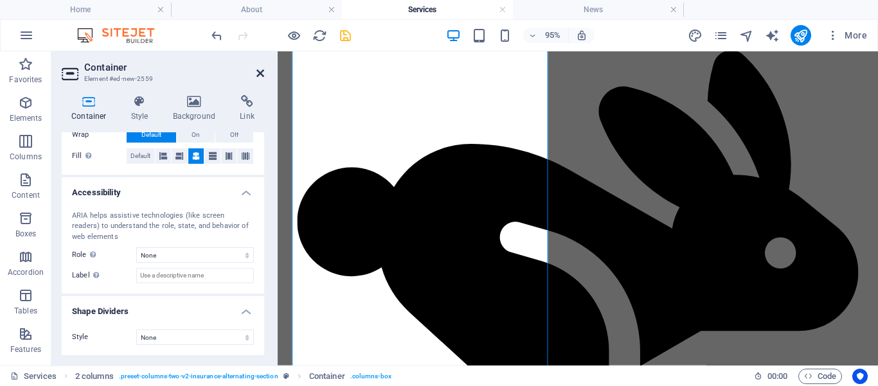
click at [258, 69] on icon at bounding box center [261, 73] width 8 height 10
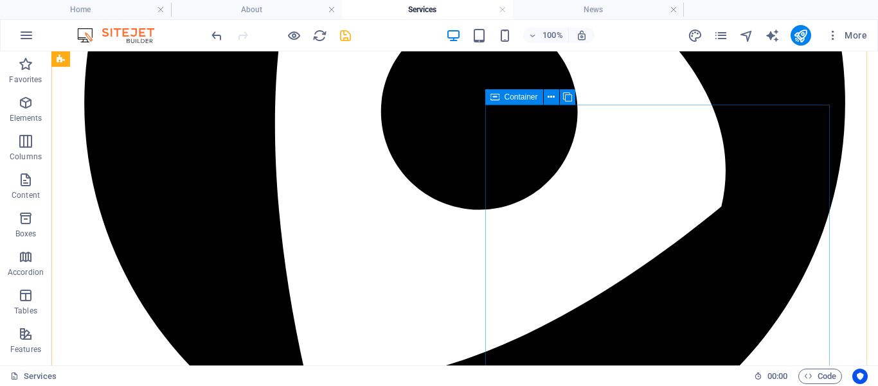
scroll to position [2624, 0]
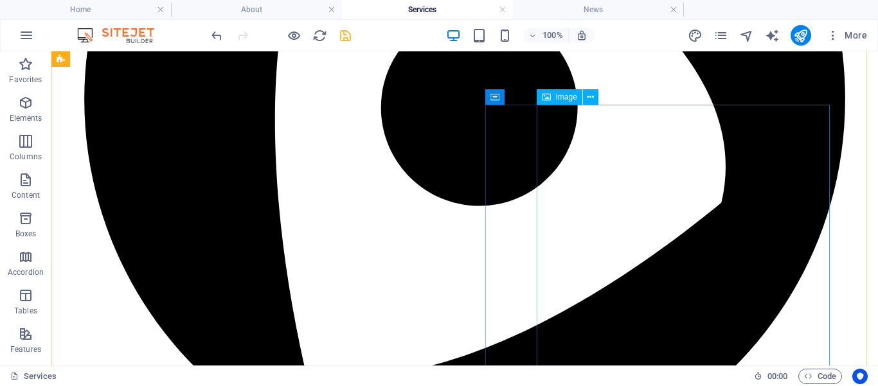
select select "px"
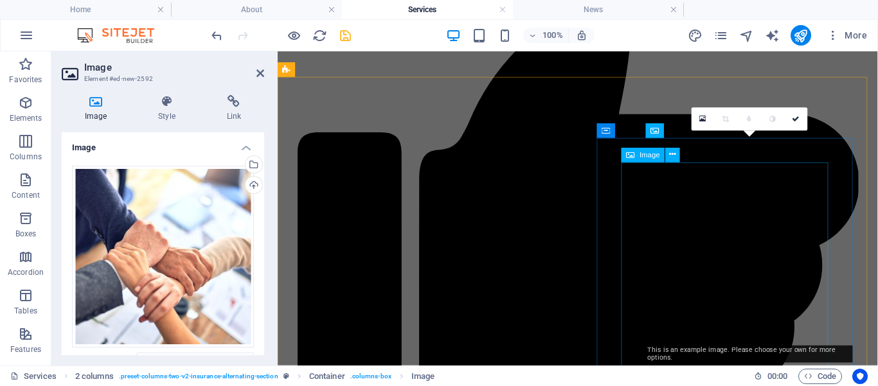
scroll to position [3034, 0]
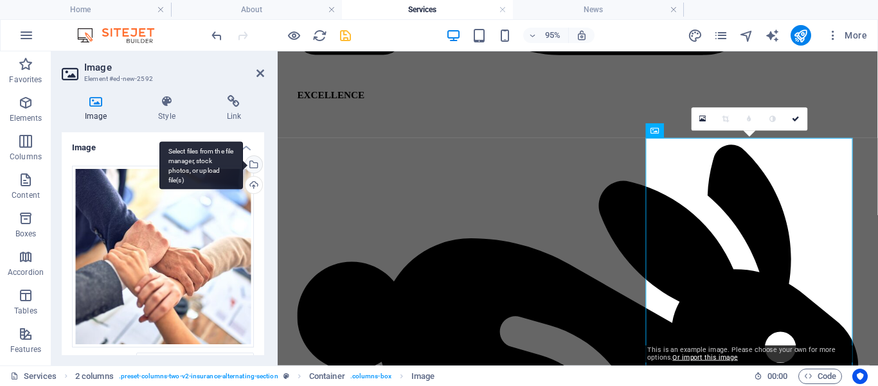
click at [244, 164] on div "Select files from the file manager, stock photos, or upload file(s)" at bounding box center [252, 165] width 19 height 19
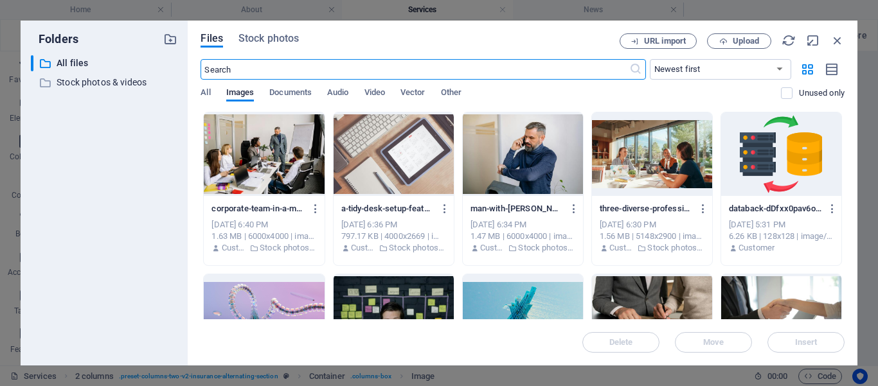
drag, startPoint x: 286, startPoint y: 39, endPoint x: 287, endPoint y: 51, distance: 12.9
click at [286, 39] on span "Stock photos" at bounding box center [269, 38] width 60 height 15
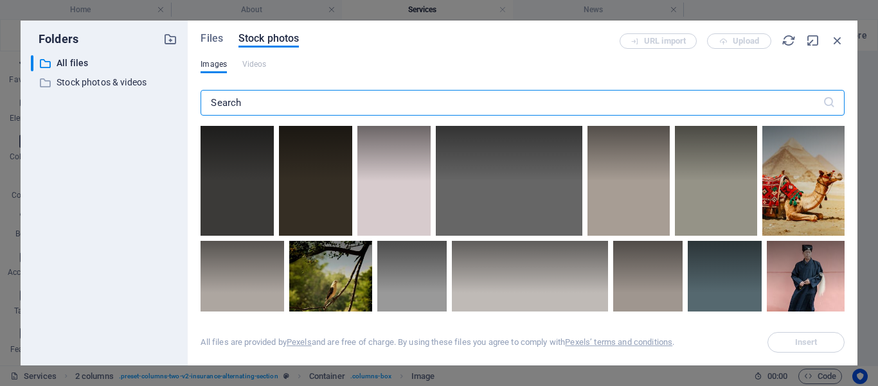
click at [347, 98] on input "text" at bounding box center [512, 103] width 622 height 26
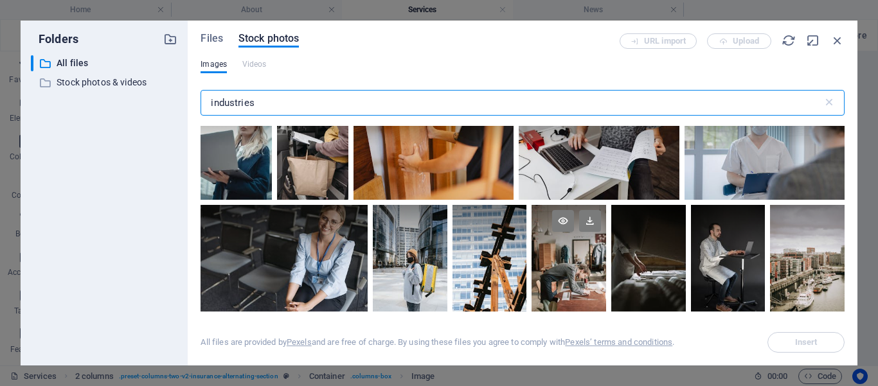
scroll to position [637, 0]
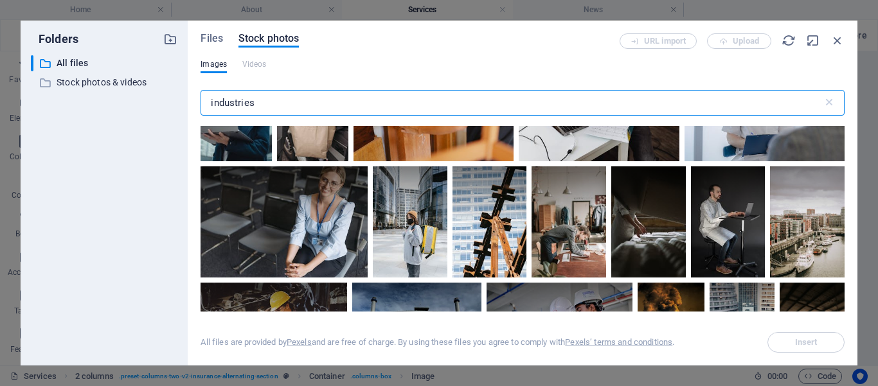
click at [311, 103] on input "industries" at bounding box center [512, 103] width 622 height 26
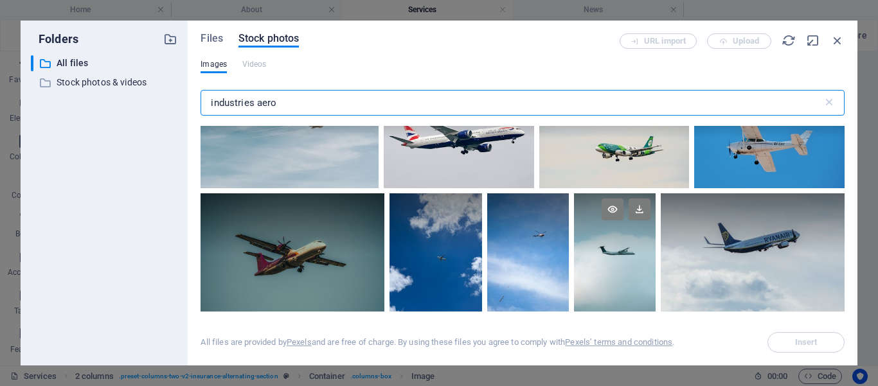
scroll to position [723, 0]
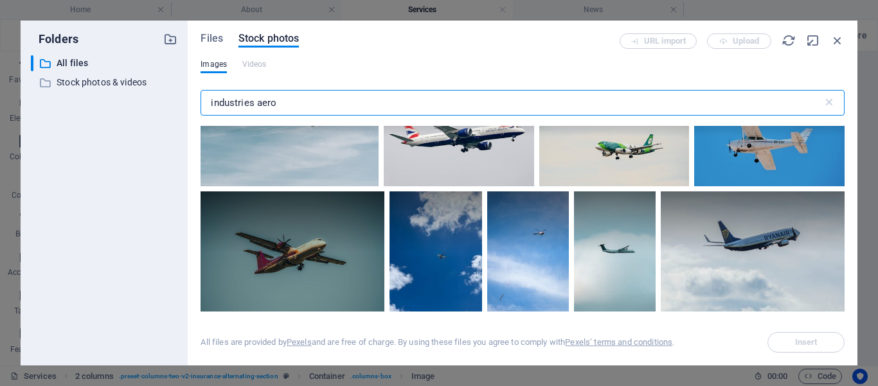
drag, startPoint x: 256, startPoint y: 102, endPoint x: 363, endPoint y: 104, distance: 106.8
click at [363, 104] on input "industries aero" at bounding box center [512, 103] width 622 height 26
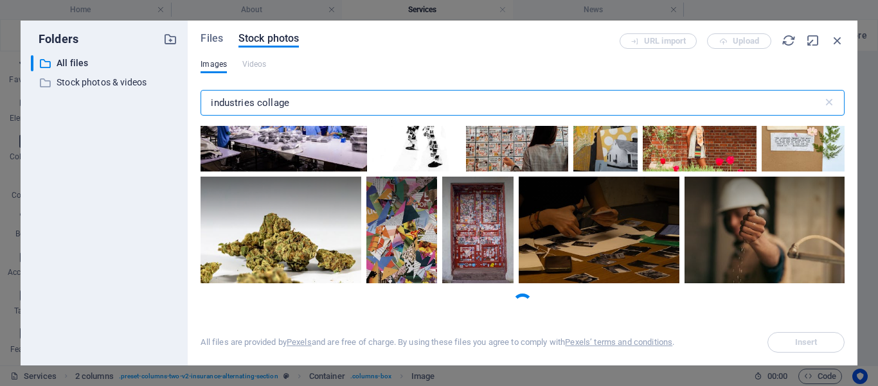
scroll to position [8100, 0]
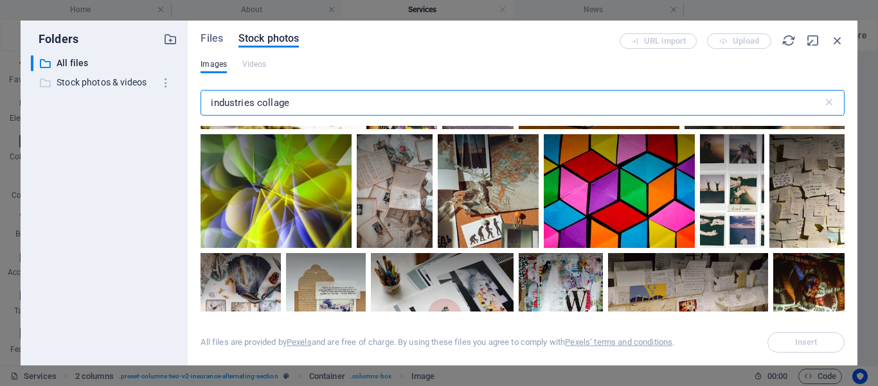
drag, startPoint x: 257, startPoint y: 101, endPoint x: 111, endPoint y: 89, distance: 145.8
click at [201, 92] on input "industries collage" at bounding box center [512, 103] width 622 height 26
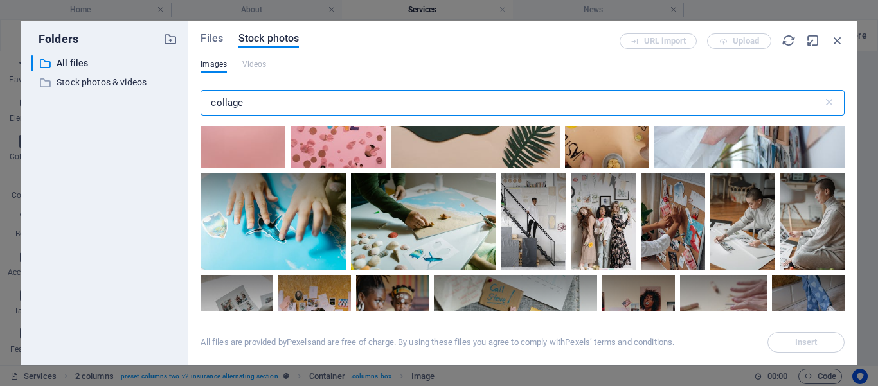
scroll to position [6942, 0]
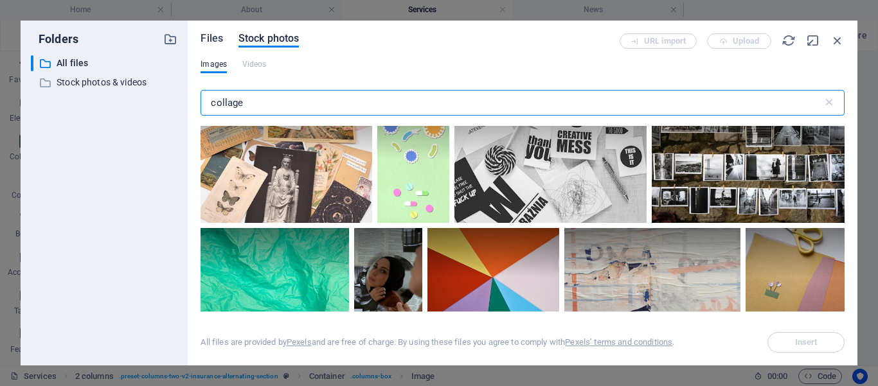
type input "collage"
click at [209, 37] on span "Files" at bounding box center [212, 38] width 23 height 15
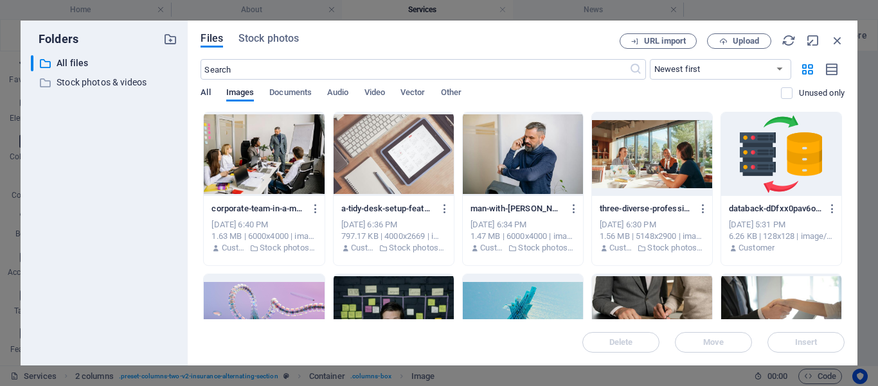
click at [206, 92] on span "All" at bounding box center [206, 94] width 10 height 18
click at [730, 39] on span "Upload" at bounding box center [739, 41] width 53 height 8
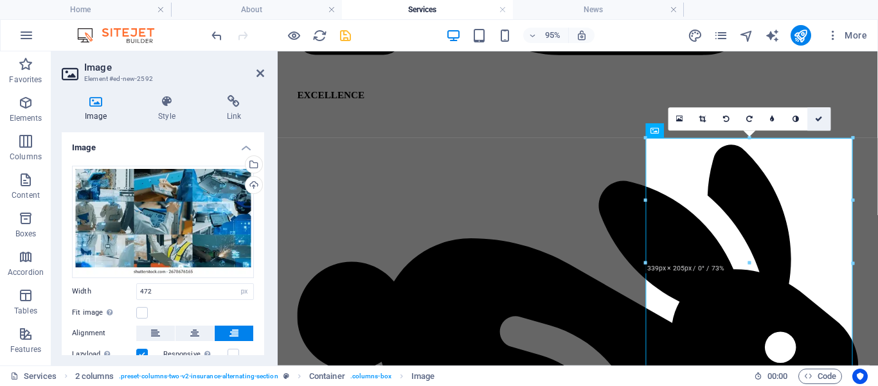
drag, startPoint x: 822, startPoint y: 119, endPoint x: 313, endPoint y: 114, distance: 508.7
click at [822, 119] on icon at bounding box center [819, 118] width 8 height 7
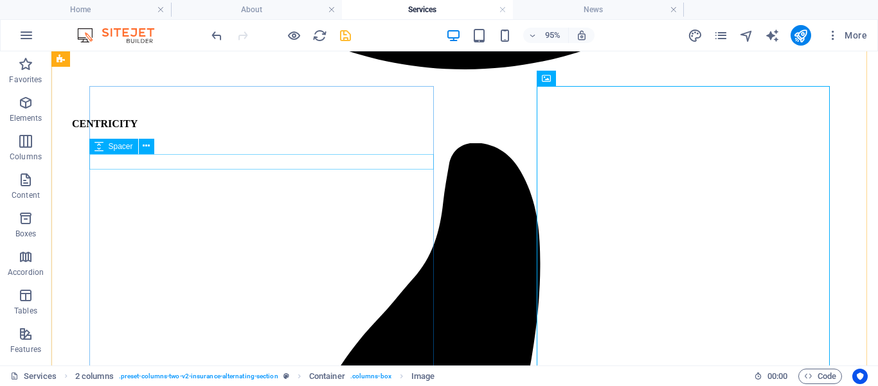
scroll to position [2642, 0]
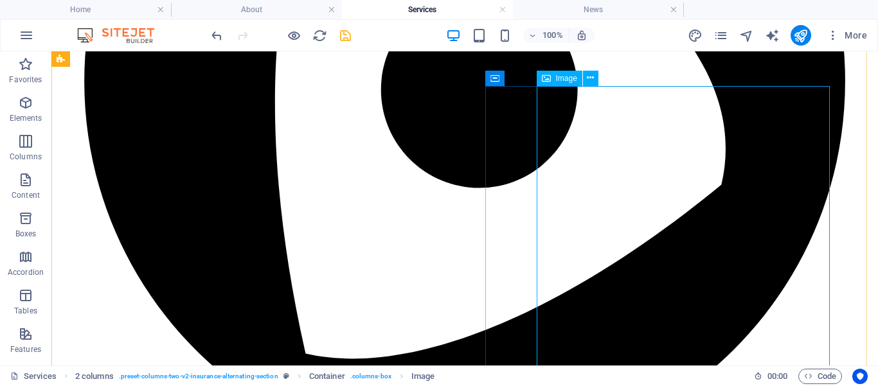
select select "px"
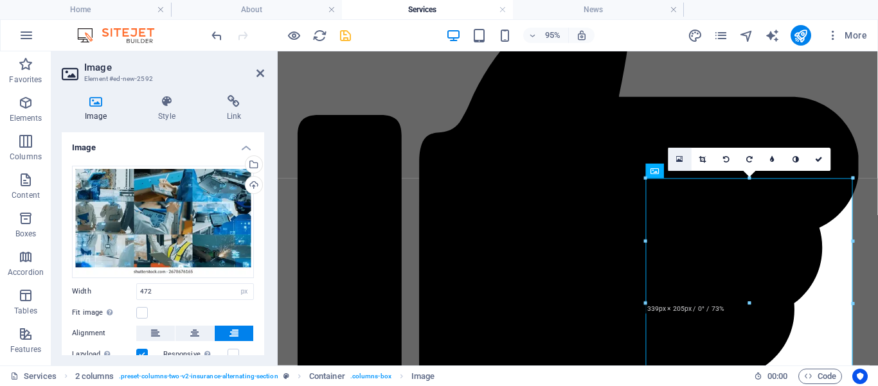
scroll to position [2991, 0]
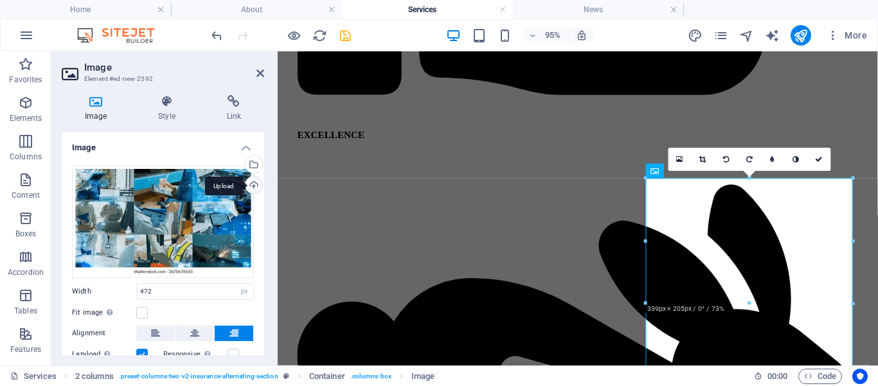
click at [244, 185] on div "Upload" at bounding box center [252, 186] width 19 height 19
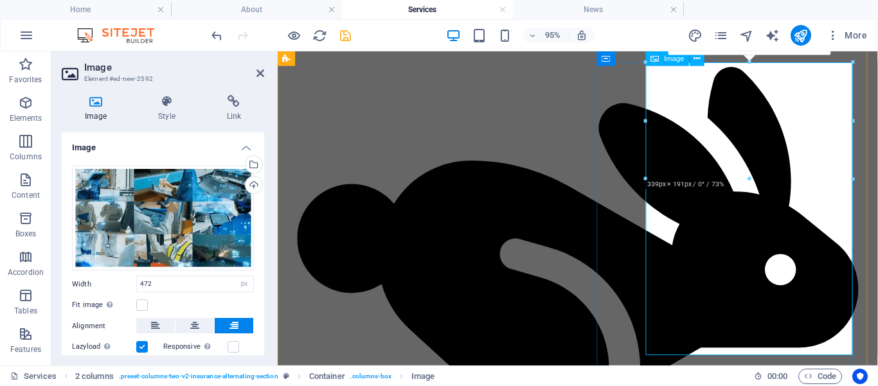
scroll to position [3112, 0]
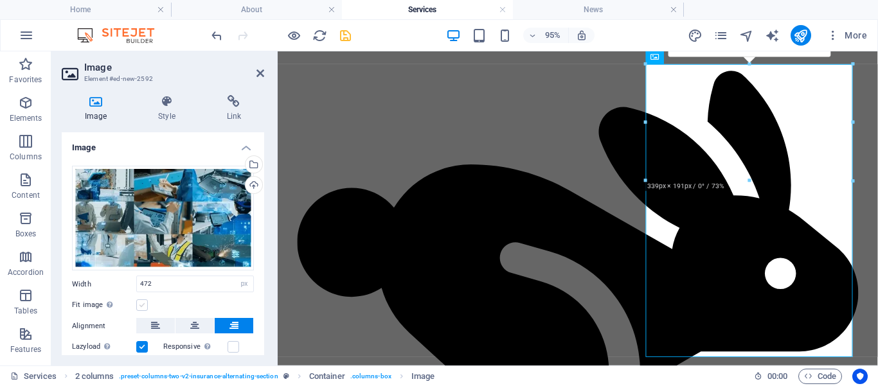
click at [143, 300] on label at bounding box center [142, 306] width 12 height 12
click at [0, 0] on input "Fit image Automatically fit image to a fixed width and height" at bounding box center [0, 0] width 0 height 0
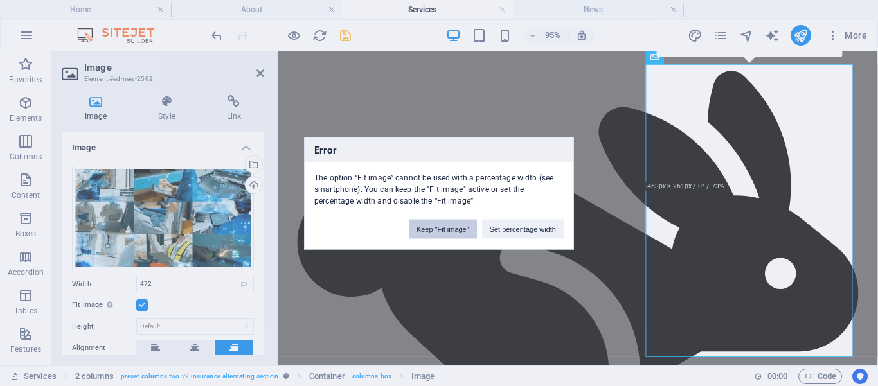
click at [446, 231] on button "Keep "Fit image"" at bounding box center [443, 228] width 68 height 19
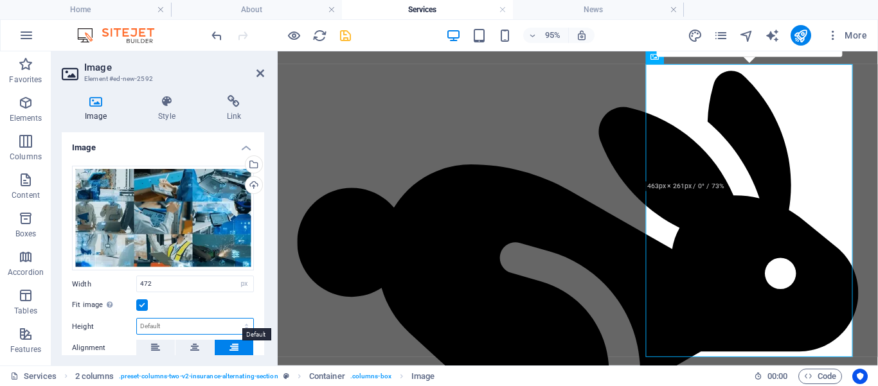
click at [137, 319] on select "Default auto px" at bounding box center [195, 326] width 116 height 15
select select "px"
click option "px" at bounding box center [0, 0] width 0 height 0
click at [156, 321] on input "191" at bounding box center [195, 326] width 116 height 15
drag, startPoint x: 156, startPoint y: 321, endPoint x: 135, endPoint y: 320, distance: 20.6
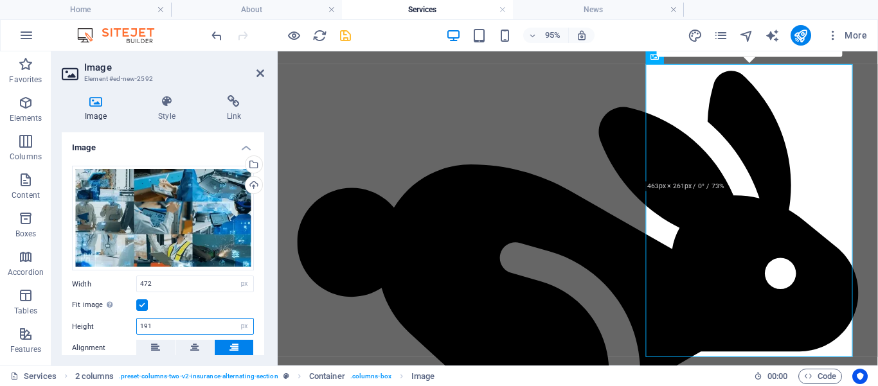
click at [137, 320] on input "191" at bounding box center [195, 326] width 116 height 15
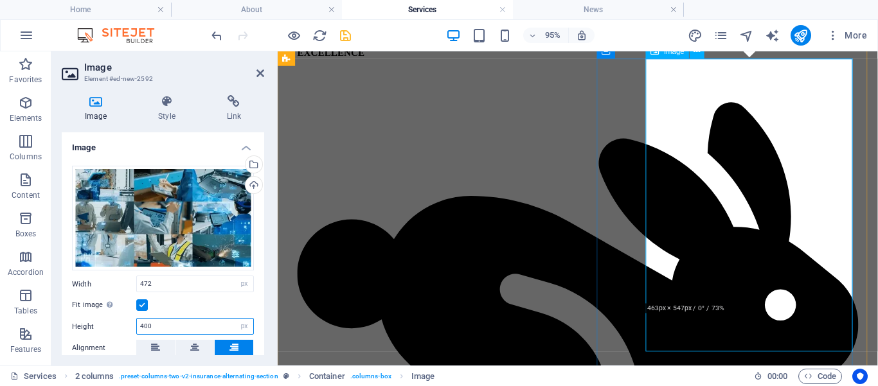
scroll to position [3123, 0]
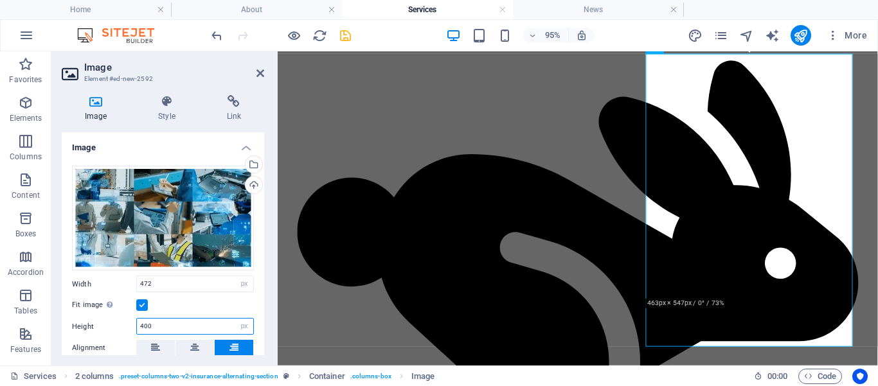
drag, startPoint x: 144, startPoint y: 318, endPoint x: 131, endPoint y: 318, distance: 12.9
click at [137, 319] on input "400" at bounding box center [195, 326] width 116 height 15
type input "350"
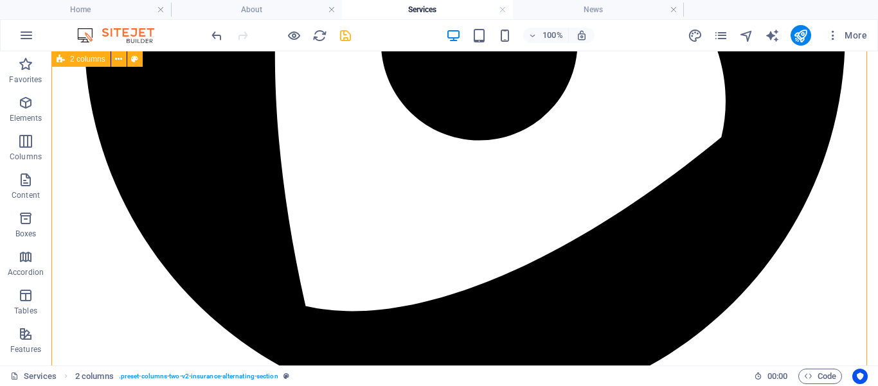
scroll to position [2744, 0]
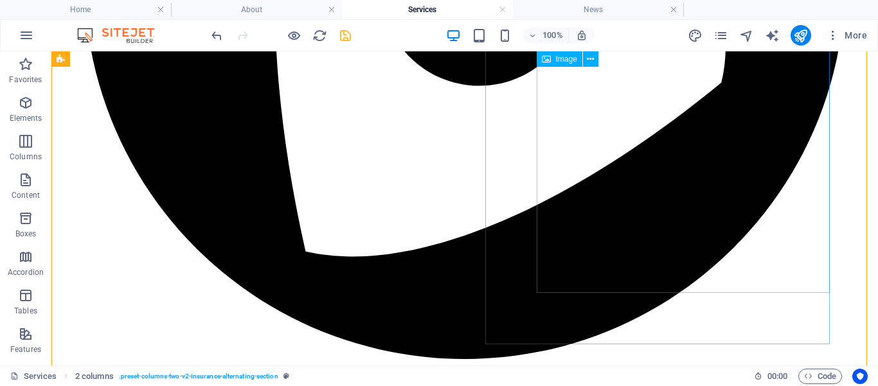
select select "px"
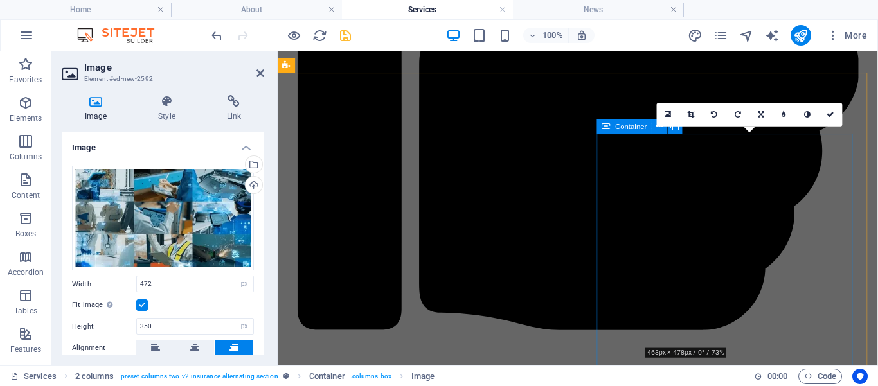
scroll to position [3038, 0]
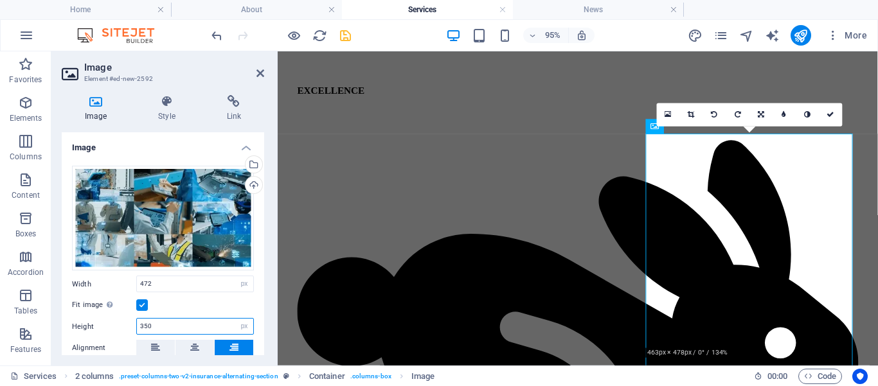
drag, startPoint x: 160, startPoint y: 322, endPoint x: 110, endPoint y: 312, distance: 51.1
click at [137, 319] on input "350" at bounding box center [195, 326] width 116 height 15
type input "400"
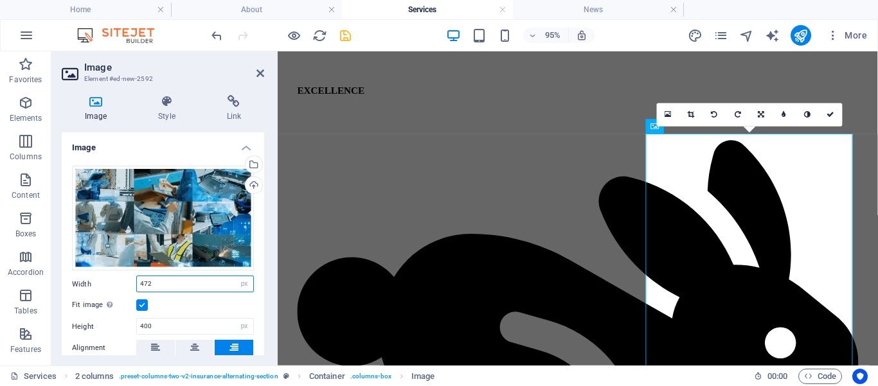
click at [159, 278] on input "472" at bounding box center [195, 284] width 116 height 15
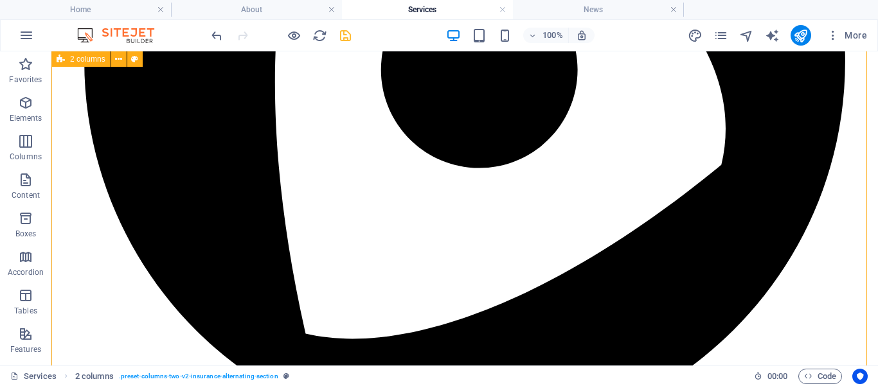
scroll to position [2688, 0]
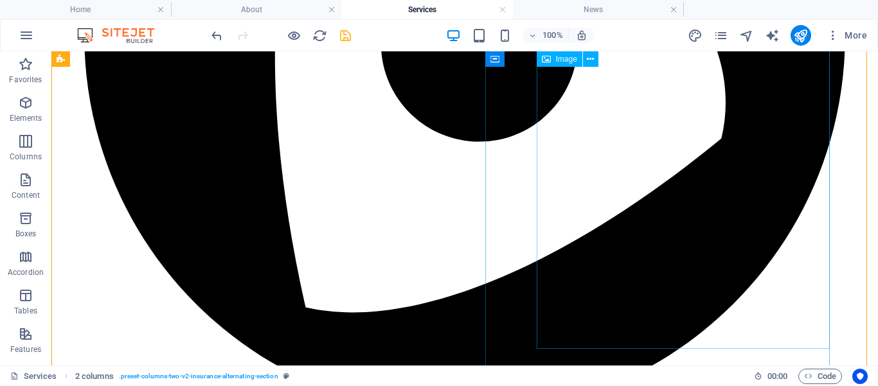
select select "px"
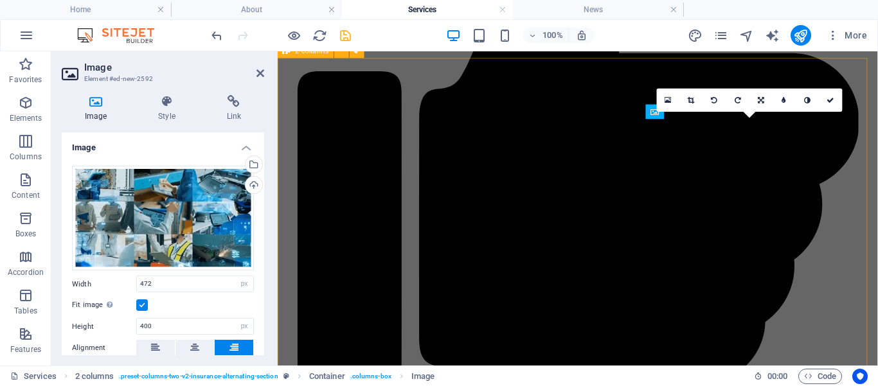
scroll to position [3054, 0]
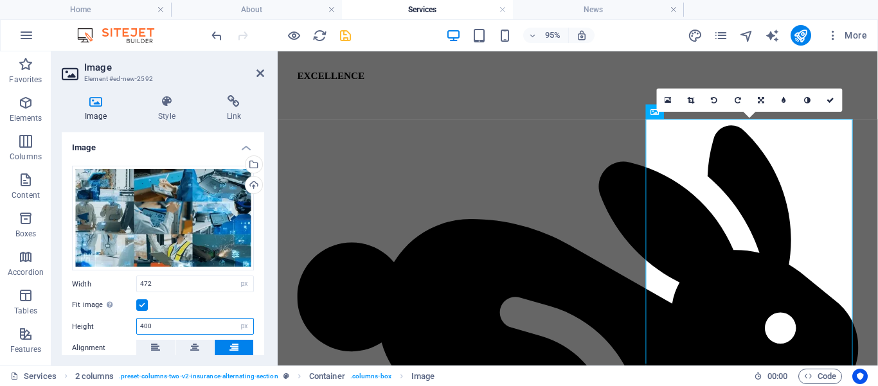
drag, startPoint x: 131, startPoint y: 319, endPoint x: 116, endPoint y: 319, distance: 14.8
click at [137, 319] on input "400" at bounding box center [195, 326] width 116 height 15
type input "450"
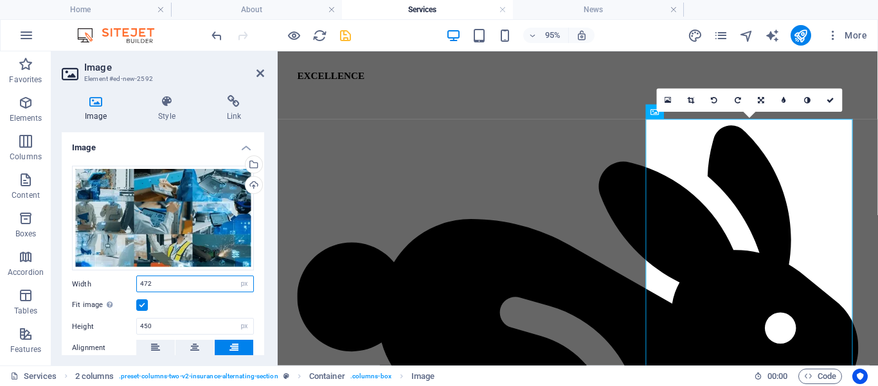
click at [183, 282] on input "472" at bounding box center [195, 284] width 116 height 15
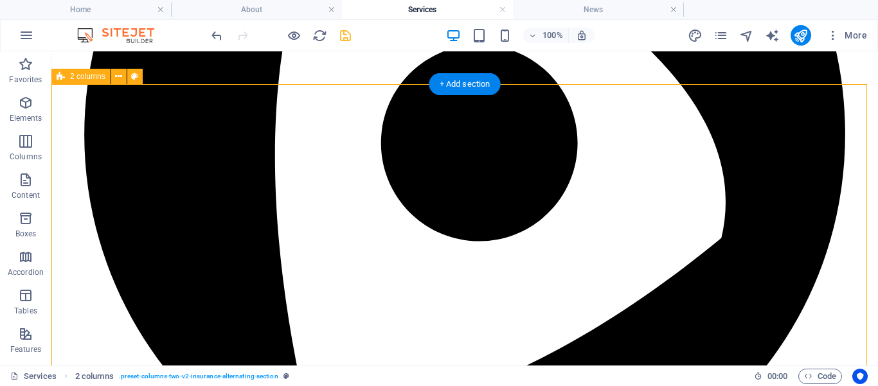
scroll to position [2579, 0]
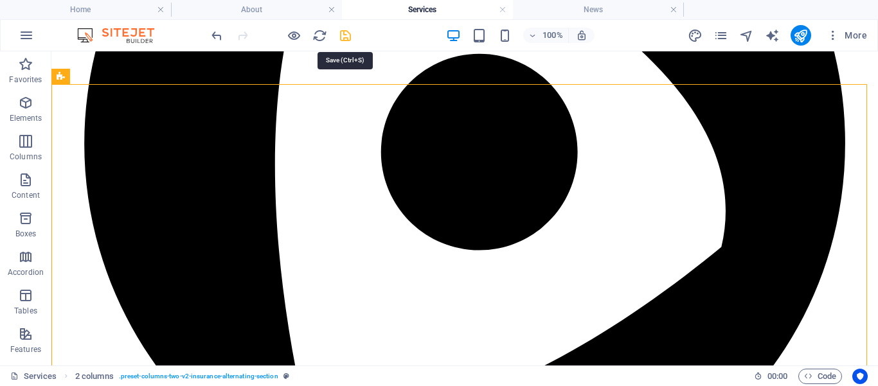
click at [345, 36] on icon "save" at bounding box center [345, 35] width 15 height 15
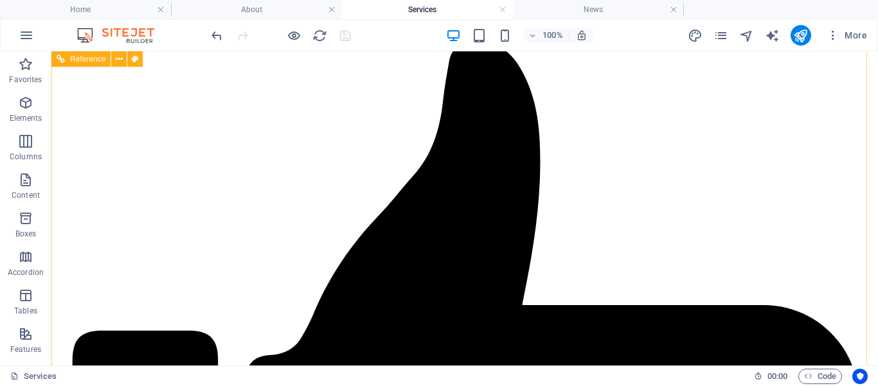
scroll to position [3191, 0]
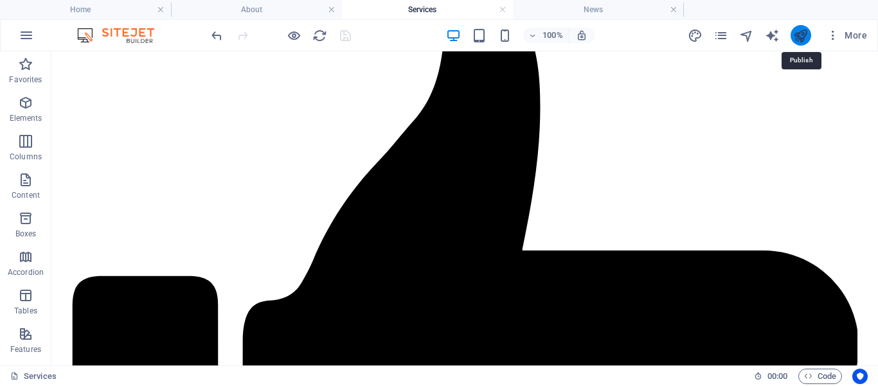
click at [803, 32] on icon "publish" at bounding box center [800, 35] width 15 height 15
